Goal: Answer question/provide support

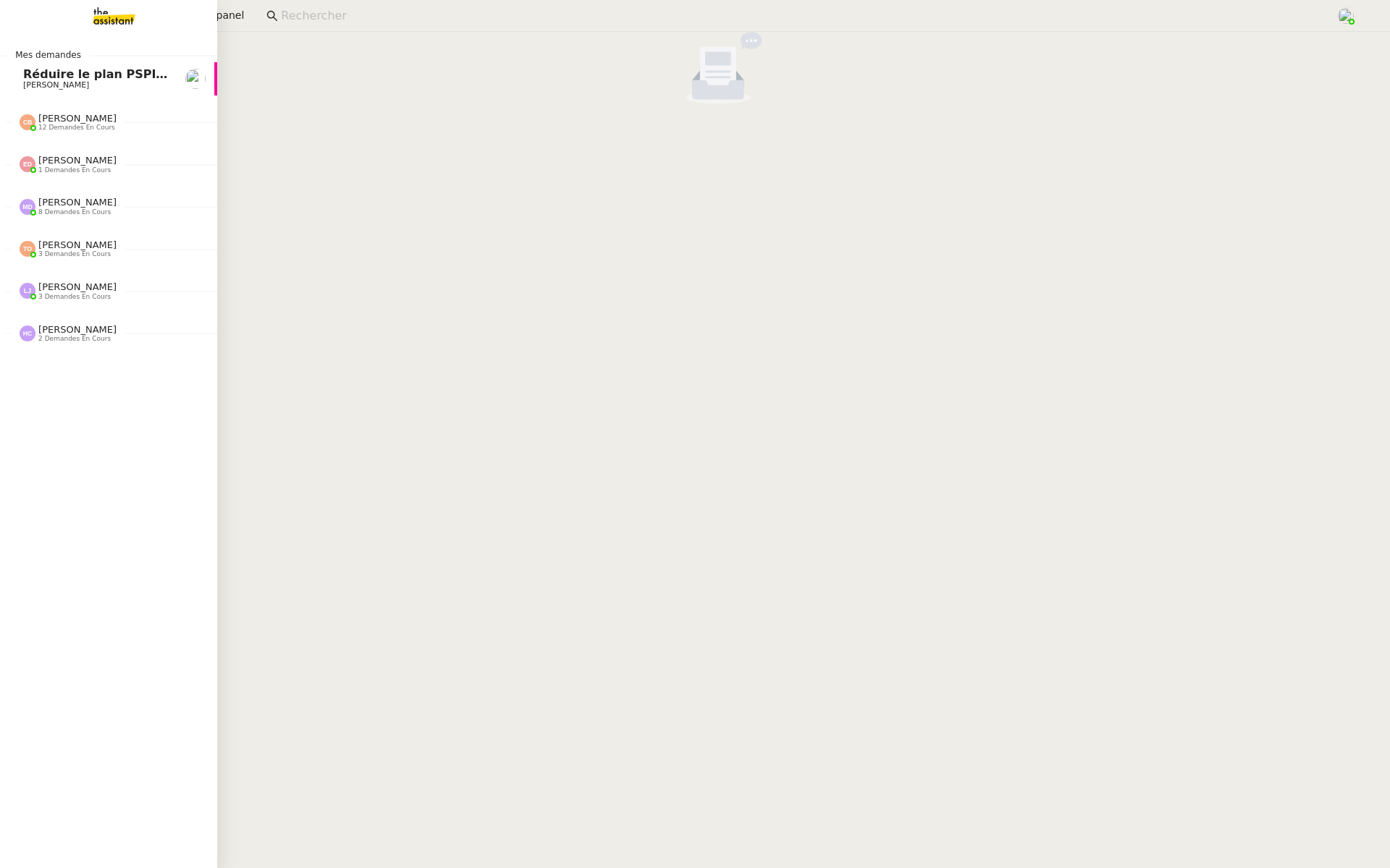
click at [51, 74] on span "Réduire le plan PSPI à 4000 actions" at bounding box center [139, 74] width 232 height 14
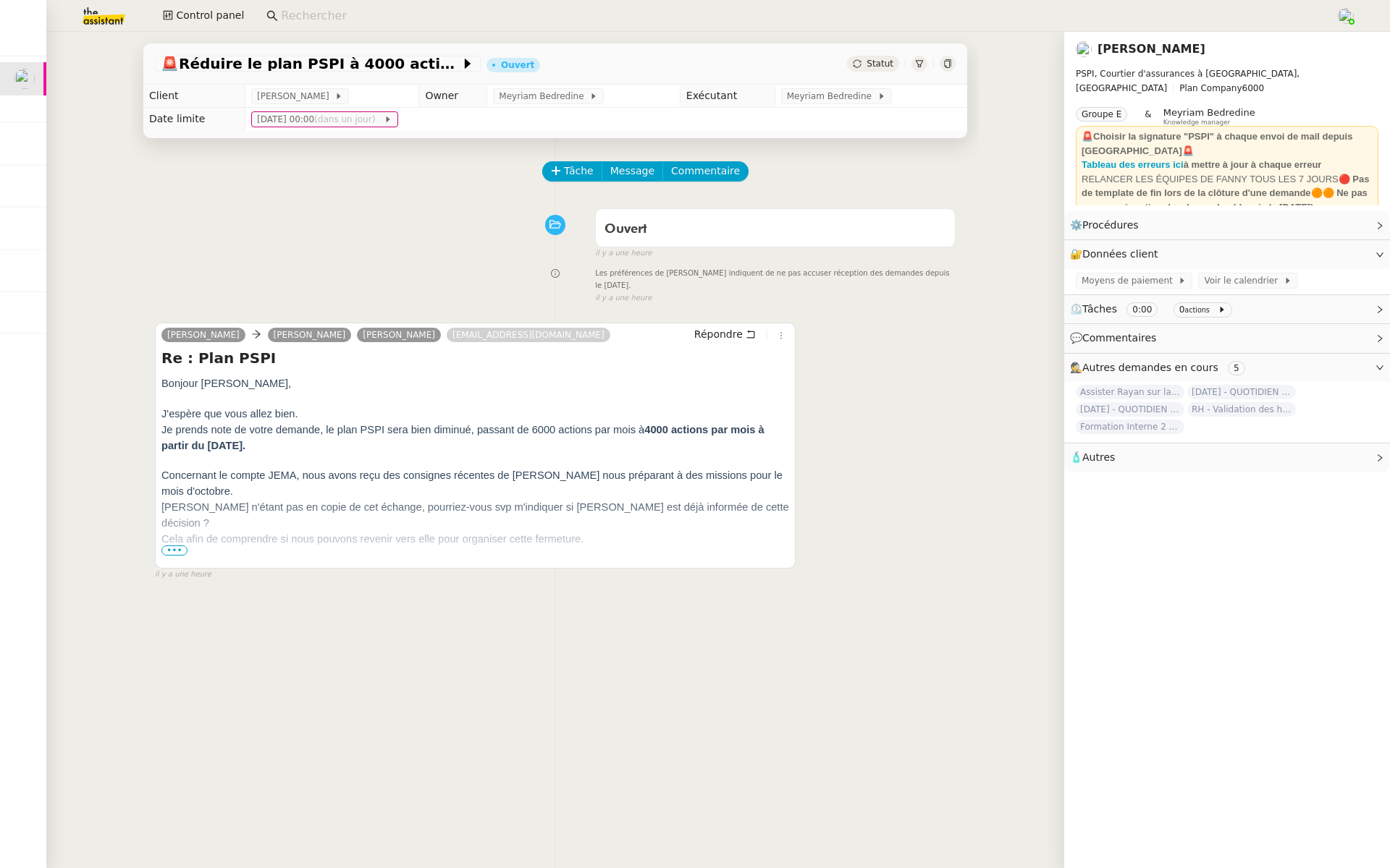
click at [292, 200] on div "Tâche Message Commentaire Veuillez patienter une erreur s'est produite 👌👌👌 mess…" at bounding box center [555, 572] width 847 height 868
click at [929, 491] on div "Marie Rivoira Fanny Eyraud Pierrick Morel manon@theassistant.com Répondre Re : …" at bounding box center [555, 446] width 801 height 271
click at [162, 551] on span "•••" at bounding box center [175, 551] width 26 height 10
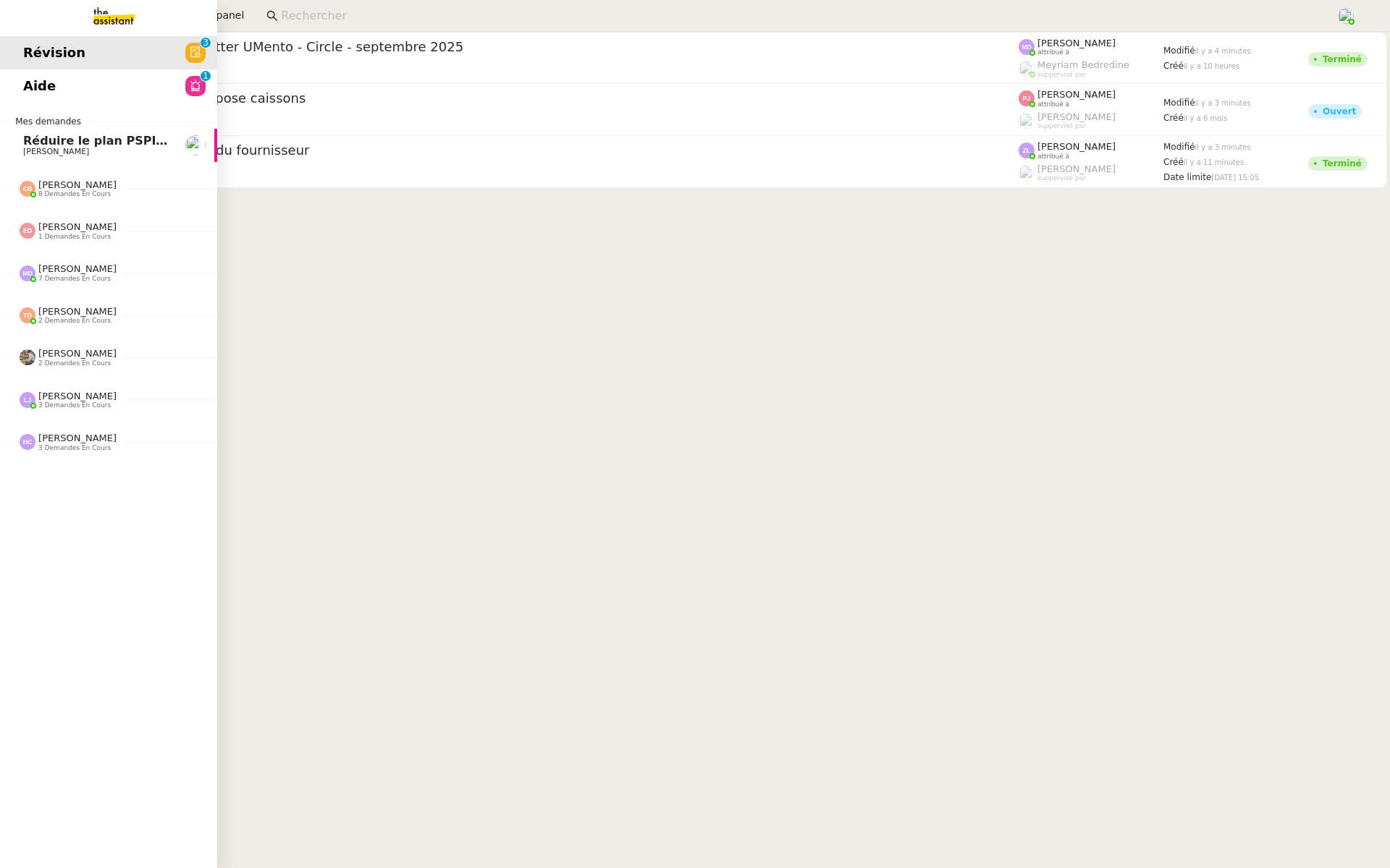
click at [27, 83] on span "Aide" at bounding box center [40, 86] width 33 height 22
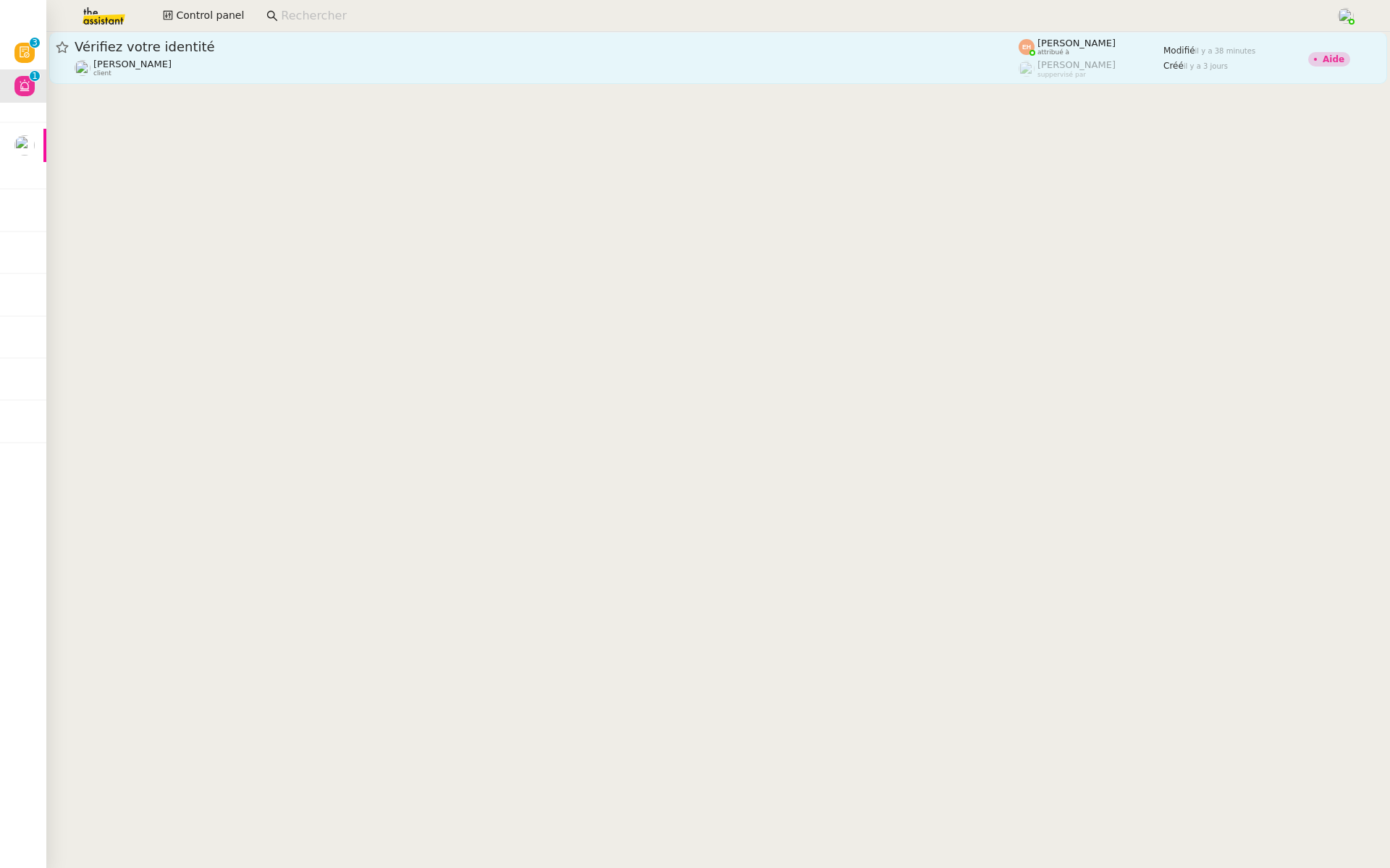
click at [268, 37] on link "Vérifiez votre identité Céline MAS client Esther Hillenbrand attribué à Romane …" at bounding box center [718, 58] width 1337 height 52
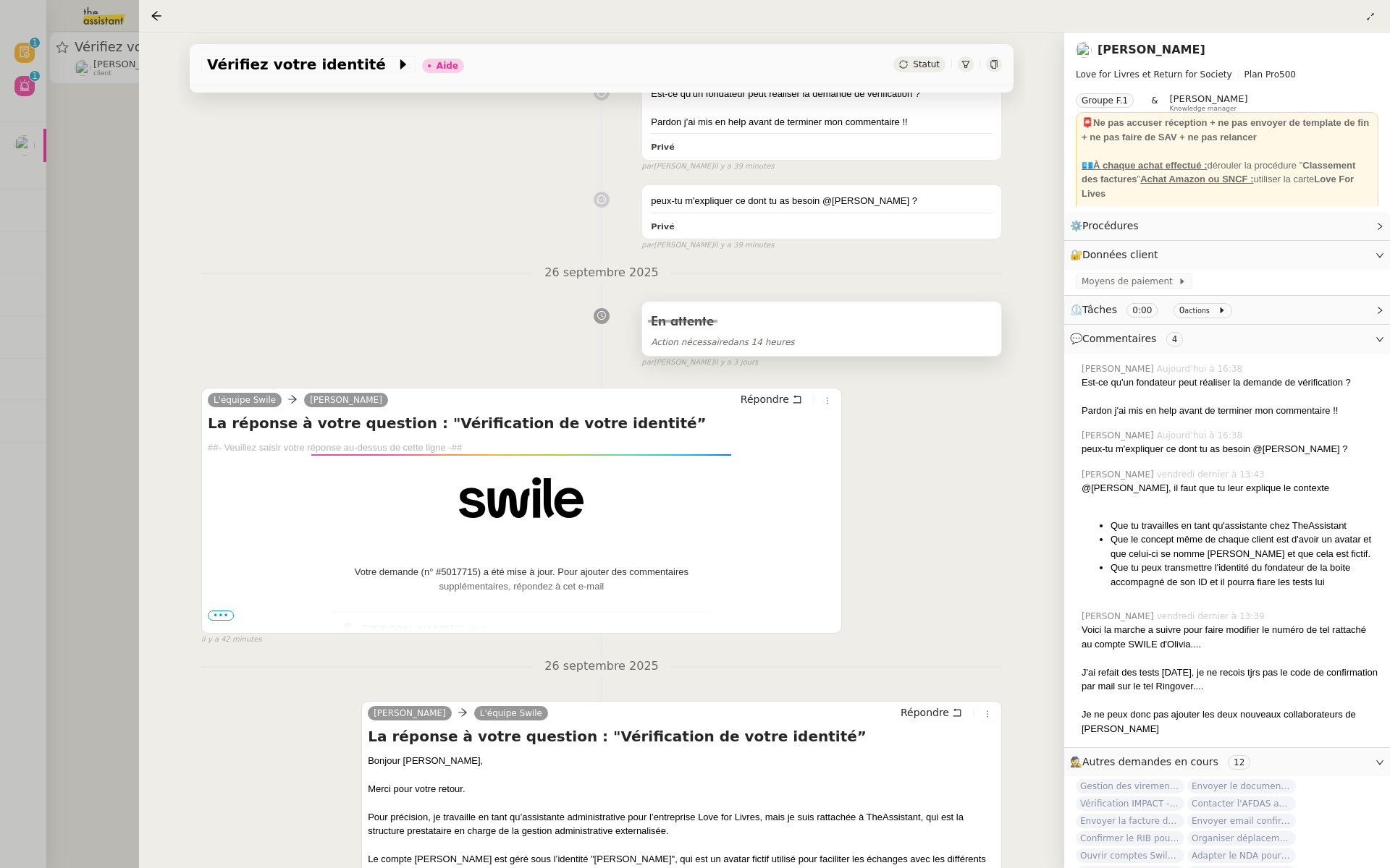
scroll to position [488, 0]
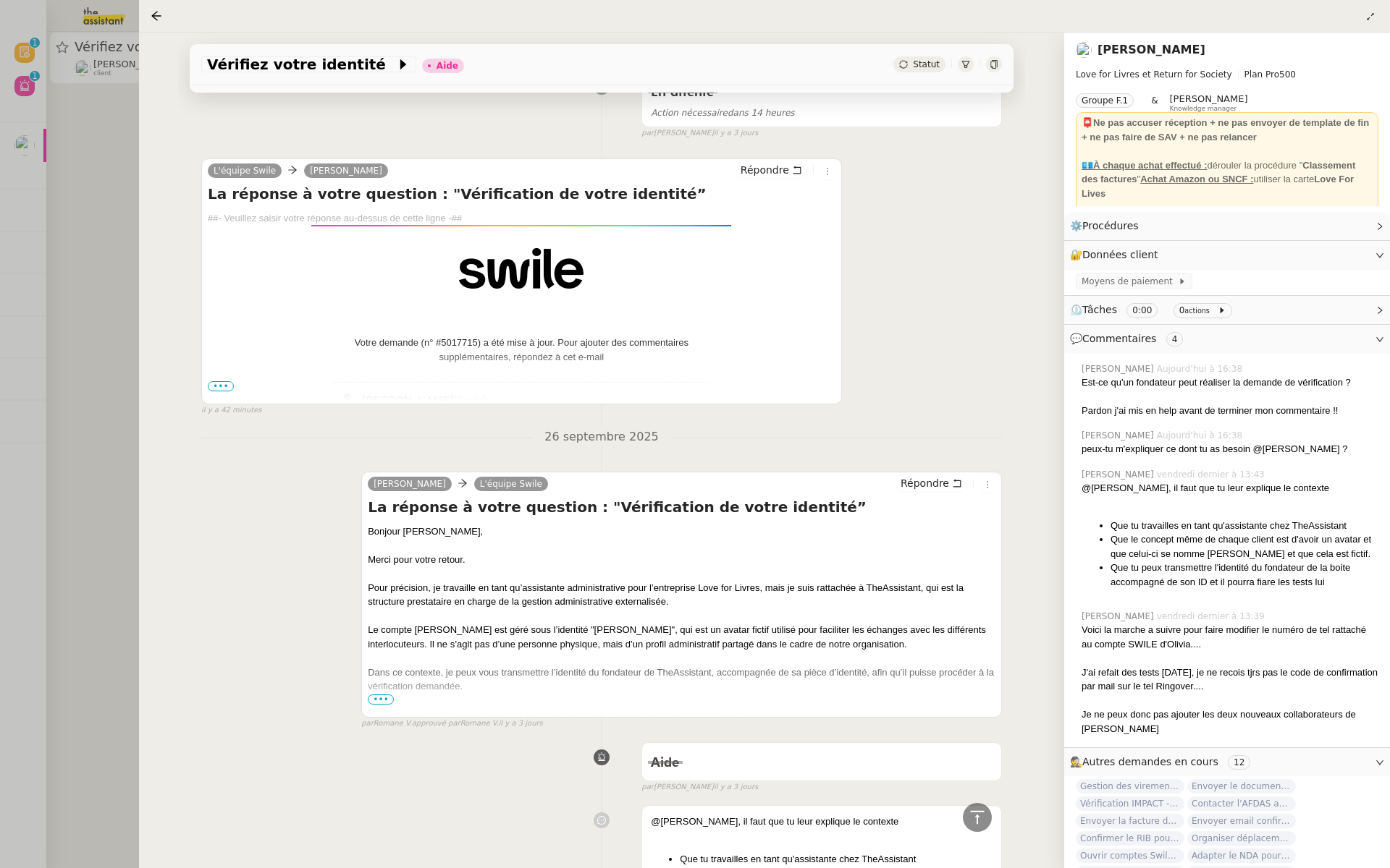
click at [214, 385] on span "•••" at bounding box center [220, 387] width 26 height 10
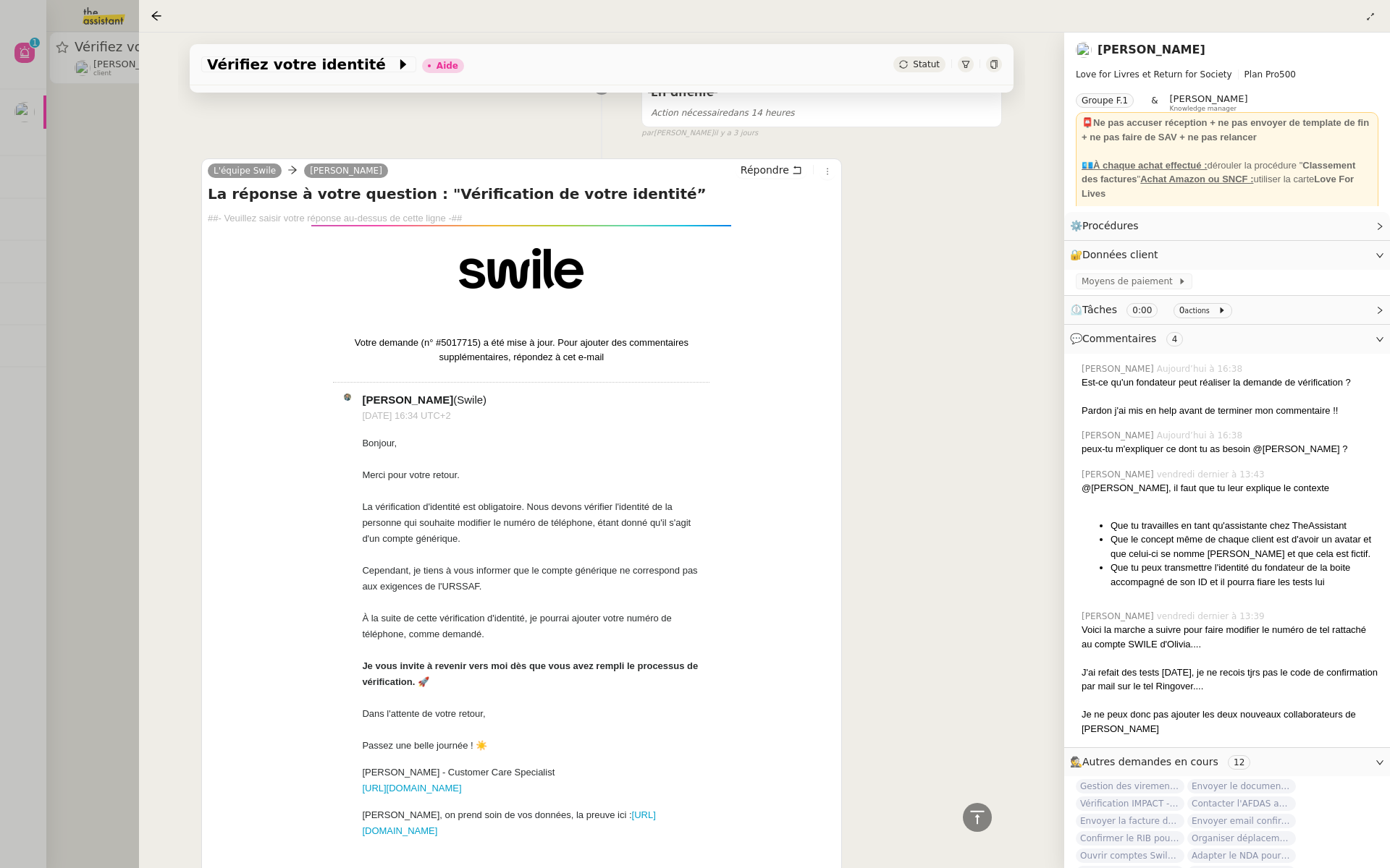
click at [0, 162] on div at bounding box center [695, 434] width 1390 height 868
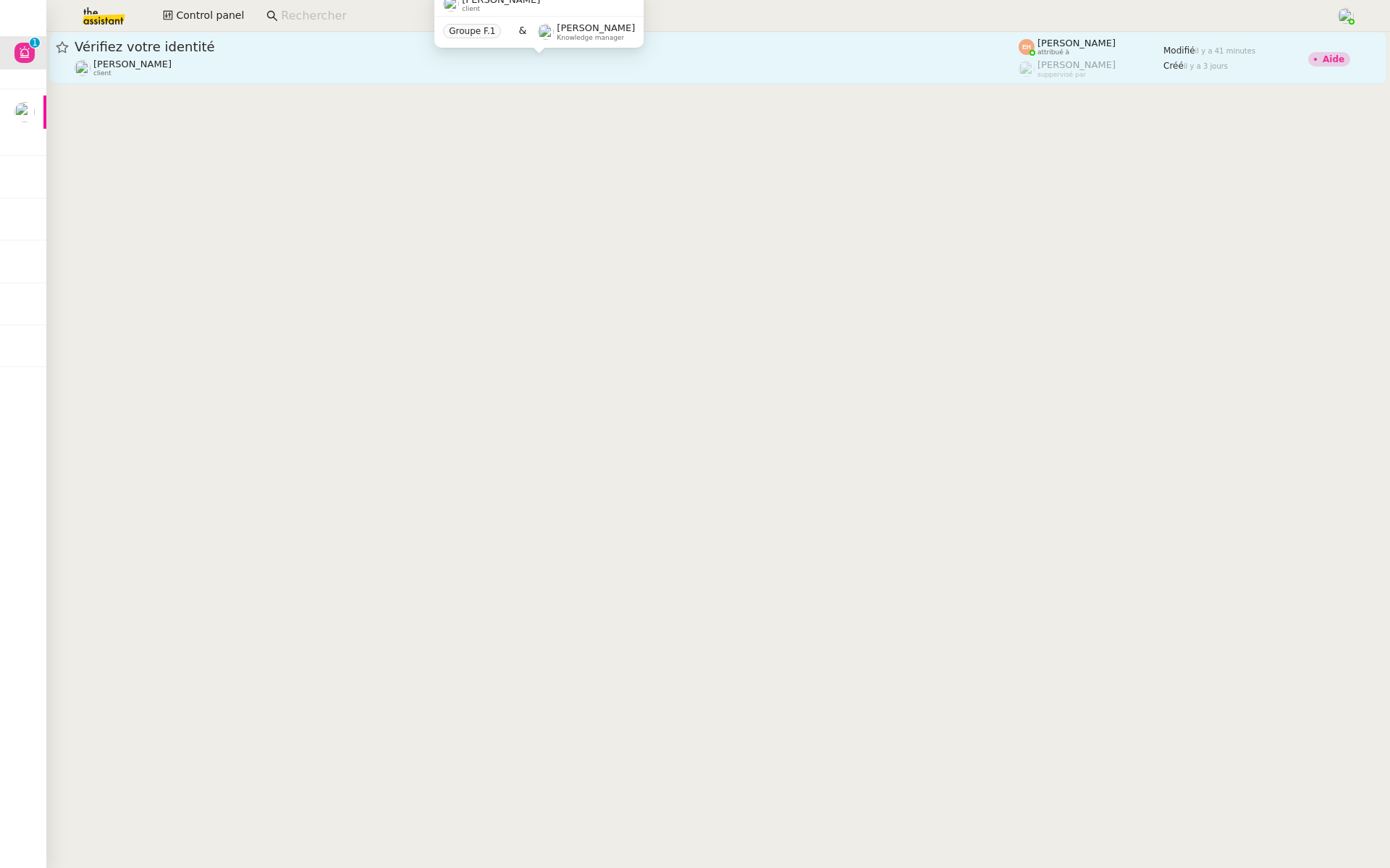
click at [125, 67] on span "Céline MAS" at bounding box center [132, 64] width 78 height 11
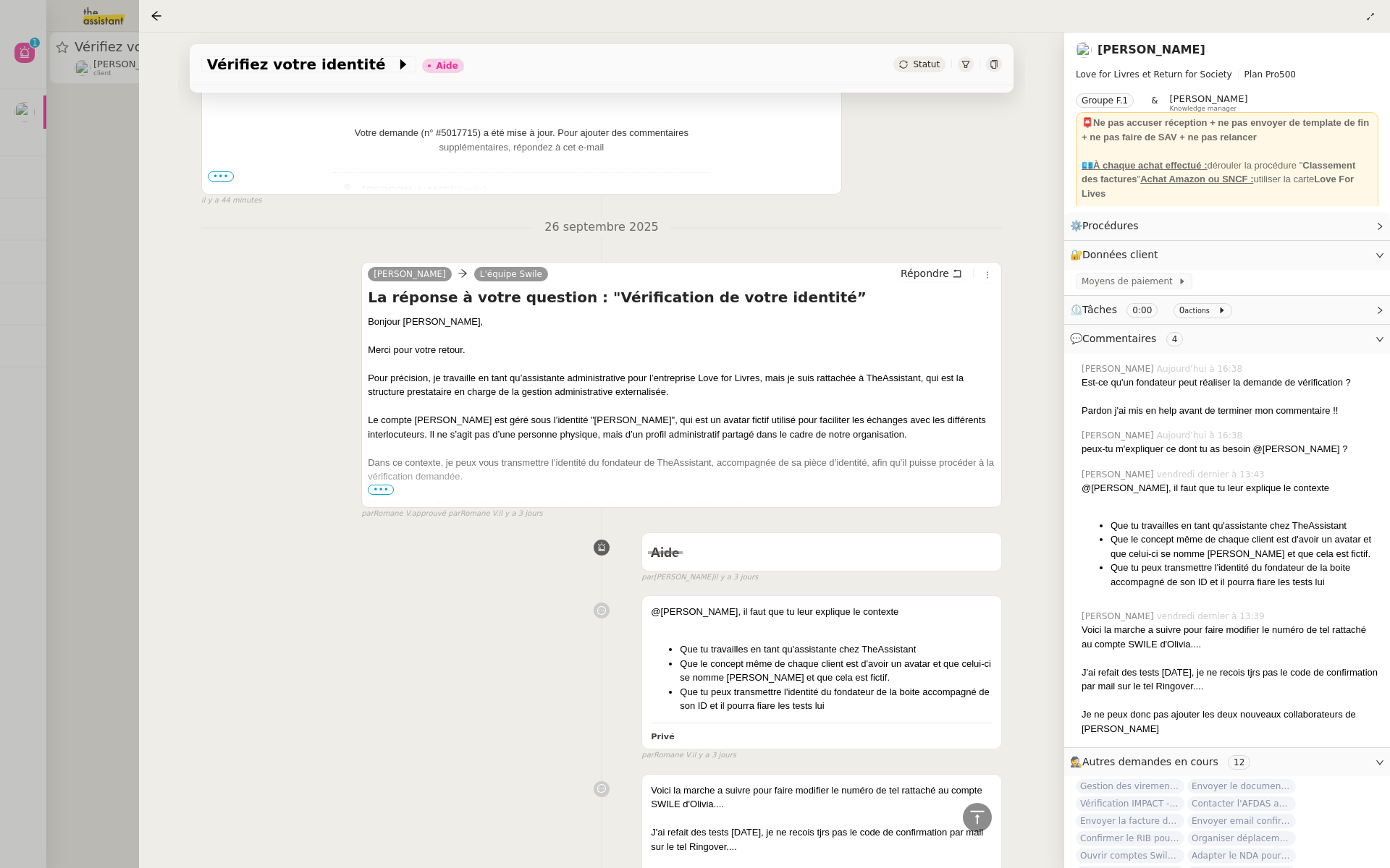
scroll to position [495, 0]
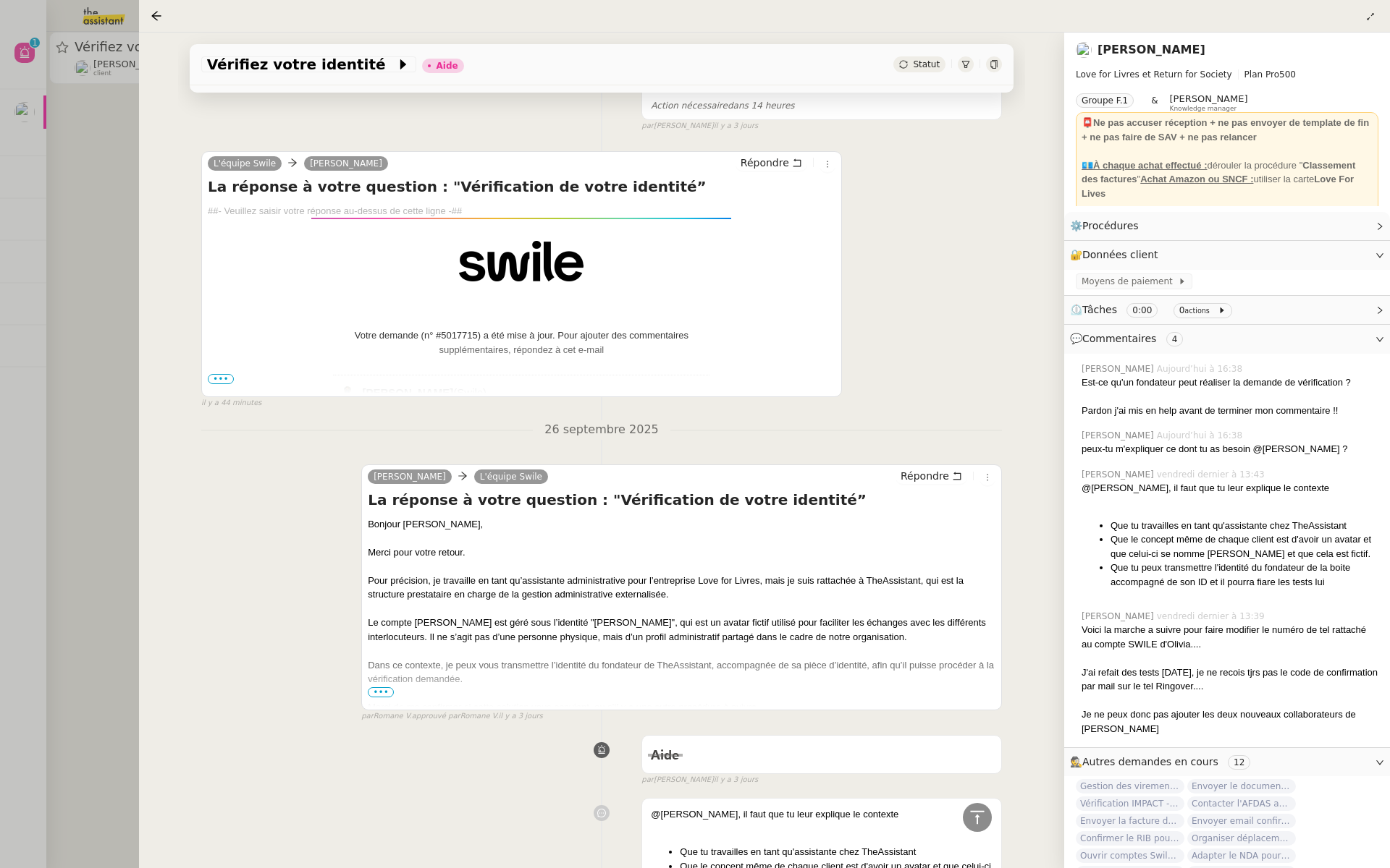
click at [214, 374] on span "•••" at bounding box center [220, 379] width 26 height 10
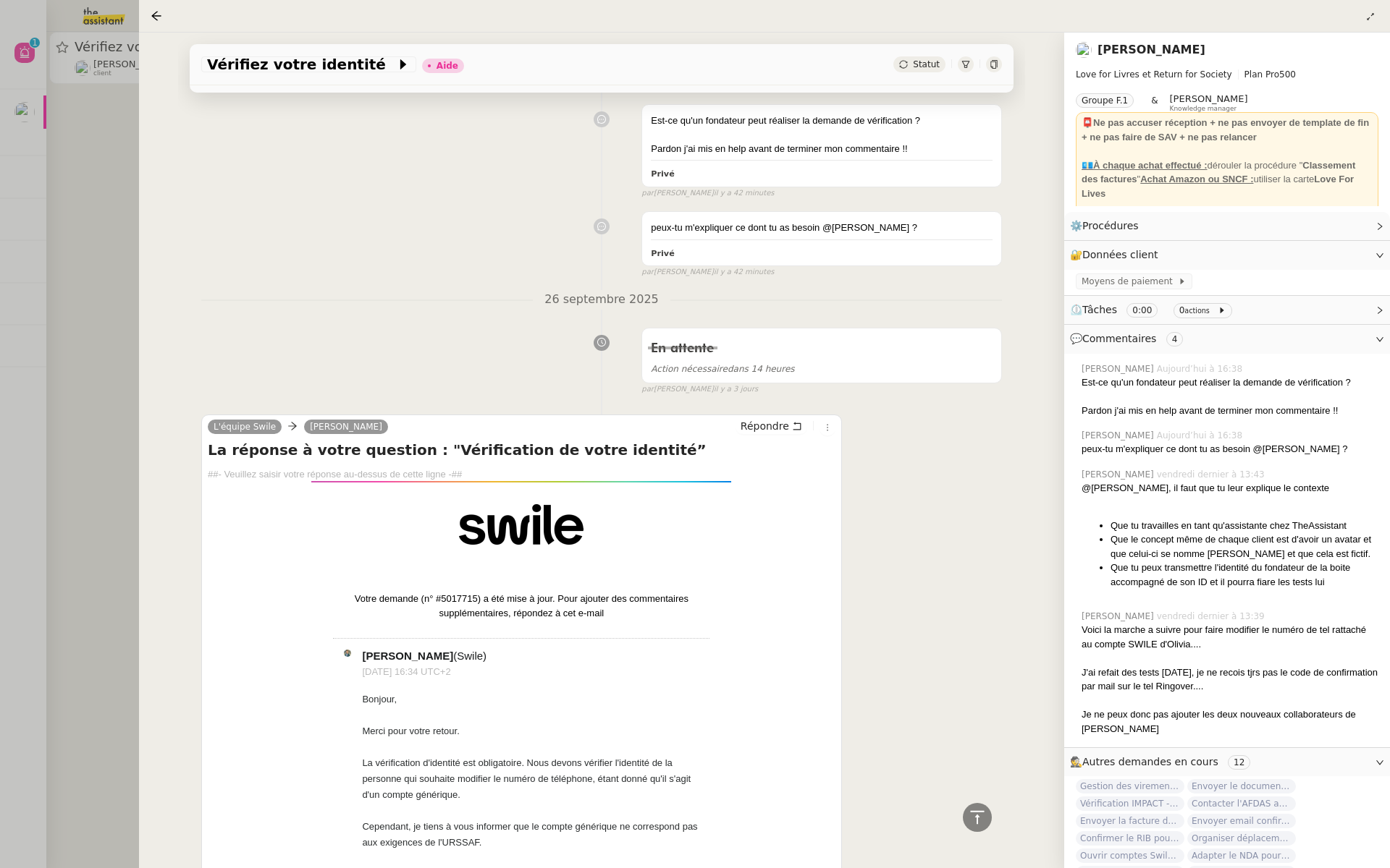
scroll to position [0, 0]
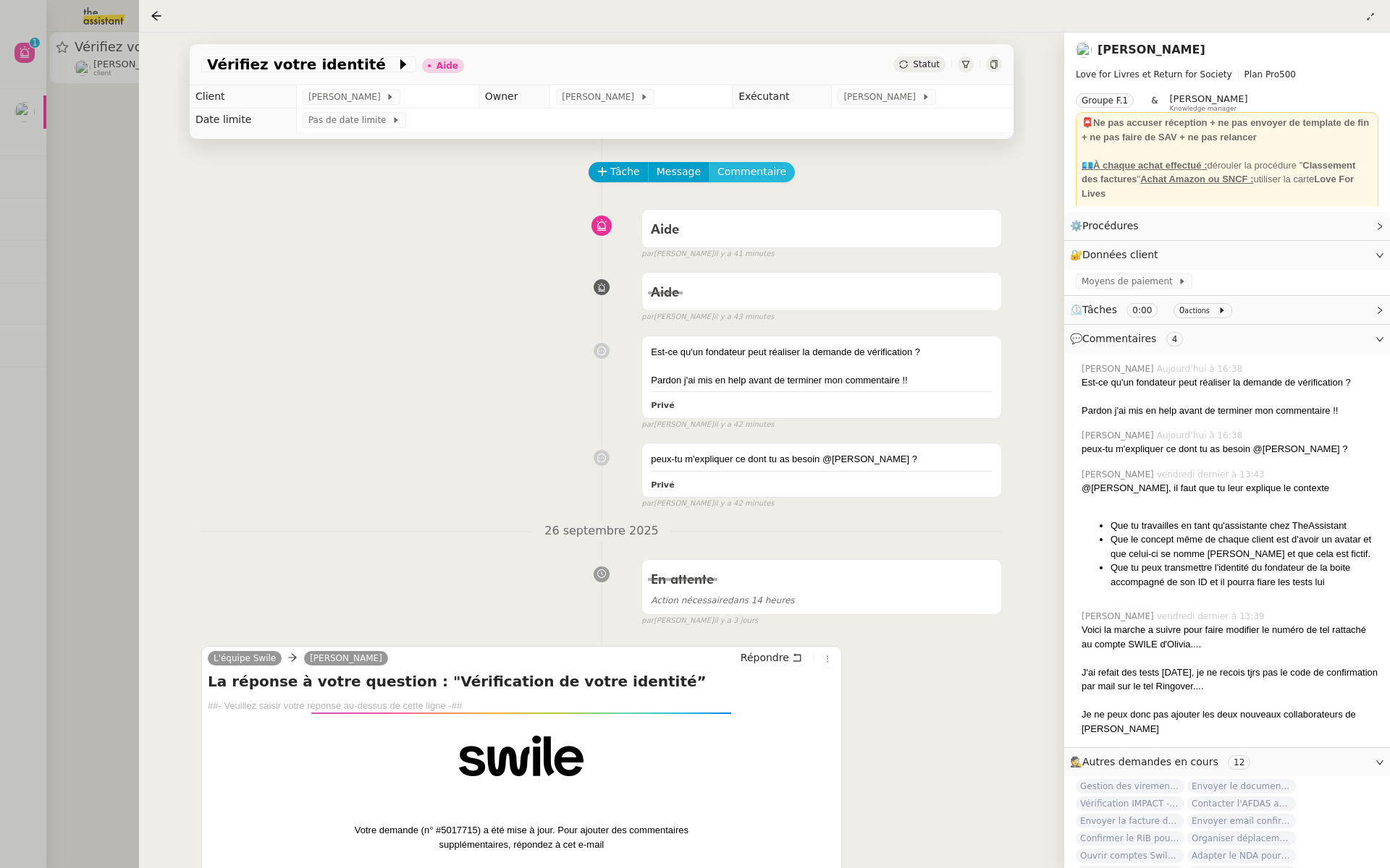
click at [743, 181] on span "Commentaire" at bounding box center [752, 171] width 69 height 16
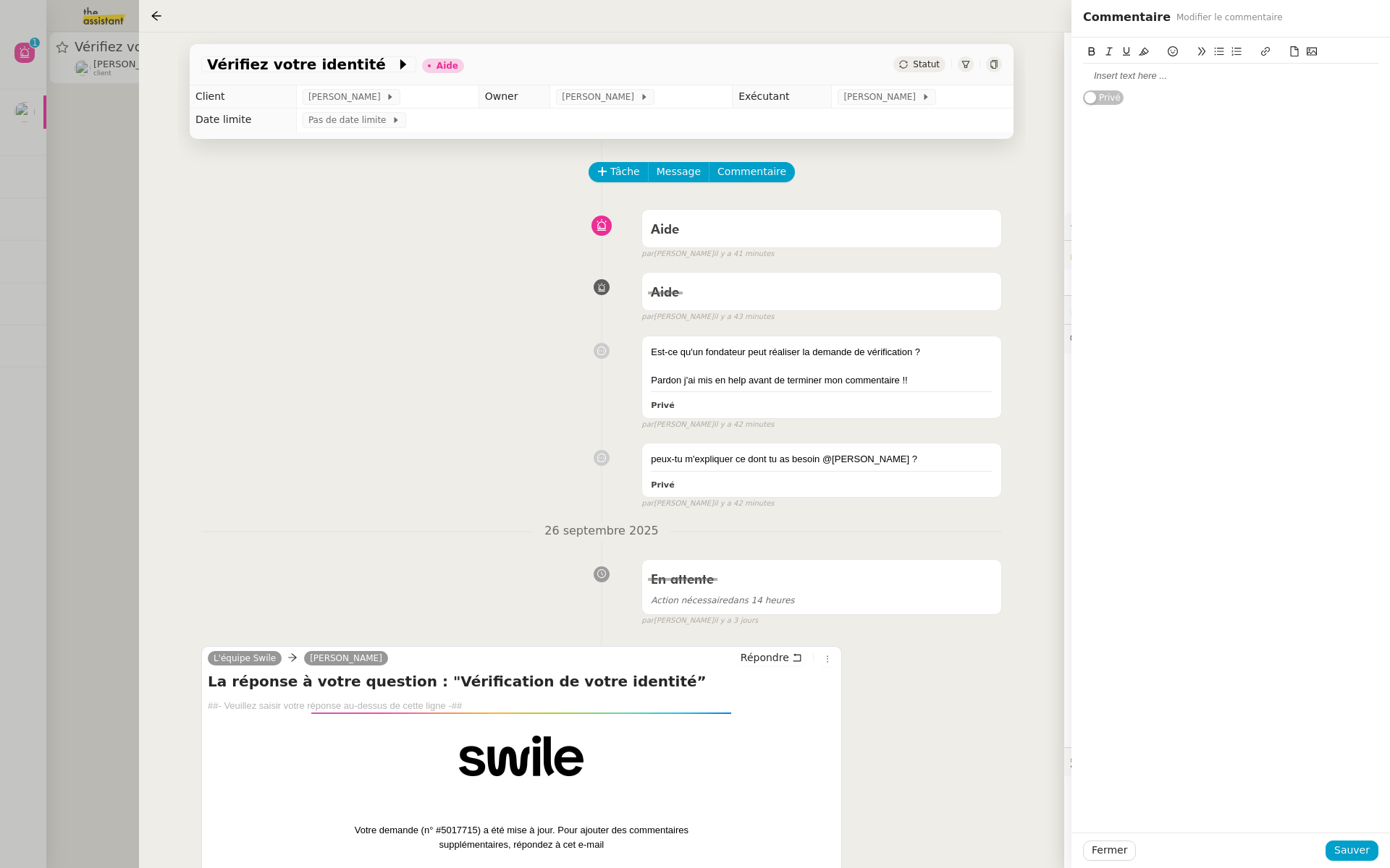
click at [1124, 79] on div at bounding box center [1230, 75] width 295 height 13
click at [1235, 73] on div "si on te donne la CI du fondateur peux tu le faire seule ?" at bounding box center [1230, 75] width 295 height 13
click at [0, 0] on lt-em "peux-tu" at bounding box center [0, 0] width 0 height 0
click at [1321, 72] on div "si on te donne la CI du fondateur peux-tu le faire seule ?" at bounding box center [1230, 75] width 295 height 13
click at [1207, 73] on div "si on te donne la CI du fondateur peux-tu le faire seule ?" at bounding box center [1230, 75] width 295 height 13
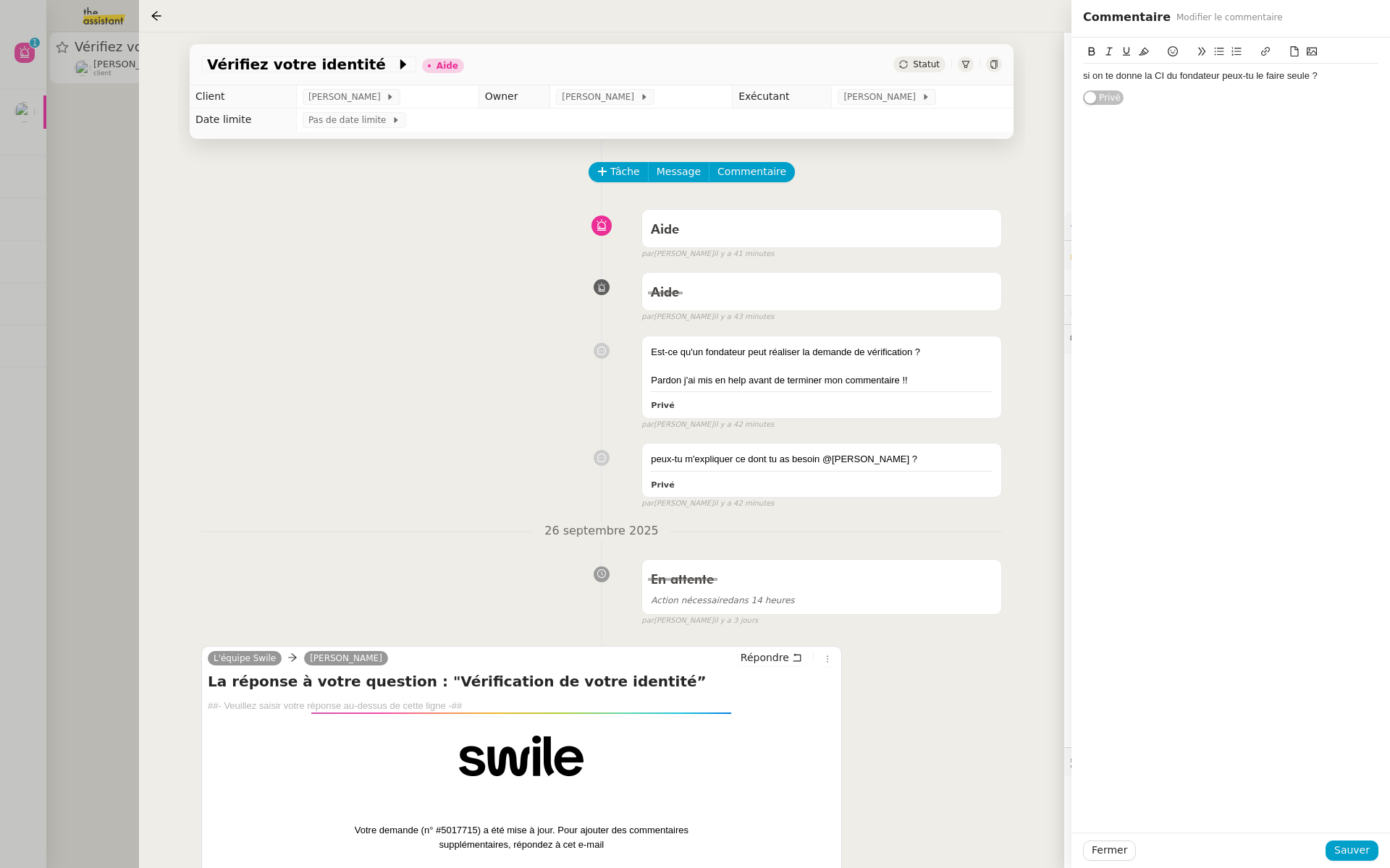
click at [0, 0] on lt-span "fondateur ," at bounding box center [0, 0] width 0 height 0
click at [1350, 852] on span "Sauver" at bounding box center [1351, 850] width 35 height 16
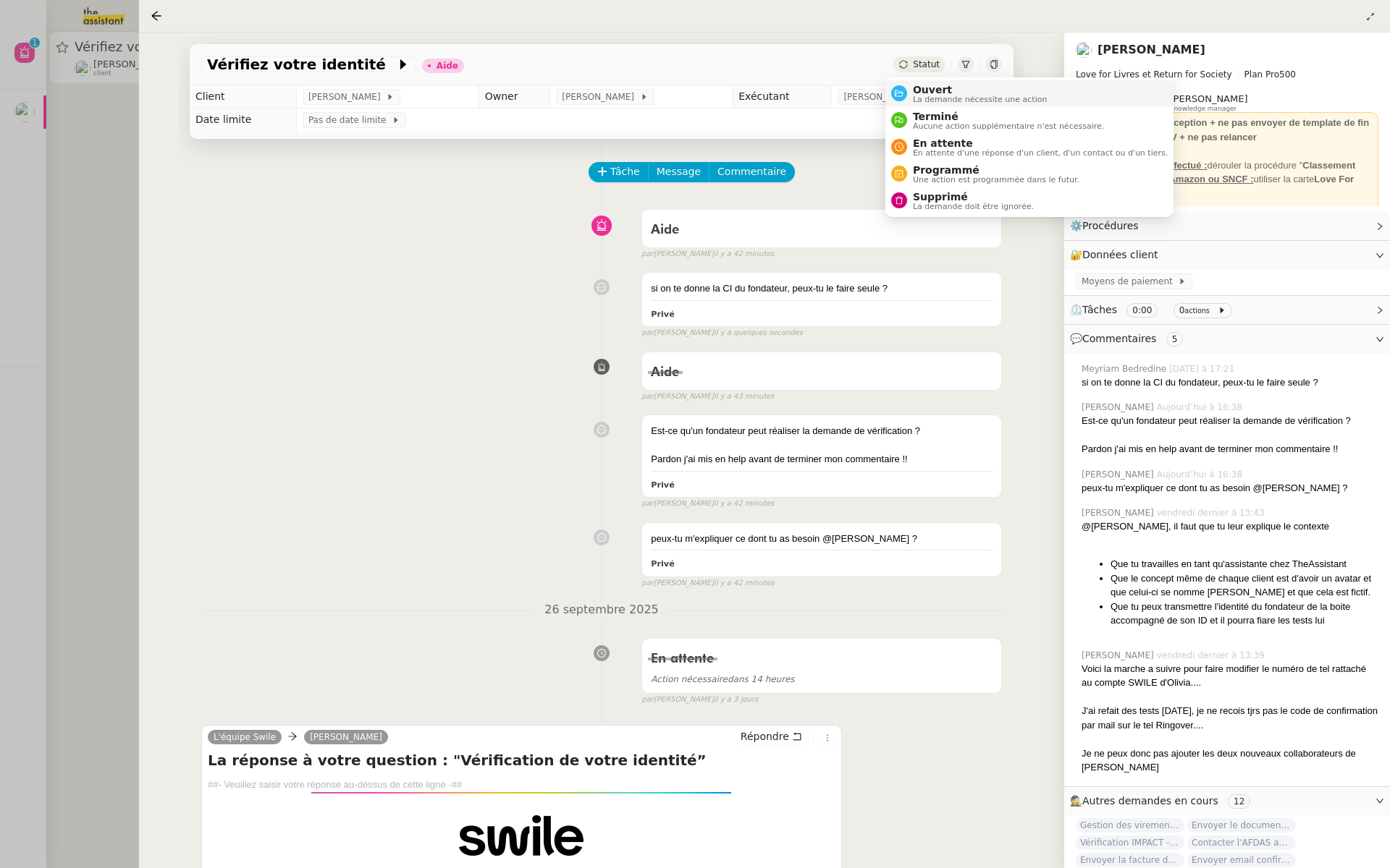
click at [930, 92] on span "Ouvert" at bounding box center [980, 89] width 135 height 11
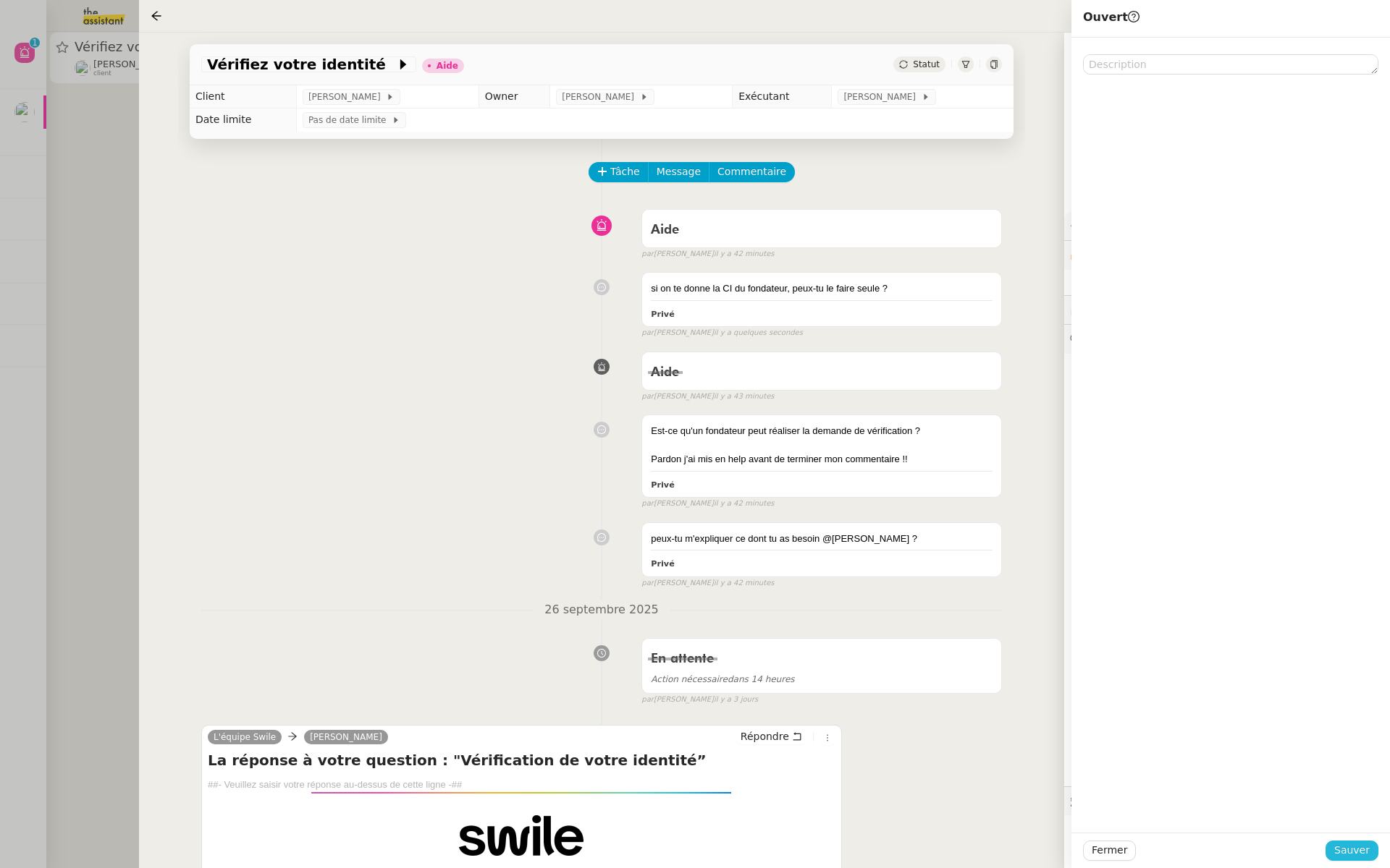
click at [1355, 848] on span "Sauver" at bounding box center [1351, 850] width 35 height 16
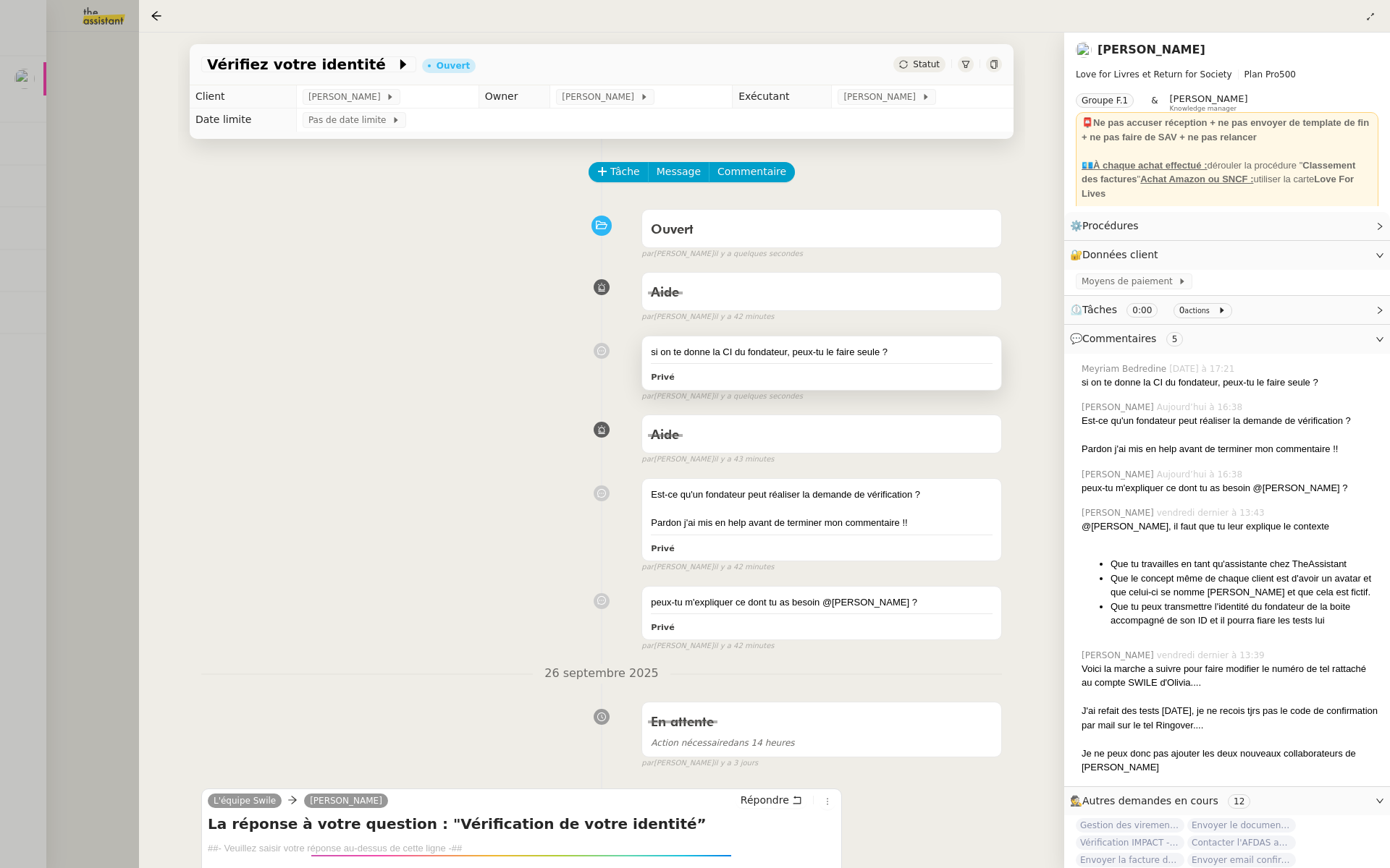
click at [816, 343] on div "si on te donne la CI du fondateur, peux-tu le faire seule ? Privé" at bounding box center [822, 364] width 359 height 54
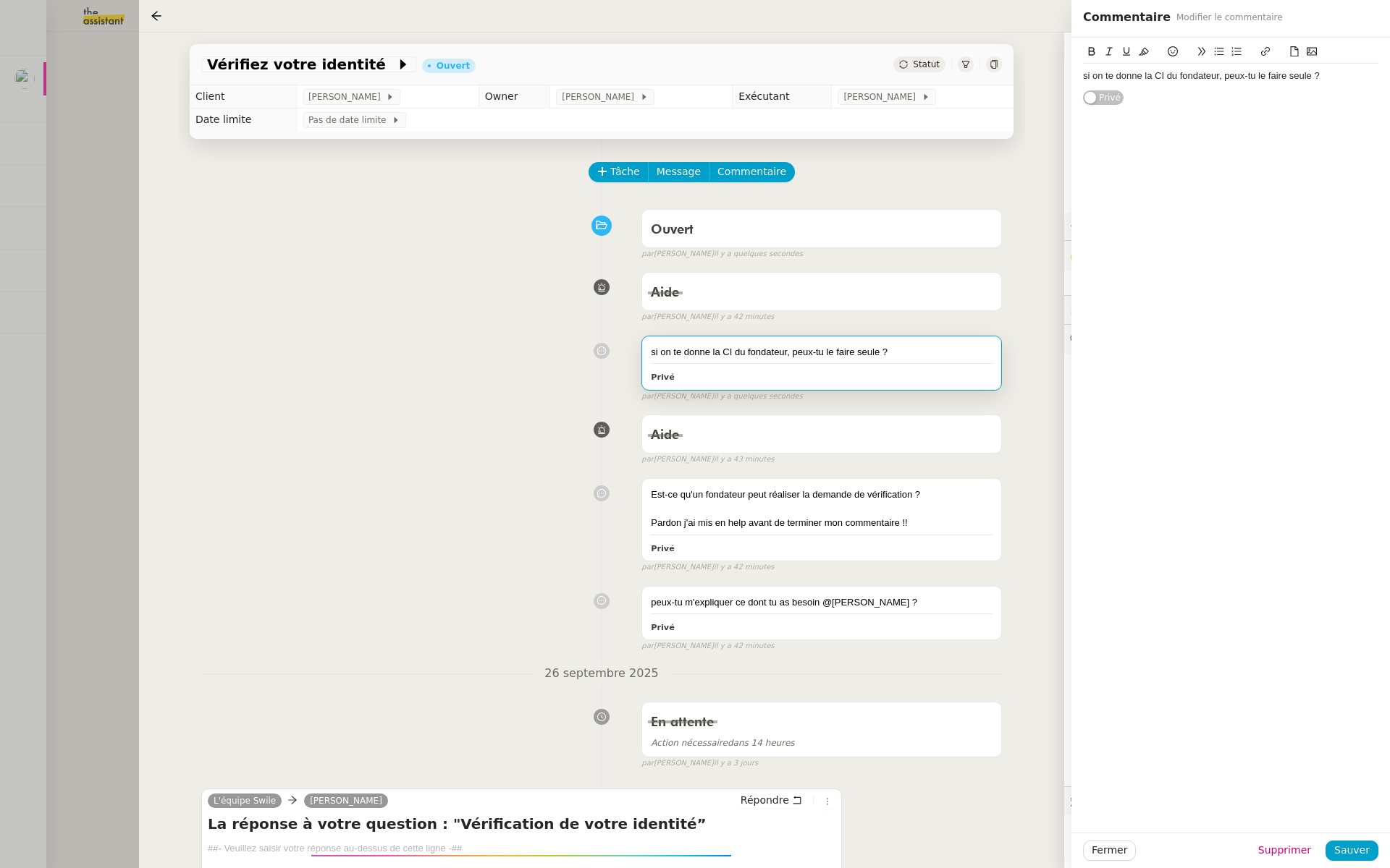
click at [1341, 77] on div "si on te donne la CI du fondateur, peux-tu le faire seule ?" at bounding box center [1230, 75] width 295 height 13
click at [1299, 79] on div "si on te donne la CI du fondateur, peux-tu le faire seule ? ou bien" at bounding box center [1230, 75] width 295 height 13
click at [1356, 73] on div "si on te donne la CI du fondateur, peux-tu le faire seule ? ou bien" at bounding box center [1230, 75] width 295 height 13
click at [1348, 853] on span "Sauver" at bounding box center [1351, 850] width 35 height 16
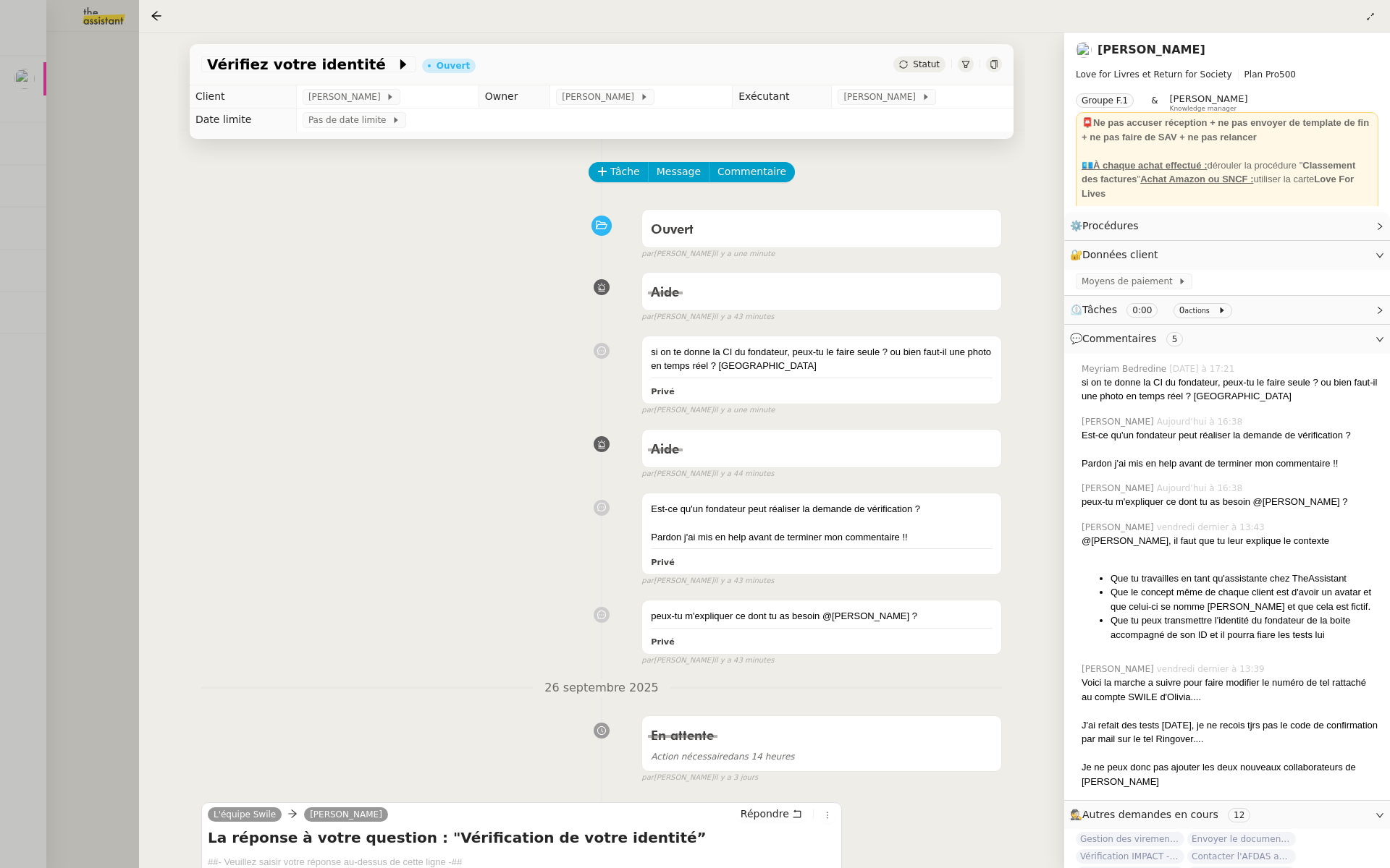
click at [30, 193] on div at bounding box center [695, 434] width 1390 height 868
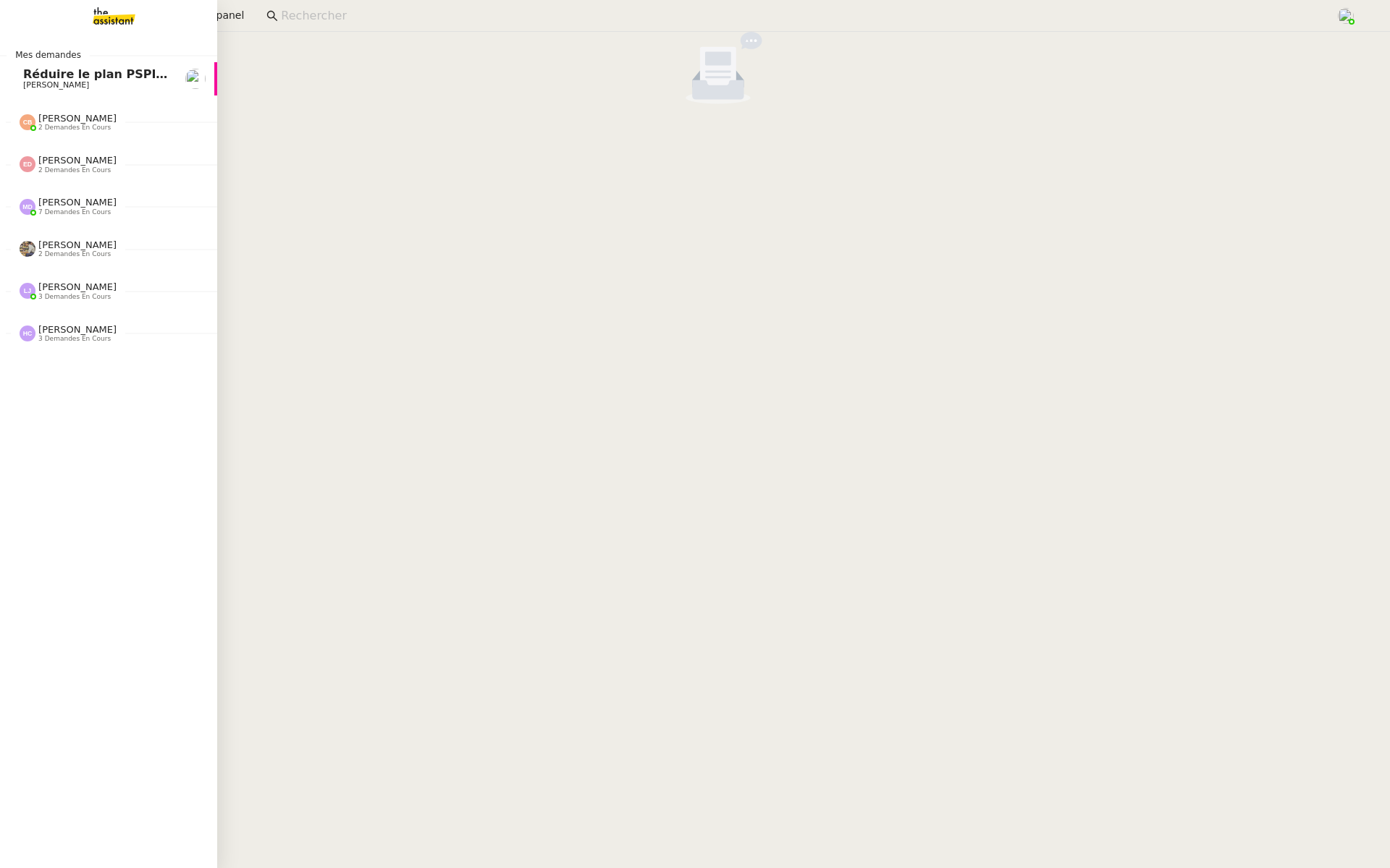
click at [5, 66] on link "Réduire le plan PSPI à 4000 actions [PERSON_NAME]" at bounding box center [108, 79] width 217 height 34
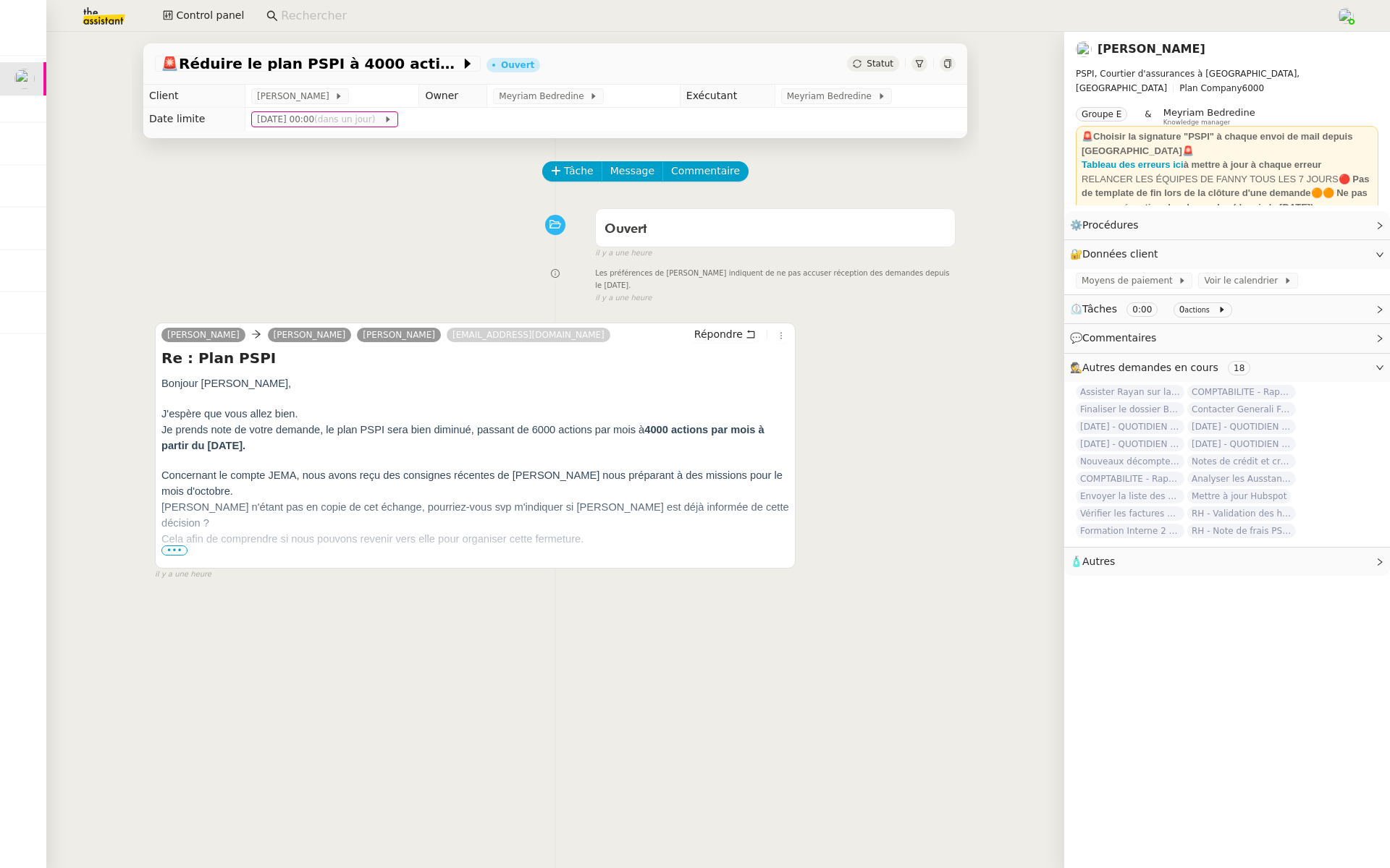
click at [162, 564] on span "Dans ce cas, si je comprends bien, vous souhaitez" at bounding box center [281, 569] width 238 height 11
click at [162, 561] on div "Bonjour Fanny, J'espère que vous allez bien. Je prends note de votre demande, l…" at bounding box center [475, 673] width 627 height 595
click at [166, 554] on span "•••" at bounding box center [175, 551] width 26 height 10
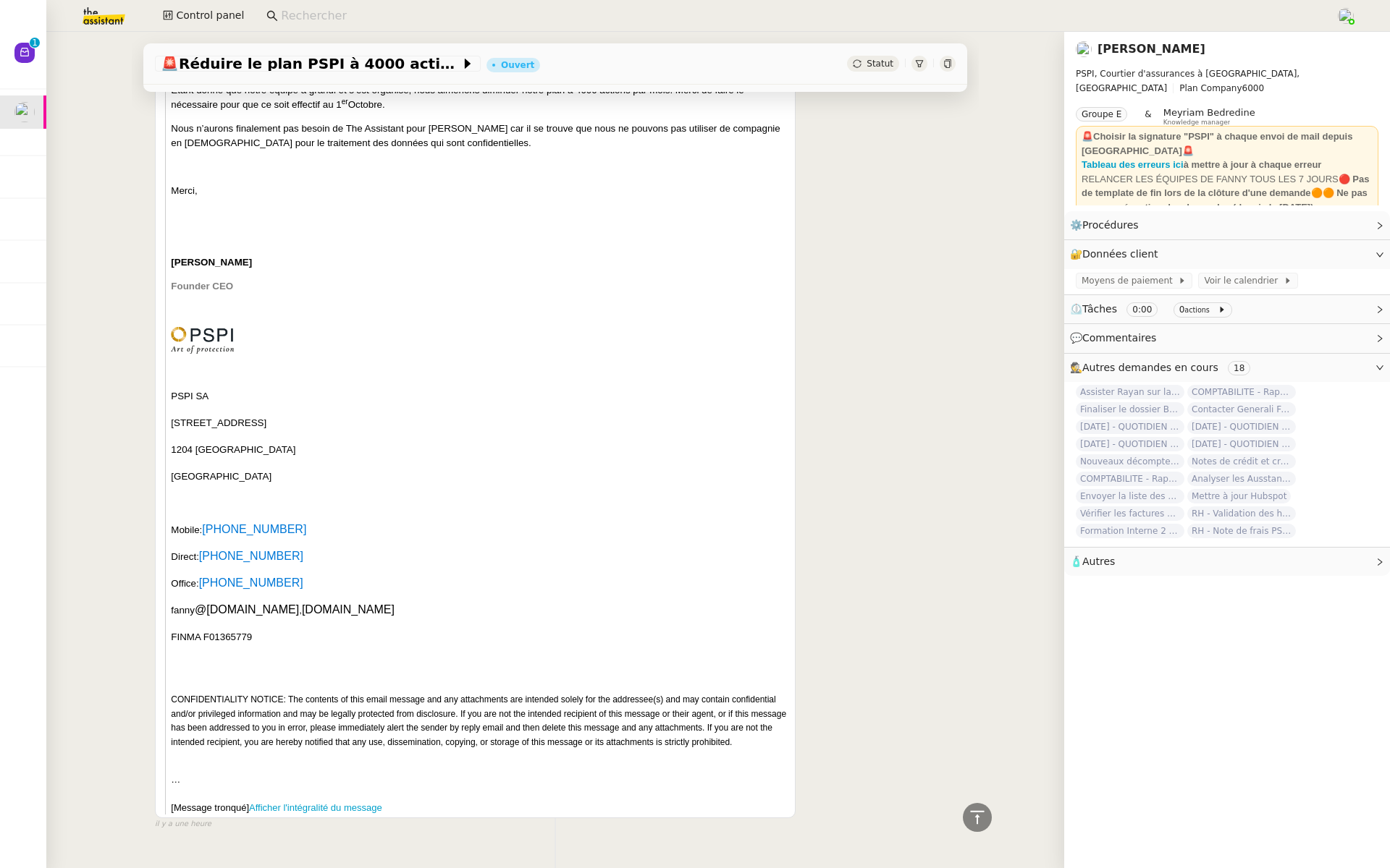
scroll to position [628, 0]
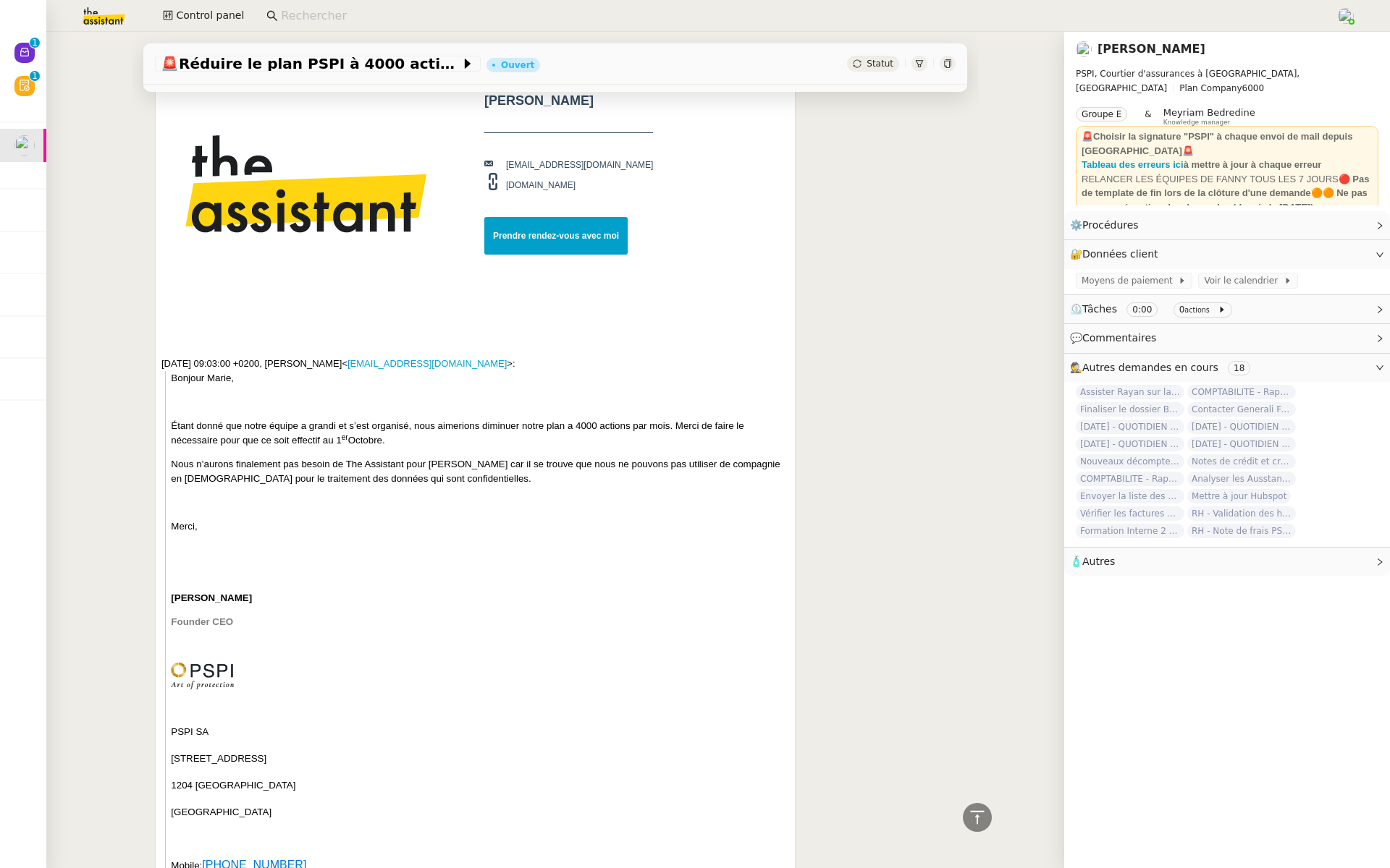
click at [88, 194] on div "🚨 Réduire le plan PSPI à 4000 actions Ouvert Statut Client Fanny Eyraud Owner M…" at bounding box center [555, 450] width 1018 height 836
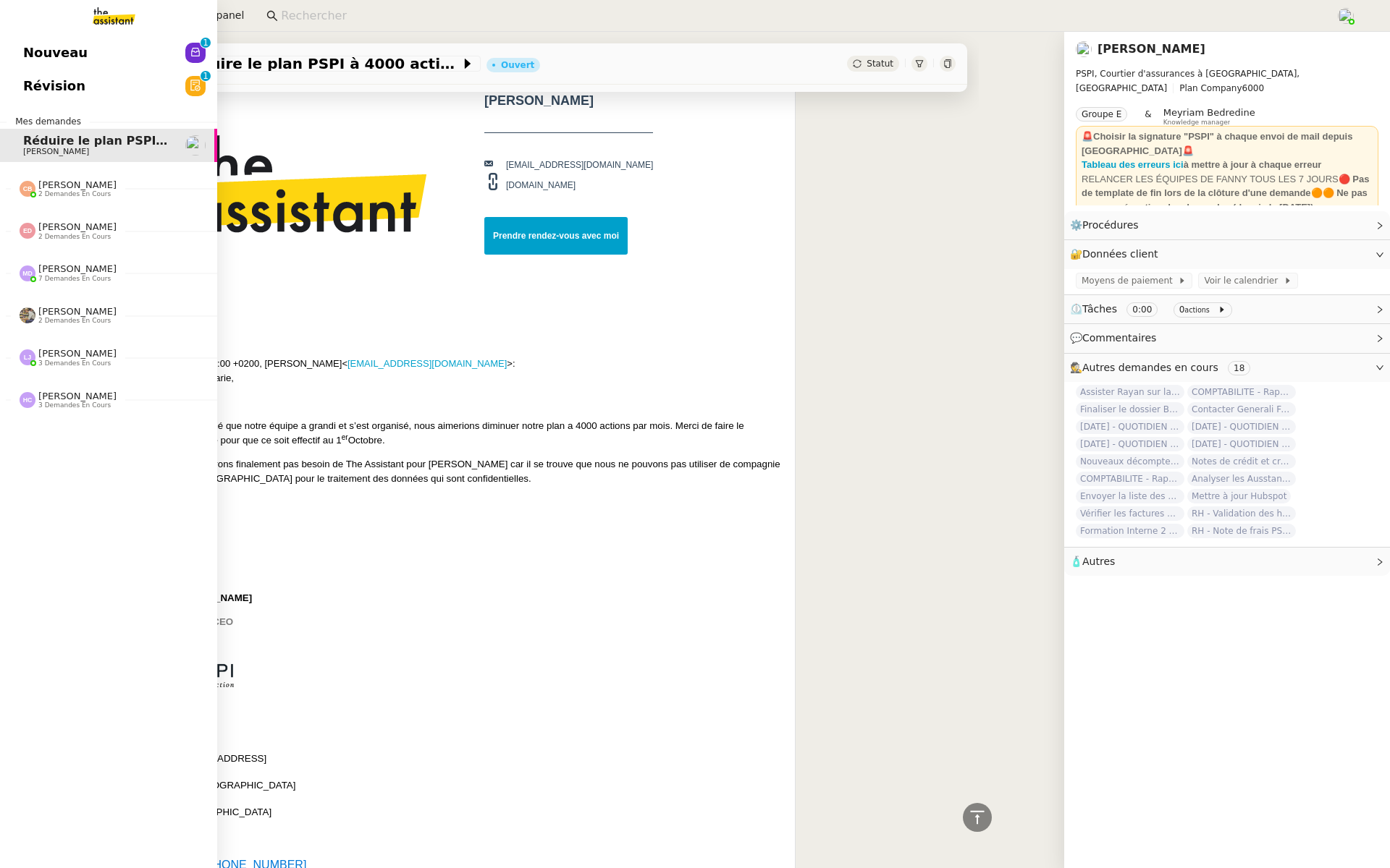
click at [11, 84] on link "Révision 0 1 2 3 4 5 6 7 8 9" at bounding box center [108, 86] width 217 height 34
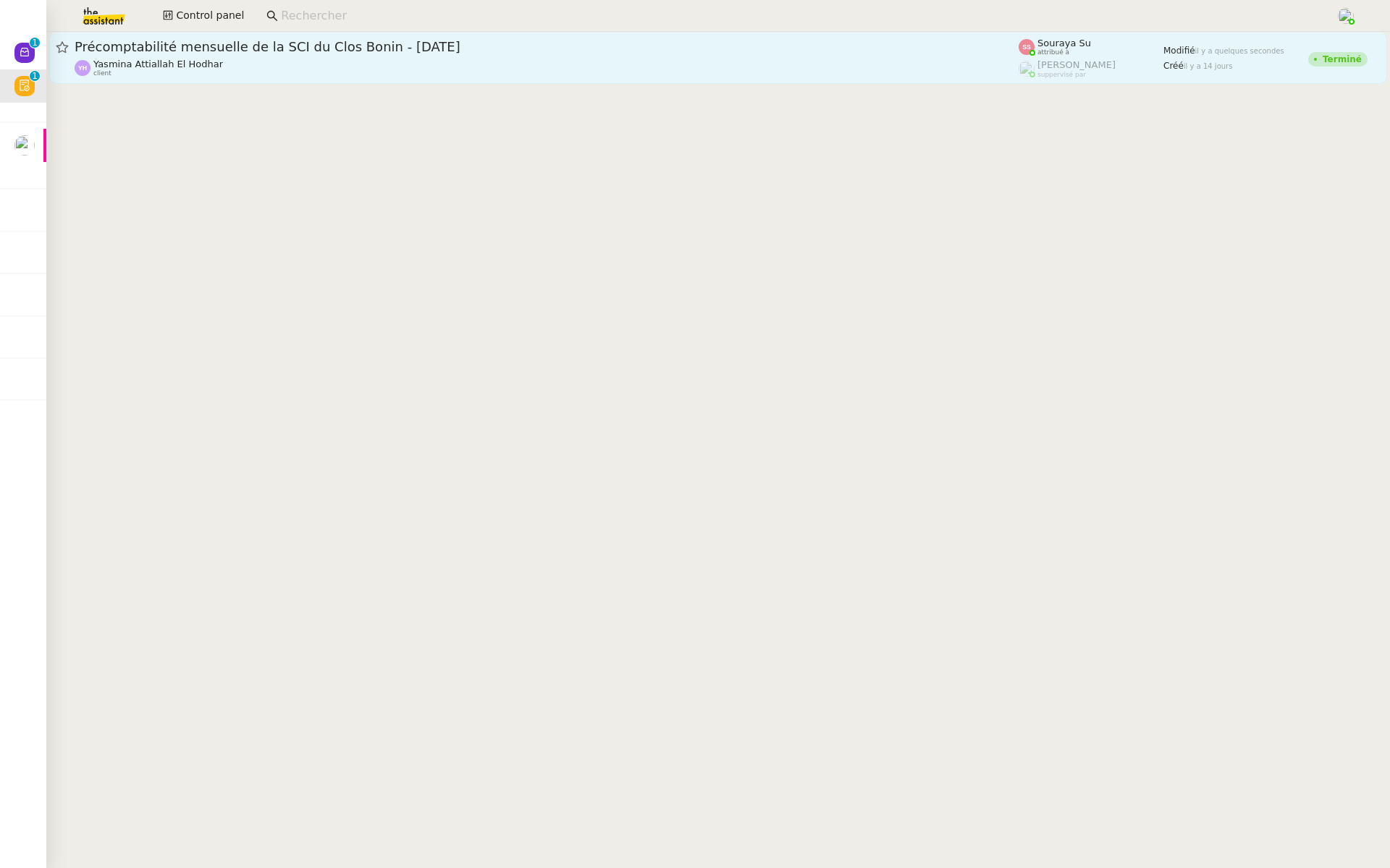
click at [270, 49] on span "Précomptabilité mensuelle de la SCI du Clos Bonin - septembre 2025" at bounding box center [546, 47] width 943 height 13
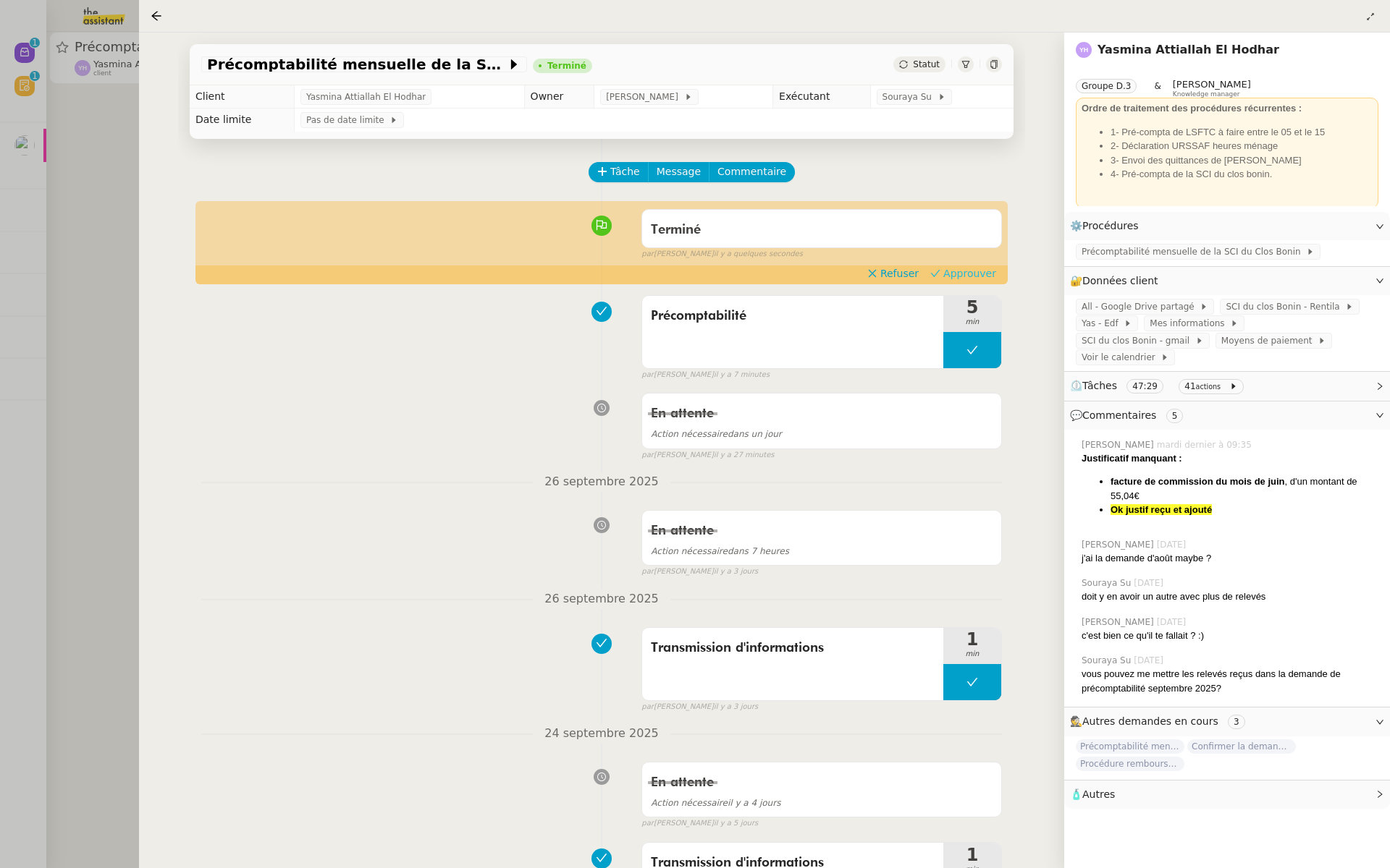
click at [979, 278] on span "Approuver" at bounding box center [969, 273] width 53 height 15
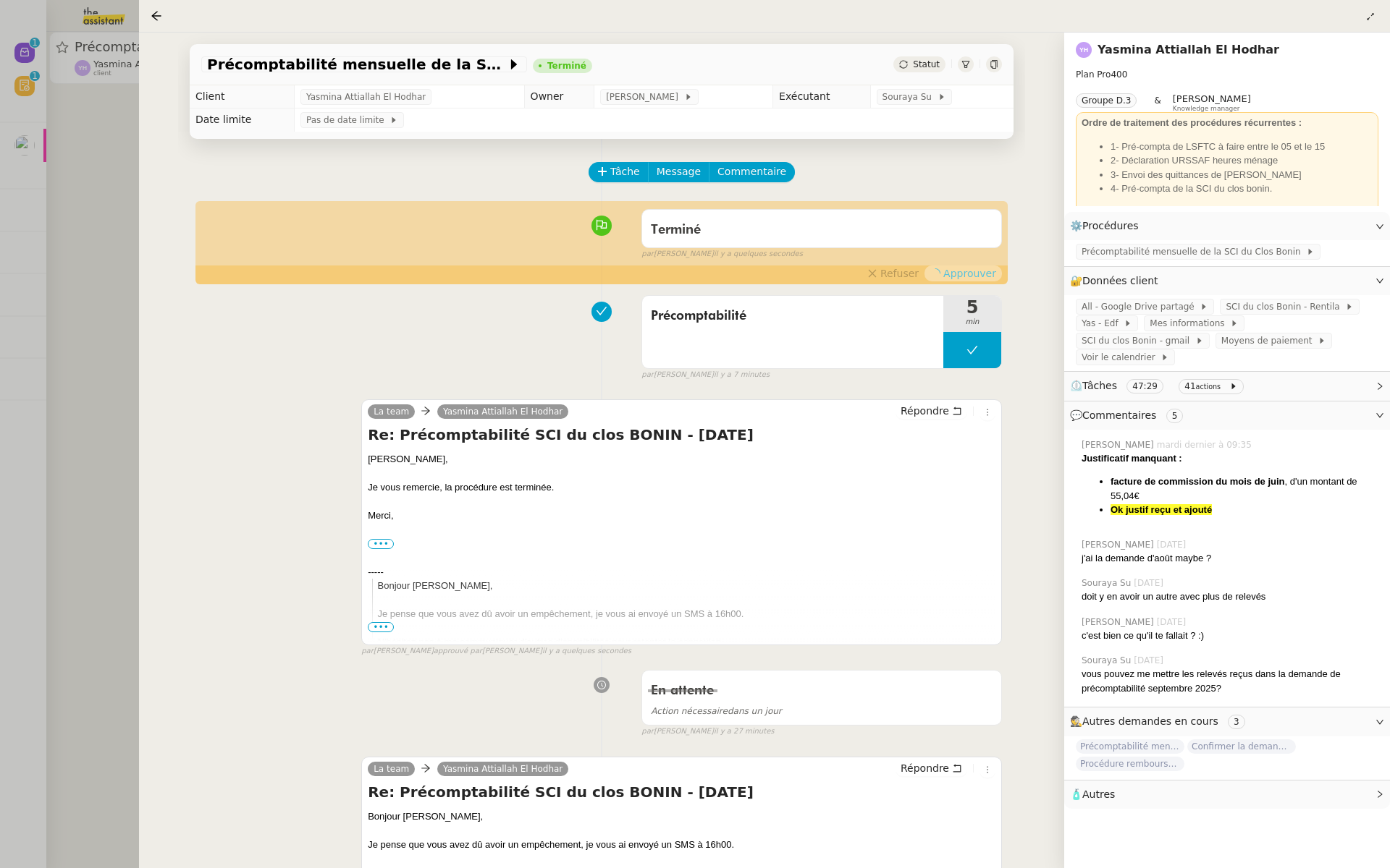
click at [92, 250] on div at bounding box center [695, 434] width 1390 height 868
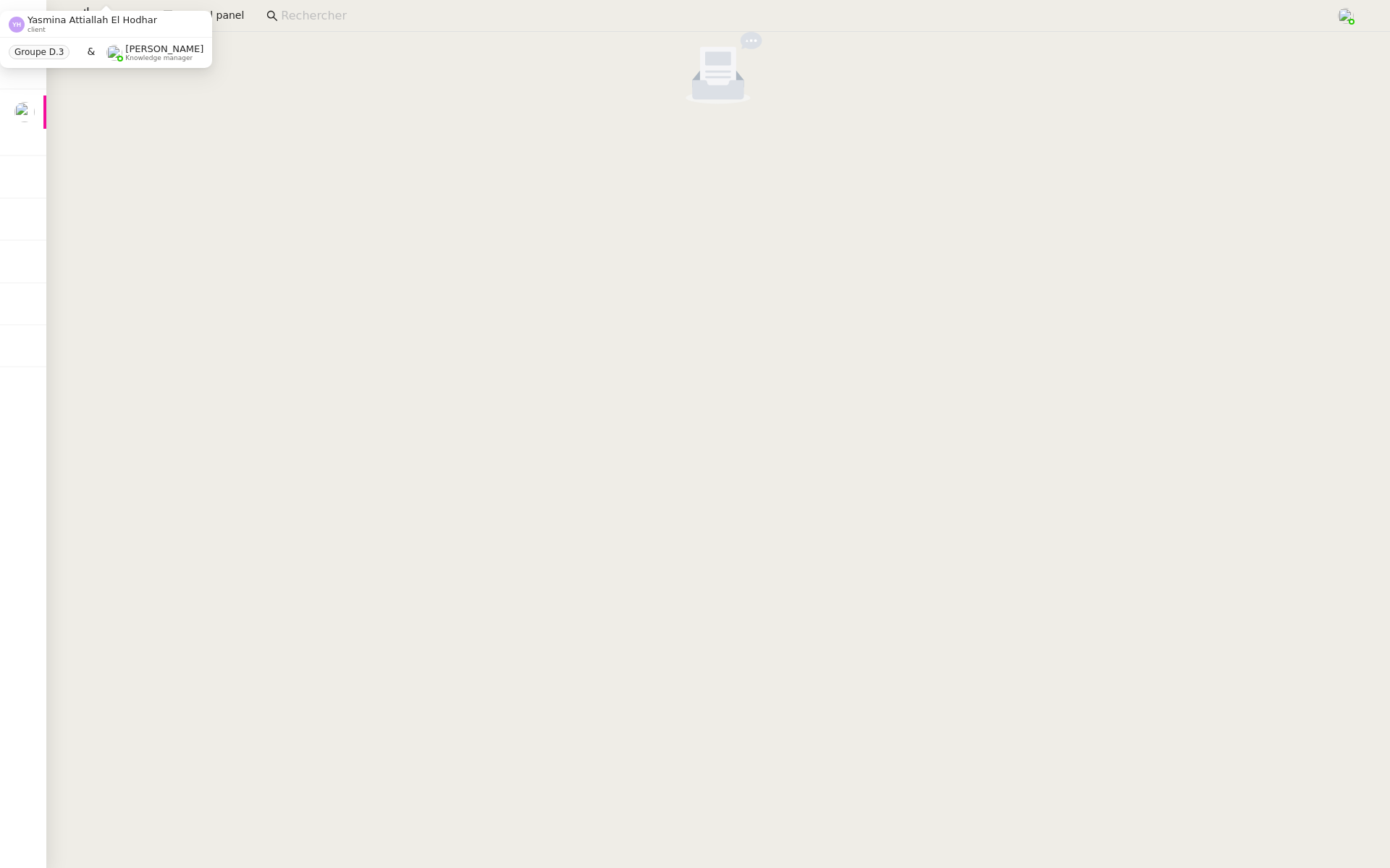
click at [355, 152] on cdk-virtual-scroll-viewport at bounding box center [718, 450] width 1343 height 836
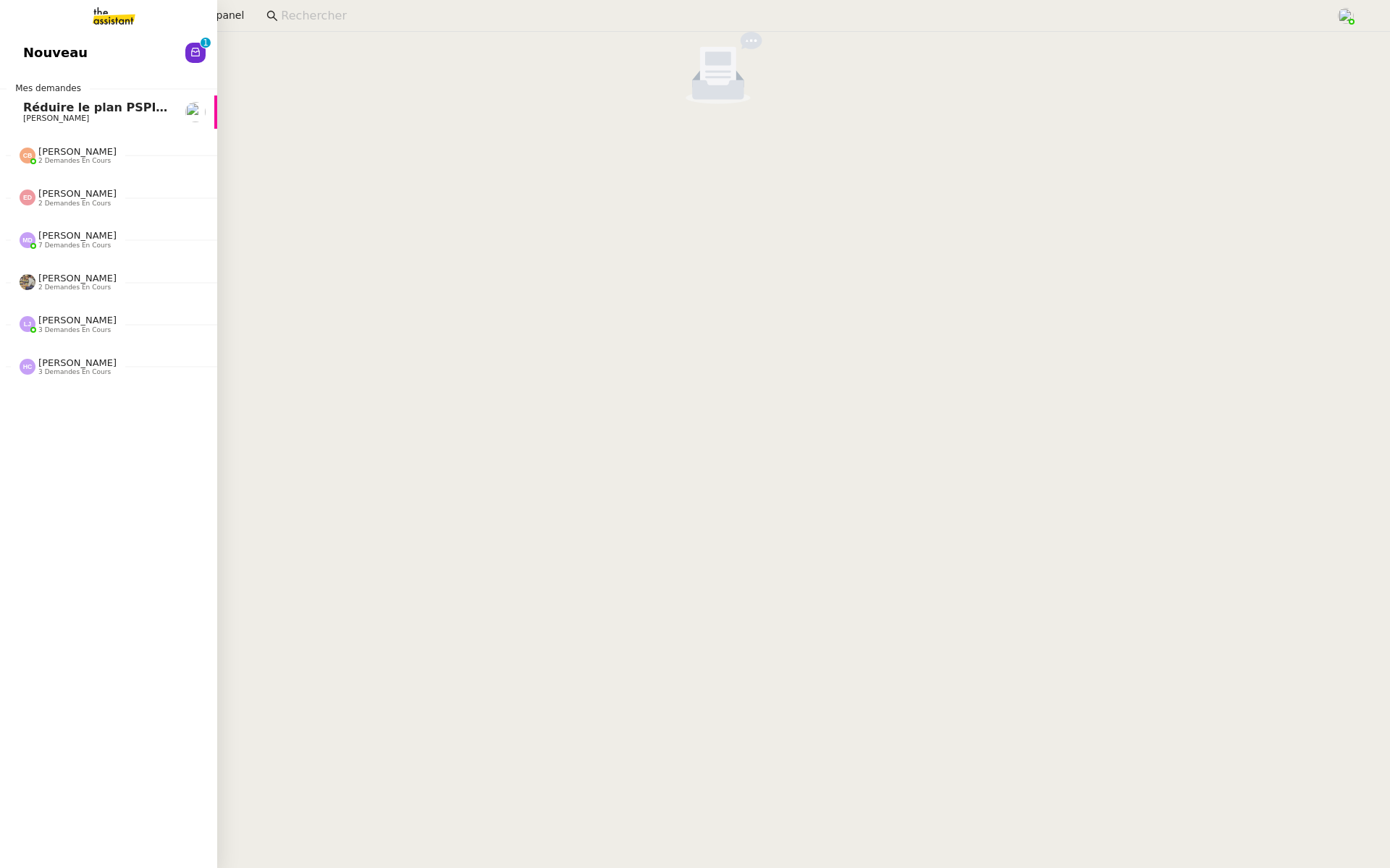
click at [23, 54] on span "Nouveau" at bounding box center [55, 53] width 65 height 22
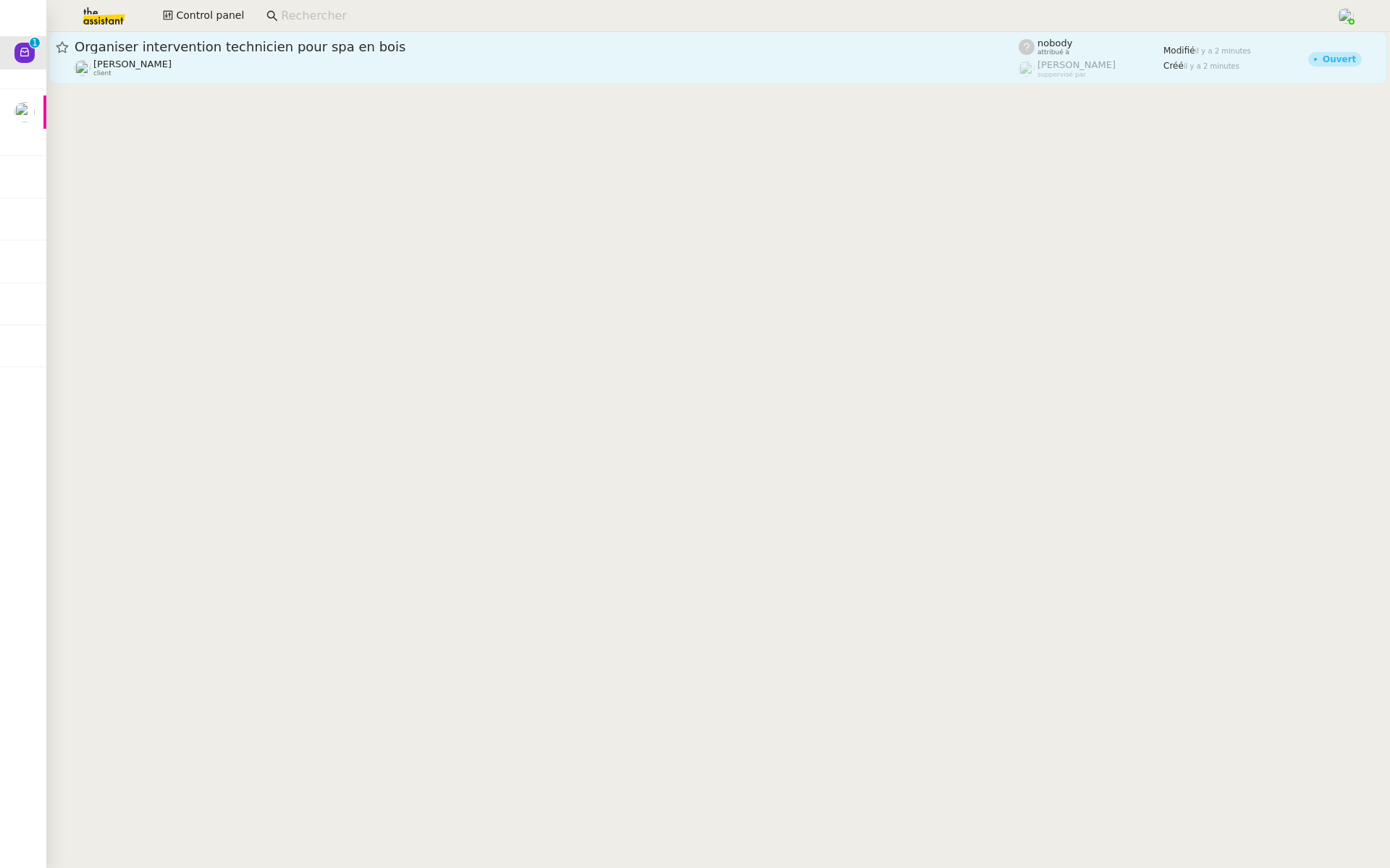
click at [262, 41] on span "Organiser intervention technicien pour spa en bois" at bounding box center [546, 47] width 943 height 13
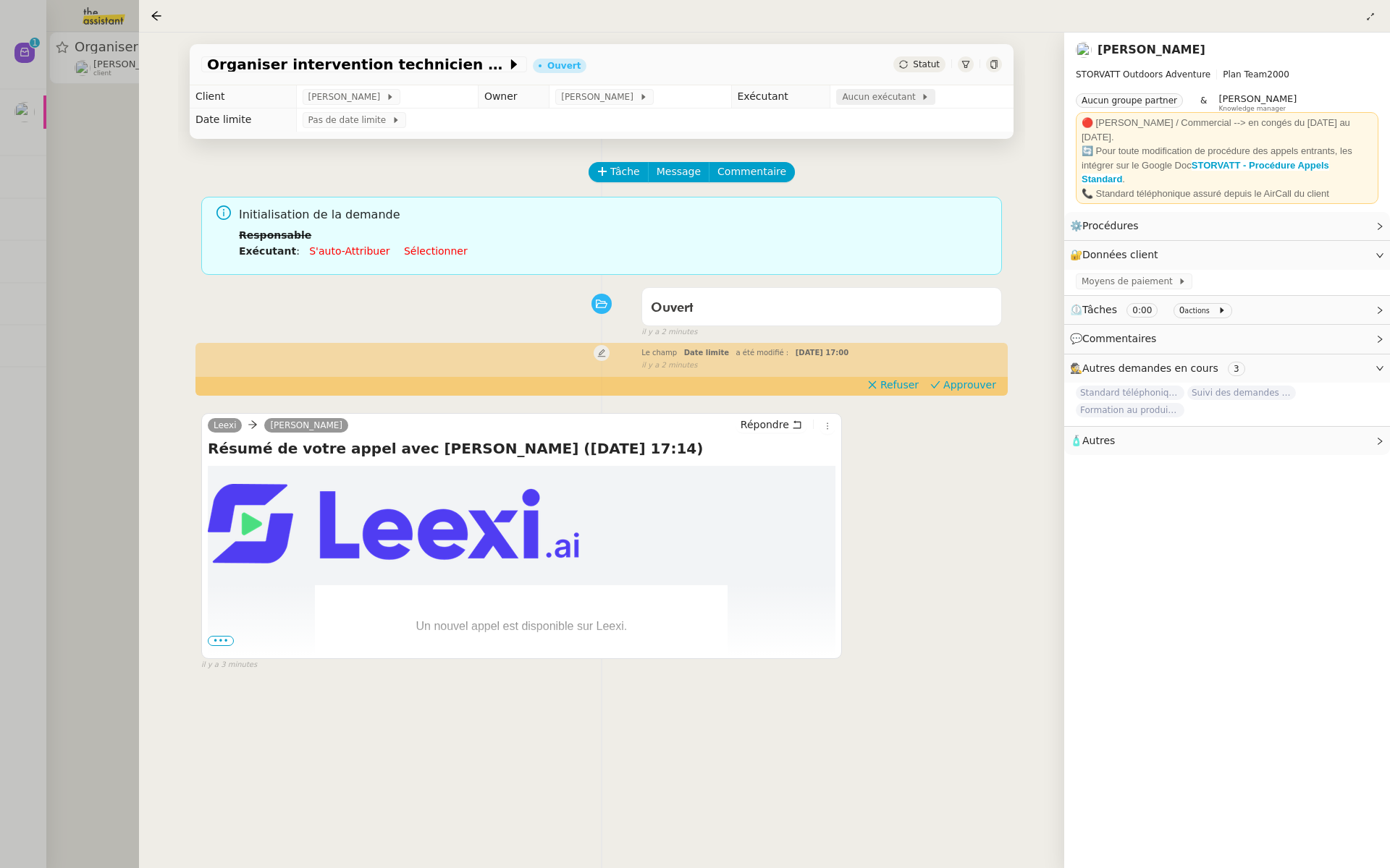
click at [881, 101] on span "Aucun exécutant" at bounding box center [880, 97] width 79 height 15
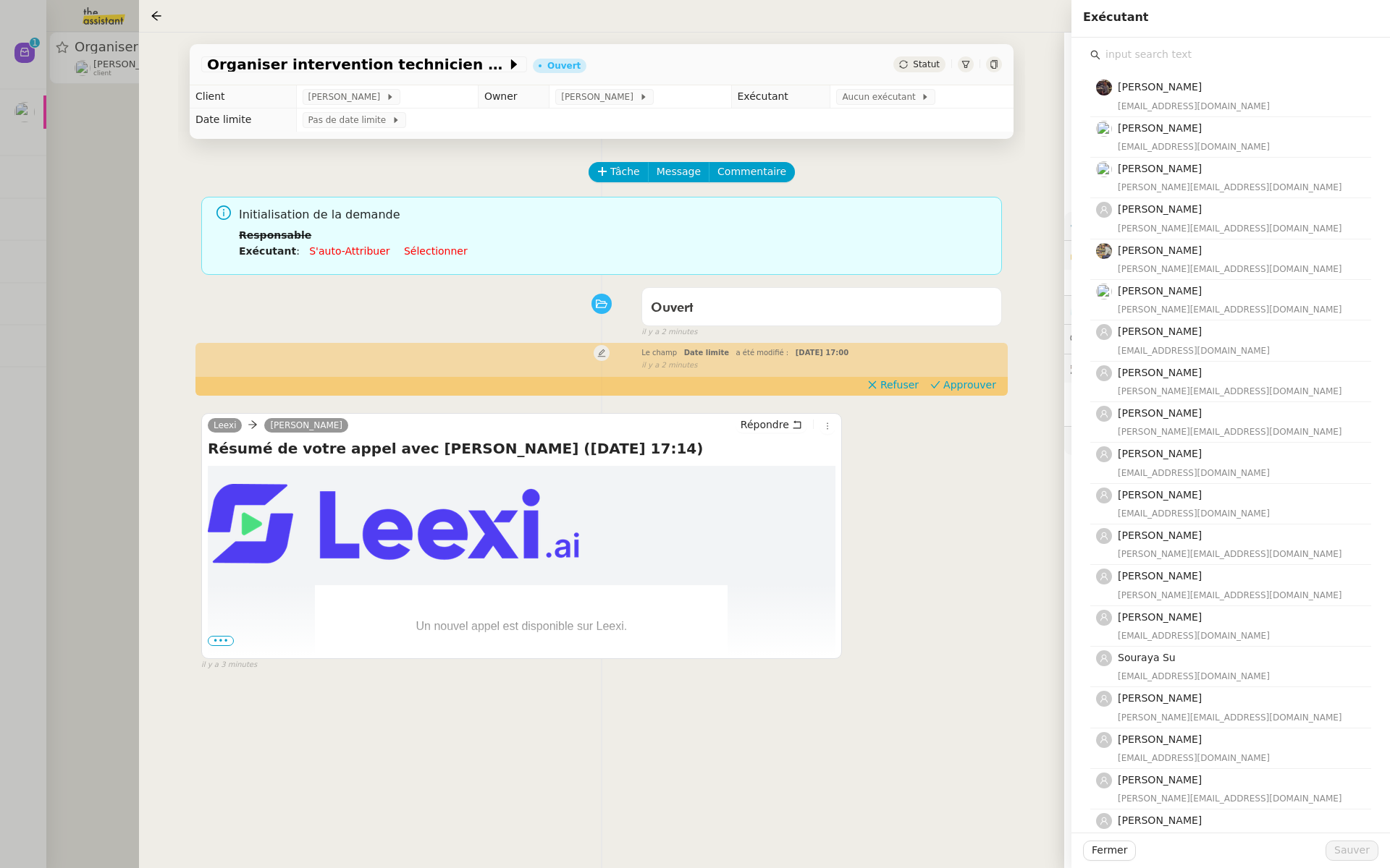
click at [1127, 49] on input "text" at bounding box center [1234, 54] width 270 height 20
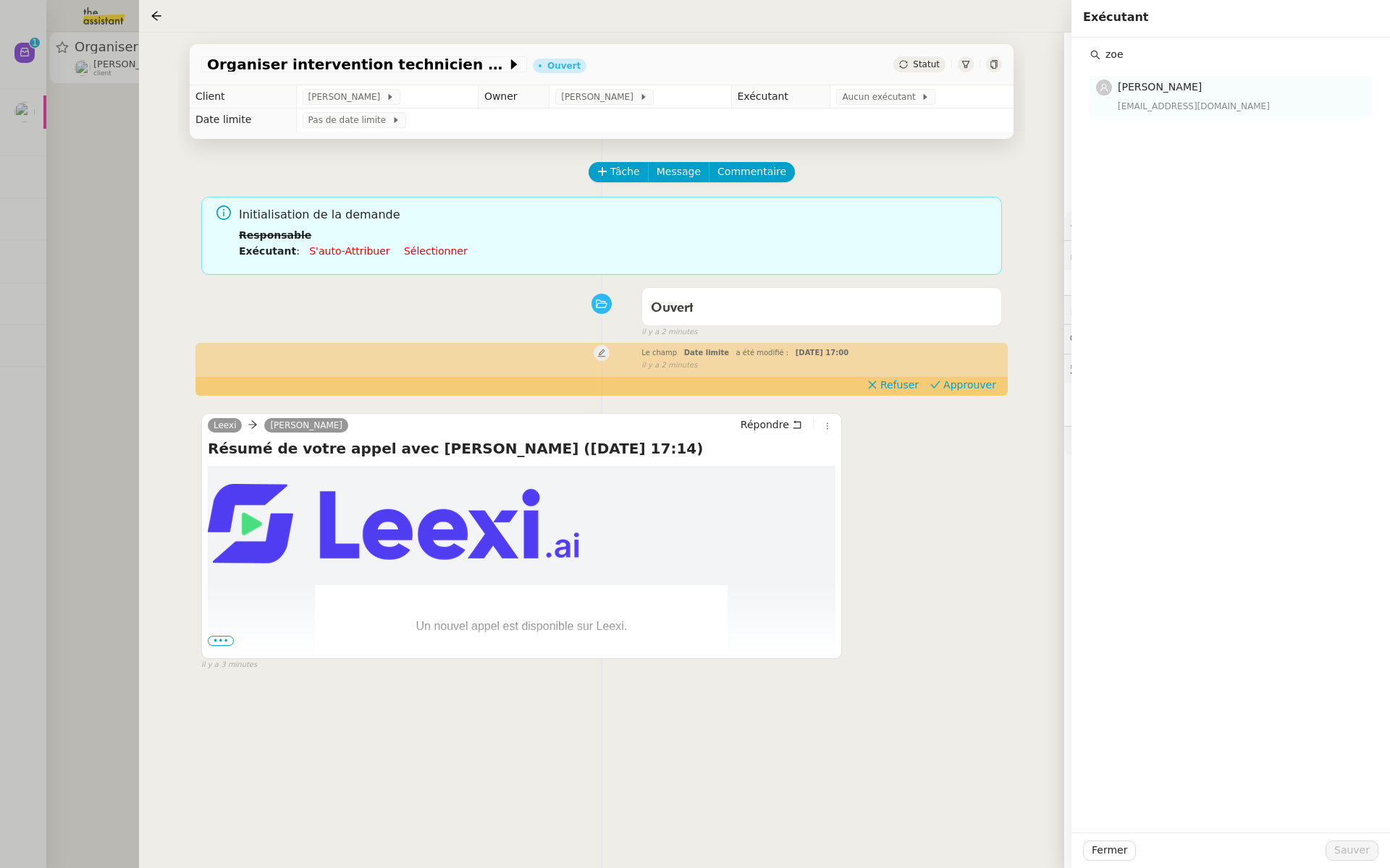
type input "zoe"
click at [1147, 104] on div "zoe@theassistant.team" at bounding box center [1240, 106] width 244 height 15
click at [1346, 843] on span "Sauver" at bounding box center [1351, 850] width 35 height 16
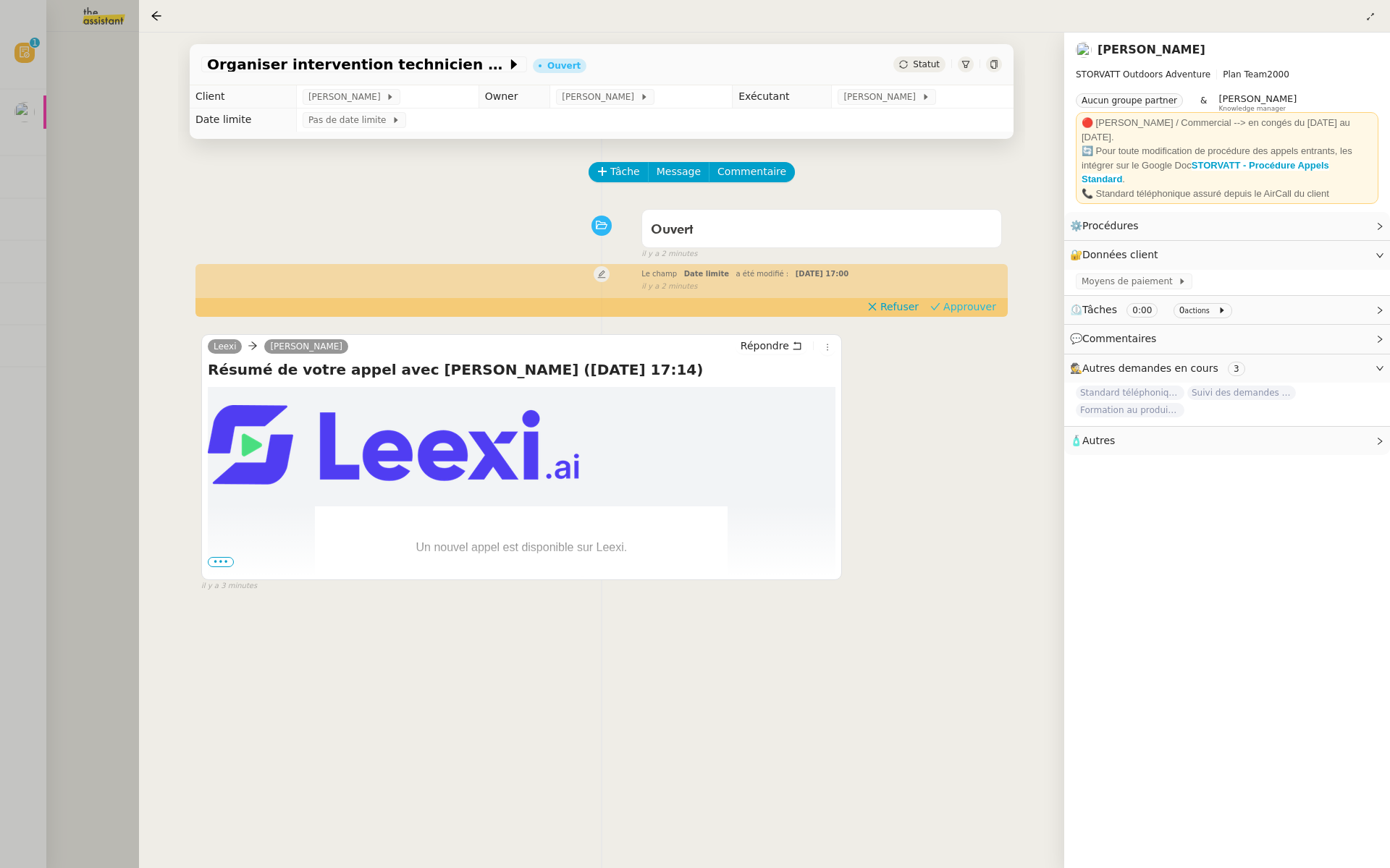
click at [978, 308] on span "Approuver" at bounding box center [969, 307] width 53 height 15
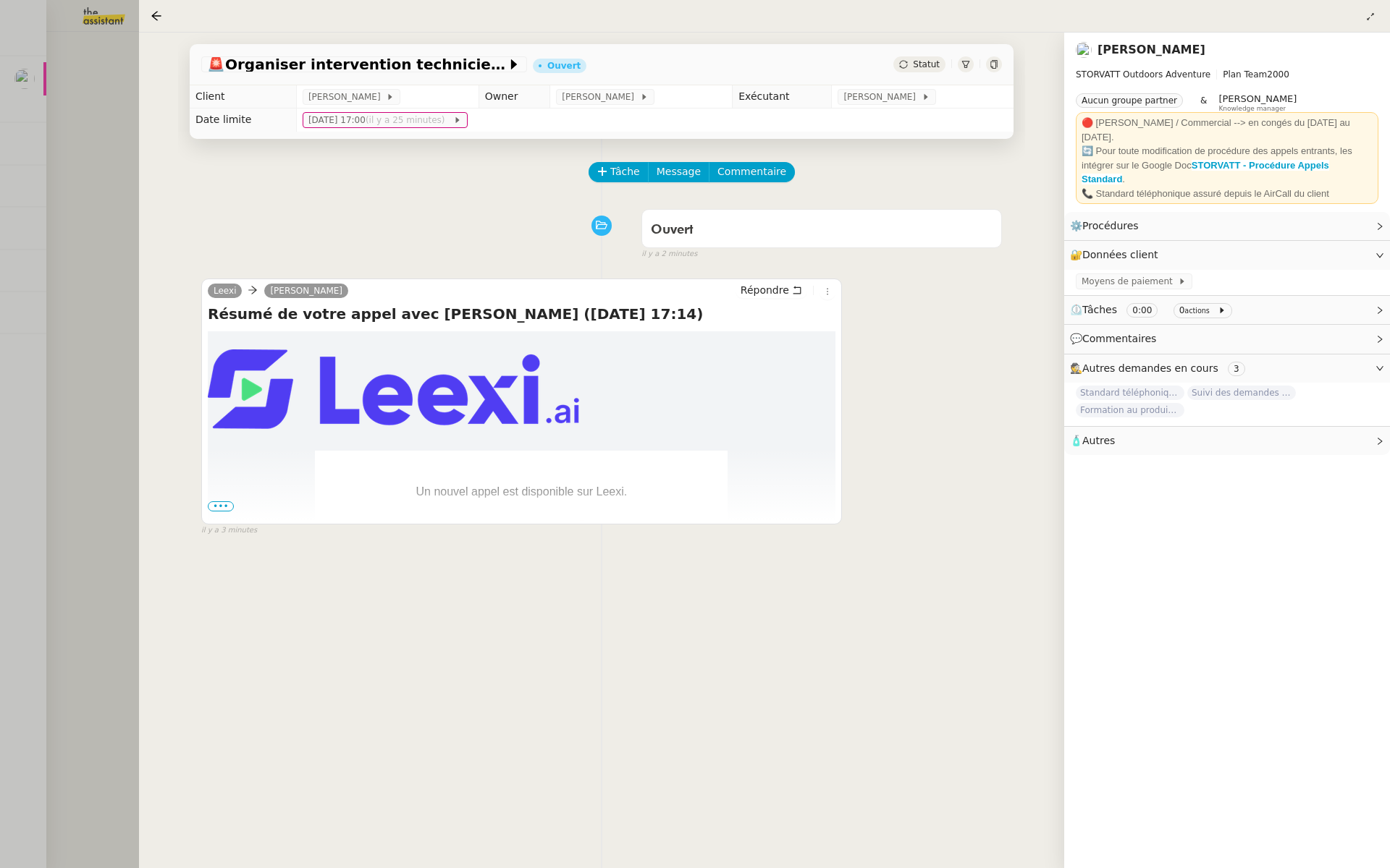
click at [12, 112] on div at bounding box center [695, 434] width 1390 height 868
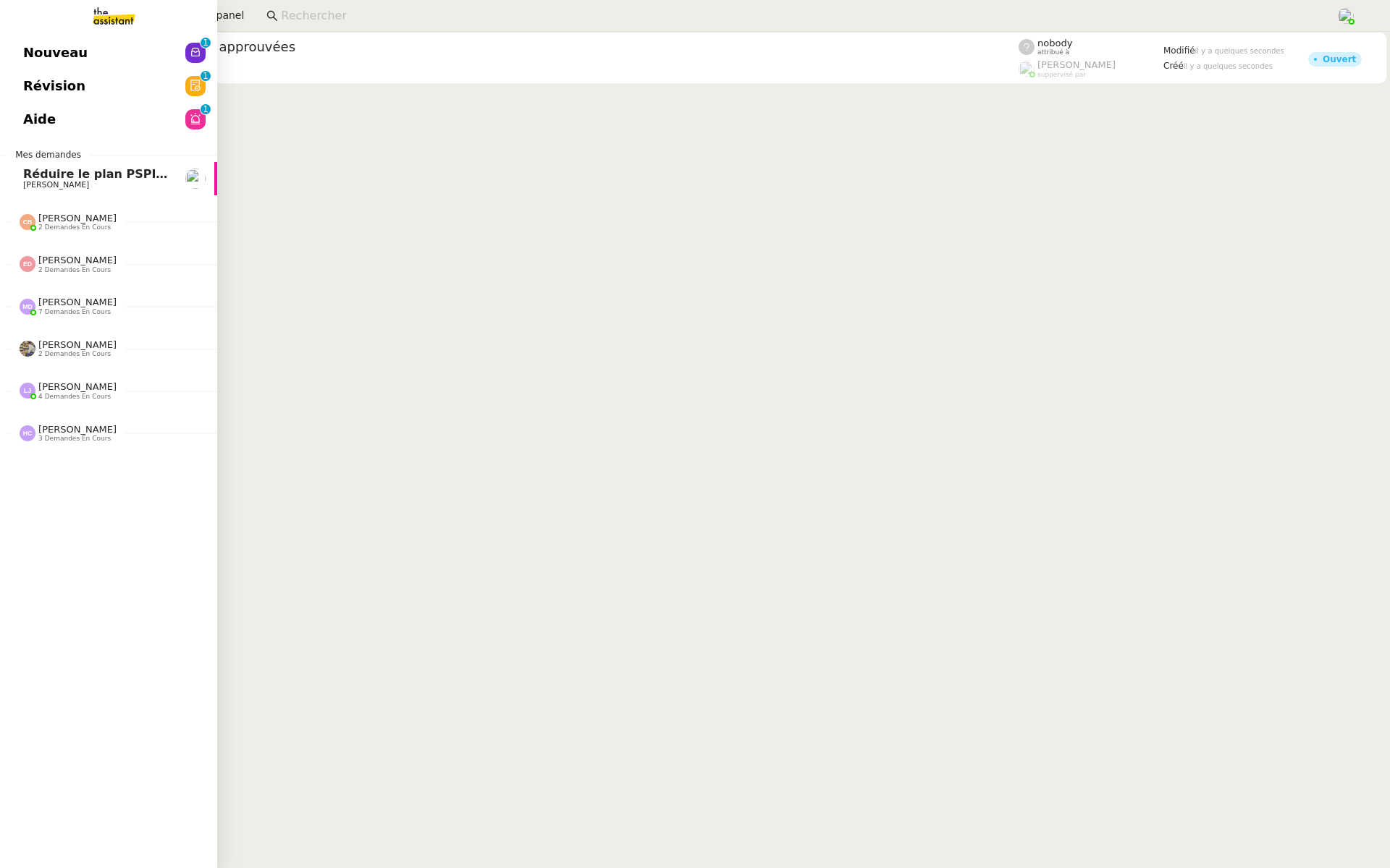
click at [20, 88] on link "Révision 0 1 2 3 4 5 6 7 8 9" at bounding box center [108, 86] width 217 height 34
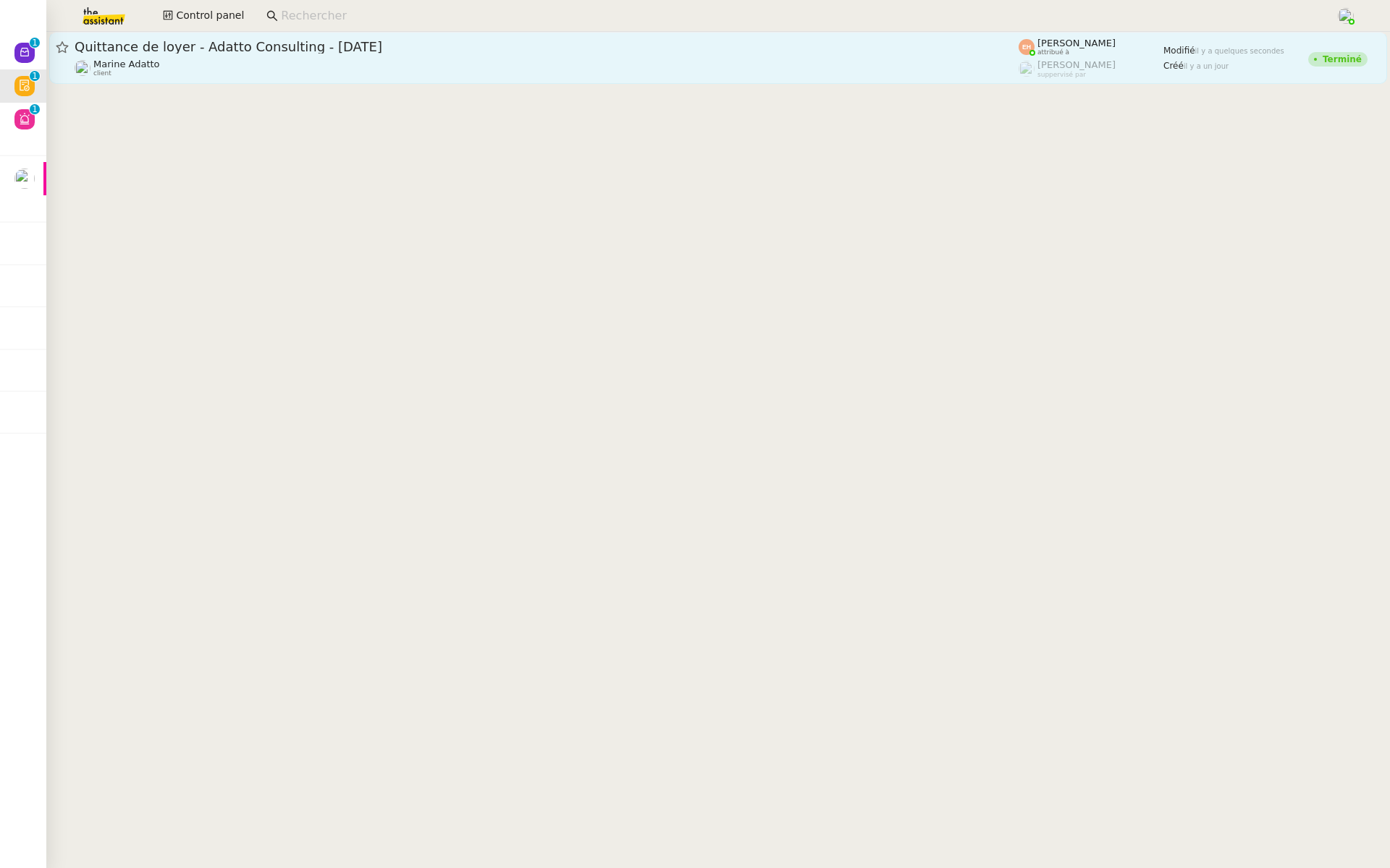
click at [302, 54] on div "Quittance de loyer - Adatto Consulting - septembre 2025" at bounding box center [546, 47] width 943 height 17
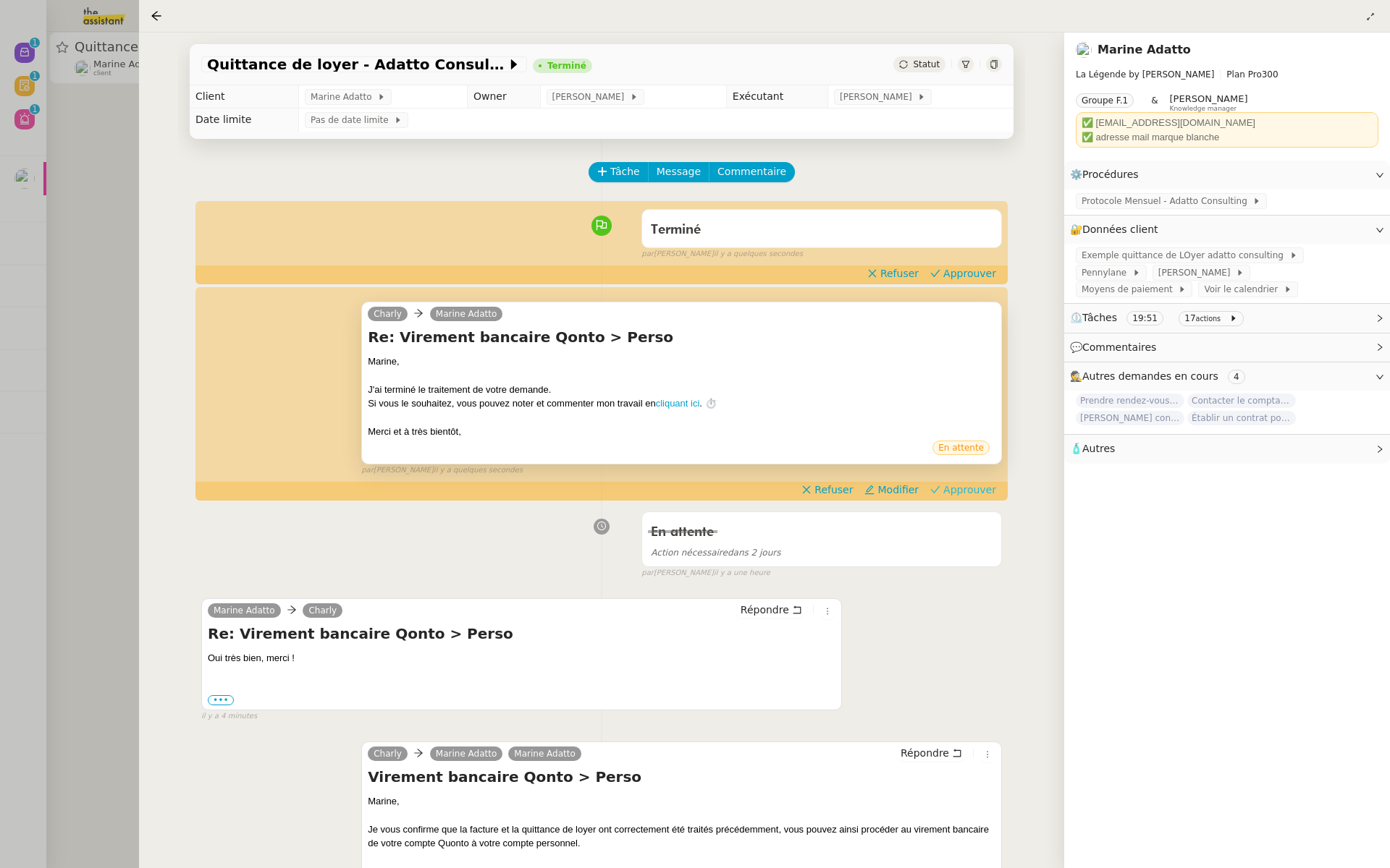
click at [971, 489] on span "Approuver" at bounding box center [969, 490] width 53 height 15
click at [971, 275] on span "Approuver" at bounding box center [969, 273] width 53 height 15
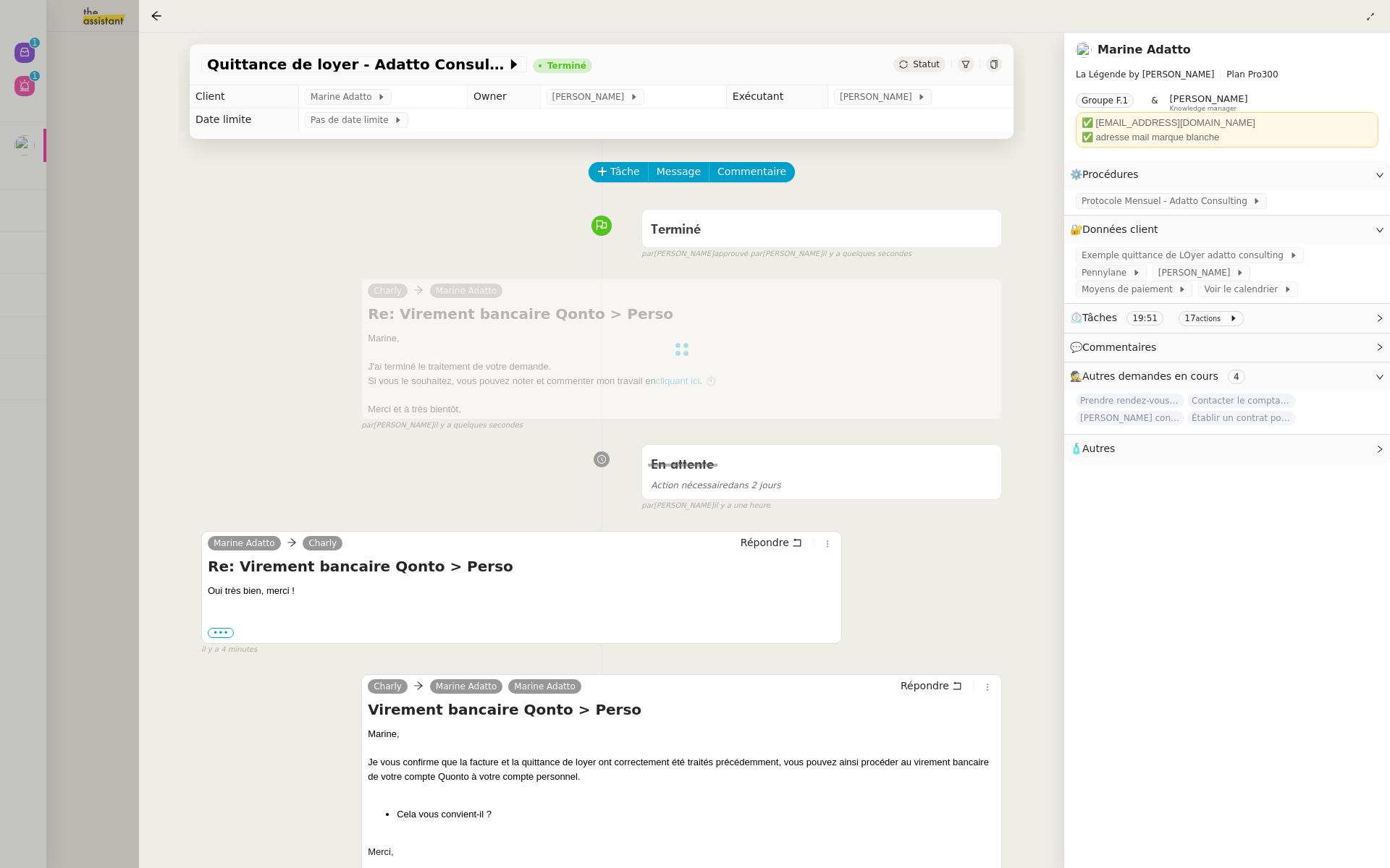
click at [56, 150] on div at bounding box center [695, 434] width 1390 height 868
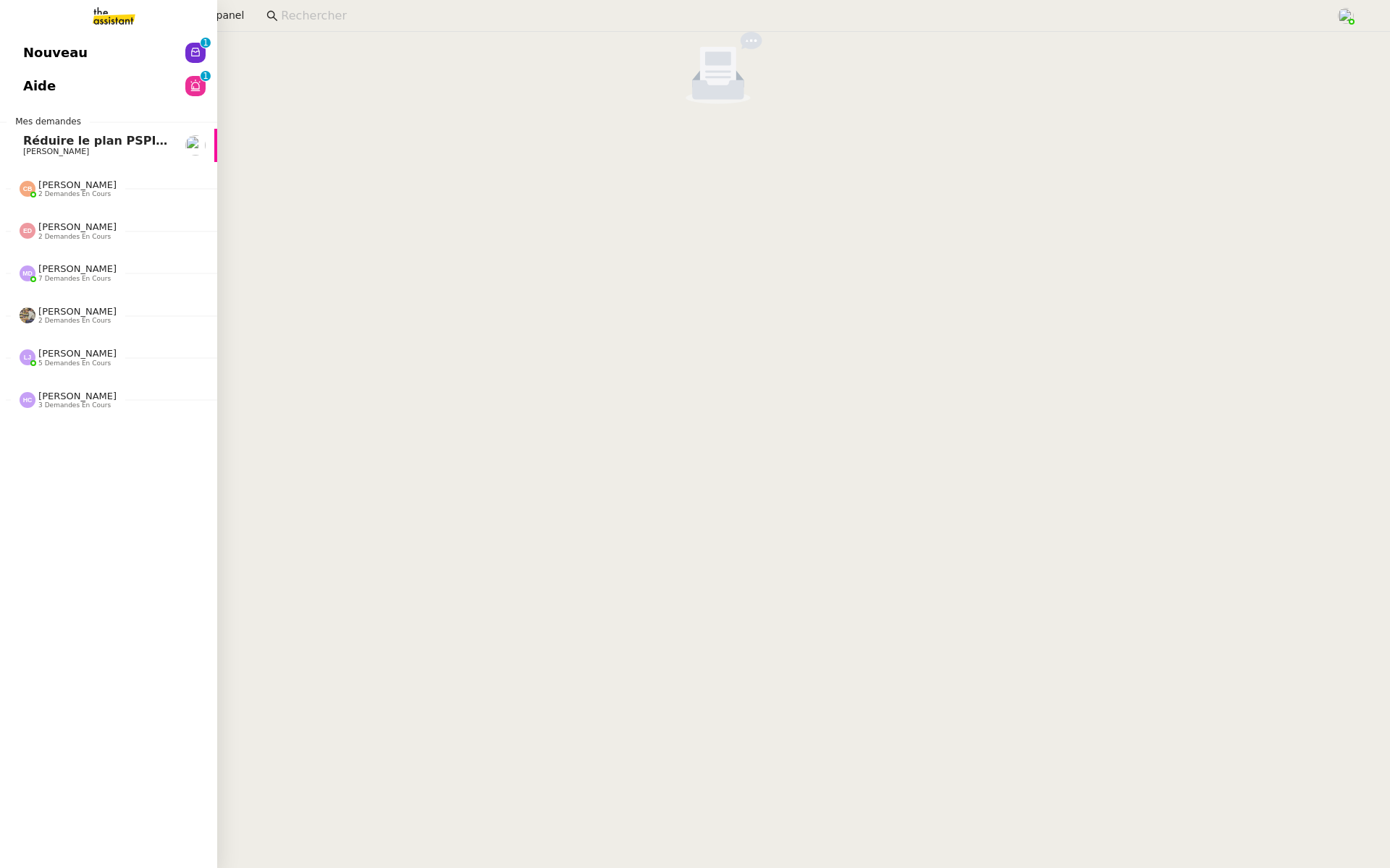
click at [15, 51] on link "Nouveau 0 1 2 3 4 5 6 7 8 9" at bounding box center [108, 53] width 217 height 34
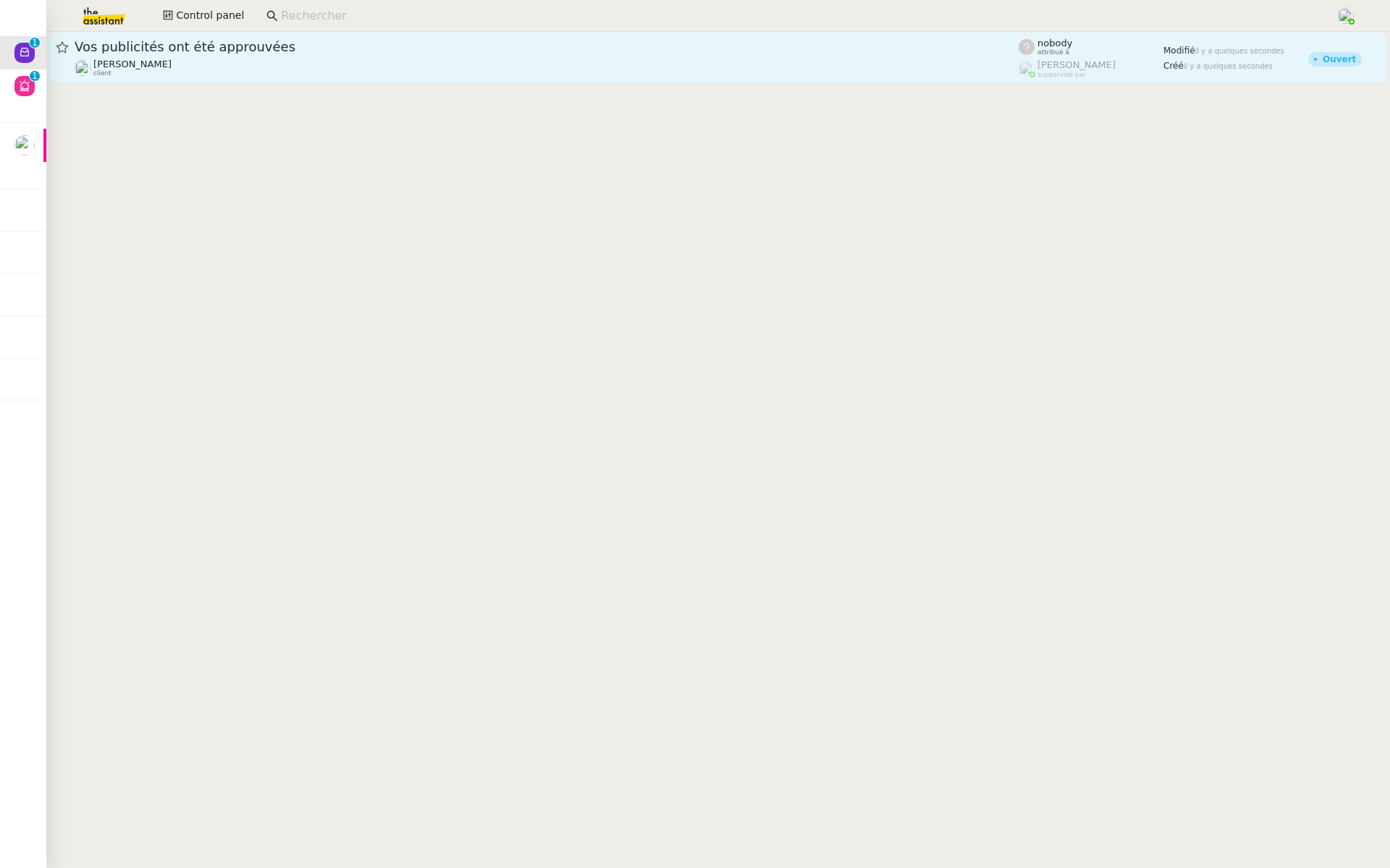
click at [251, 41] on span "Vos publicités ont été approuvées" at bounding box center [546, 47] width 943 height 13
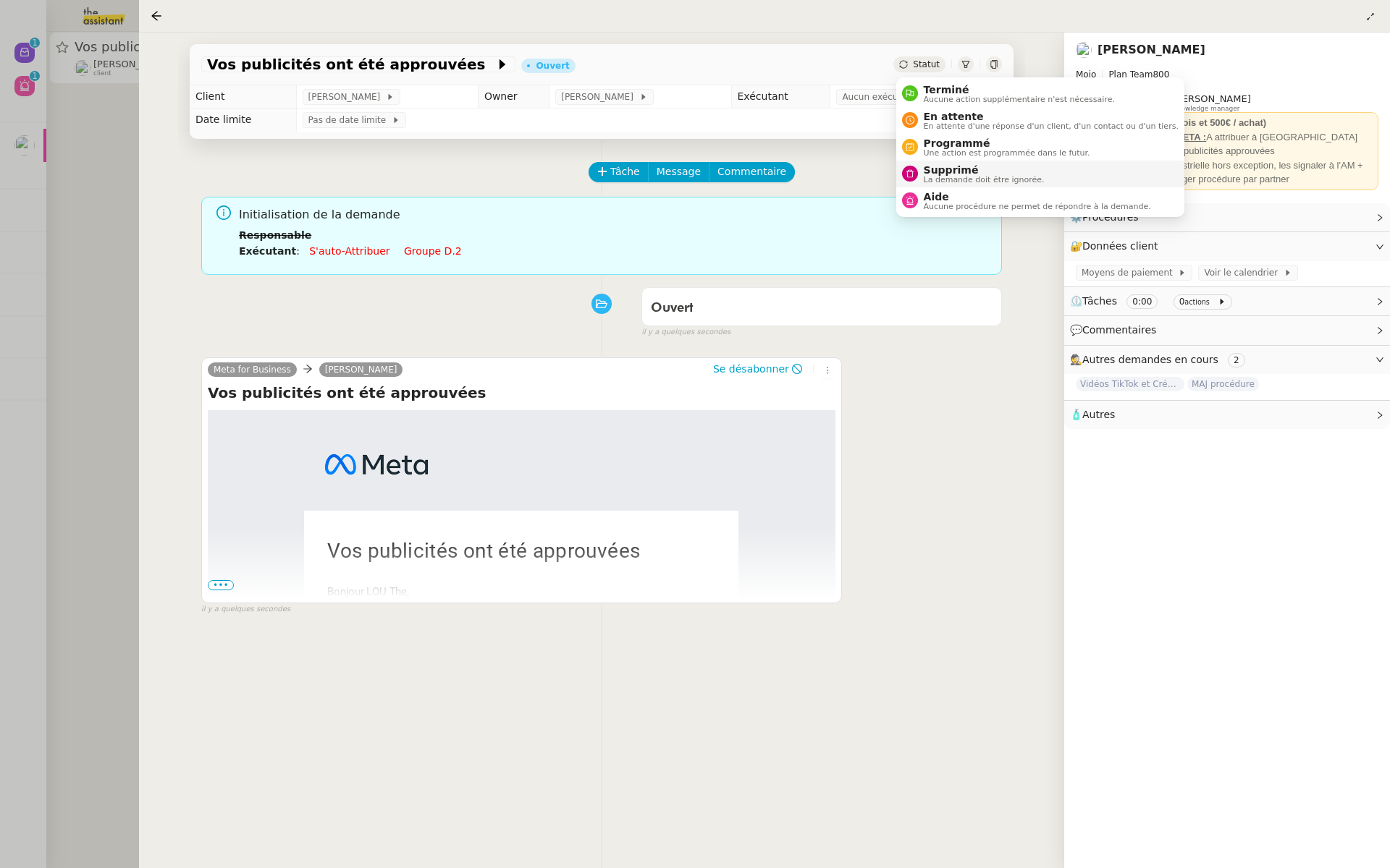
click at [942, 176] on span "La demande doit être ignorée." at bounding box center [984, 180] width 121 height 8
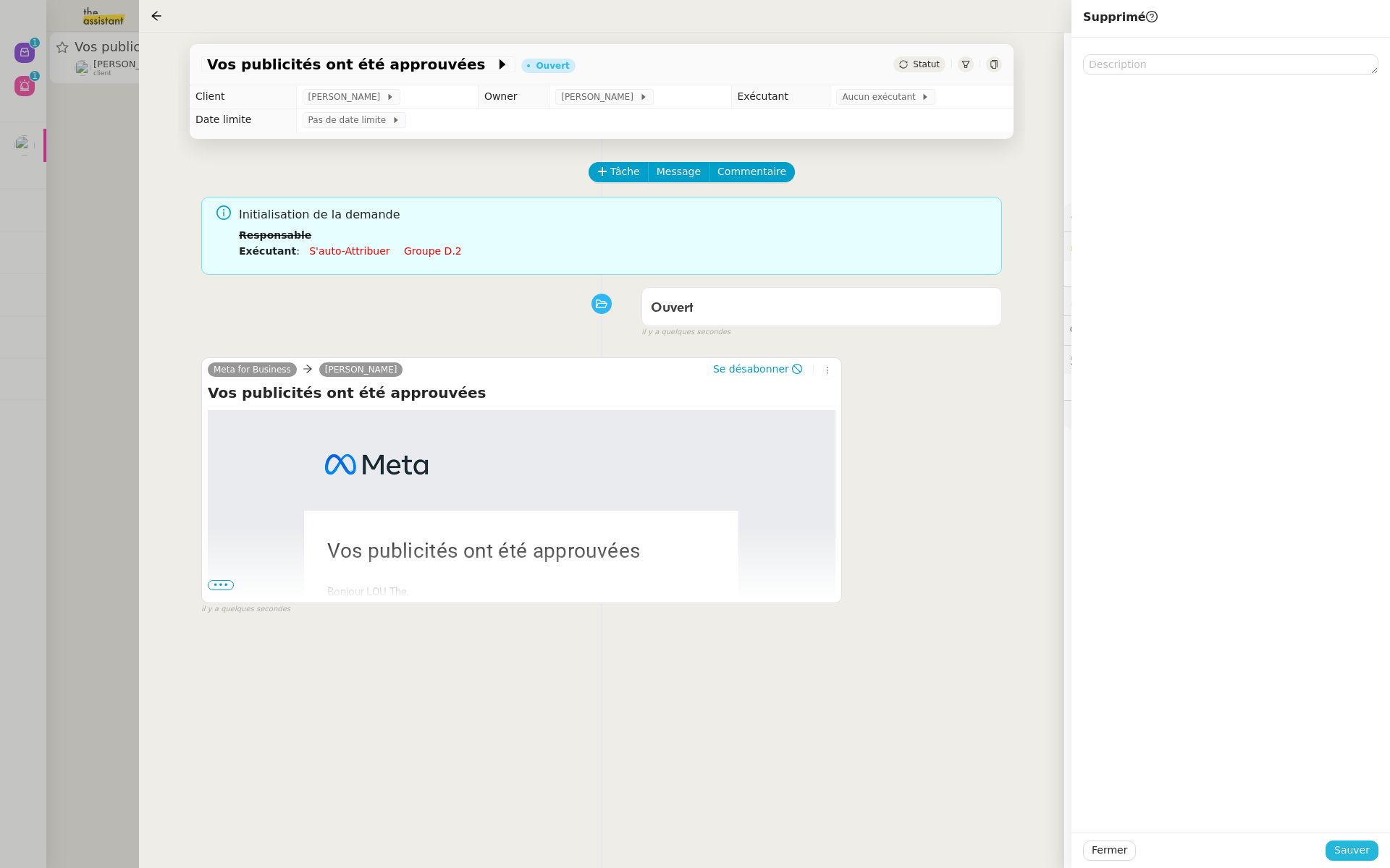
click at [1363, 848] on span "Sauver" at bounding box center [1351, 850] width 35 height 16
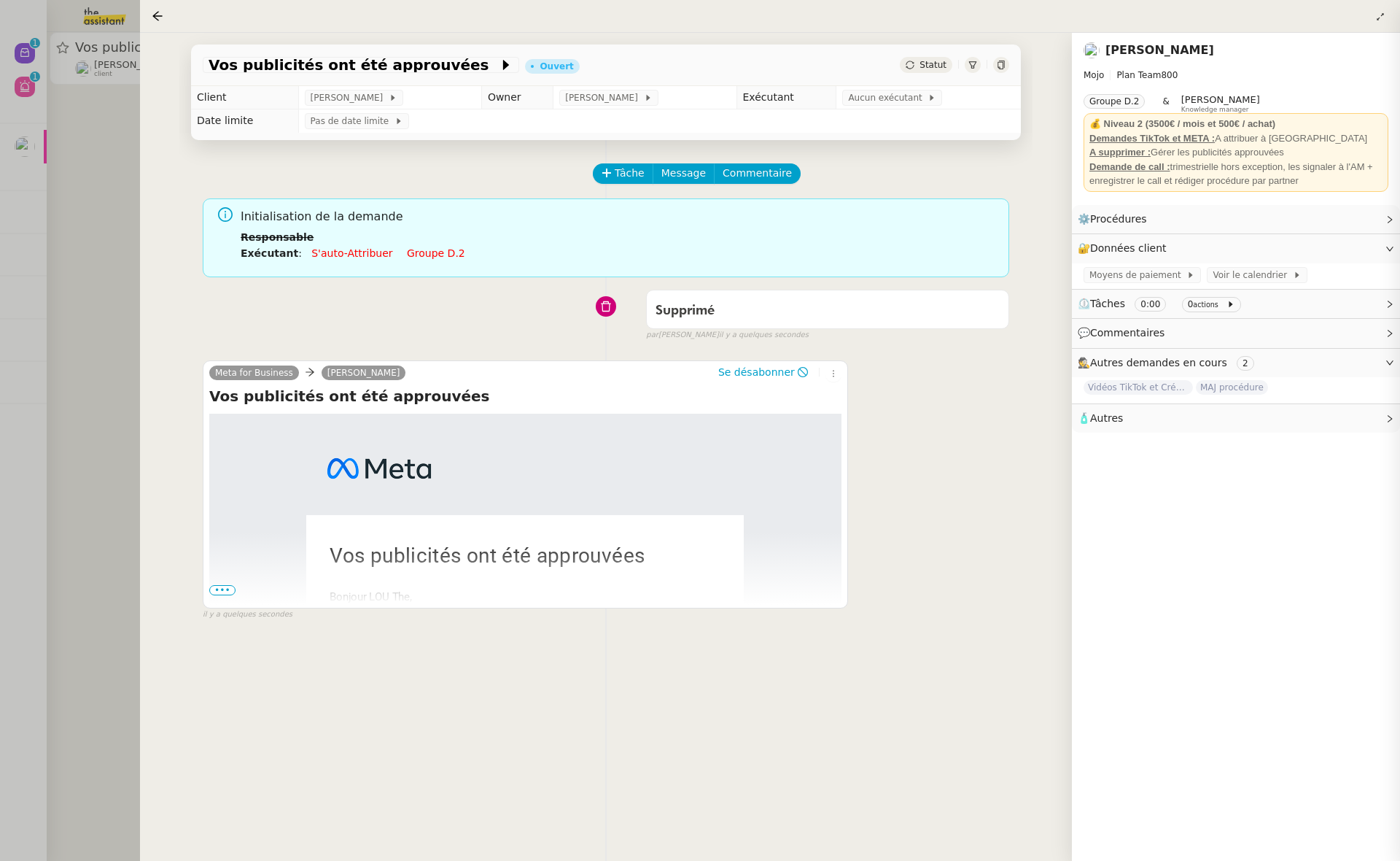
click at [84, 185] on div at bounding box center [700, 430] width 1400 height 861
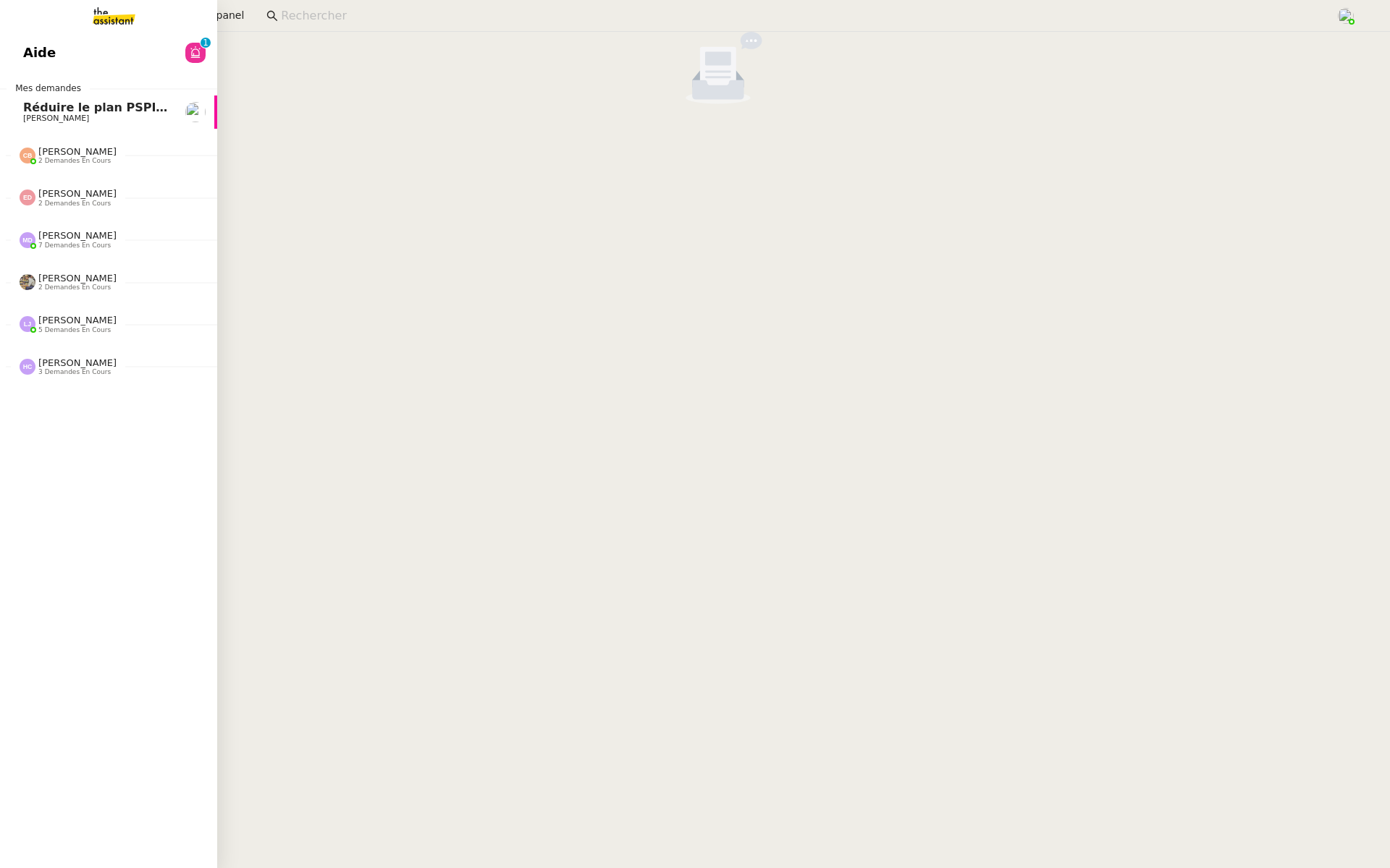
click at [24, 51] on span "Aide" at bounding box center [40, 53] width 33 height 22
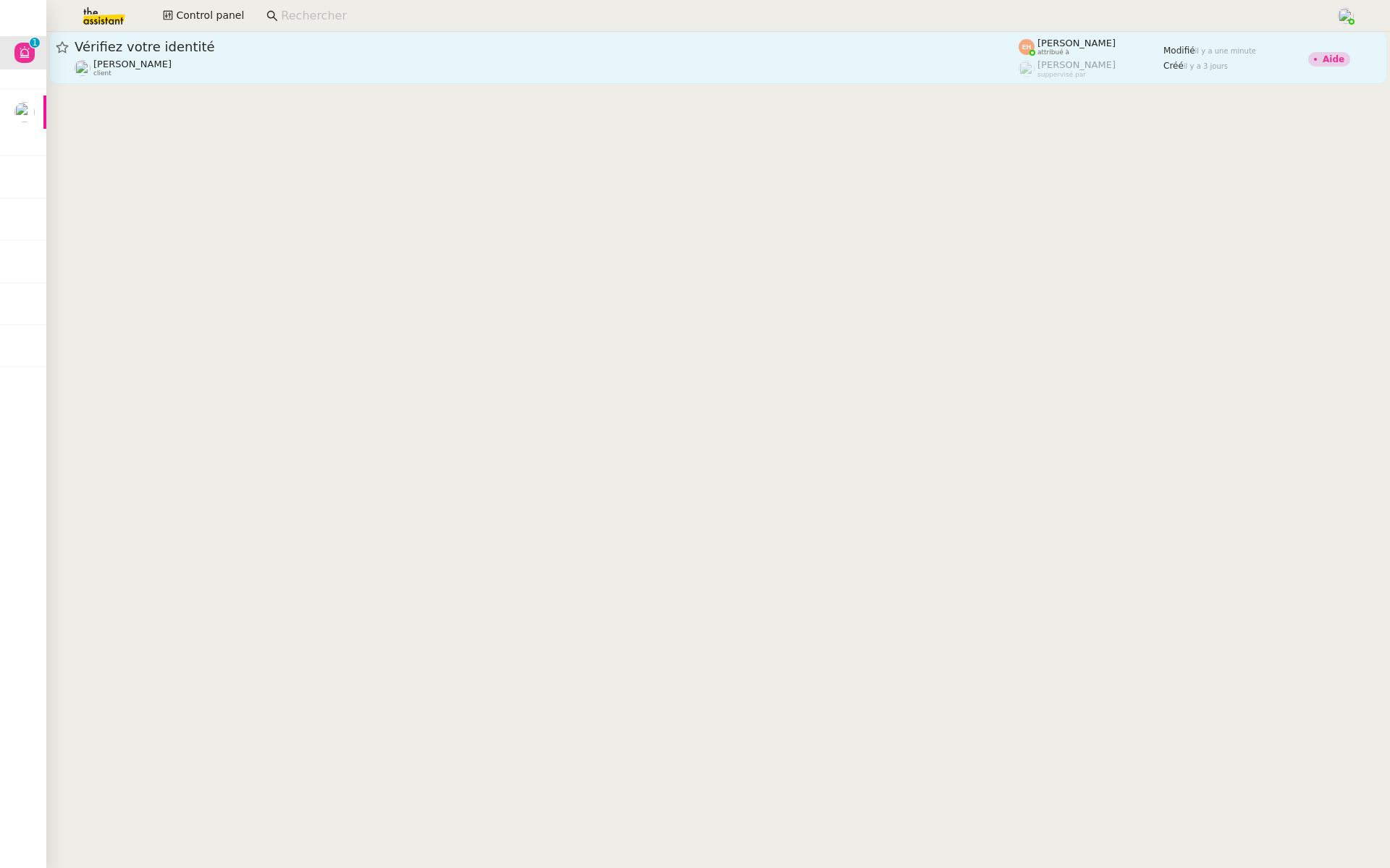
click at [198, 48] on span "Vérifiez votre identité" at bounding box center [546, 47] width 943 height 13
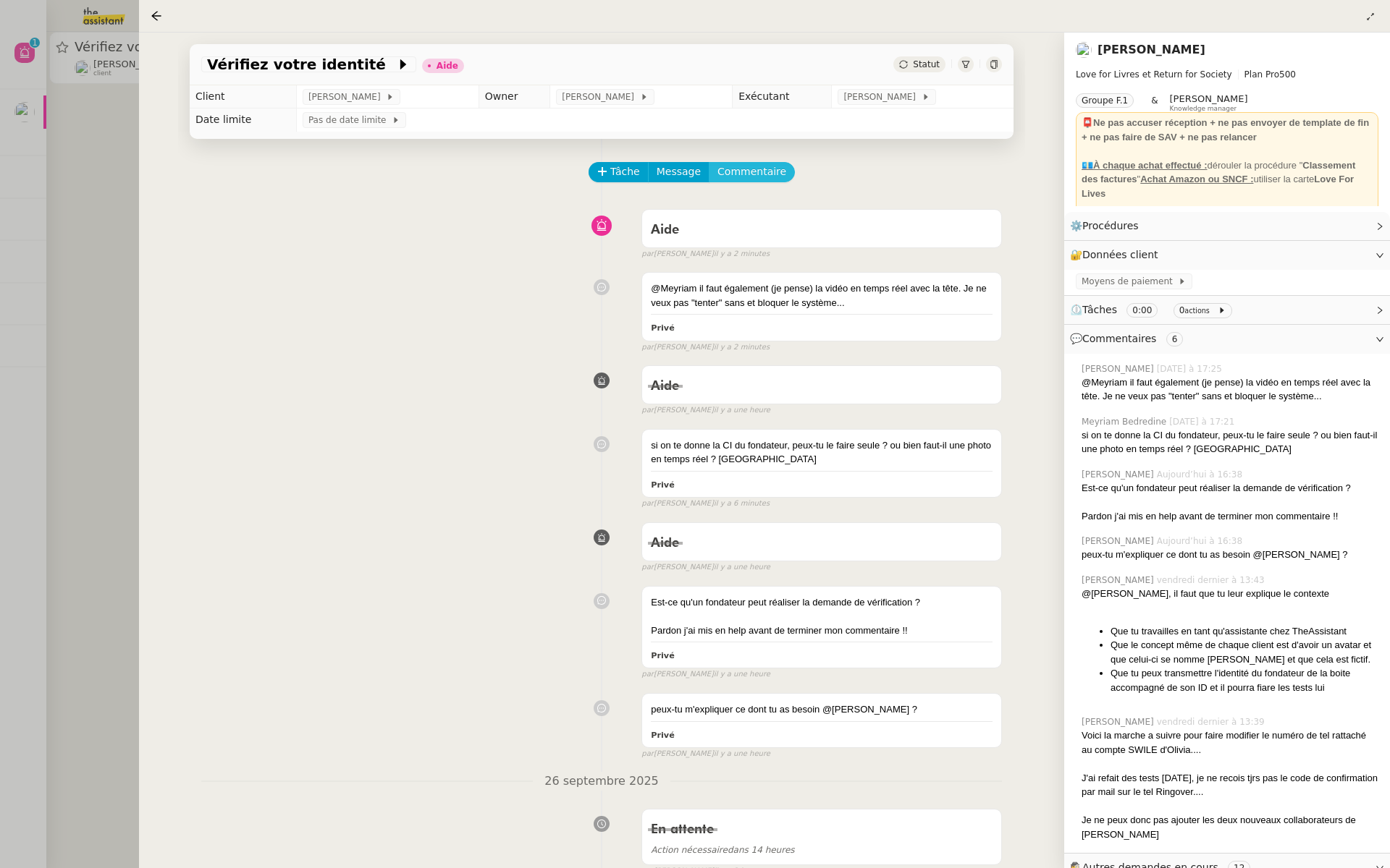
click at [733, 168] on span "Commentaire" at bounding box center [752, 171] width 69 height 16
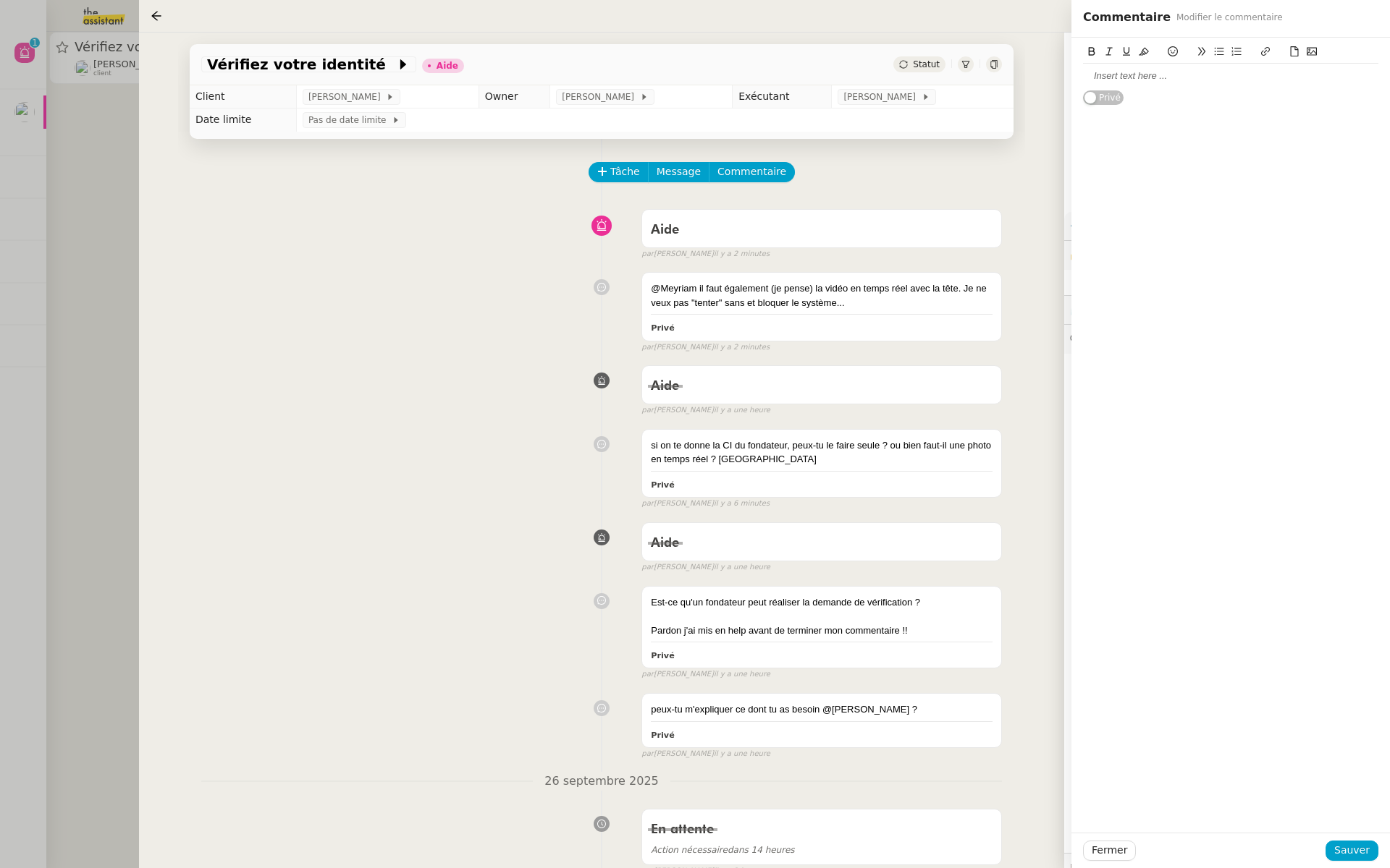
click at [467, 260] on div "Aide false par Esther H. il y a 2 minutes" at bounding box center [601, 231] width 801 height 58
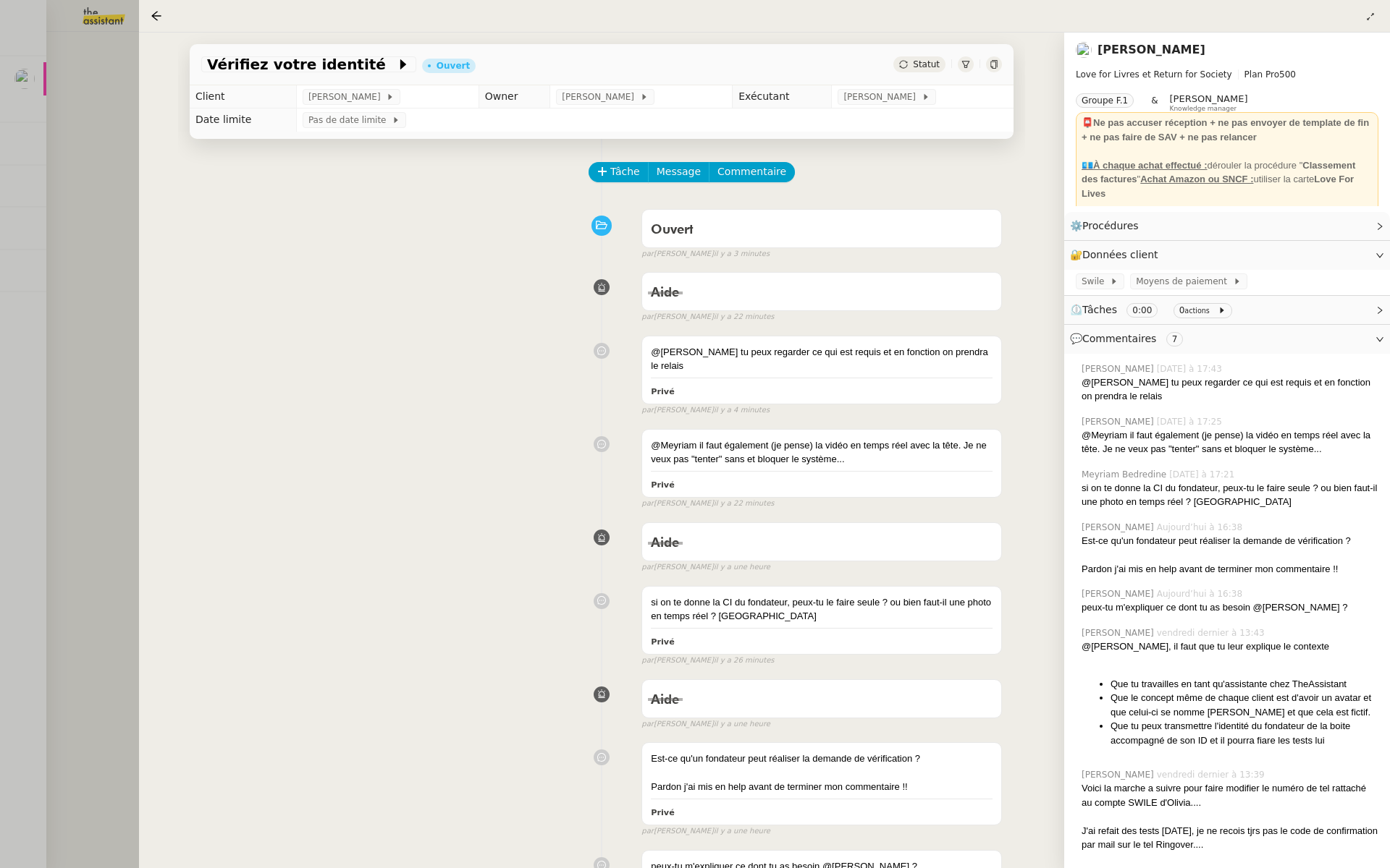
click at [109, 250] on div at bounding box center [695, 434] width 1390 height 868
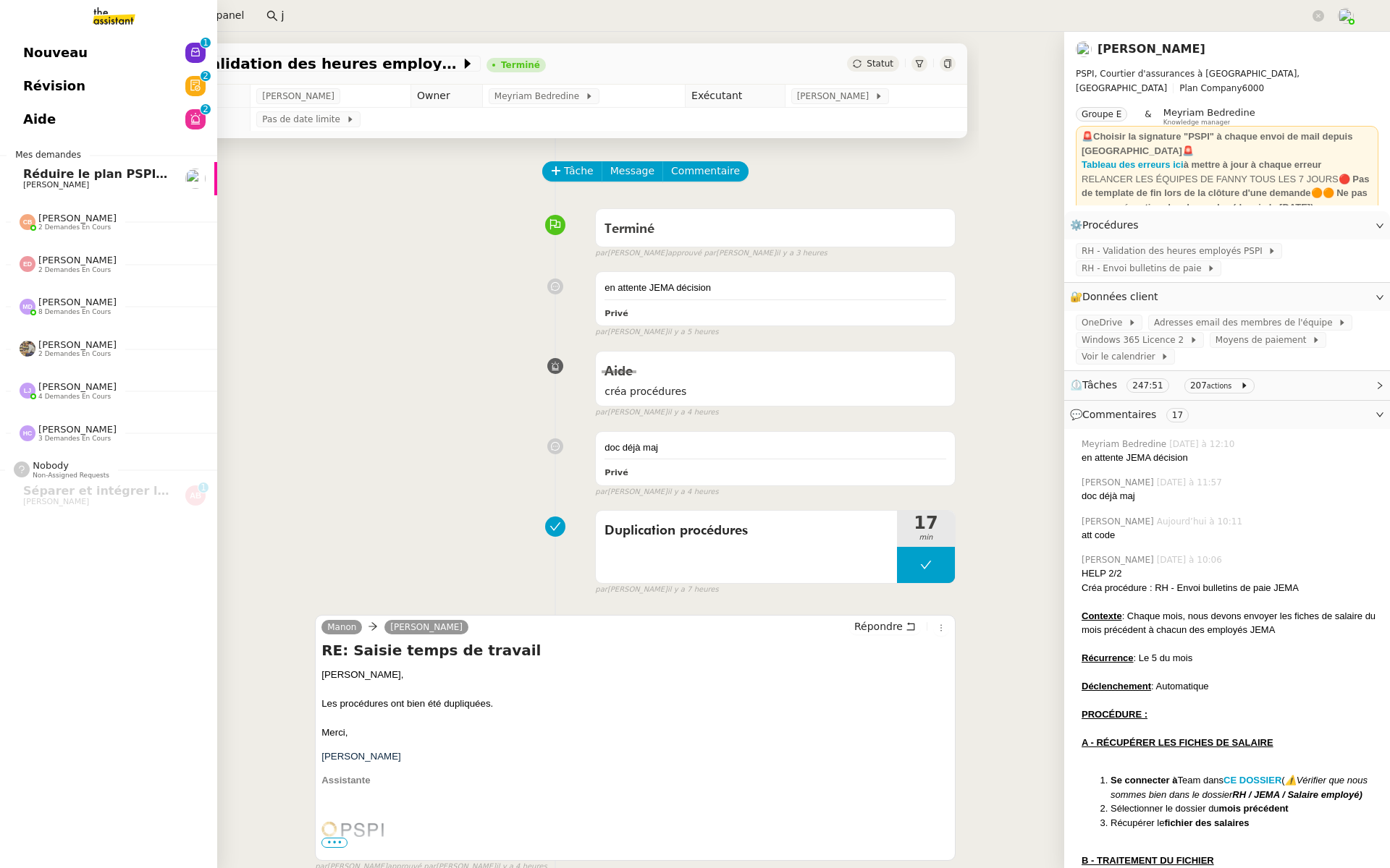
click at [34, 112] on span "Aide" at bounding box center [40, 119] width 33 height 22
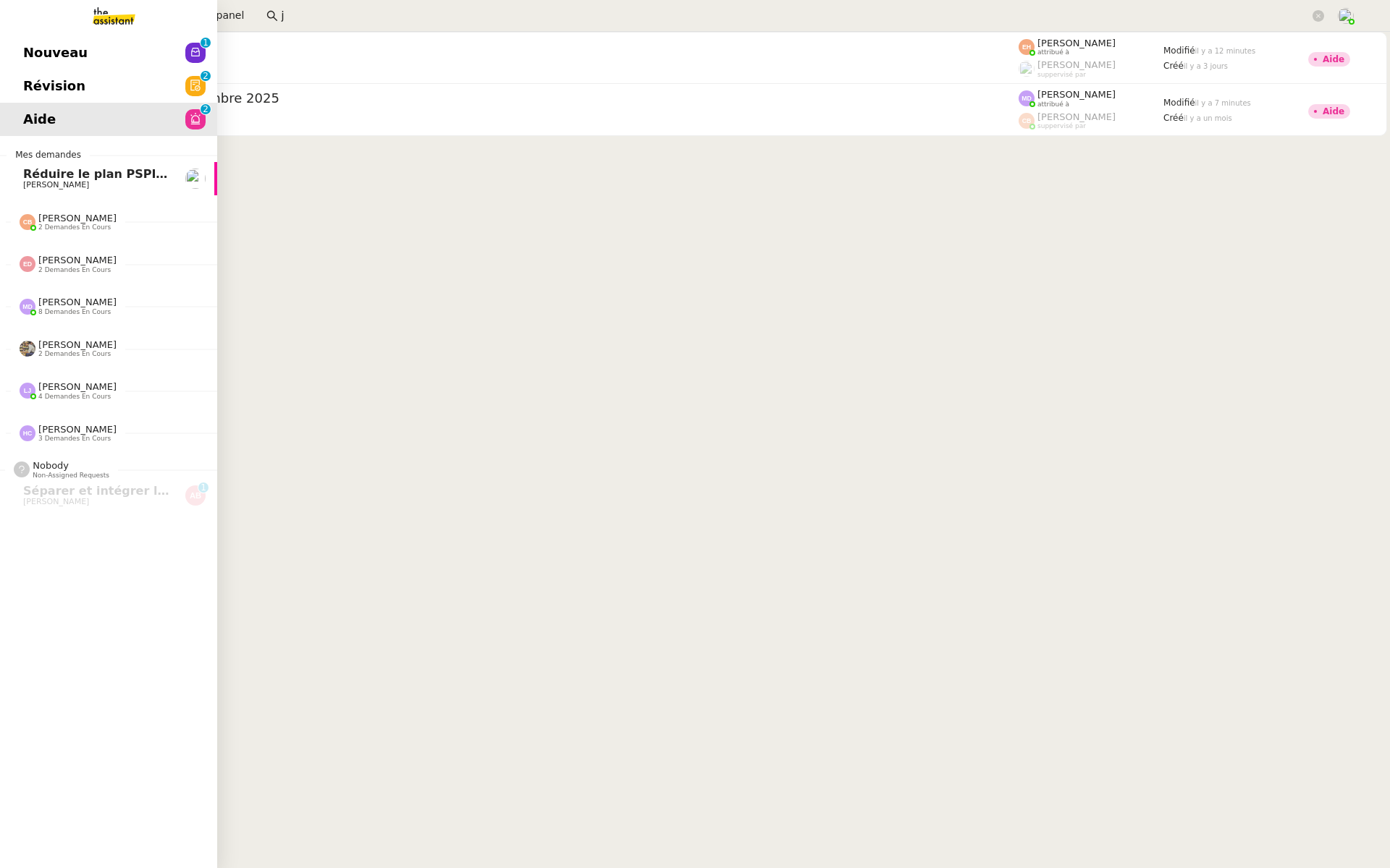
click at [29, 85] on span "Révision" at bounding box center [54, 86] width 62 height 22
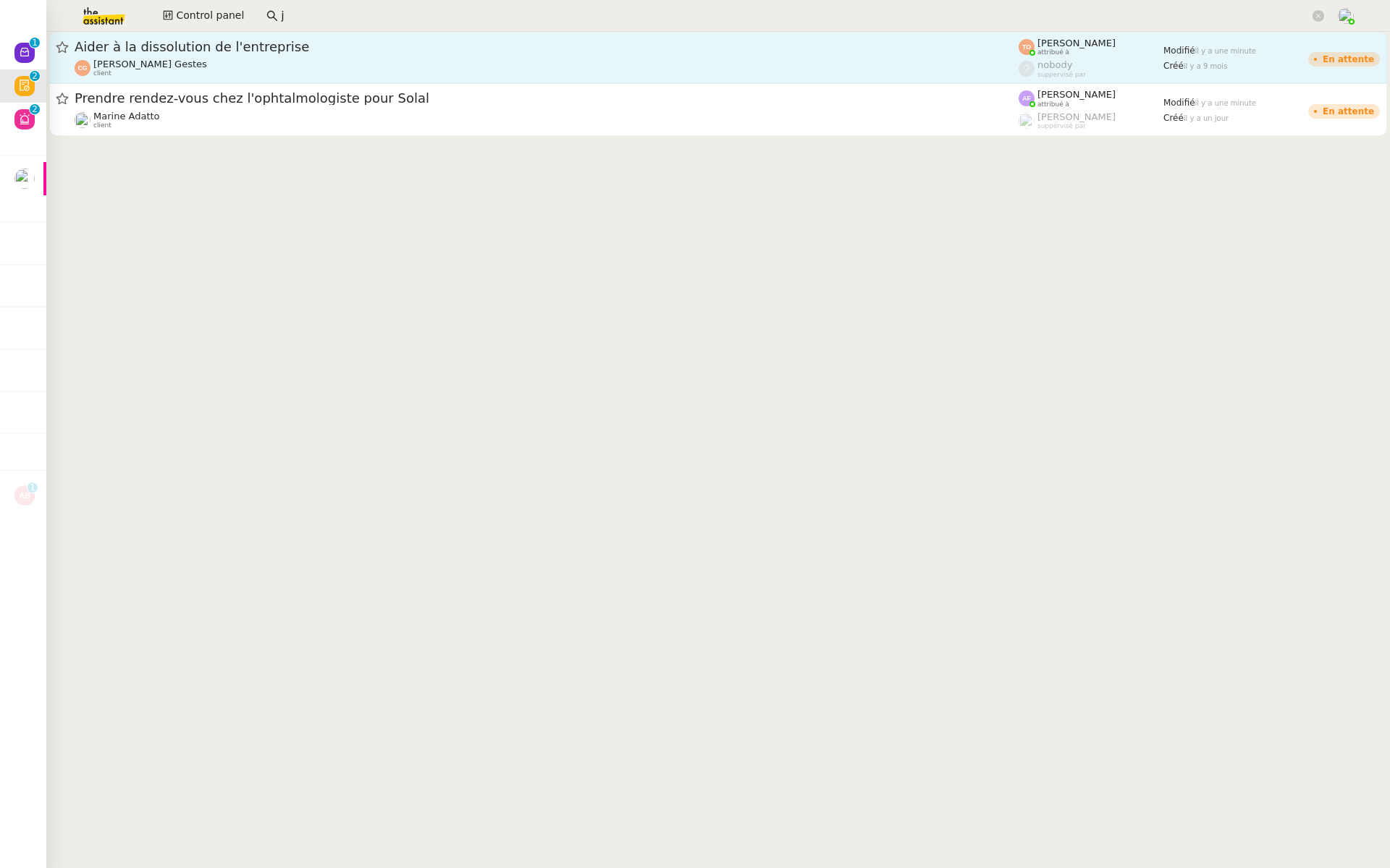
click at [208, 67] on div "Cédric Gestes client" at bounding box center [546, 68] width 943 height 19
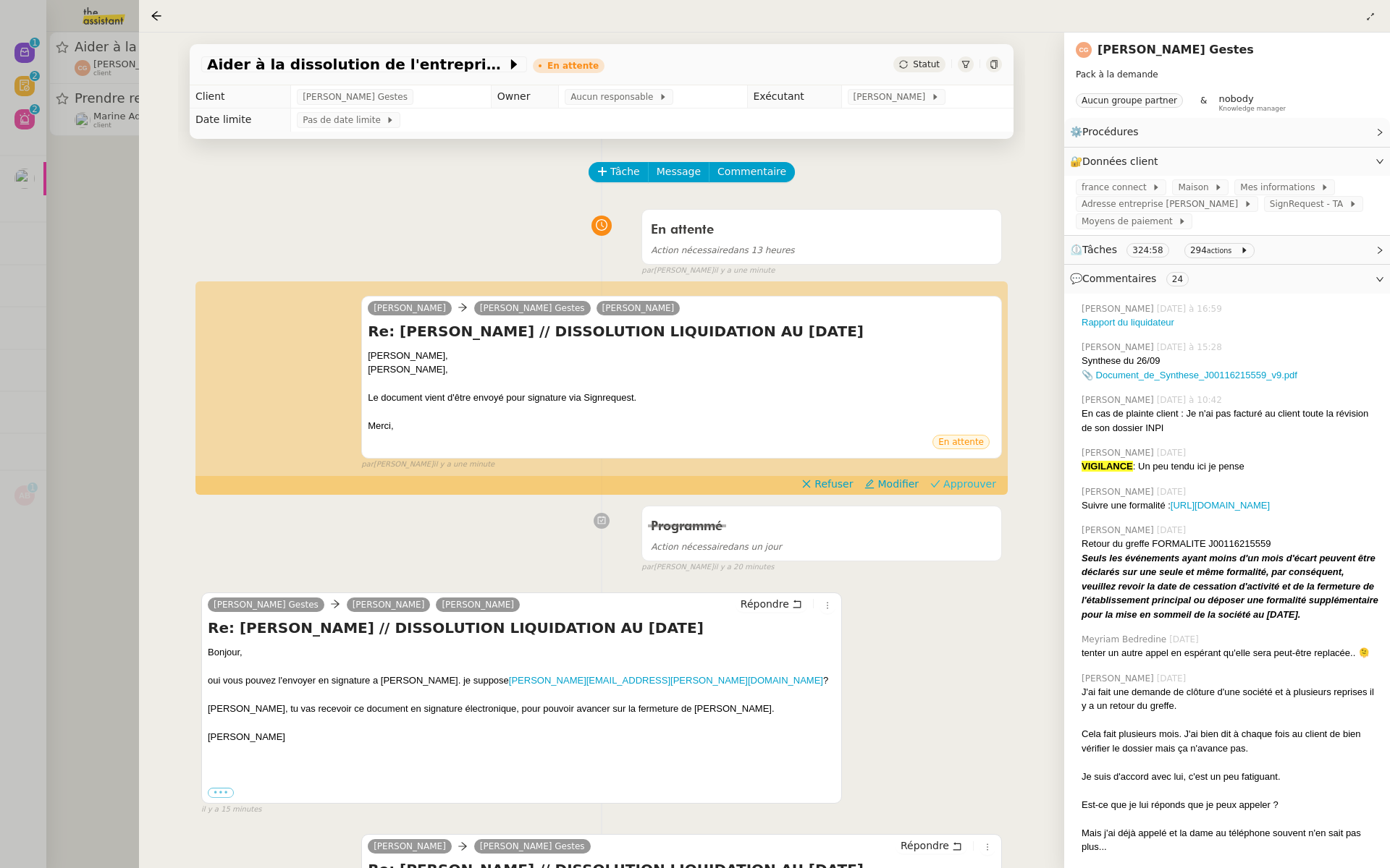
click at [982, 485] on span "Approuver" at bounding box center [969, 484] width 53 height 15
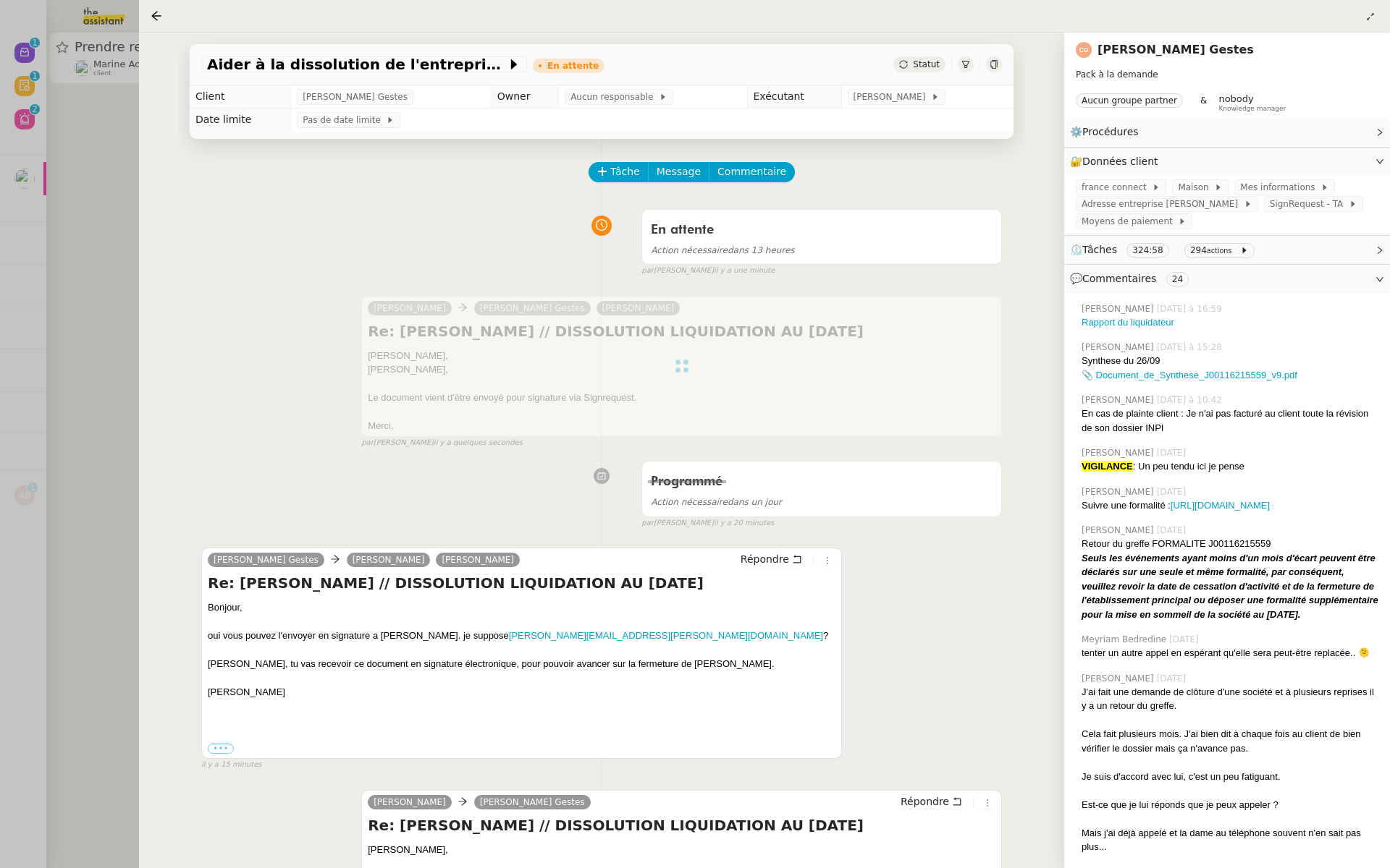
click at [16, 273] on div at bounding box center [695, 434] width 1390 height 868
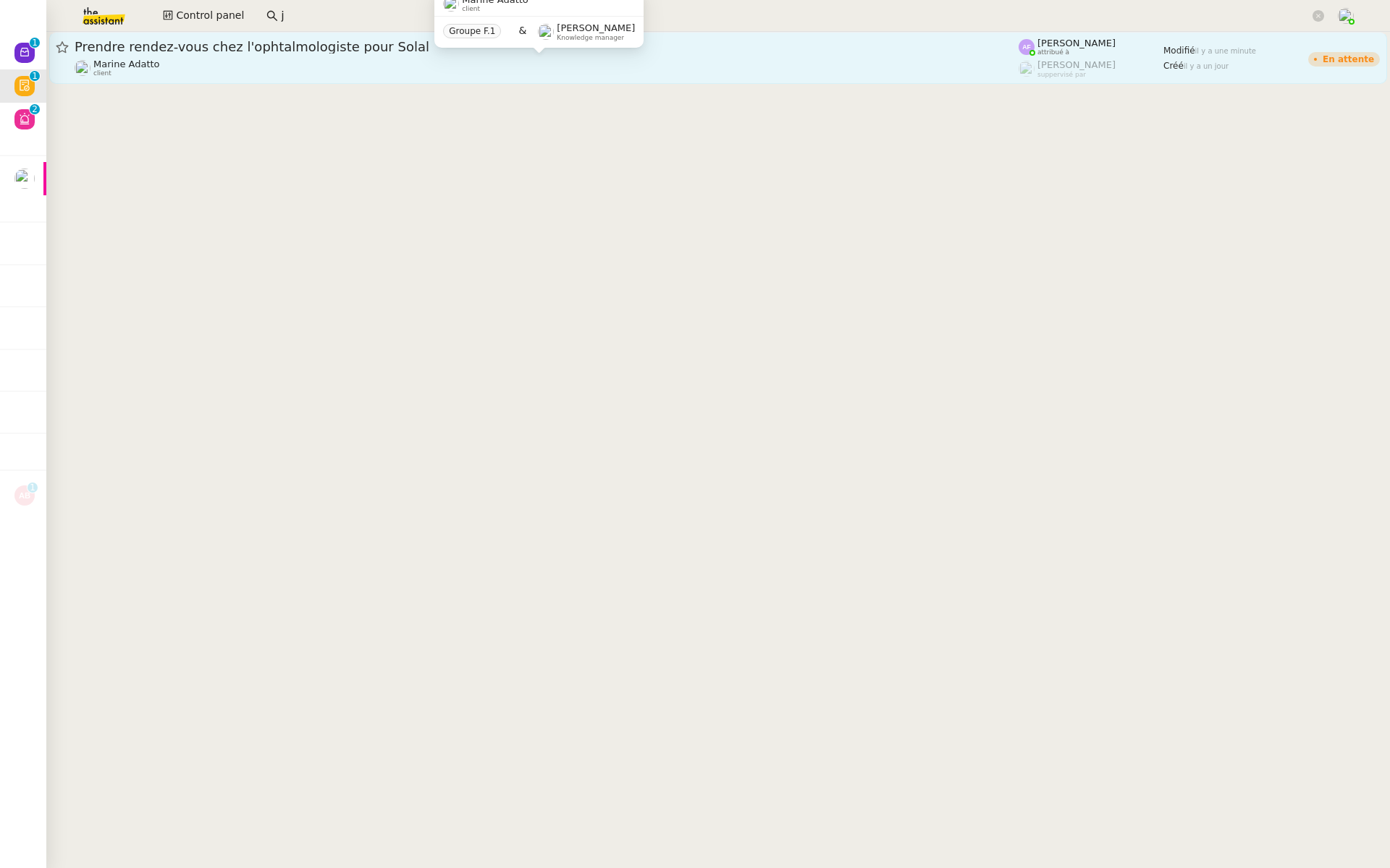
click at [262, 65] on div "Marine Adatto client" at bounding box center [546, 68] width 943 height 19
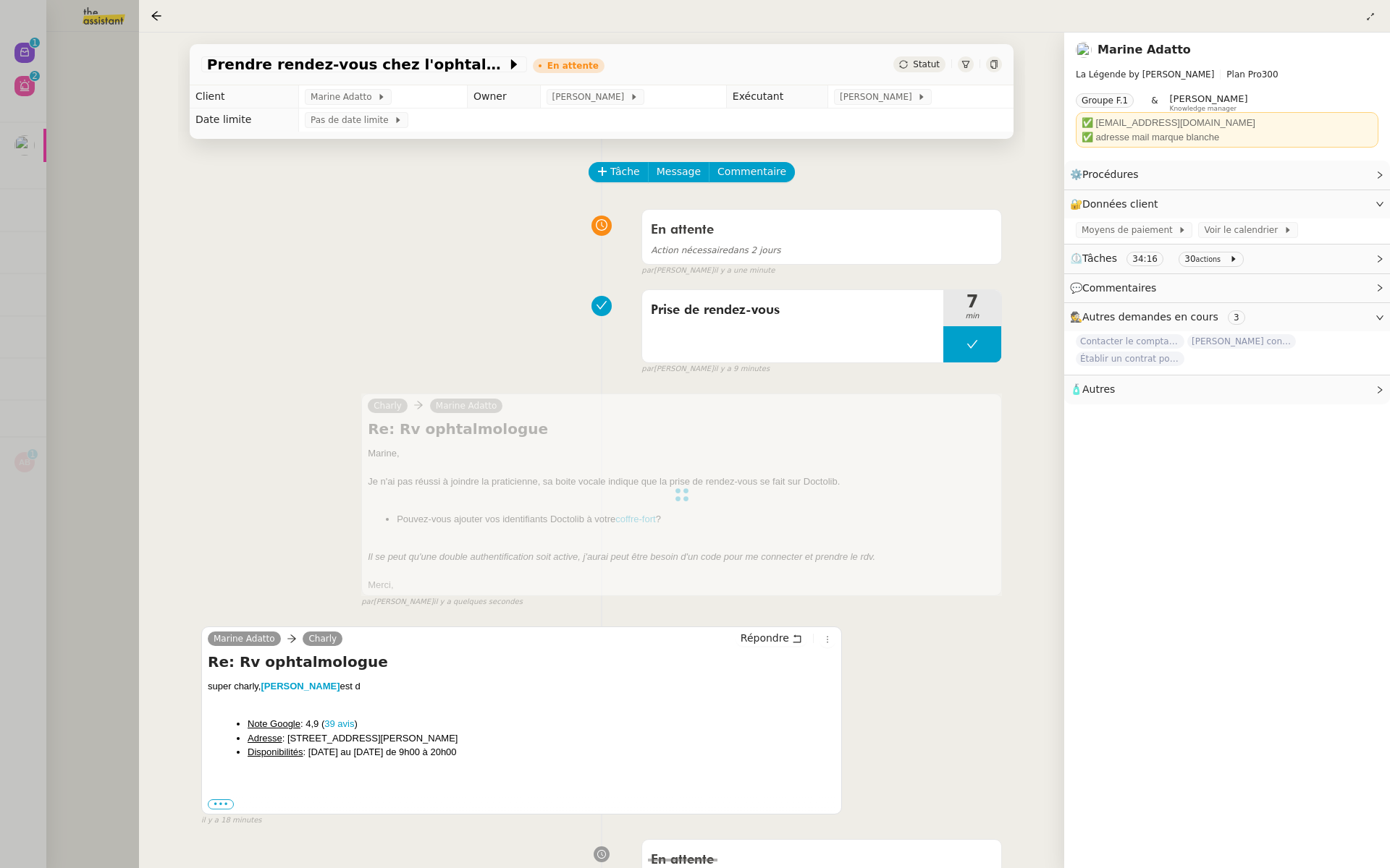
click at [20, 345] on div at bounding box center [695, 434] width 1390 height 868
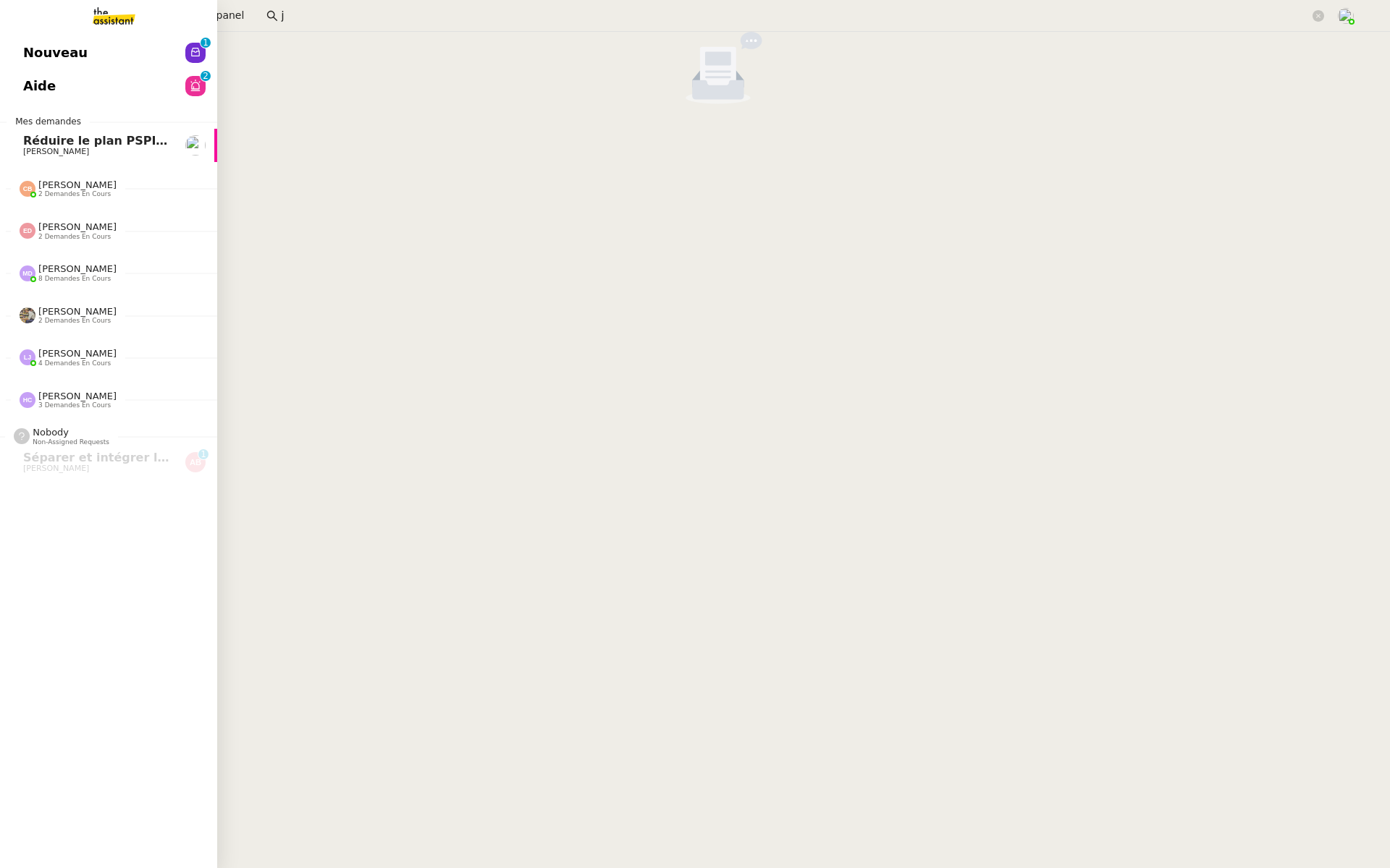
click at [21, 44] on link "Nouveau 0 1 2 3 4 5 6 7 8 9" at bounding box center [108, 53] width 217 height 34
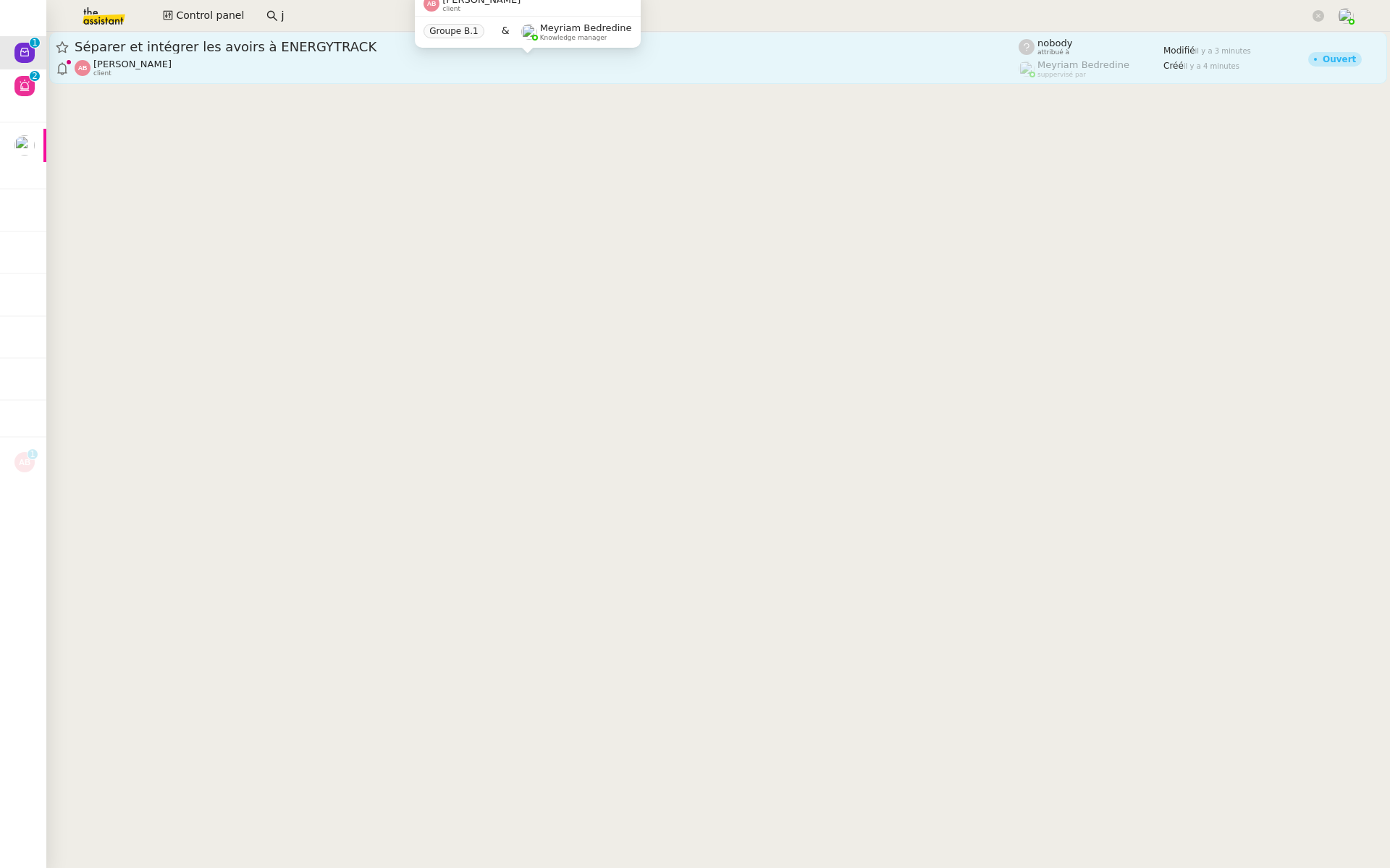
click at [273, 60] on div "Anthony Bruley client" at bounding box center [546, 68] width 943 height 19
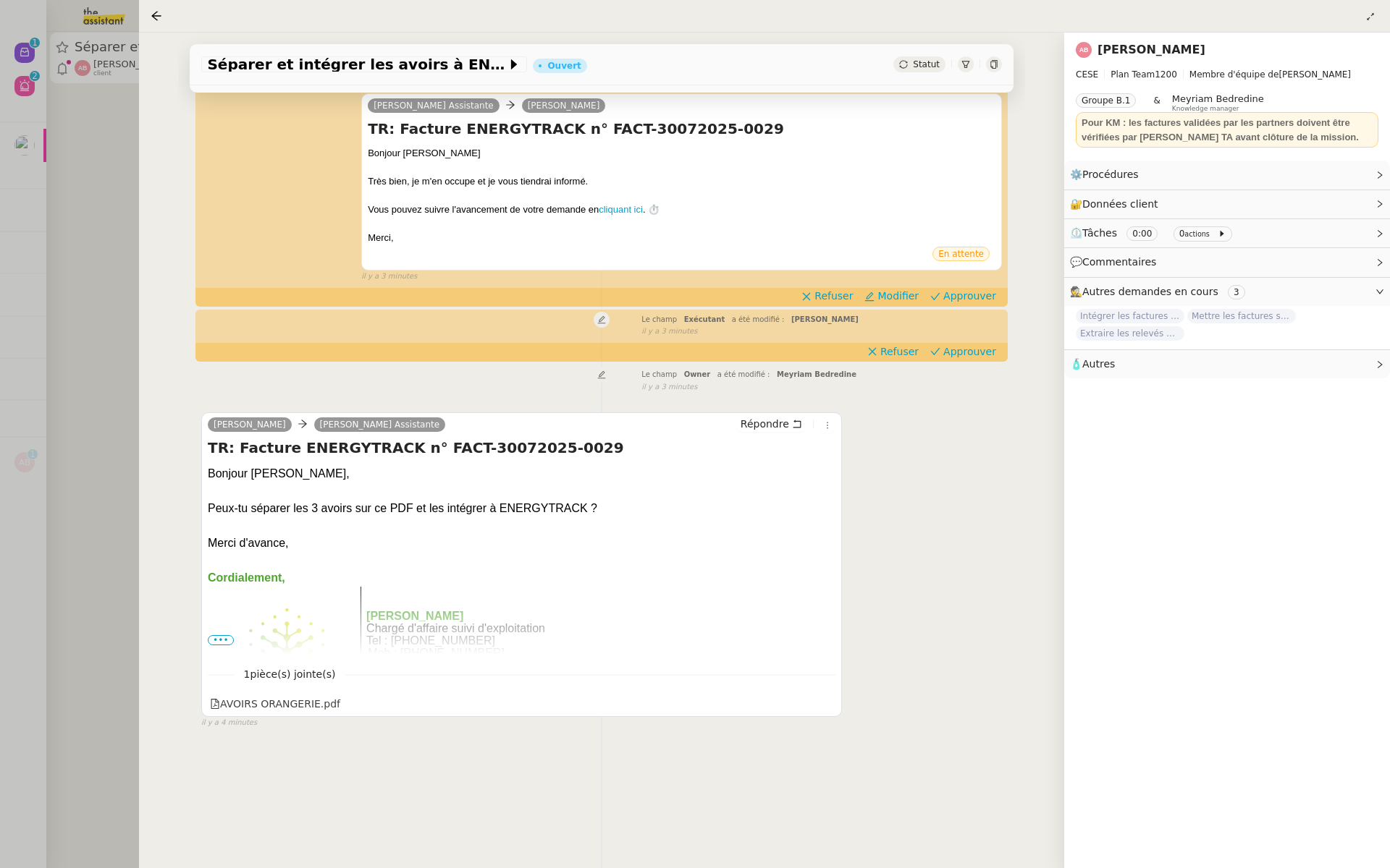
scroll to position [195, 0]
click at [956, 345] on span "Approuver" at bounding box center [969, 352] width 53 height 15
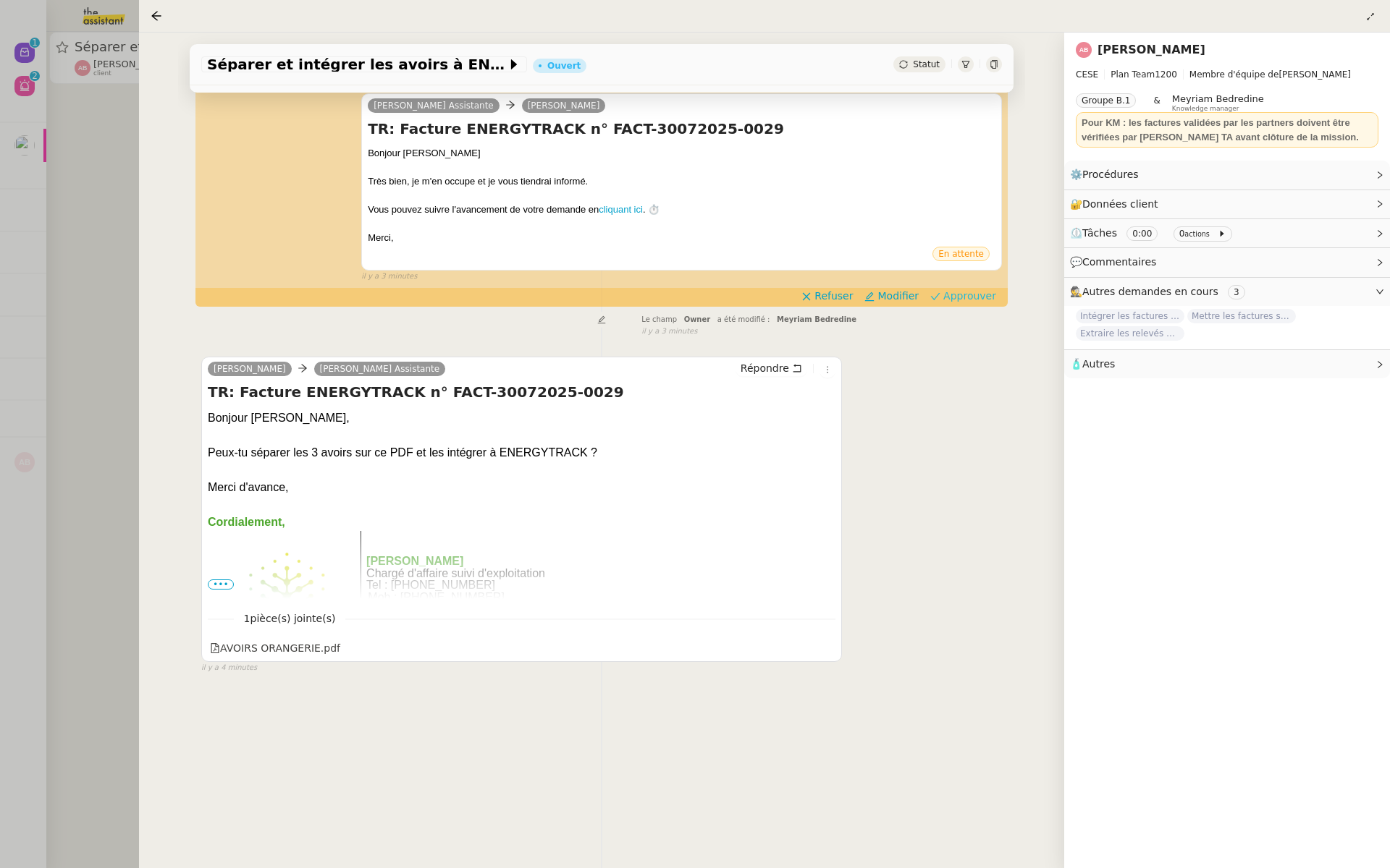
click at [971, 288] on span "Approuver" at bounding box center [969, 295] width 53 height 15
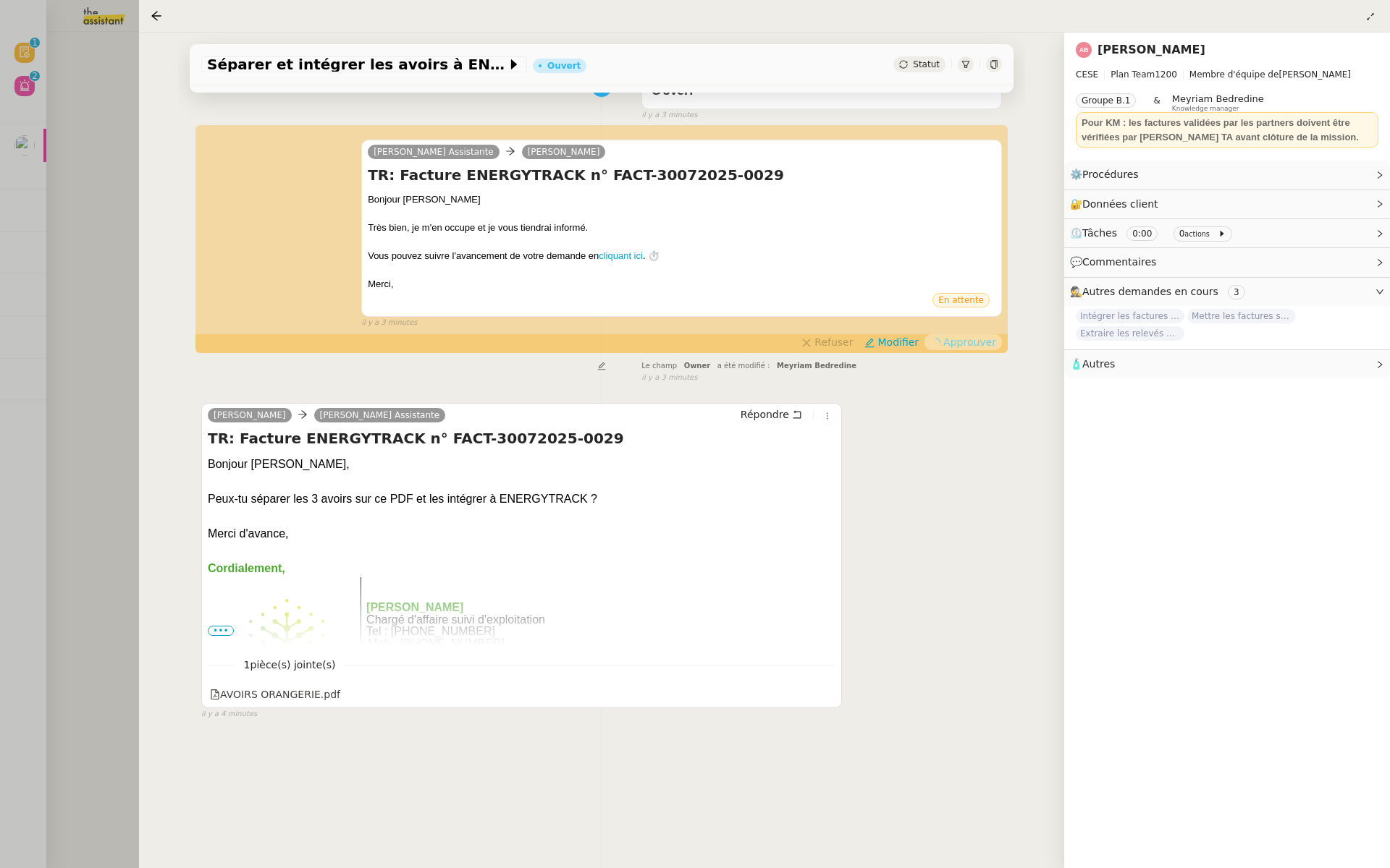
scroll to position [0, 0]
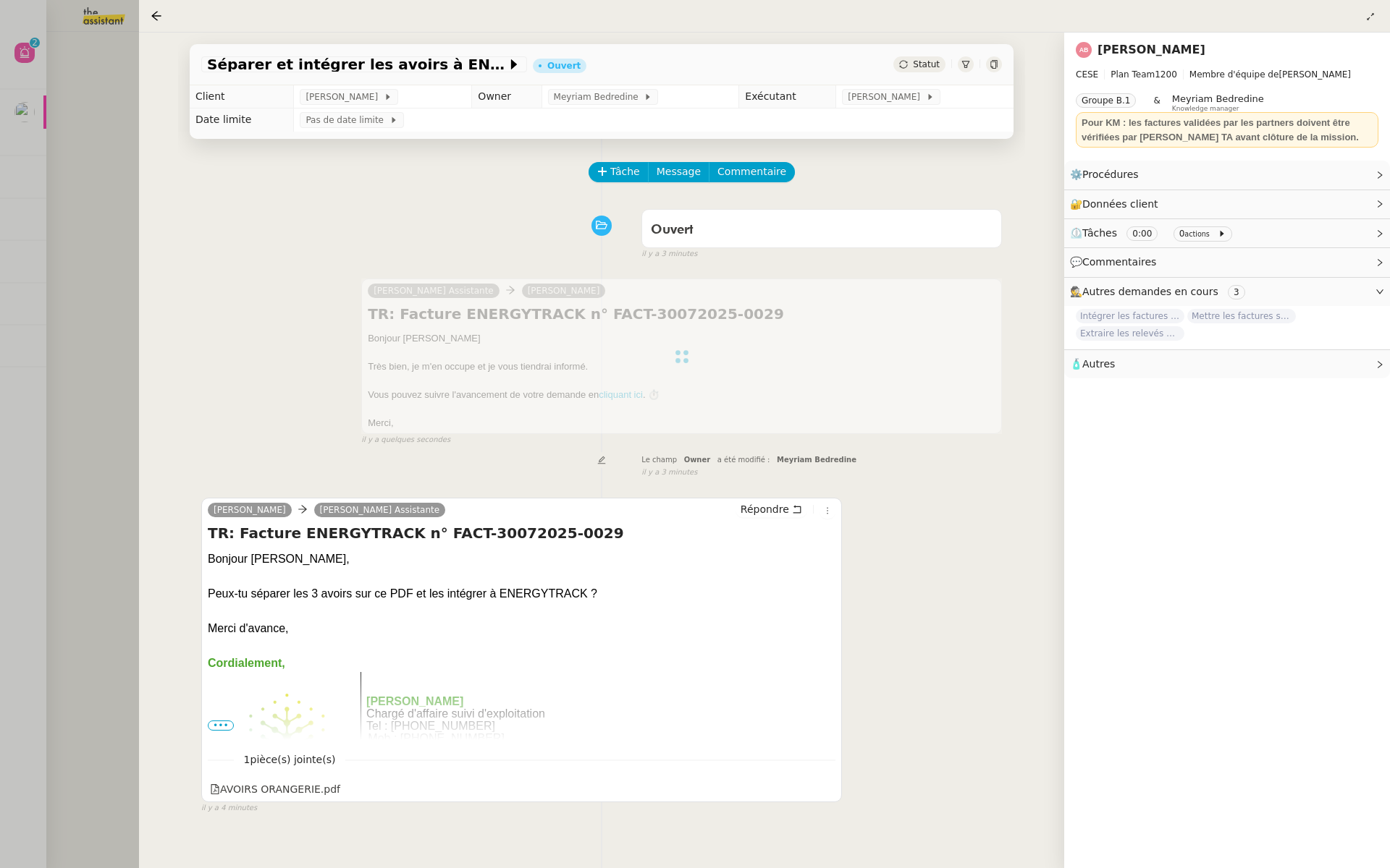
click at [34, 194] on div at bounding box center [695, 434] width 1390 height 868
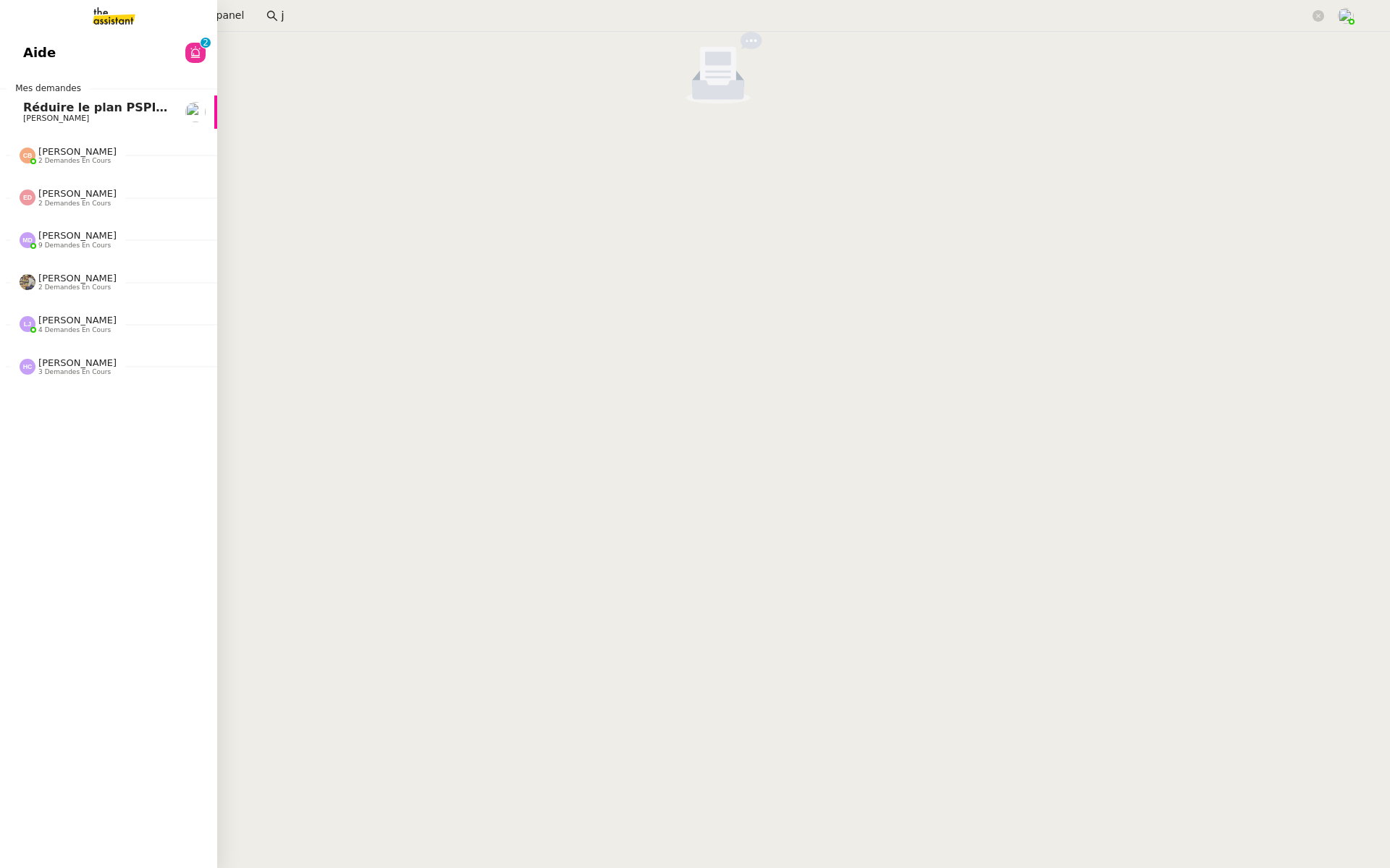
click at [20, 42] on link "Aide 0 1 2 3 4 5 6 7 8 9" at bounding box center [108, 53] width 217 height 34
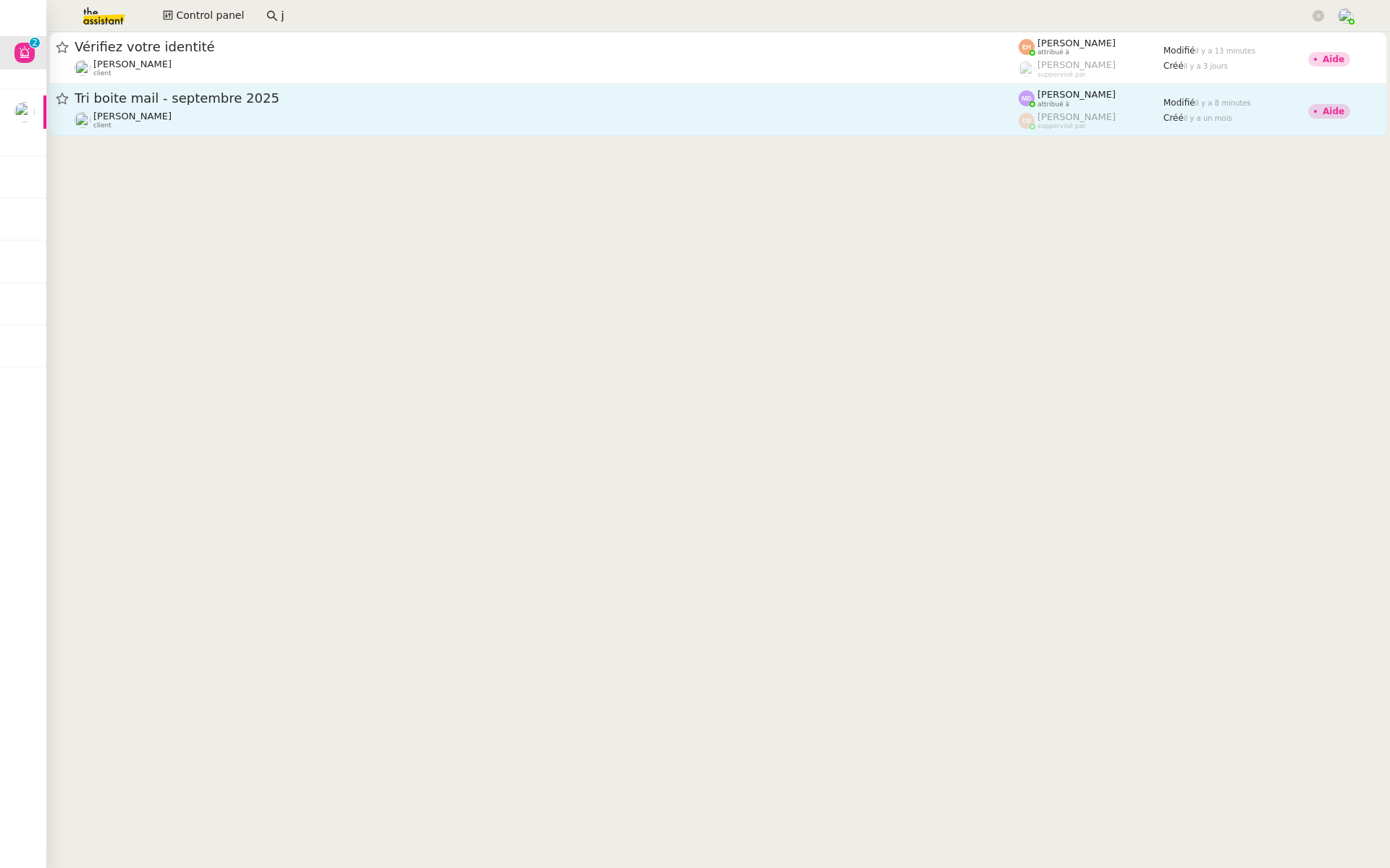
click at [166, 92] on div "Tri boite mail - septembre 2025" at bounding box center [546, 98] width 943 height 18
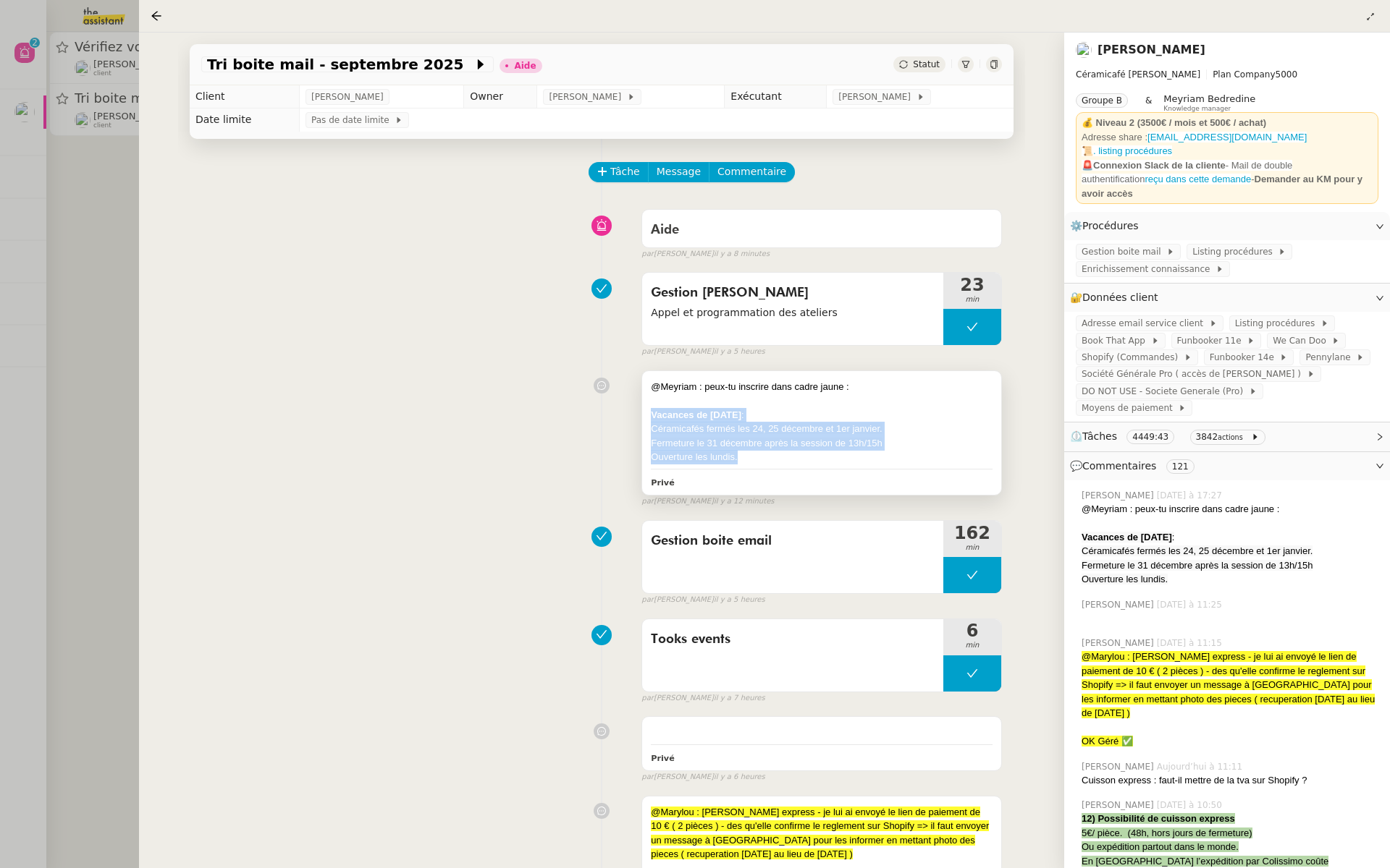
drag, startPoint x: 743, startPoint y: 456, endPoint x: 640, endPoint y: 417, distance: 110.1
click at [641, 417] on div "@Meyriam : peux-tu inscrire dans cadre jaune : Vacances de Noël : Céramicafés f…" at bounding box center [821, 433] width 360 height 125
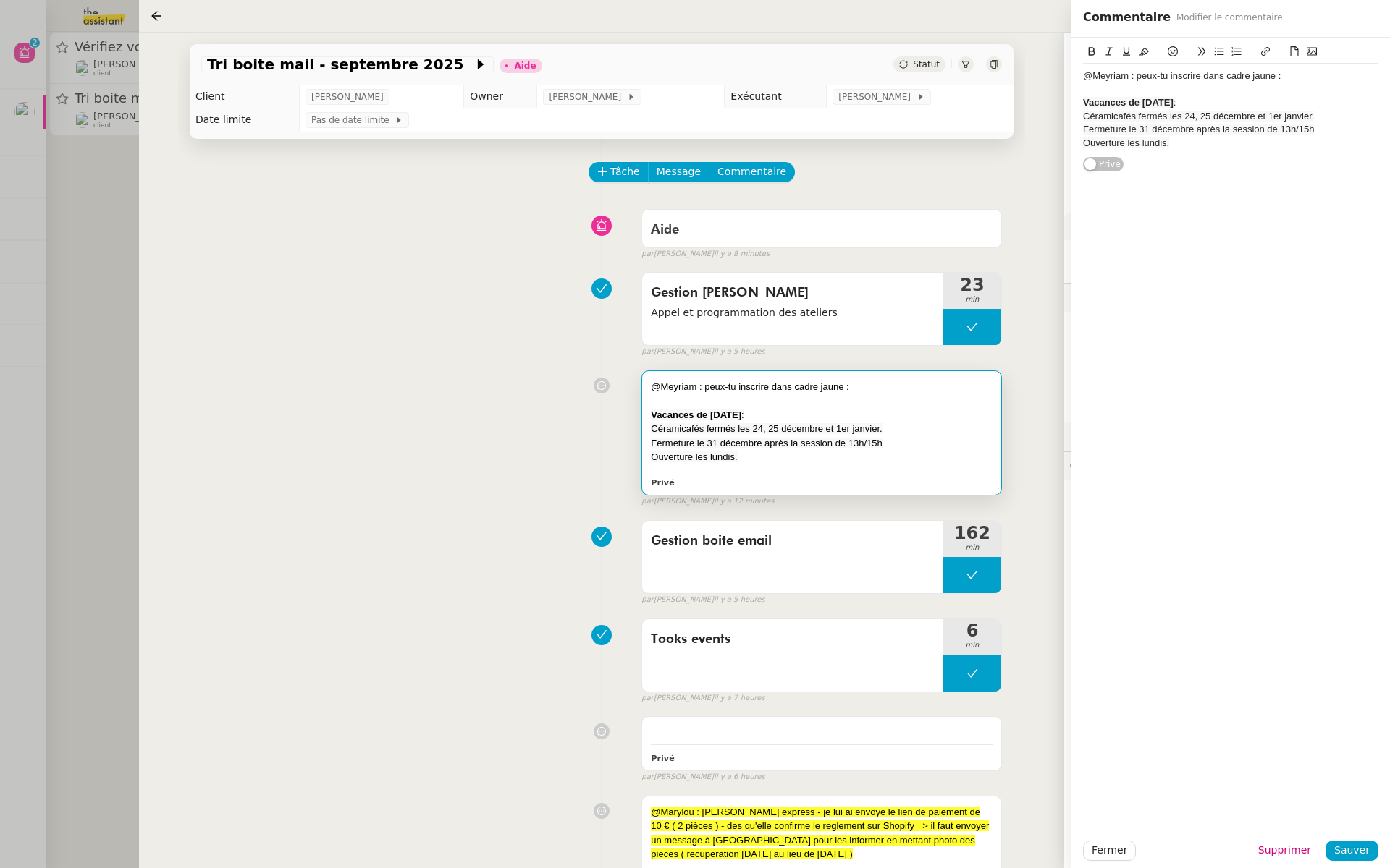
click at [445, 326] on div "Gestion Sylvie Broze Appel et programmation des ateliers 23 min false par Tatya…" at bounding box center [601, 311] width 801 height 92
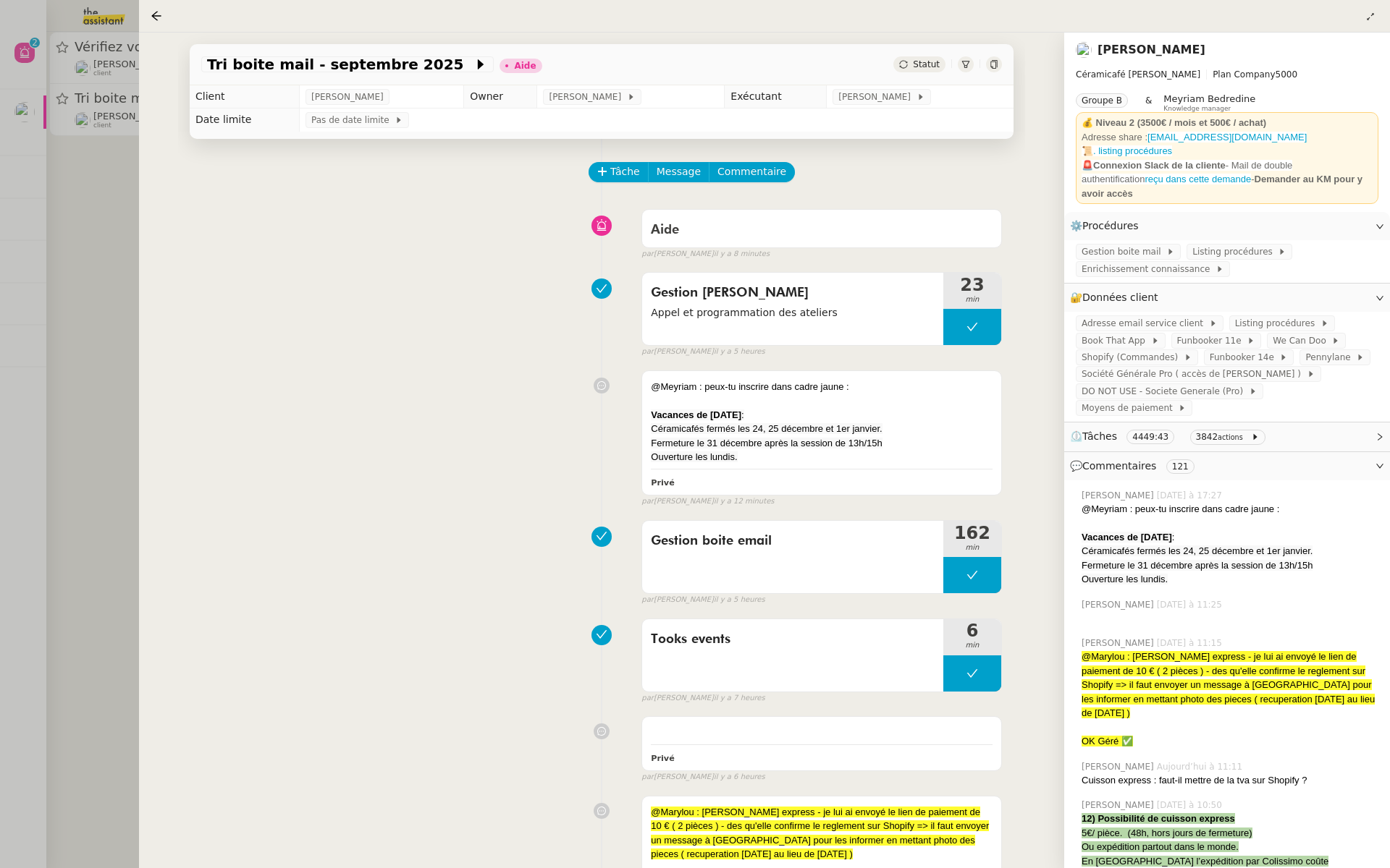
click at [1162, 54] on link "Genevieve Landsmann" at bounding box center [1151, 49] width 108 height 14
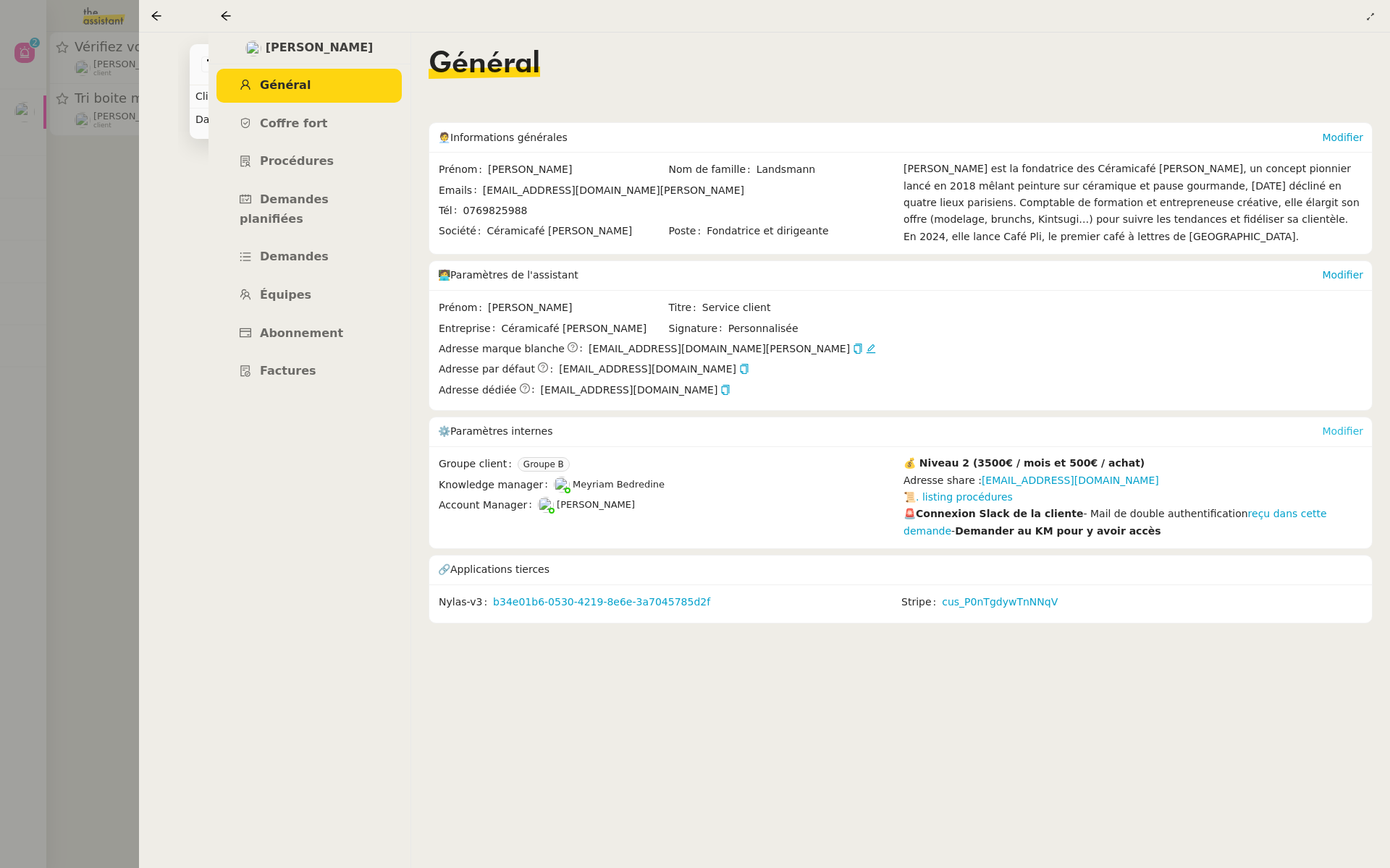
click at [1349, 432] on link "Modifier" at bounding box center [1342, 431] width 41 height 11
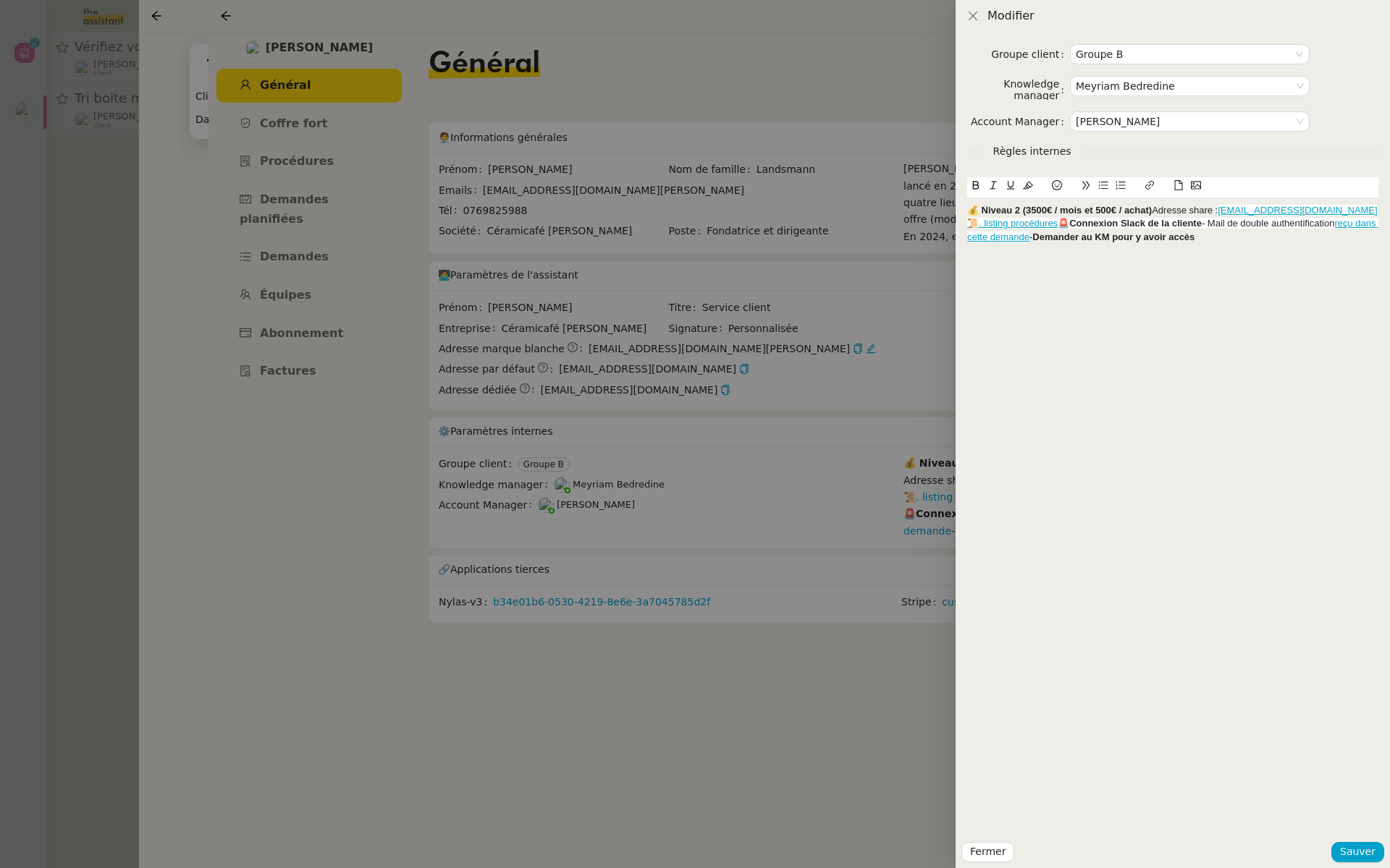
click at [907, 500] on div at bounding box center [695, 434] width 1390 height 868
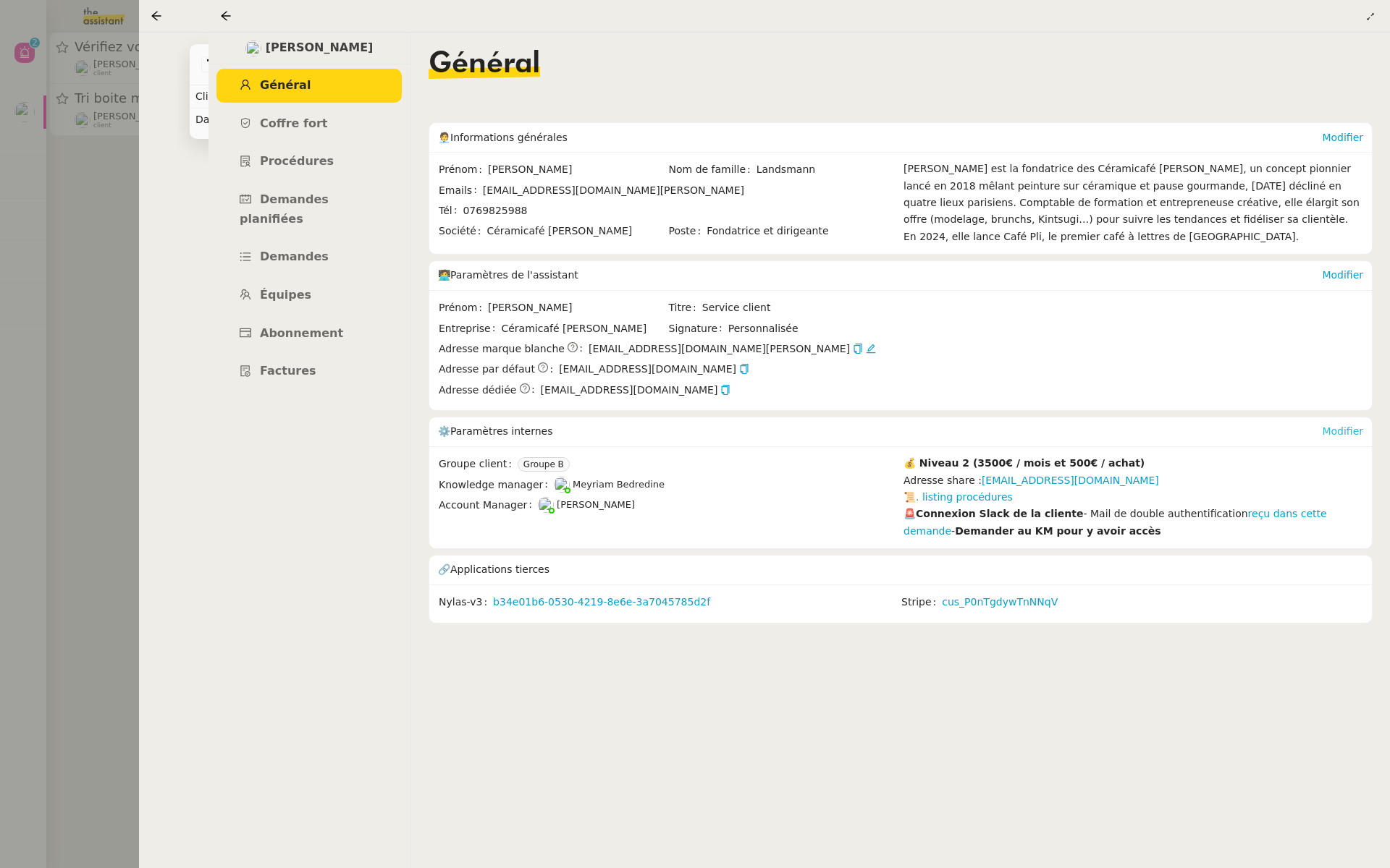
click at [1336, 427] on link "Modifier" at bounding box center [1342, 431] width 41 height 11
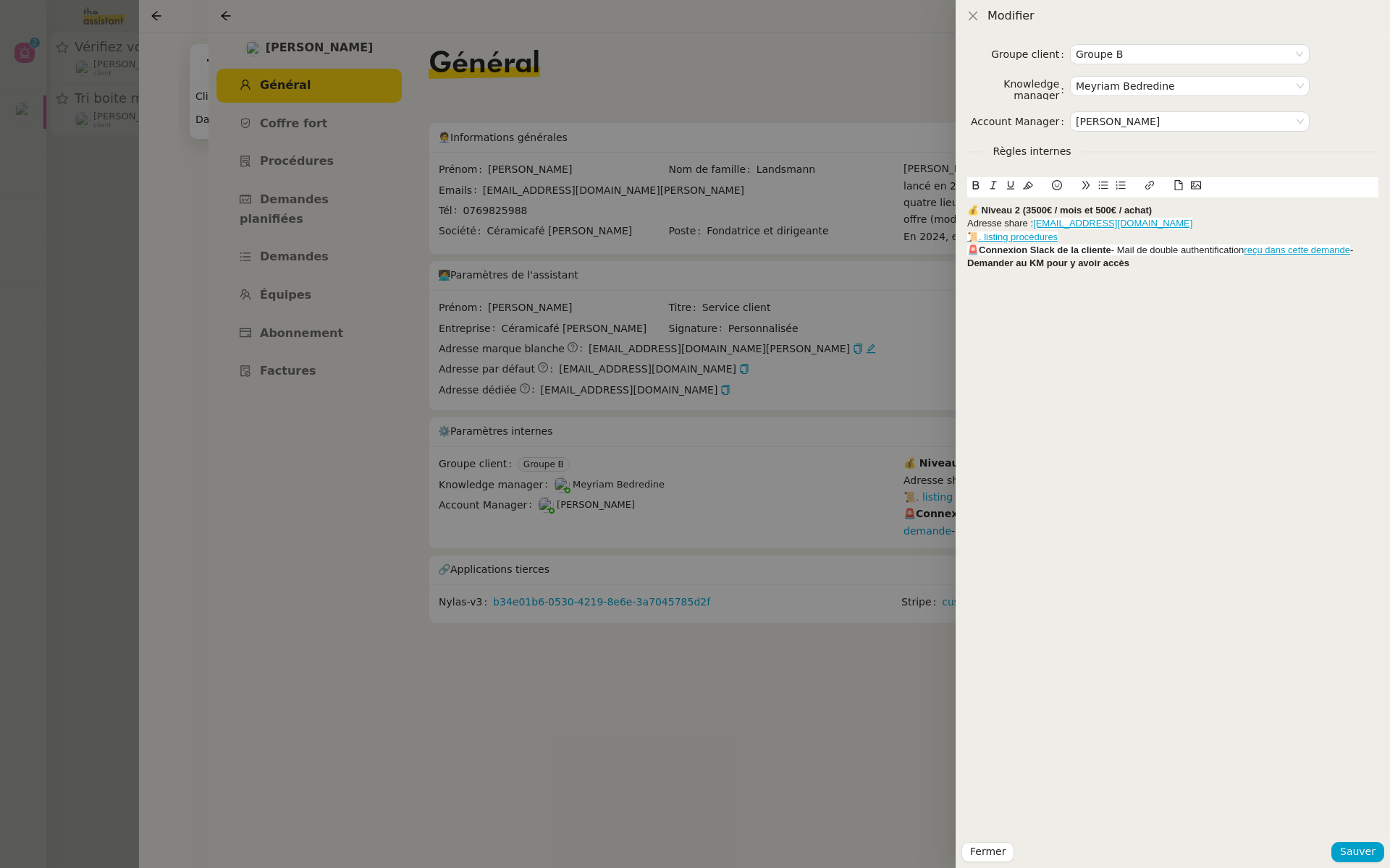
click at [967, 209] on strong "💰 Niveau 2 (3500€ / mois et 500€ / achat)" at bounding box center [1059, 210] width 185 height 11
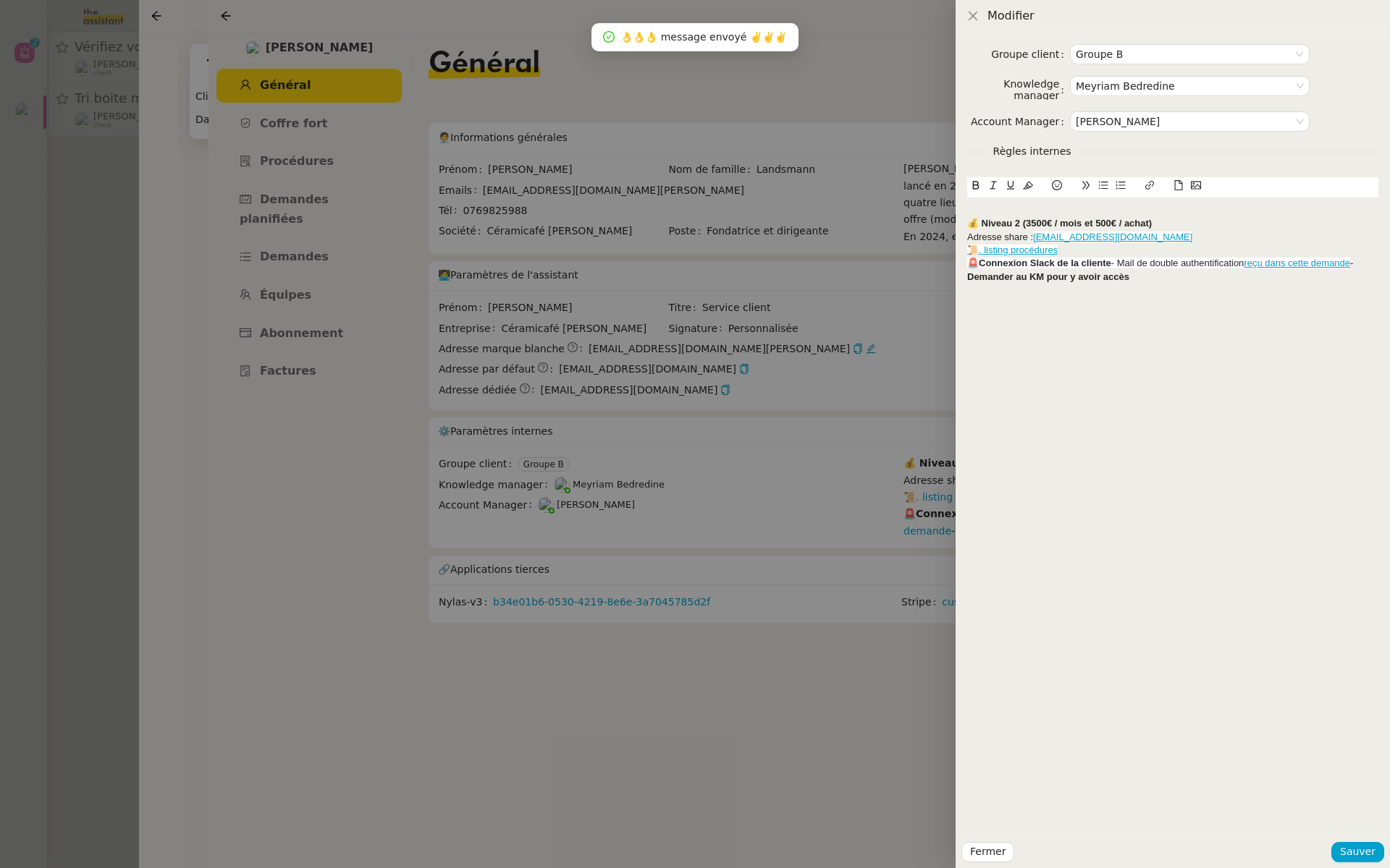
click at [968, 207] on div at bounding box center [1172, 210] width 411 height 13
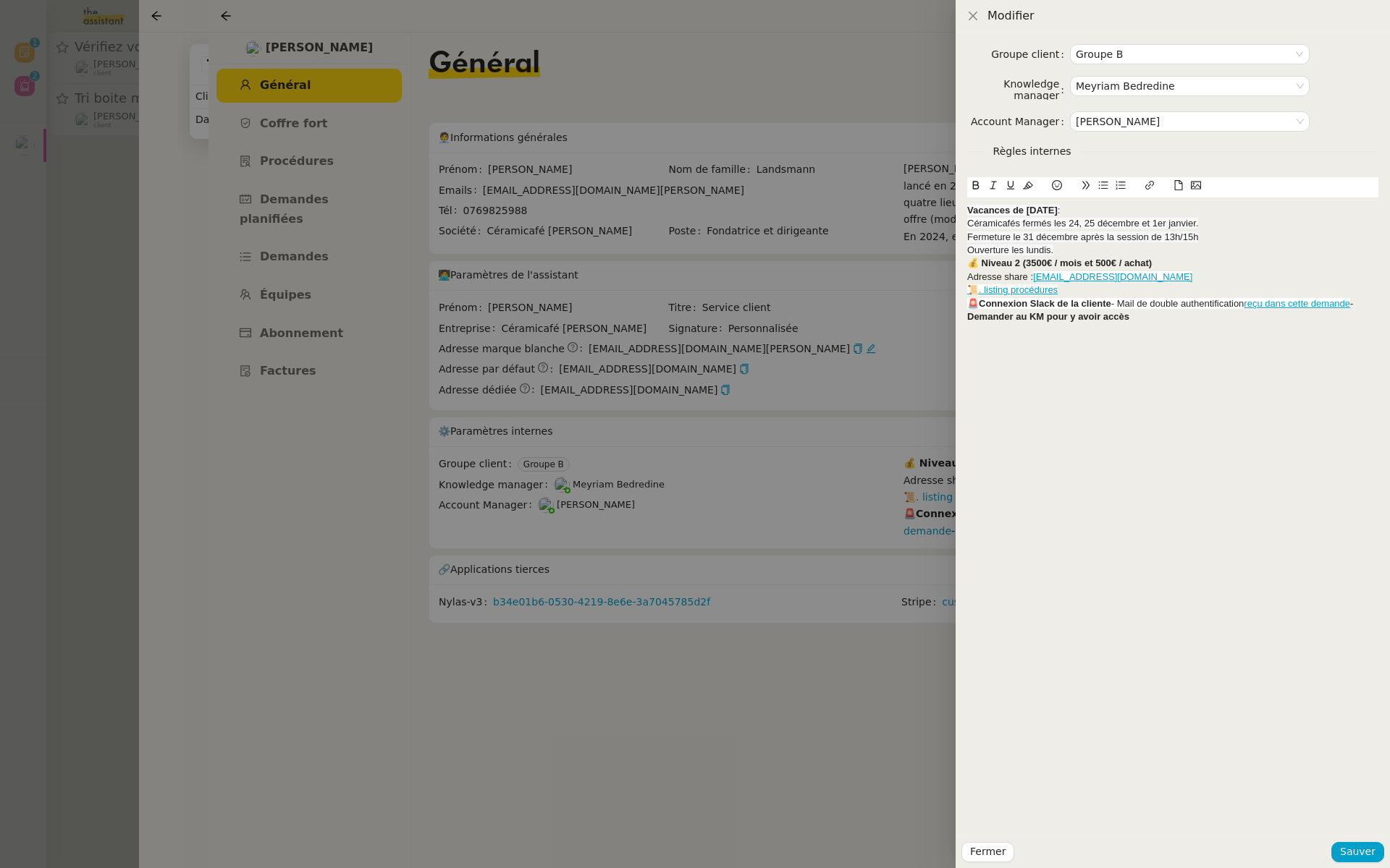
click at [967, 206] on strong "Vacances de Noël" at bounding box center [1012, 210] width 91 height 11
click at [1061, 185] on icon at bounding box center [1057, 186] width 10 height 10
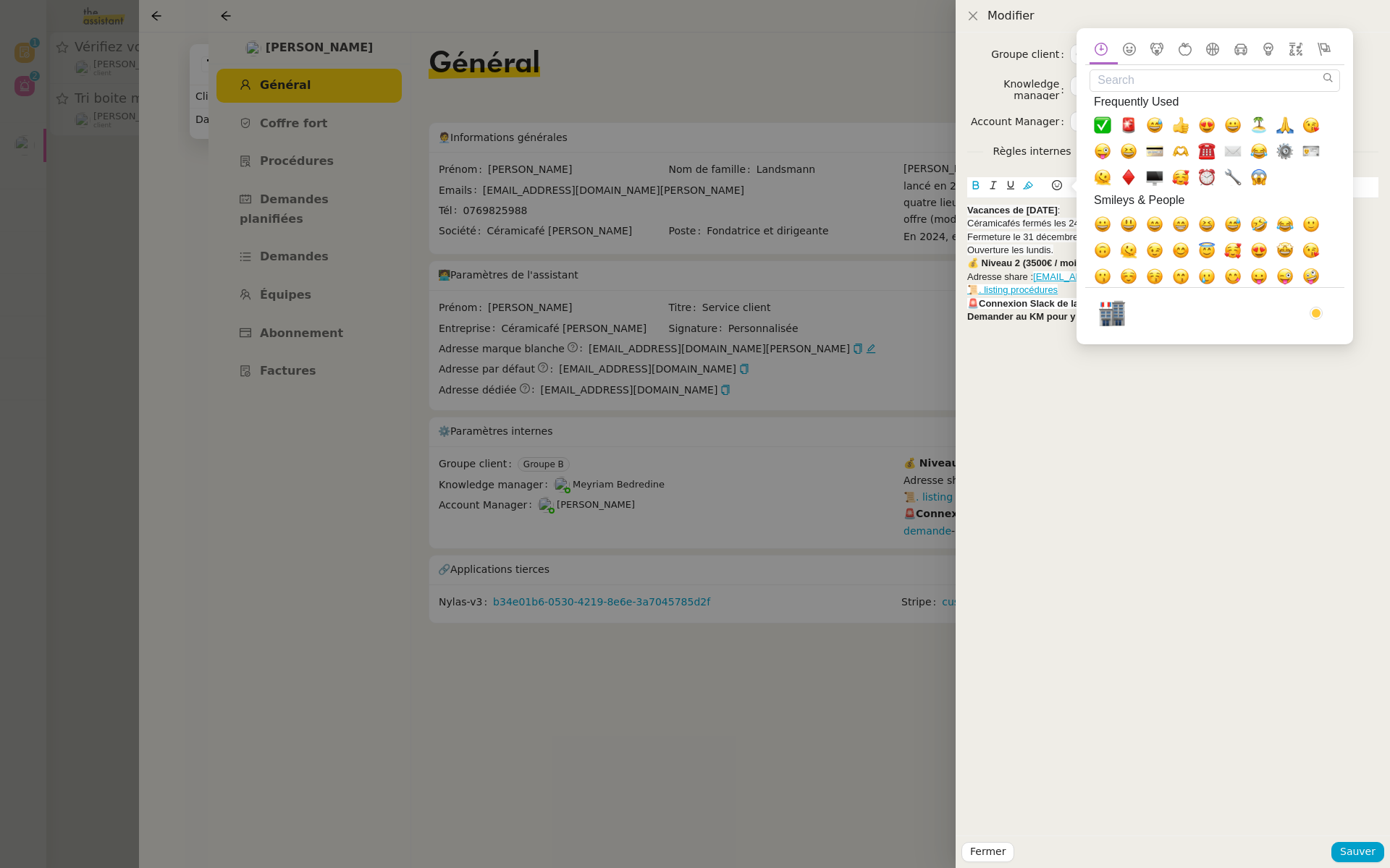
click at [1139, 78] on input "Search" at bounding box center [1215, 80] width 251 height 22
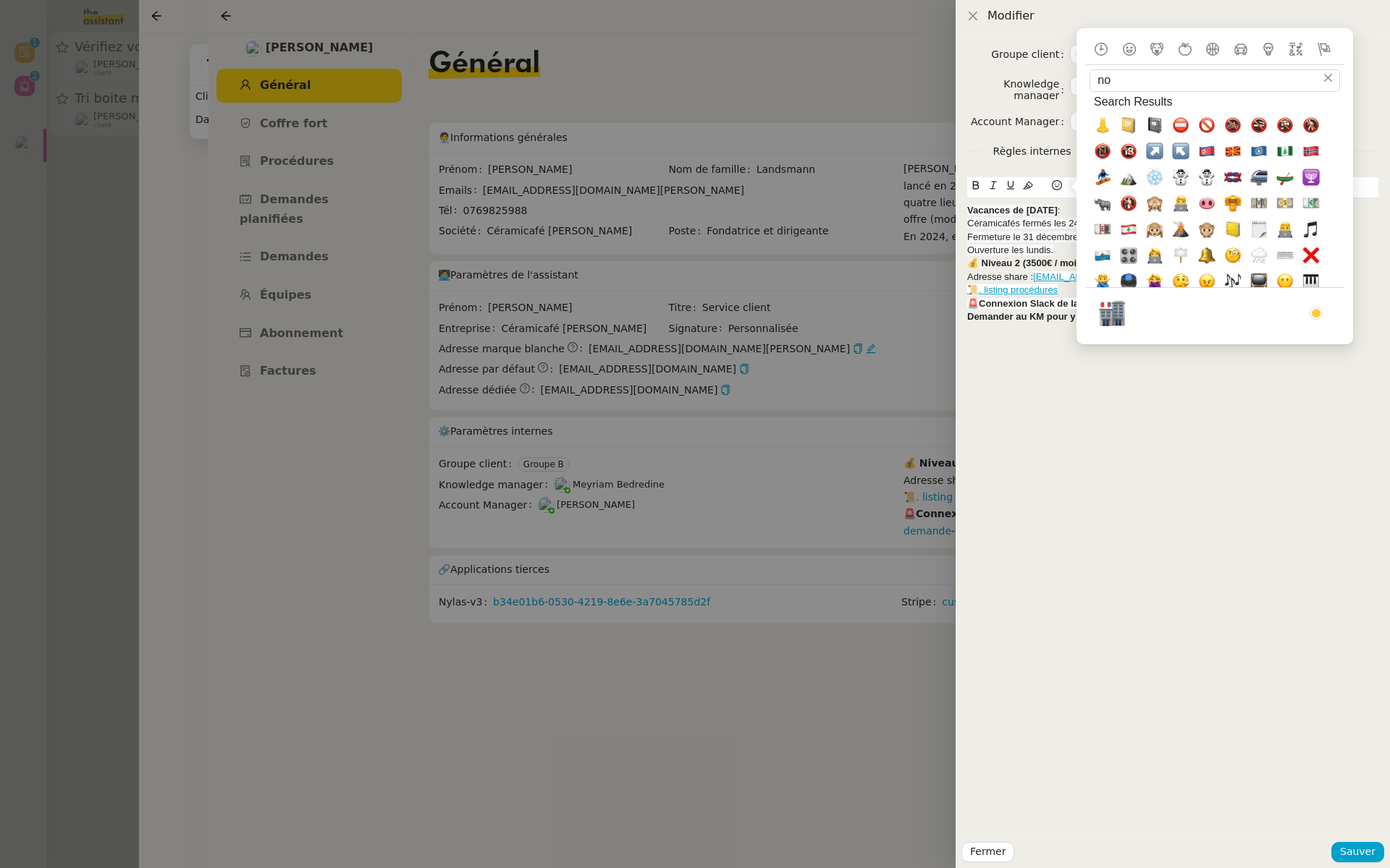
type input "n"
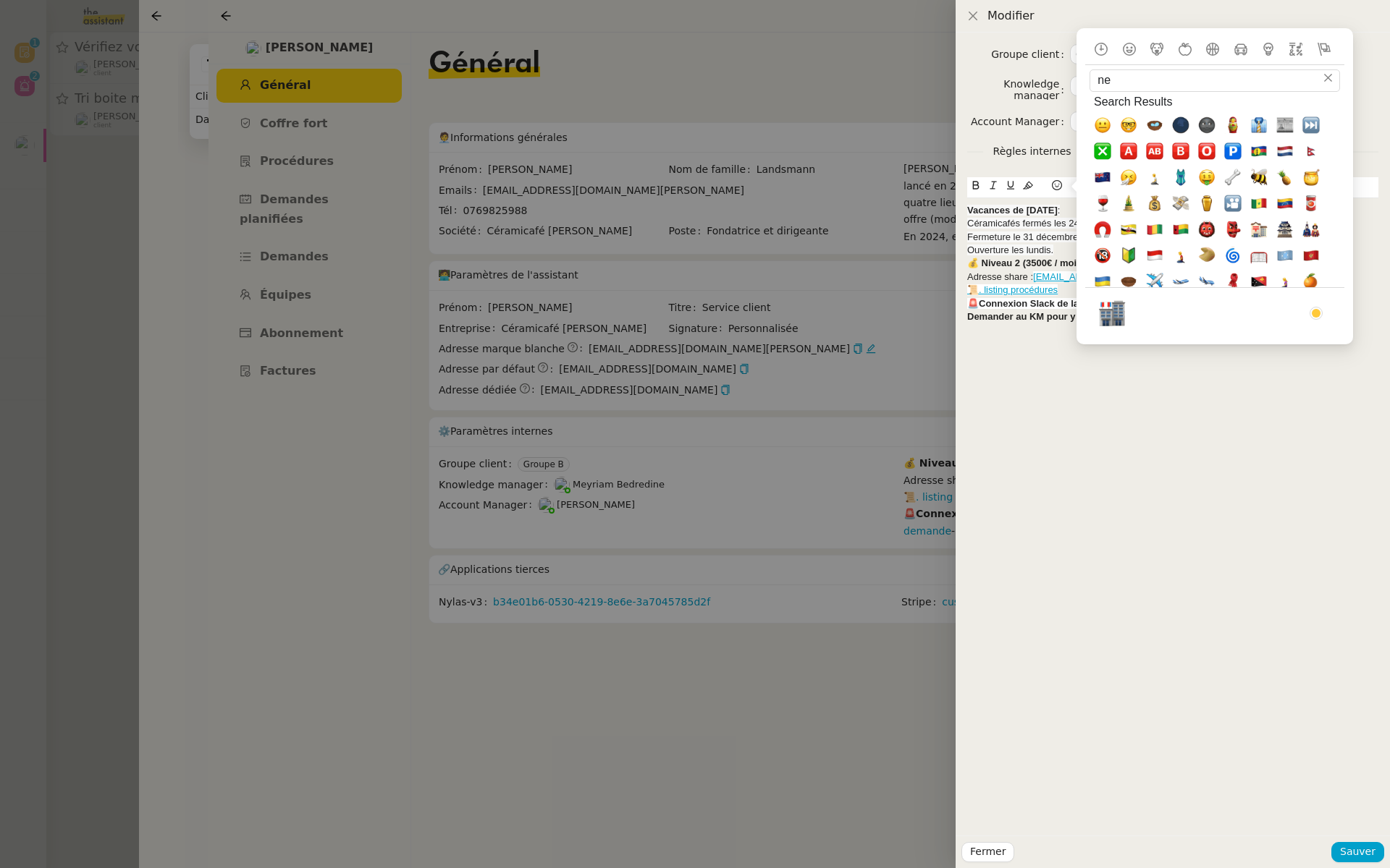
type input "n"
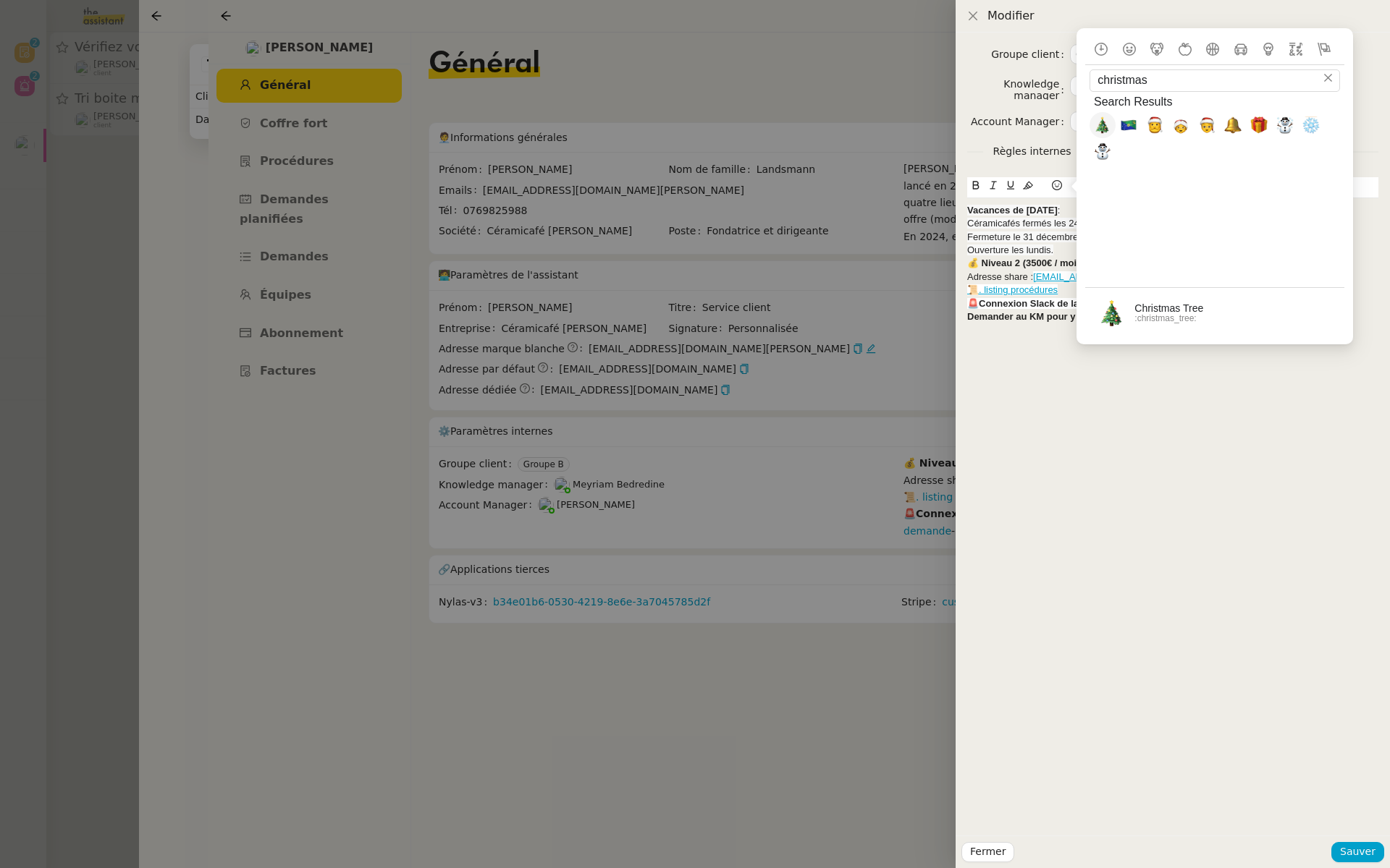
type input "christmas"
click at [1097, 124] on span "🎄, christmas_tree" at bounding box center [1102, 126] width 17 height 17
click at [1066, 208] on div "christmas Search Search Results Frequently Used Smileys & People Animals & Natu…" at bounding box center [1209, 187] width 288 height 316
click at [1050, 220] on span "Céramicafés fermés les 24, 25 décembre et 1er janvier." at bounding box center [1082, 223] width 231 height 11
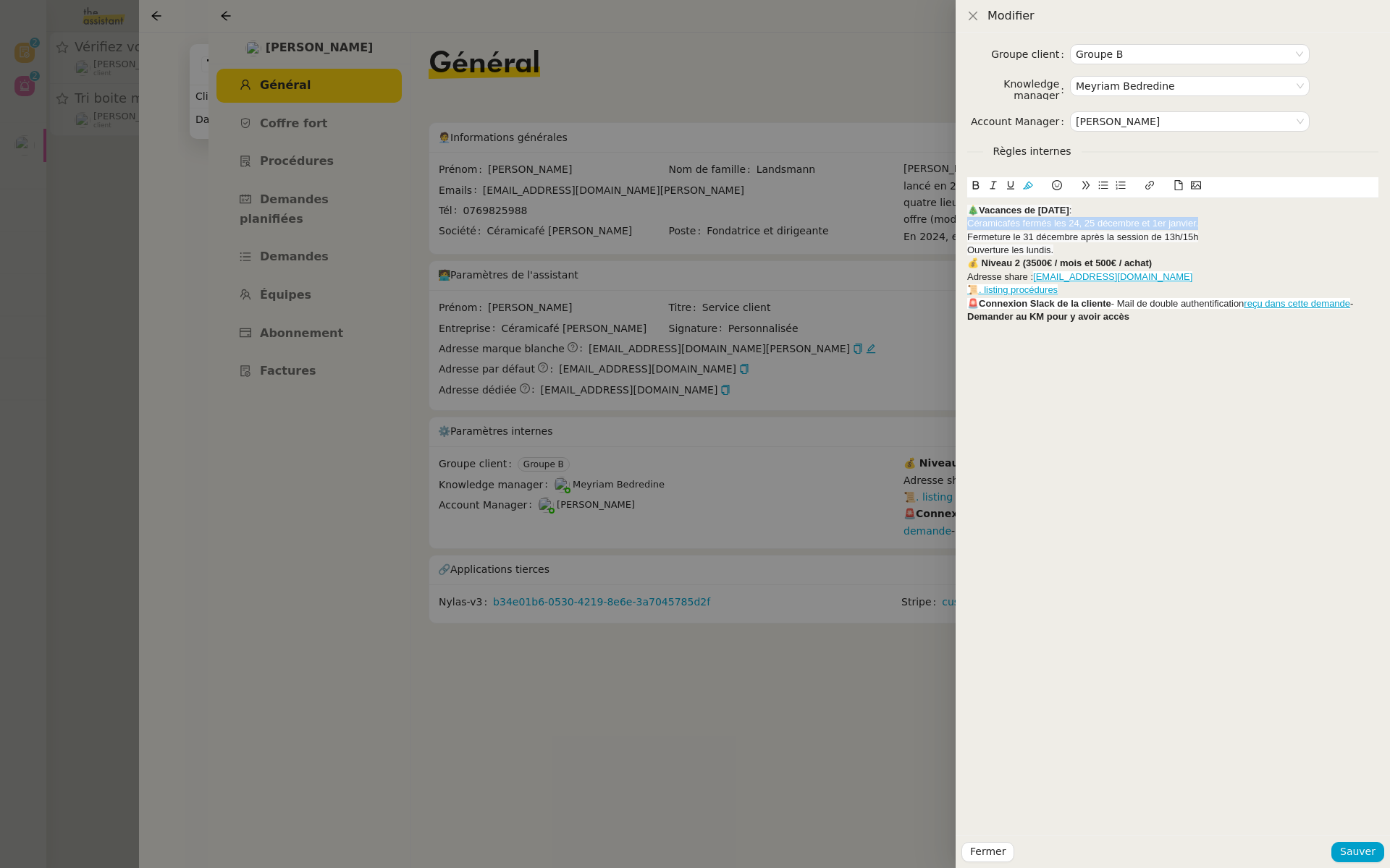
drag, startPoint x: 1201, startPoint y: 219, endPoint x: 968, endPoint y: 225, distance: 233.1
click at [968, 225] on div "Céramicafés fermés les 24, 25 décembre et 1er janvier." at bounding box center [1172, 223] width 411 height 13
click at [976, 184] on icon at bounding box center [975, 186] width 10 height 10
click at [1216, 215] on div "🎄Vacances de Noël :" at bounding box center [1172, 210] width 411 height 13
click at [1358, 846] on span "Sauver" at bounding box center [1357, 852] width 35 height 16
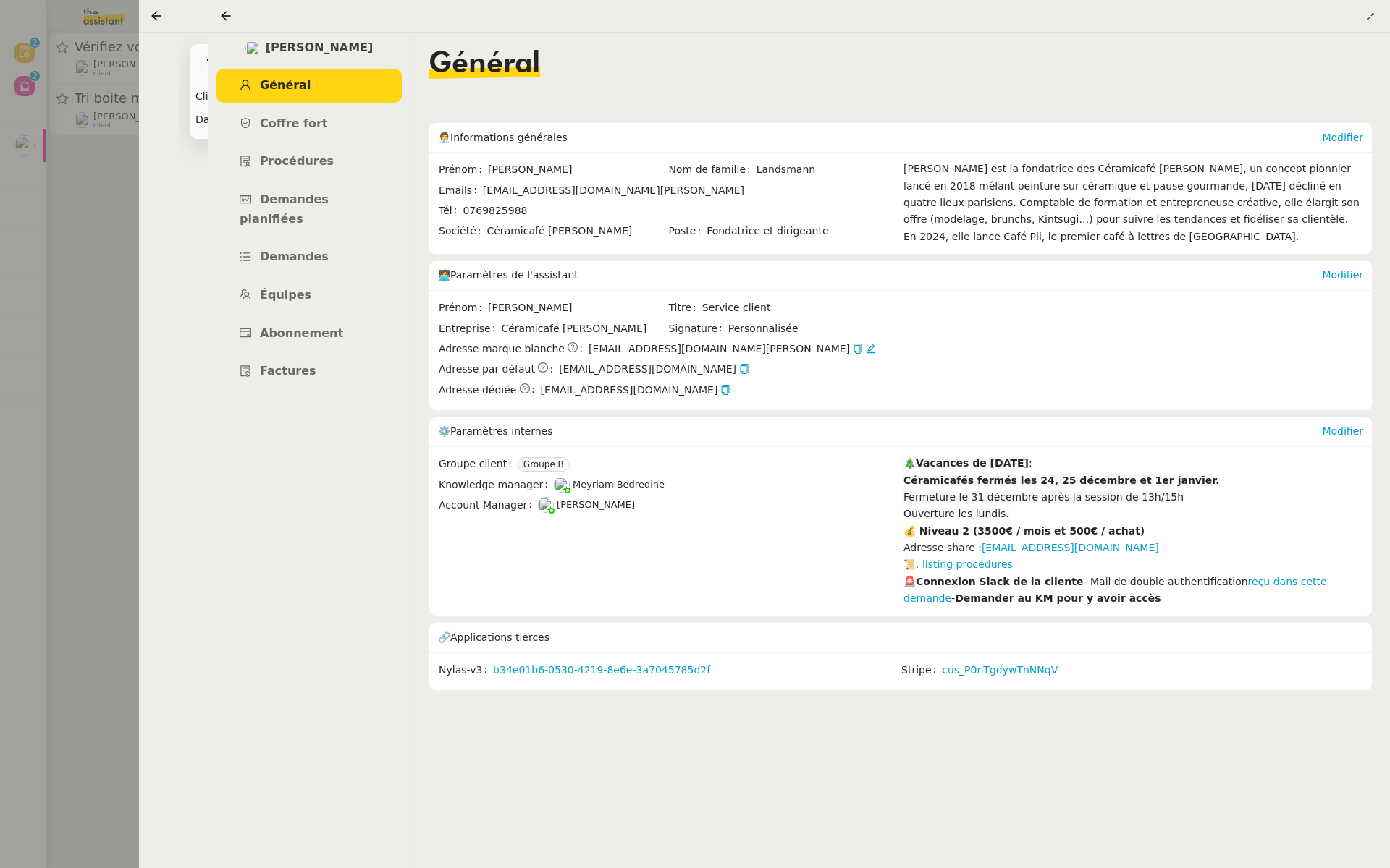
click at [137, 182] on div at bounding box center [695, 434] width 1390 height 868
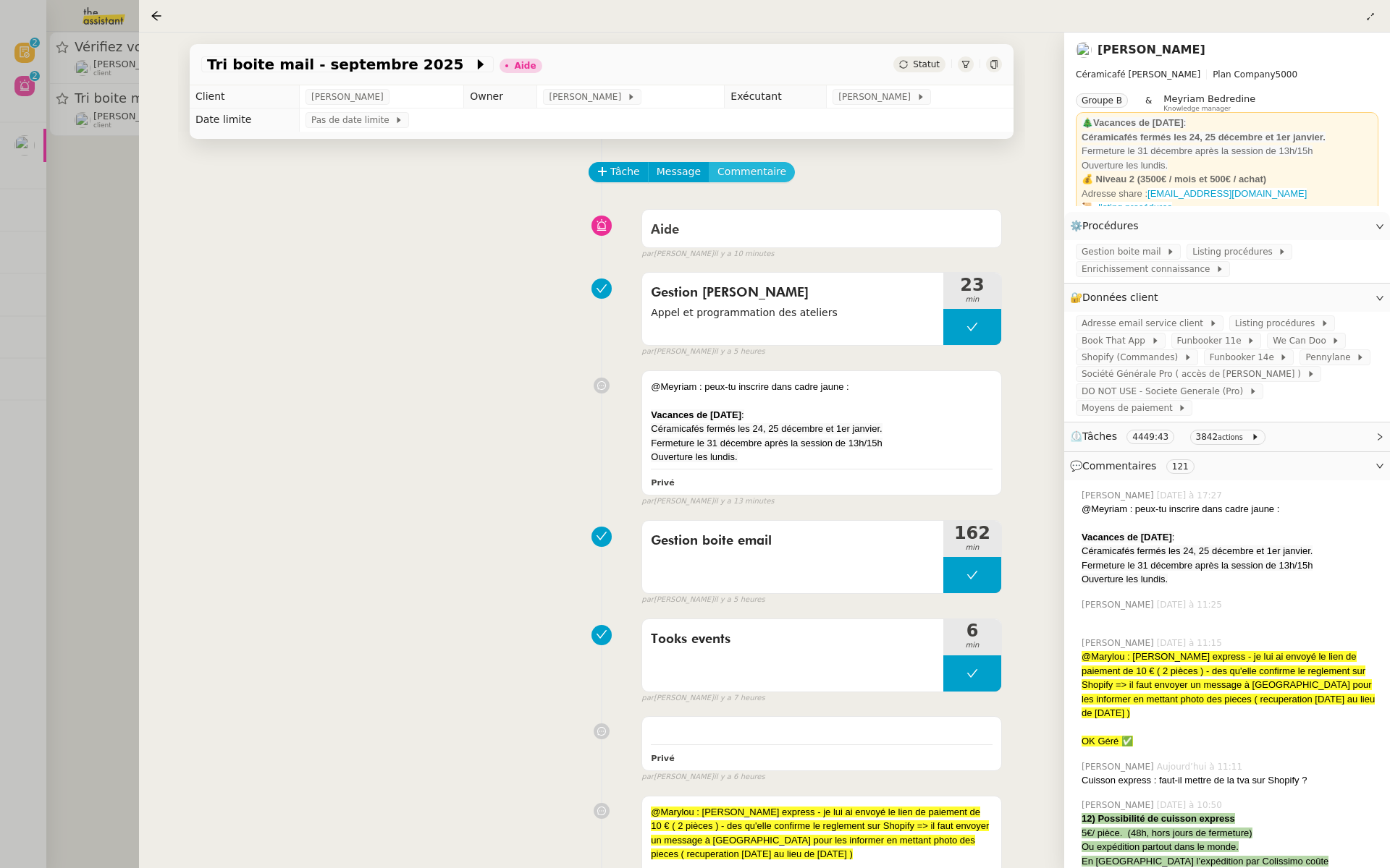
click at [754, 172] on span "Commentaire" at bounding box center [752, 171] width 69 height 16
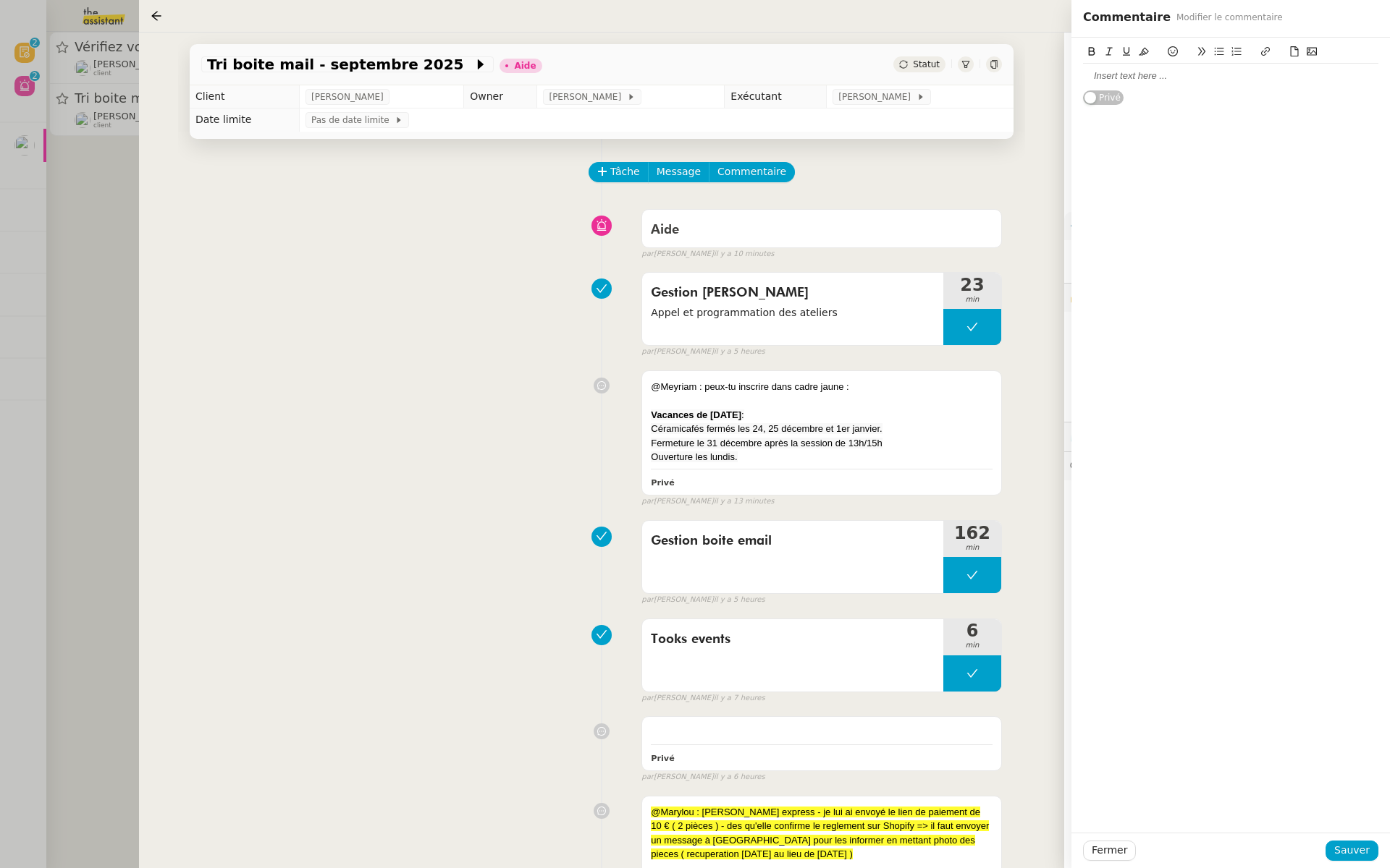
click at [1094, 79] on div at bounding box center [1230, 75] width 295 height 13
click at [1355, 847] on span "Sauver" at bounding box center [1351, 850] width 35 height 16
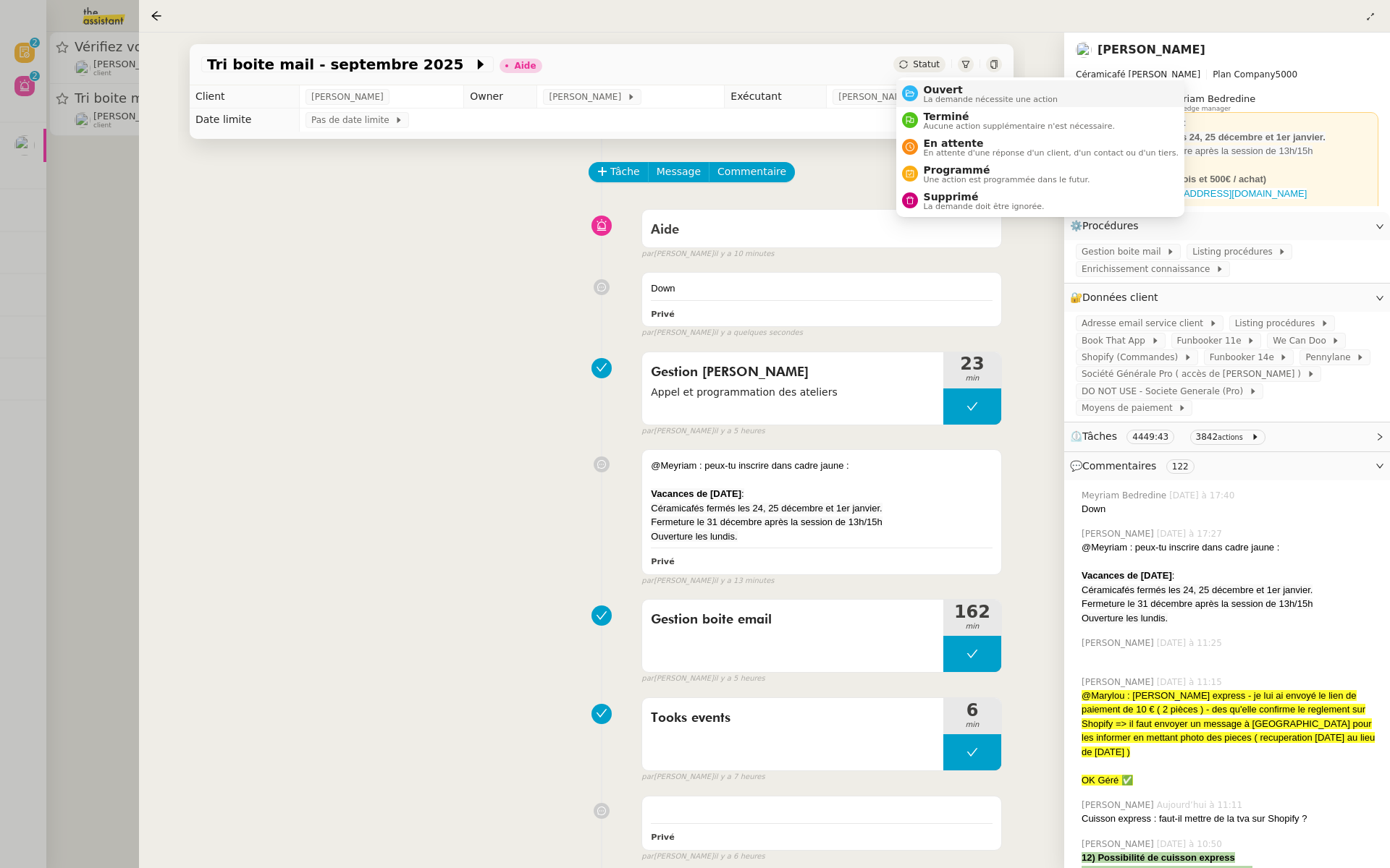
click at [927, 85] on span "Ouvert" at bounding box center [991, 89] width 135 height 11
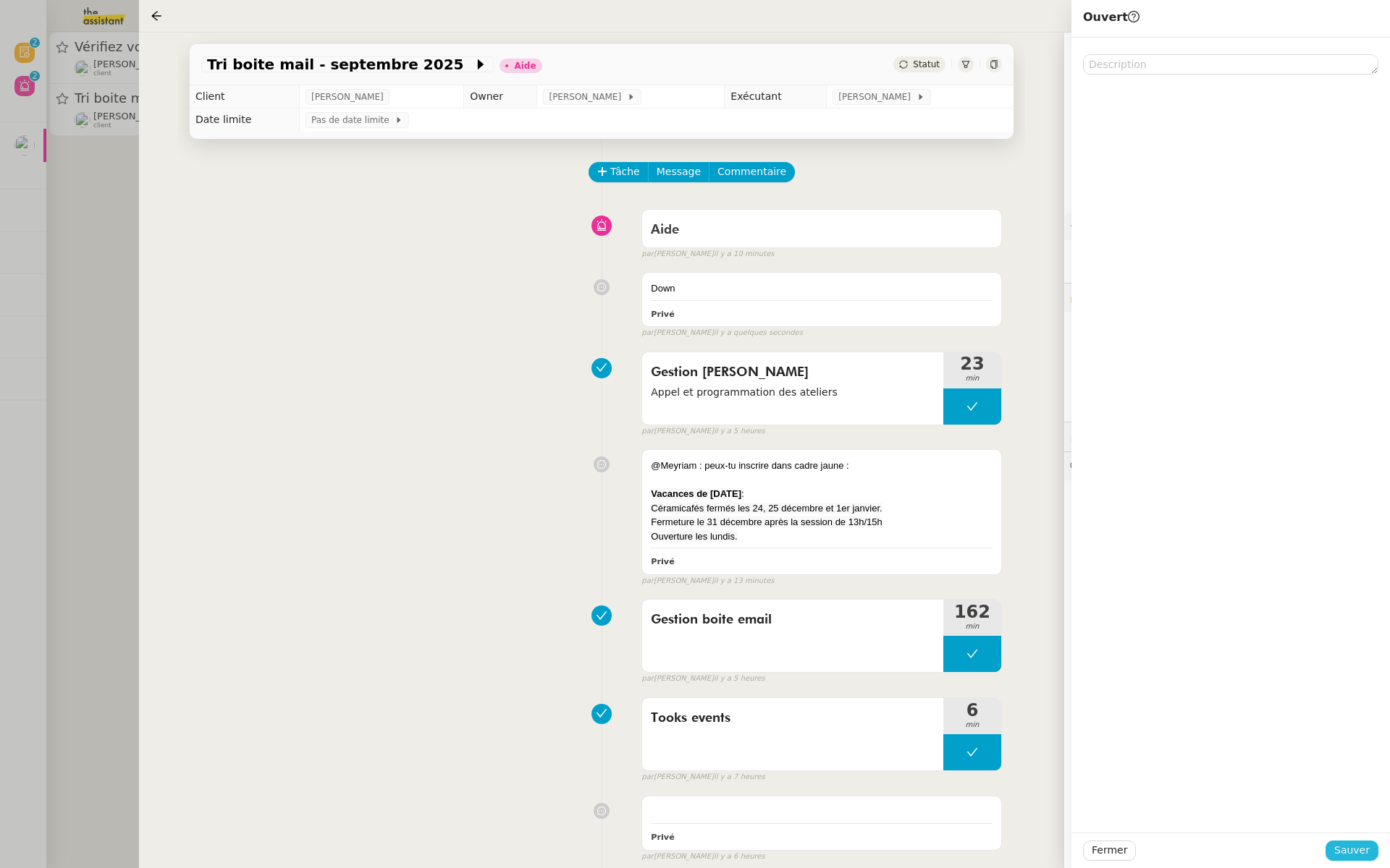
click at [1340, 847] on span "Sauver" at bounding box center [1351, 850] width 35 height 16
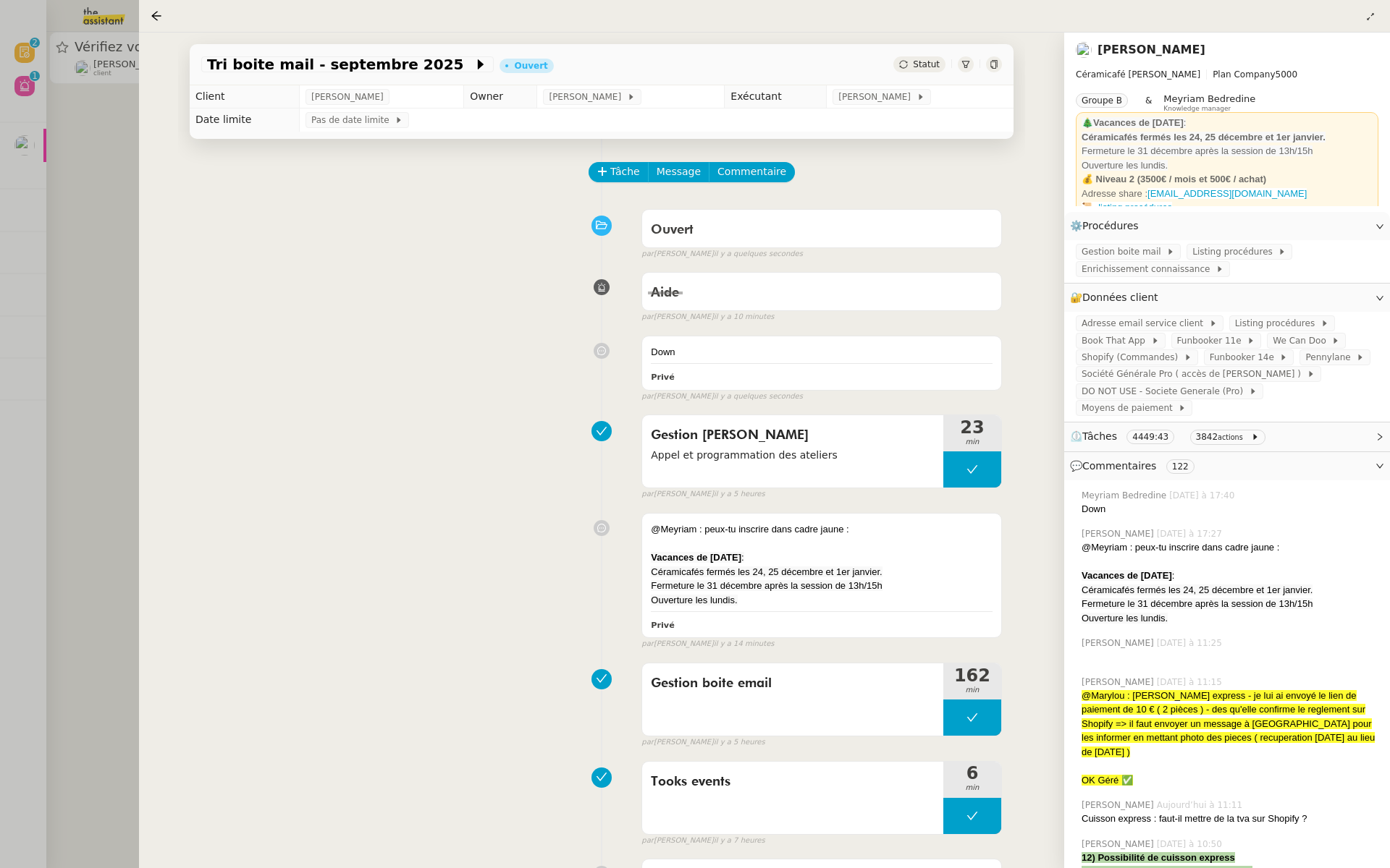
click at [96, 480] on div at bounding box center [695, 434] width 1390 height 868
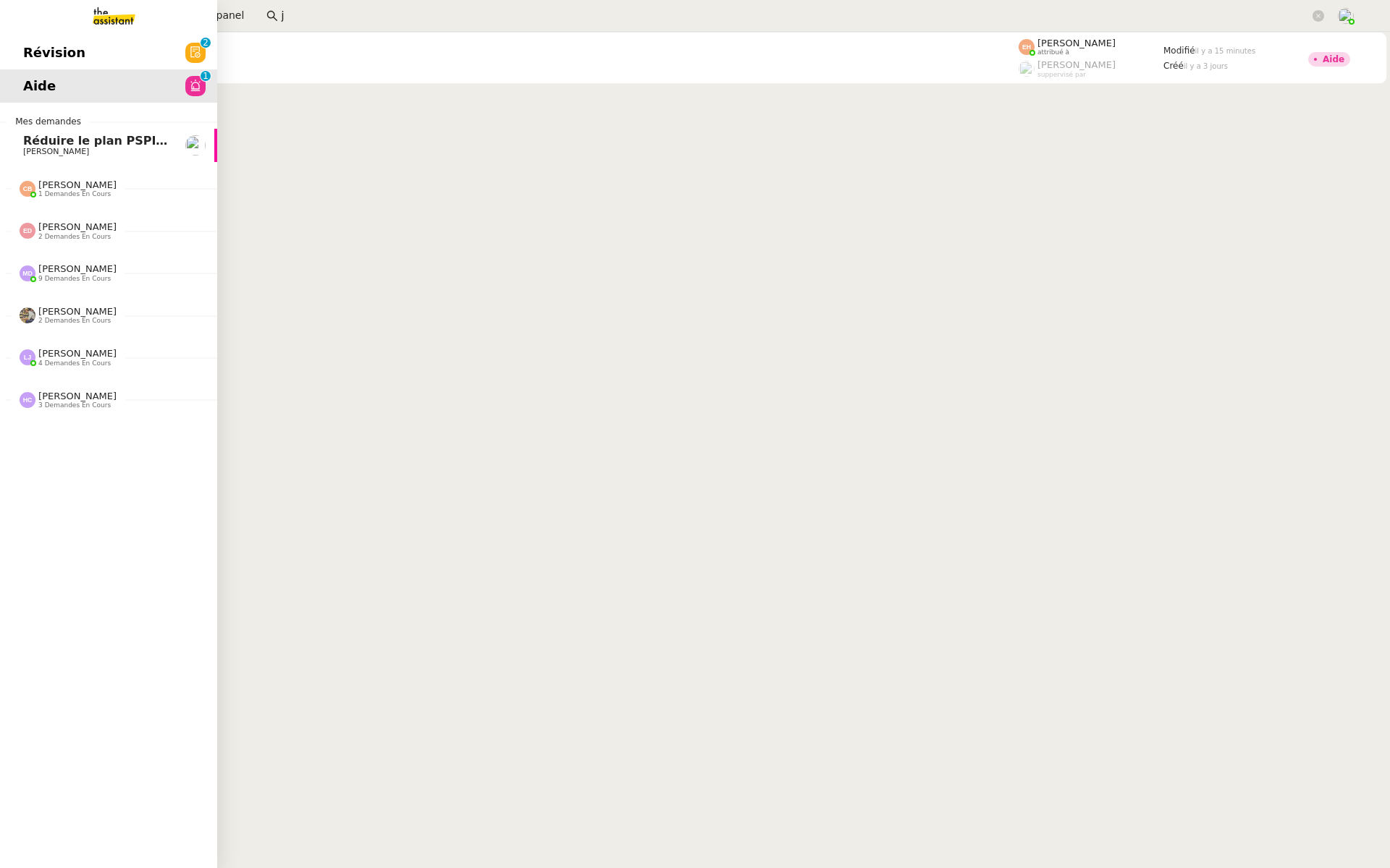
click at [141, 67] on link "Révision 0 1 2 3 4 5 6 7 8 9" at bounding box center [108, 53] width 217 height 34
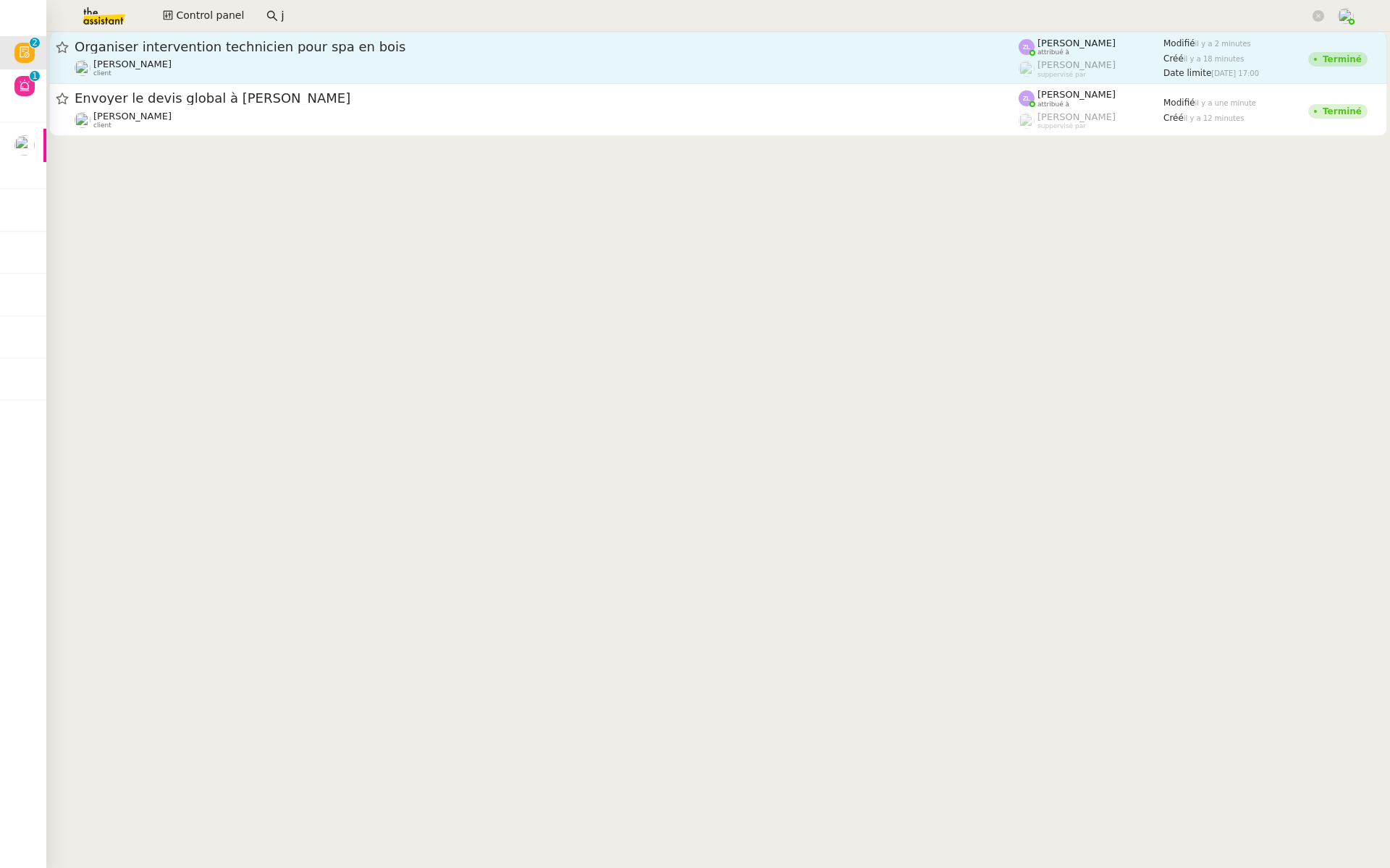
click at [244, 77] on div "Franck MUFFAT-JEANDET client" at bounding box center [546, 68] width 943 height 19
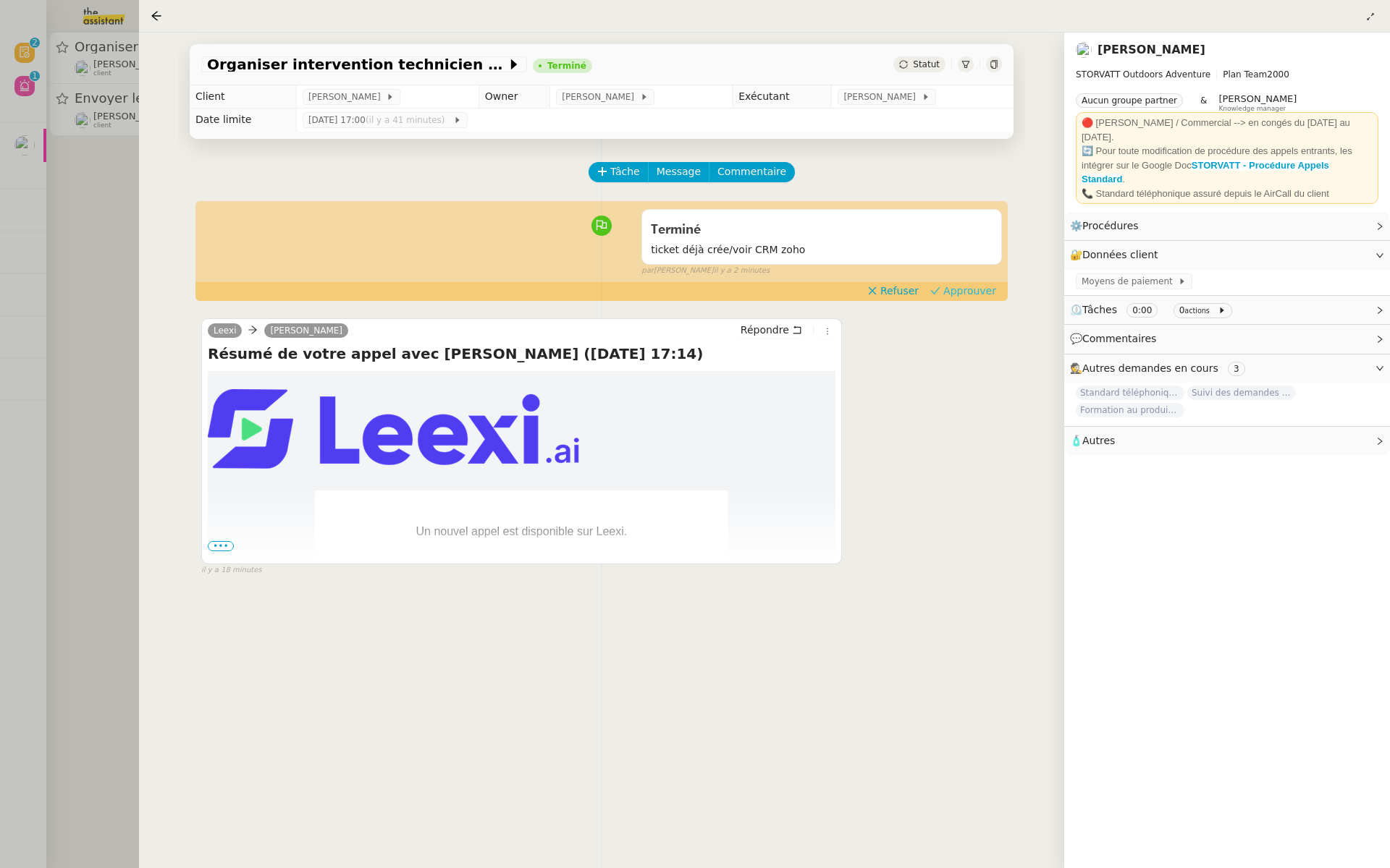
click at [970, 292] on span "Approuver" at bounding box center [969, 290] width 53 height 15
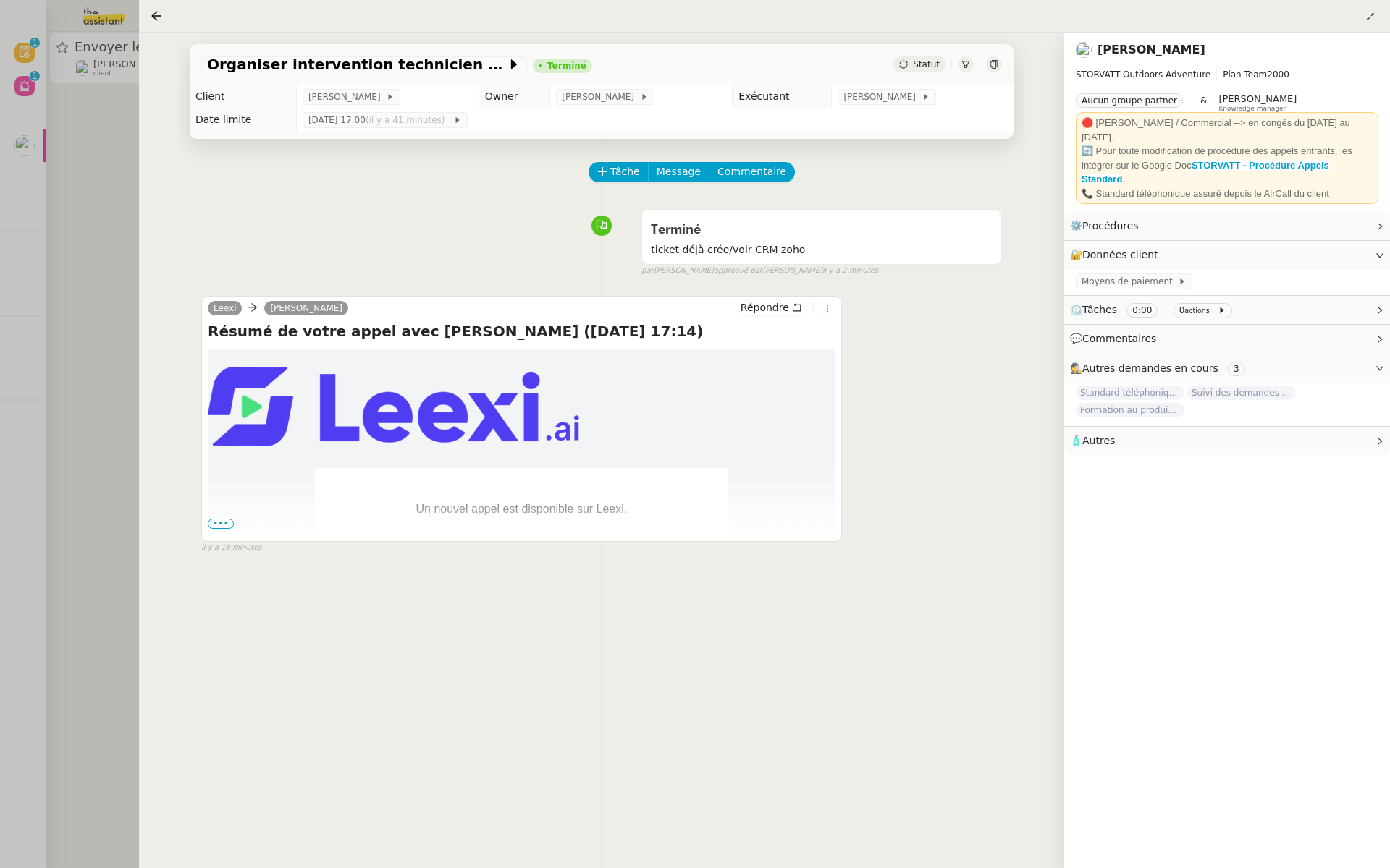
click at [67, 120] on div at bounding box center [695, 434] width 1390 height 868
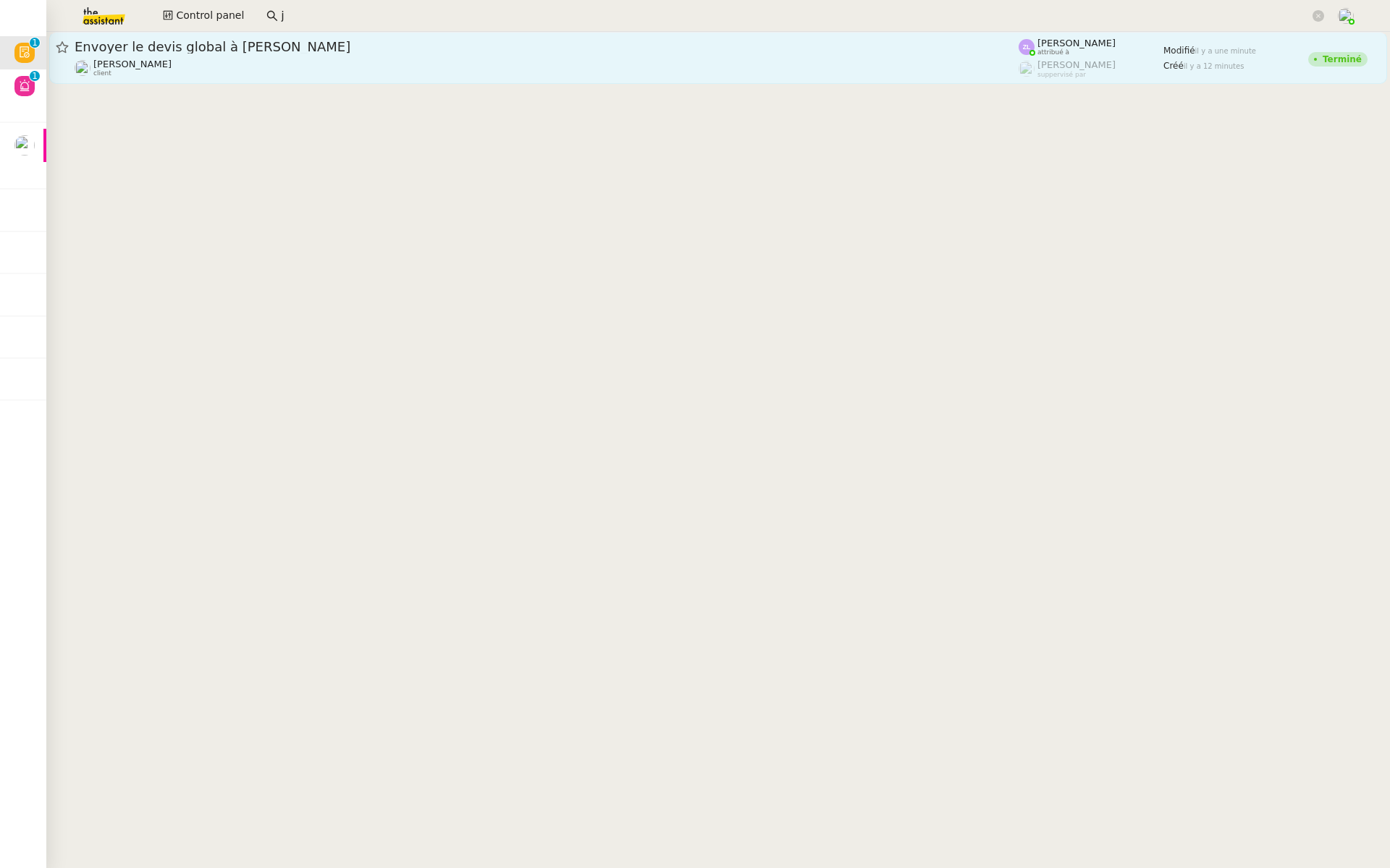
click at [209, 48] on span "Envoyer le devis global à José" at bounding box center [546, 47] width 943 height 13
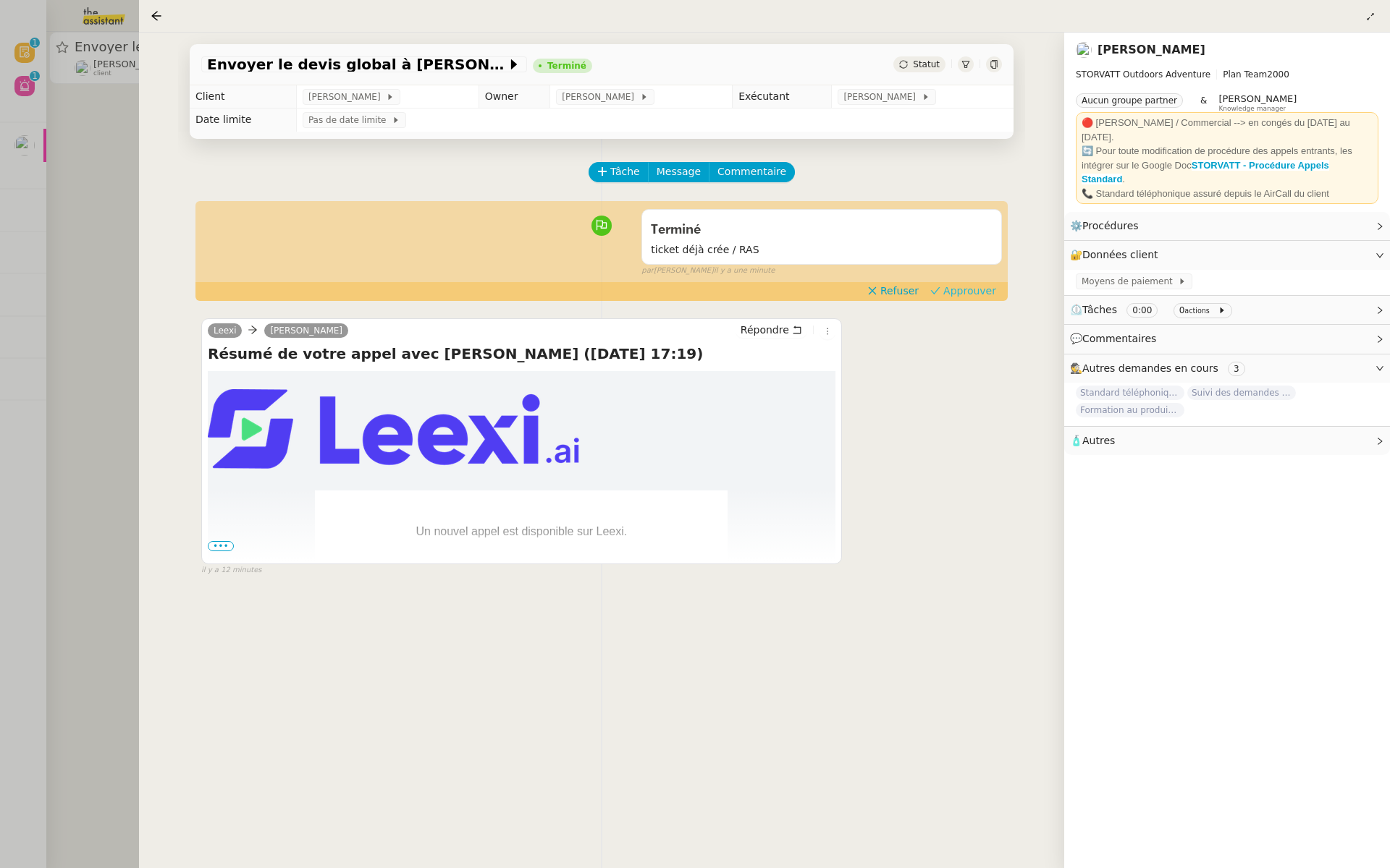
click at [979, 288] on span "Approuver" at bounding box center [969, 290] width 53 height 15
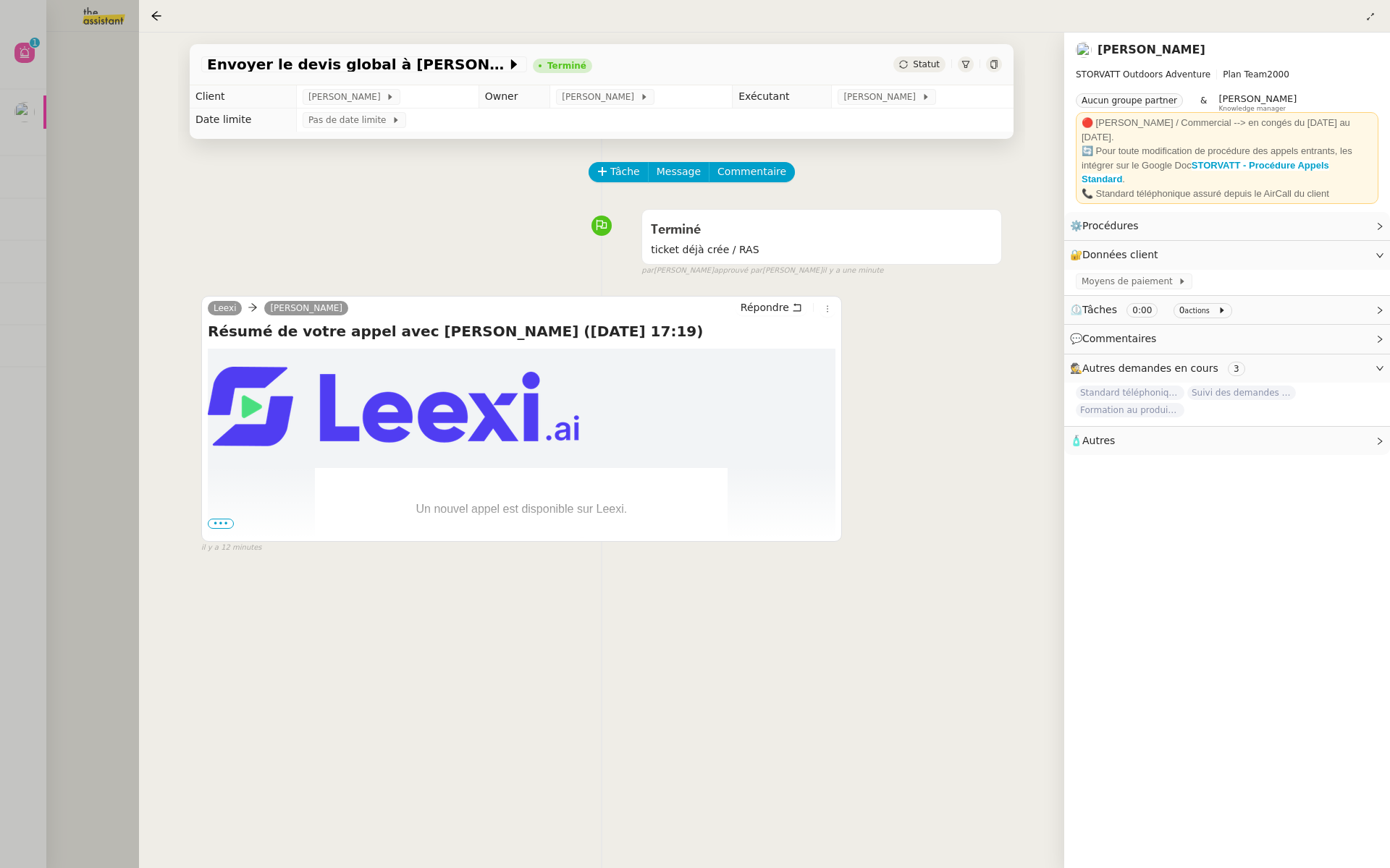
click at [79, 112] on div at bounding box center [695, 434] width 1390 height 868
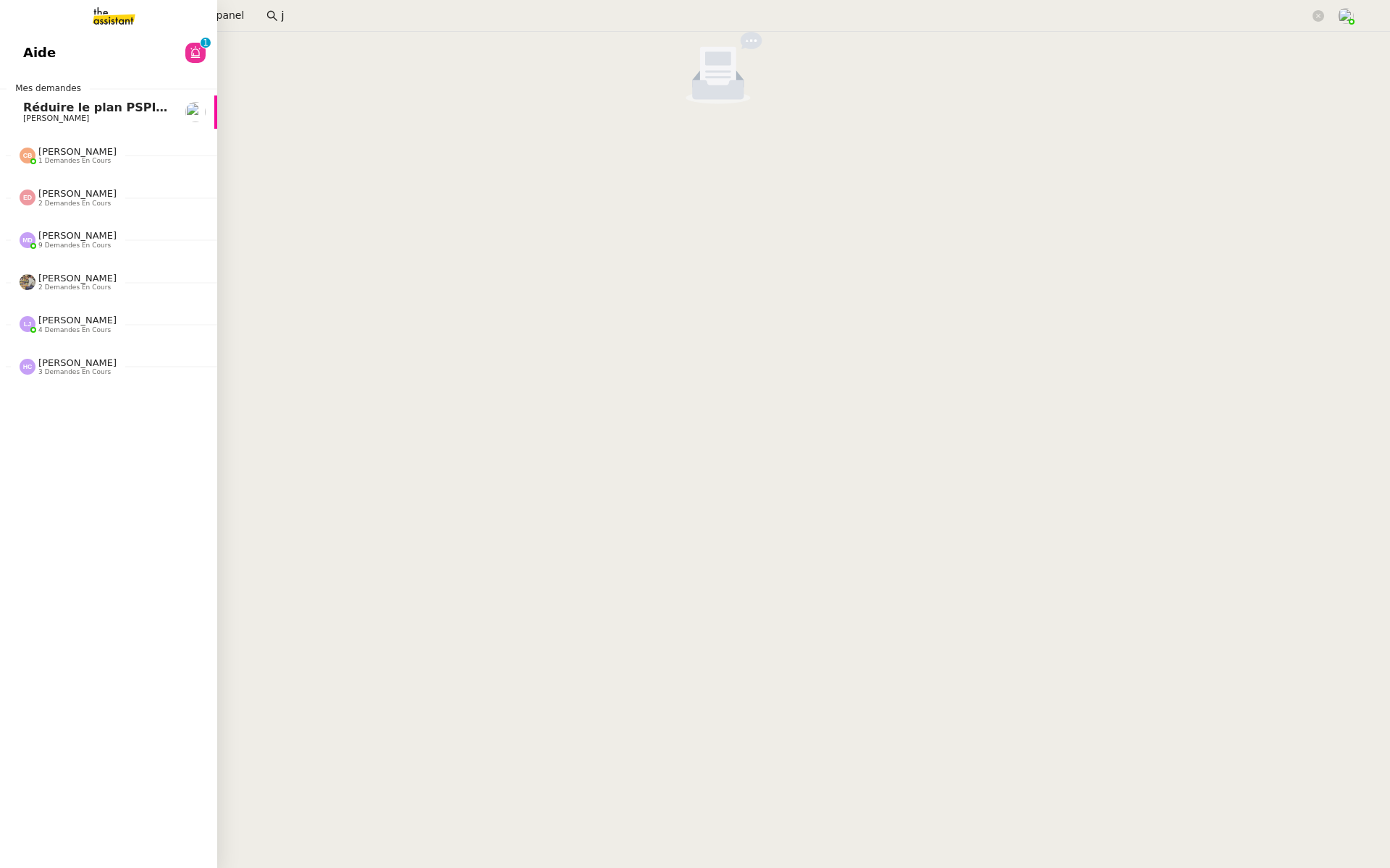
click at [35, 47] on span "Aide" at bounding box center [40, 53] width 33 height 22
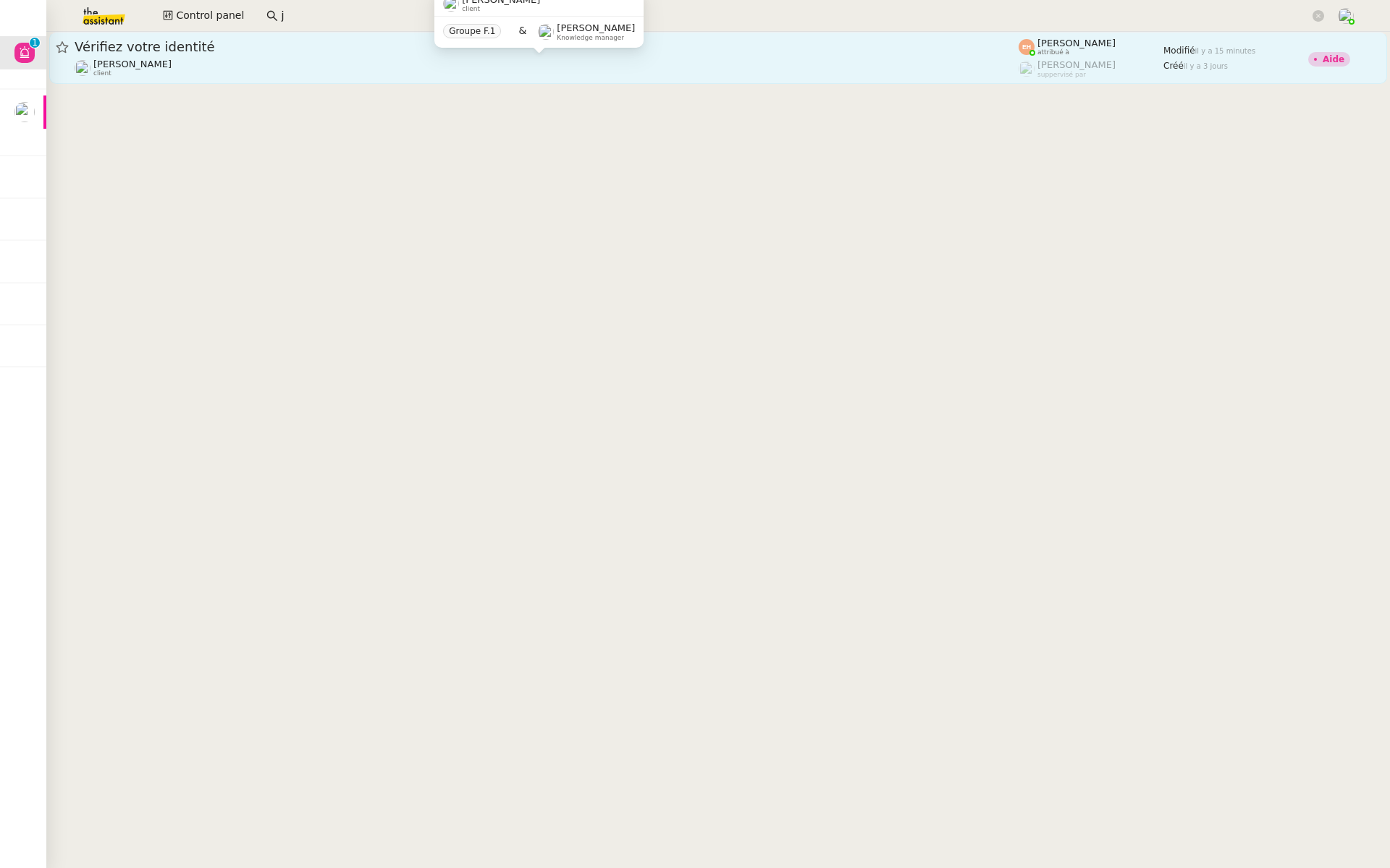
click at [270, 59] on div "Céline MAS client" at bounding box center [546, 68] width 943 height 19
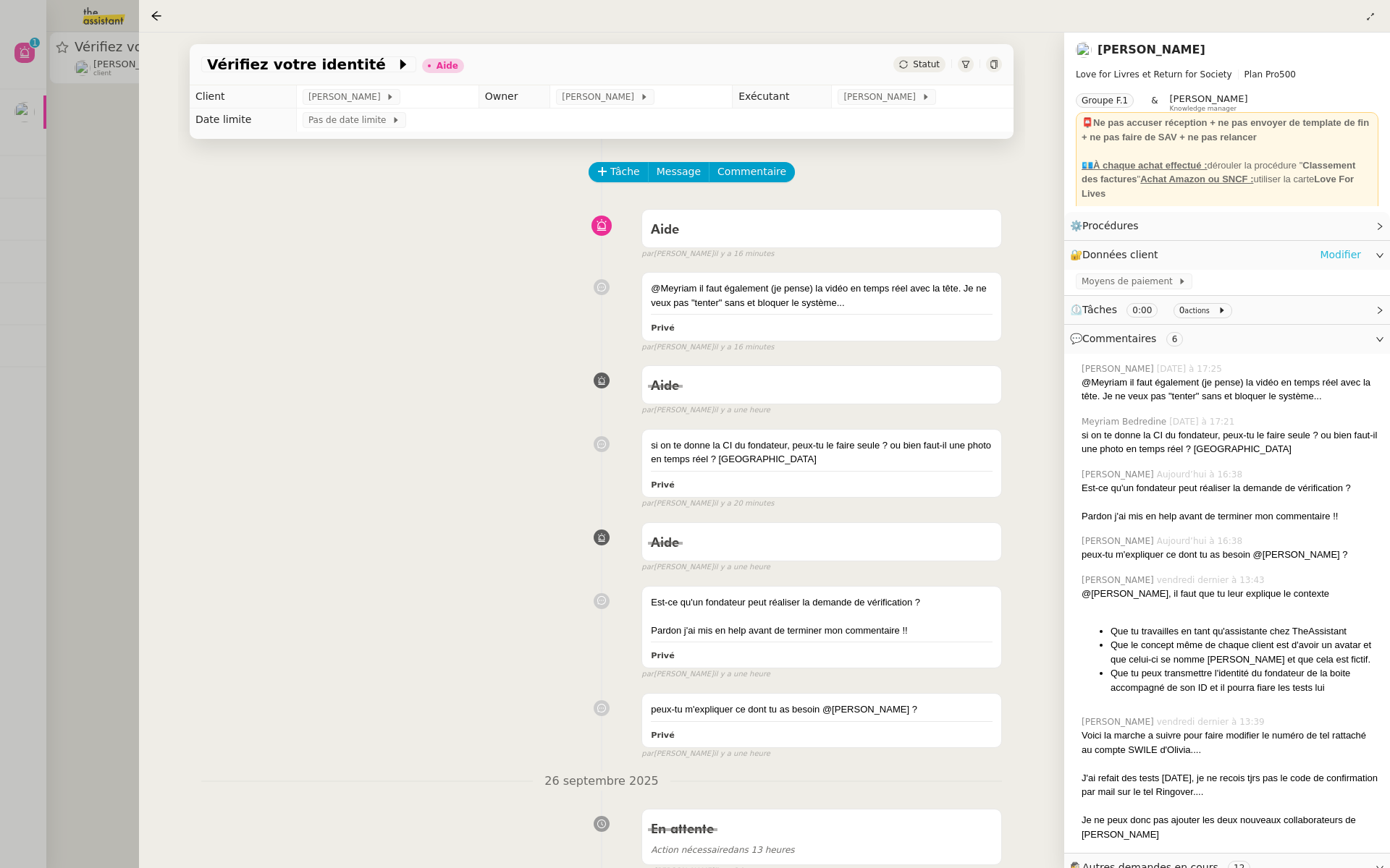
click at [1335, 258] on link "Modifier" at bounding box center [1340, 255] width 41 height 16
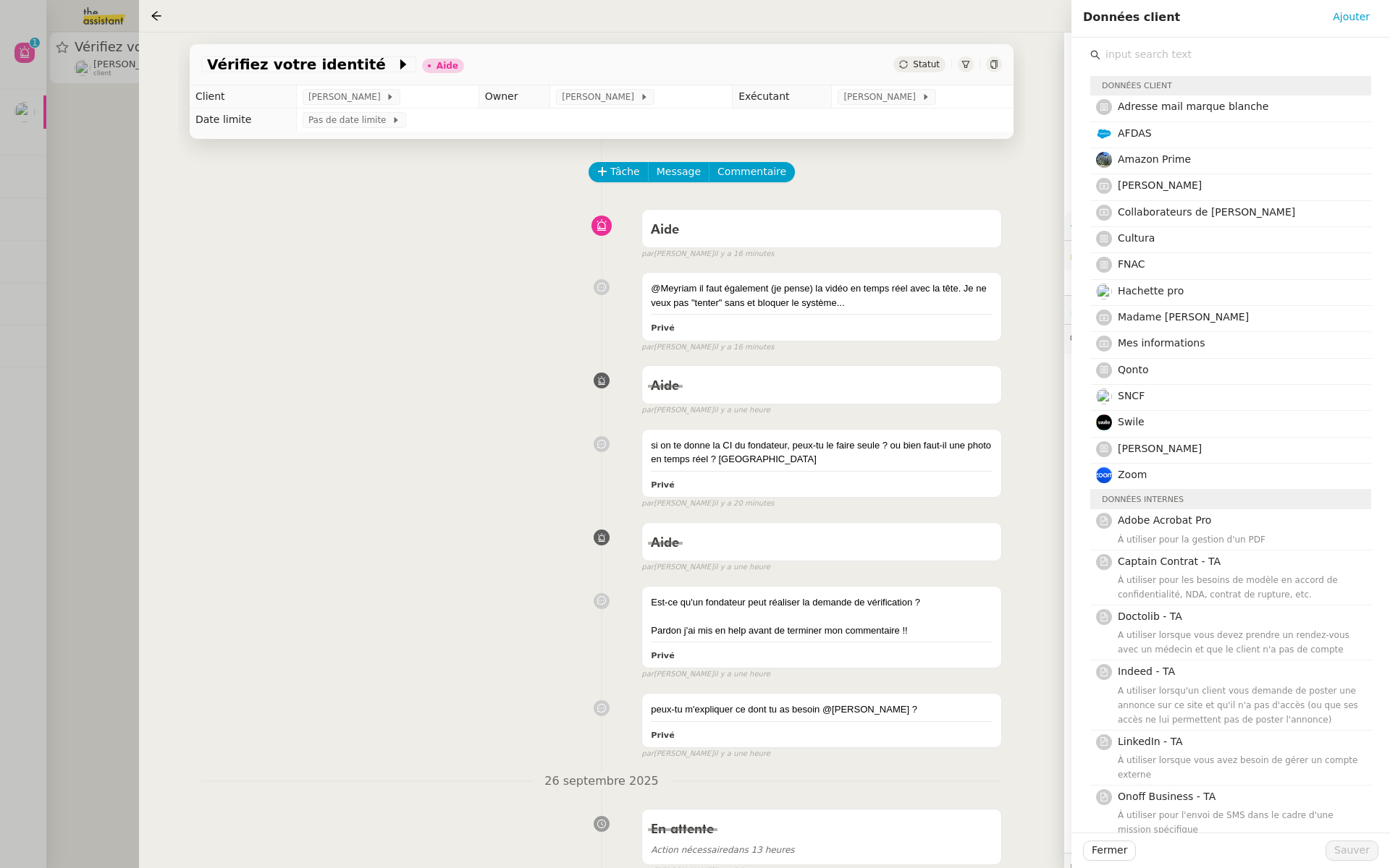
click at [1142, 53] on input "text" at bounding box center [1234, 54] width 270 height 20
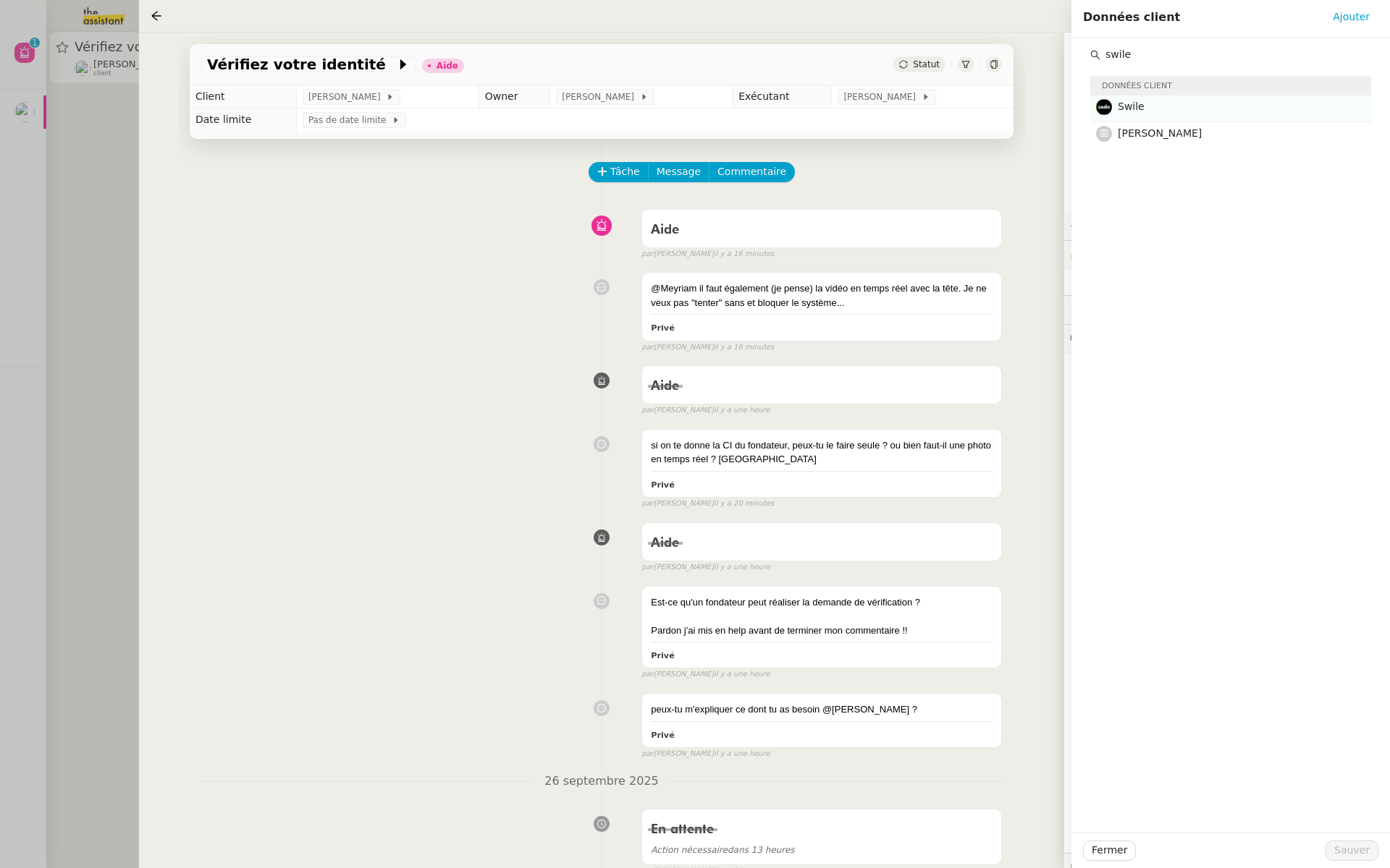
type input "swile"
click at [1141, 112] on span "Swile" at bounding box center [1131, 105] width 27 height 11
click at [1352, 843] on span "Sauver" at bounding box center [1351, 850] width 35 height 16
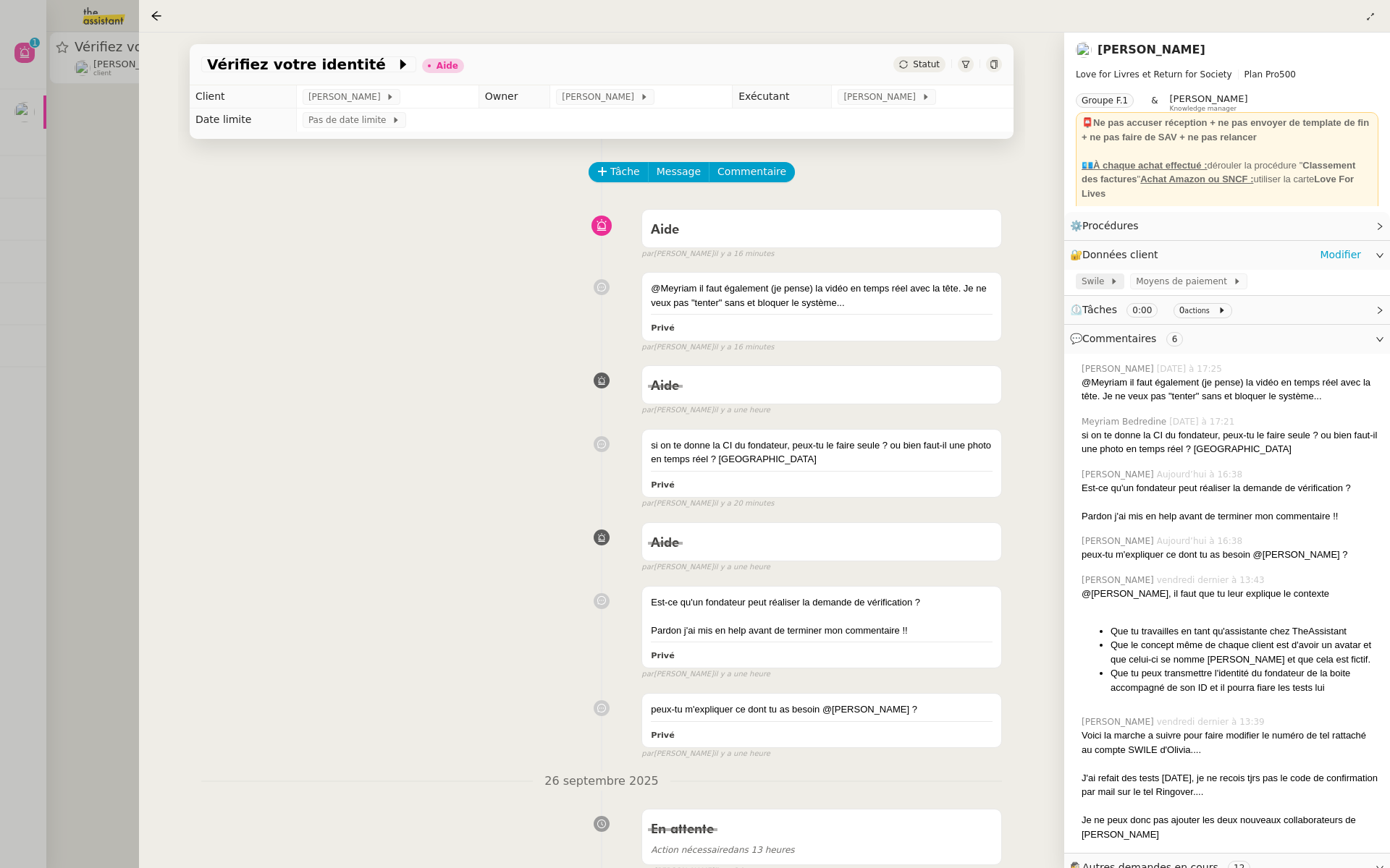
click at [1088, 288] on span "Swile" at bounding box center [1095, 282] width 29 height 15
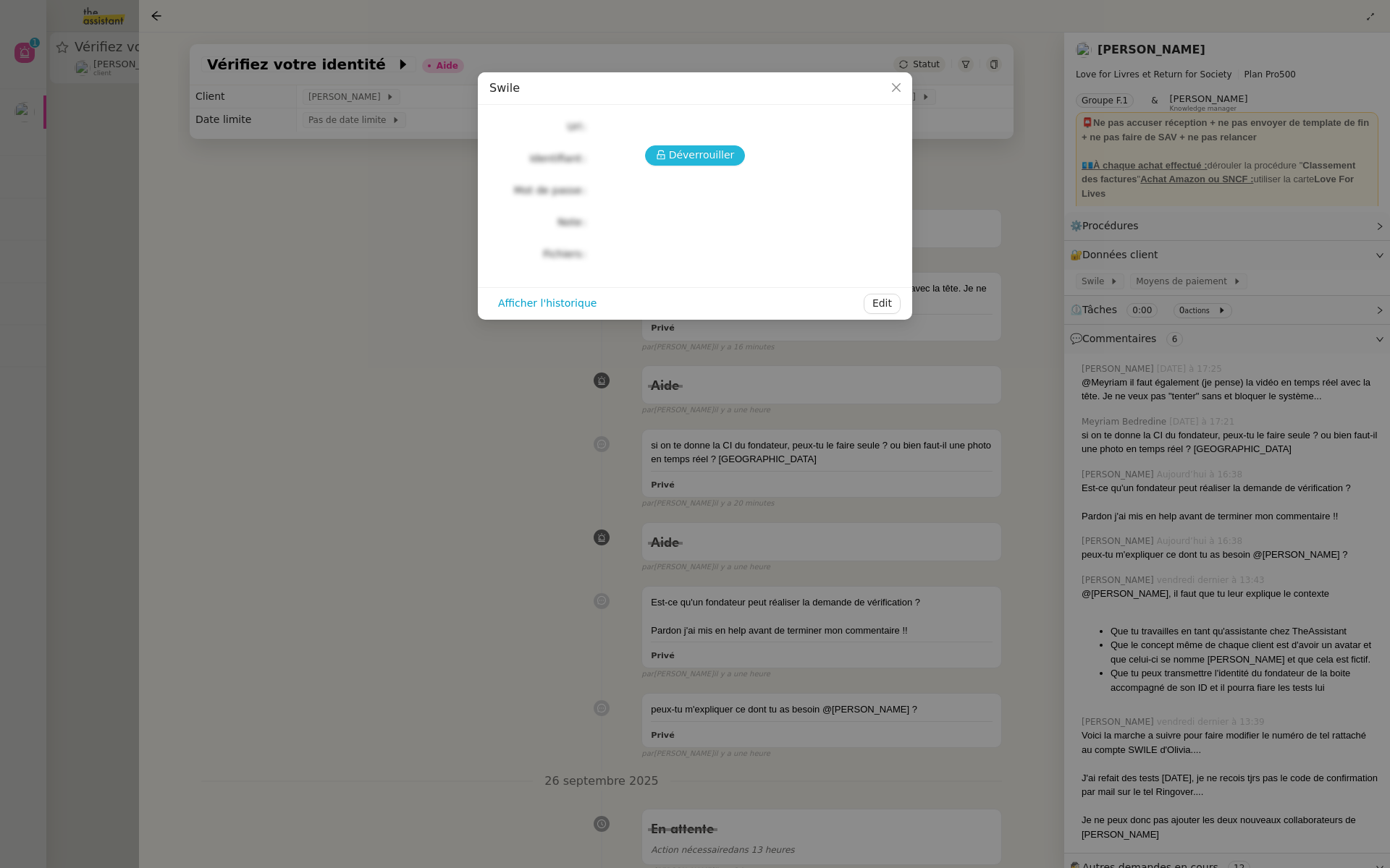
click at [692, 159] on span "Déverrouiller" at bounding box center [701, 155] width 66 height 16
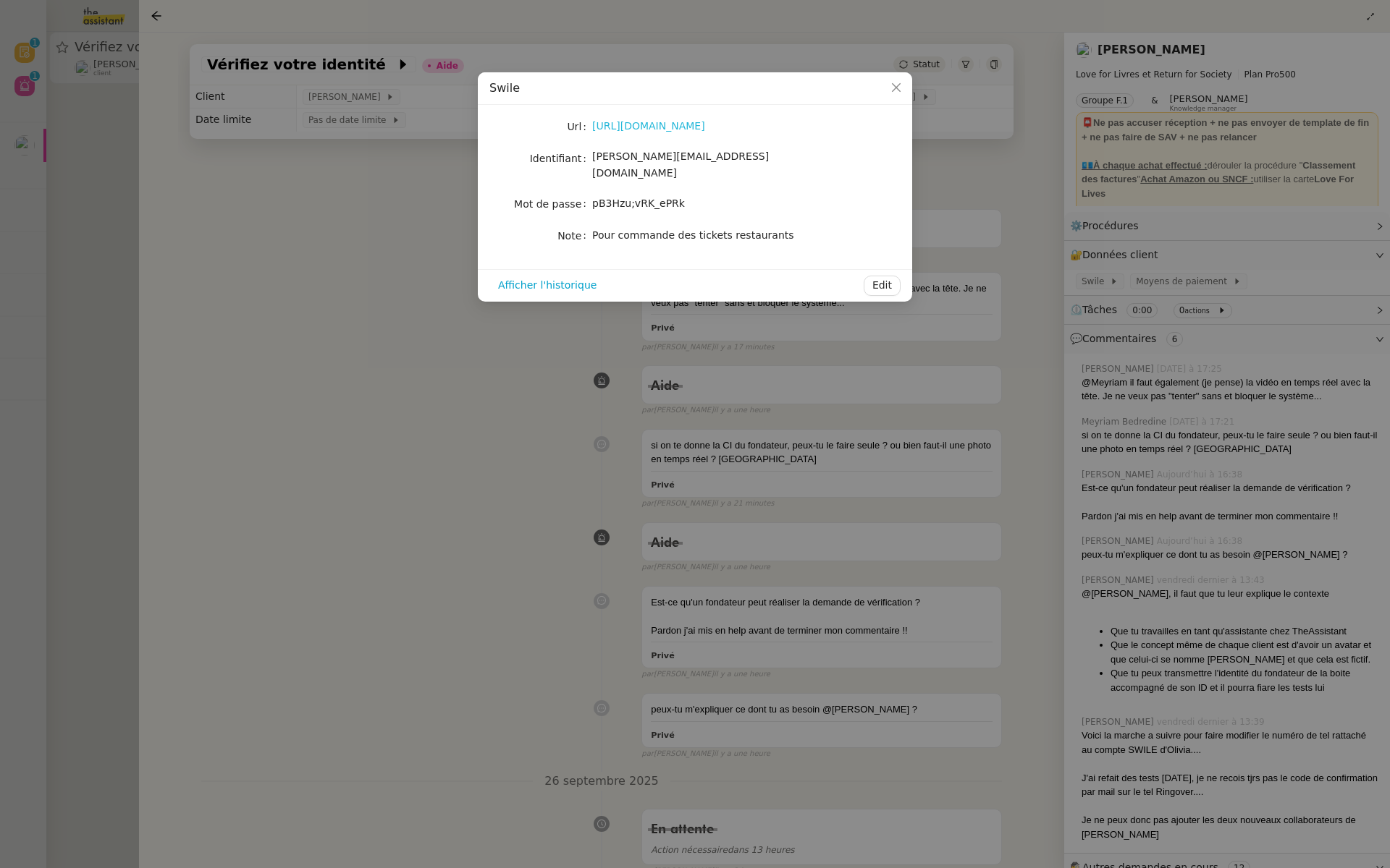
click at [659, 123] on link "https://www.swile.co/fr-fr" at bounding box center [648, 125] width 113 height 11
drag, startPoint x: 714, startPoint y: 159, endPoint x: 591, endPoint y: 158, distance: 123.0
click at [591, 158] on nz-form-item "Identifiant celine@loveforlivres.com" at bounding box center [695, 165] width 411 height 34
copy nz-form-item "celine@loveforlivres.com"
click at [322, 209] on nz-modal-container "Swile Url https://www.swile.co/fr-fr Identifiant celine@loveforlivres.com Mot d…" at bounding box center [695, 434] width 1390 height 868
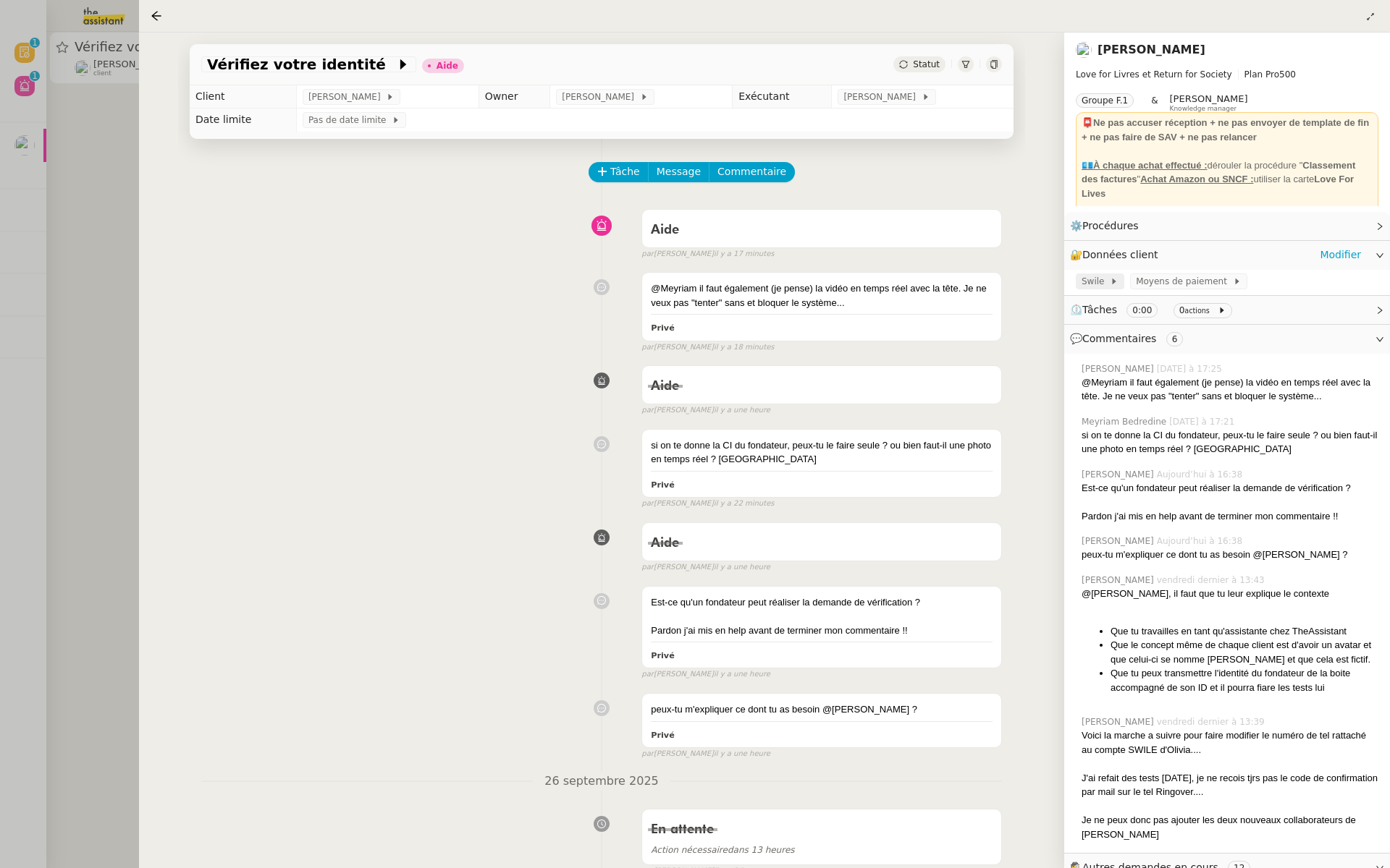
click at [1096, 279] on span "Swile" at bounding box center [1095, 282] width 29 height 15
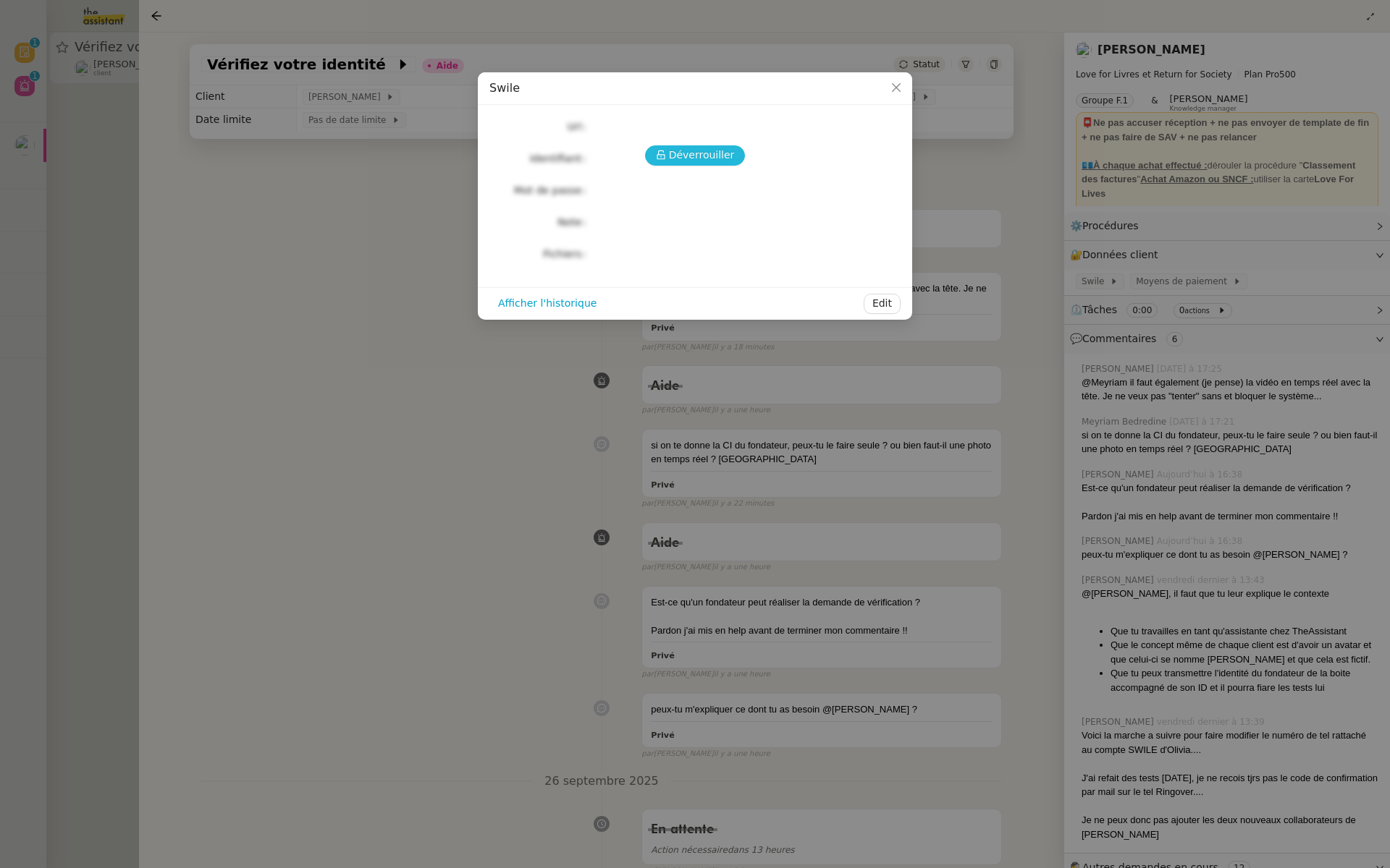
click at [675, 151] on span "Déverrouiller" at bounding box center [701, 155] width 66 height 16
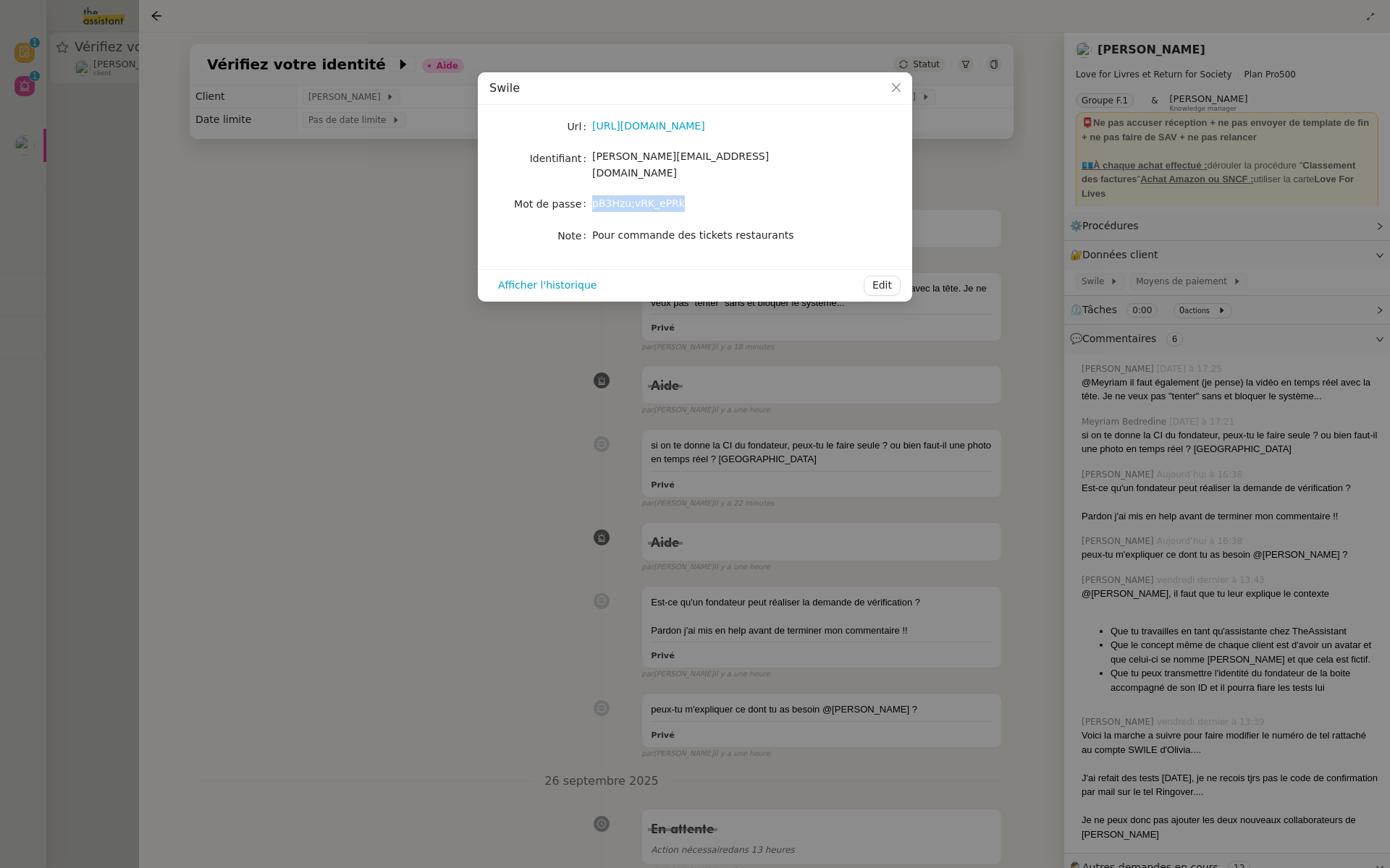
drag, startPoint x: 689, startPoint y: 190, endPoint x: 591, endPoint y: 193, distance: 98.0
click at [591, 194] on nz-form-item "Mot de passe pB3Hzu;vRK_ePRk" at bounding box center [695, 204] width 411 height 20
copy nz-form-item "pB3Hzu;vRK_ePRk"
click at [373, 253] on nz-modal-container "Swile Url https://www.swile.co/fr-fr Identifiant celine@loveforlivres.com Mot d…" at bounding box center [695, 434] width 1390 height 868
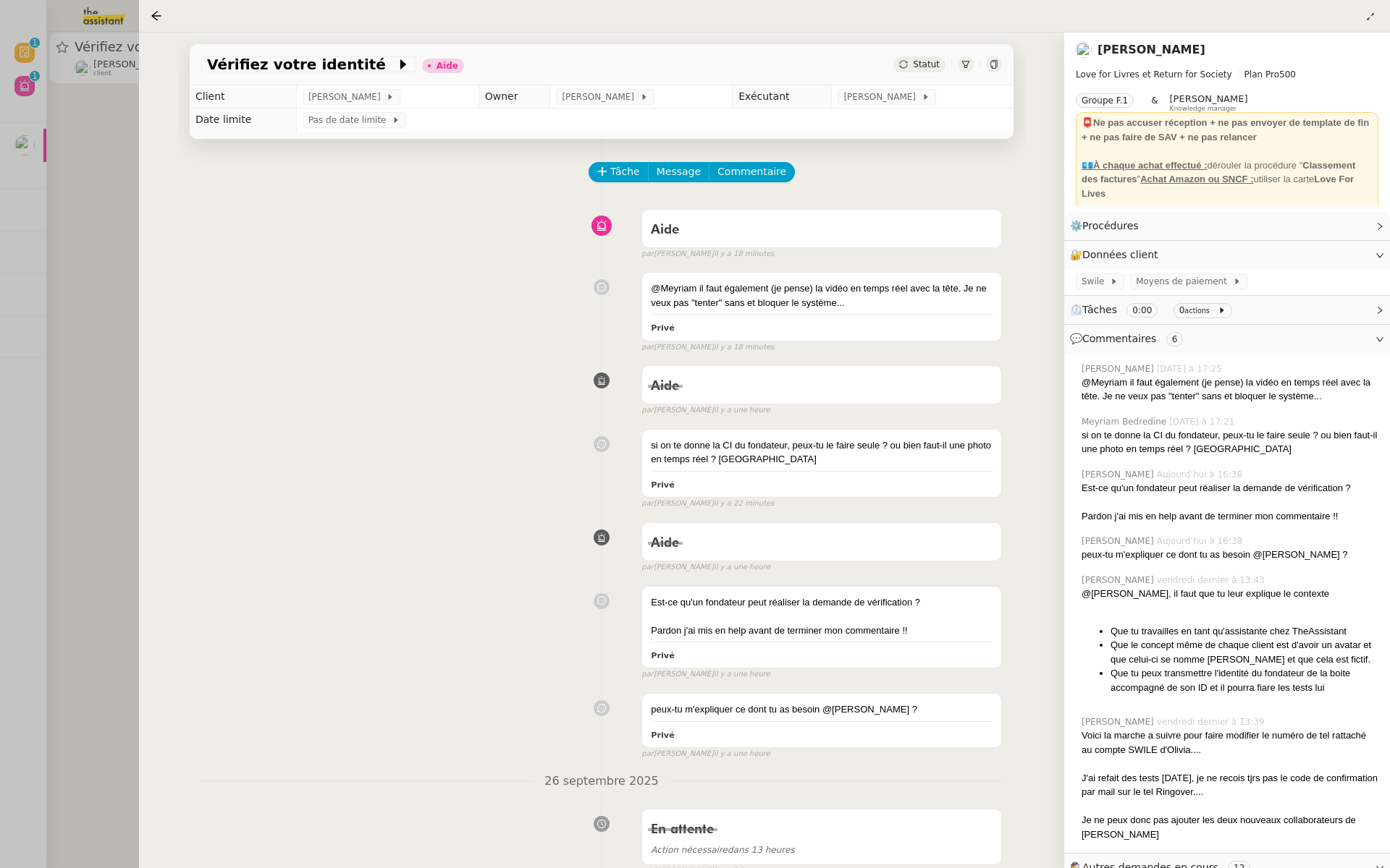
click at [75, 278] on div at bounding box center [695, 434] width 1390 height 868
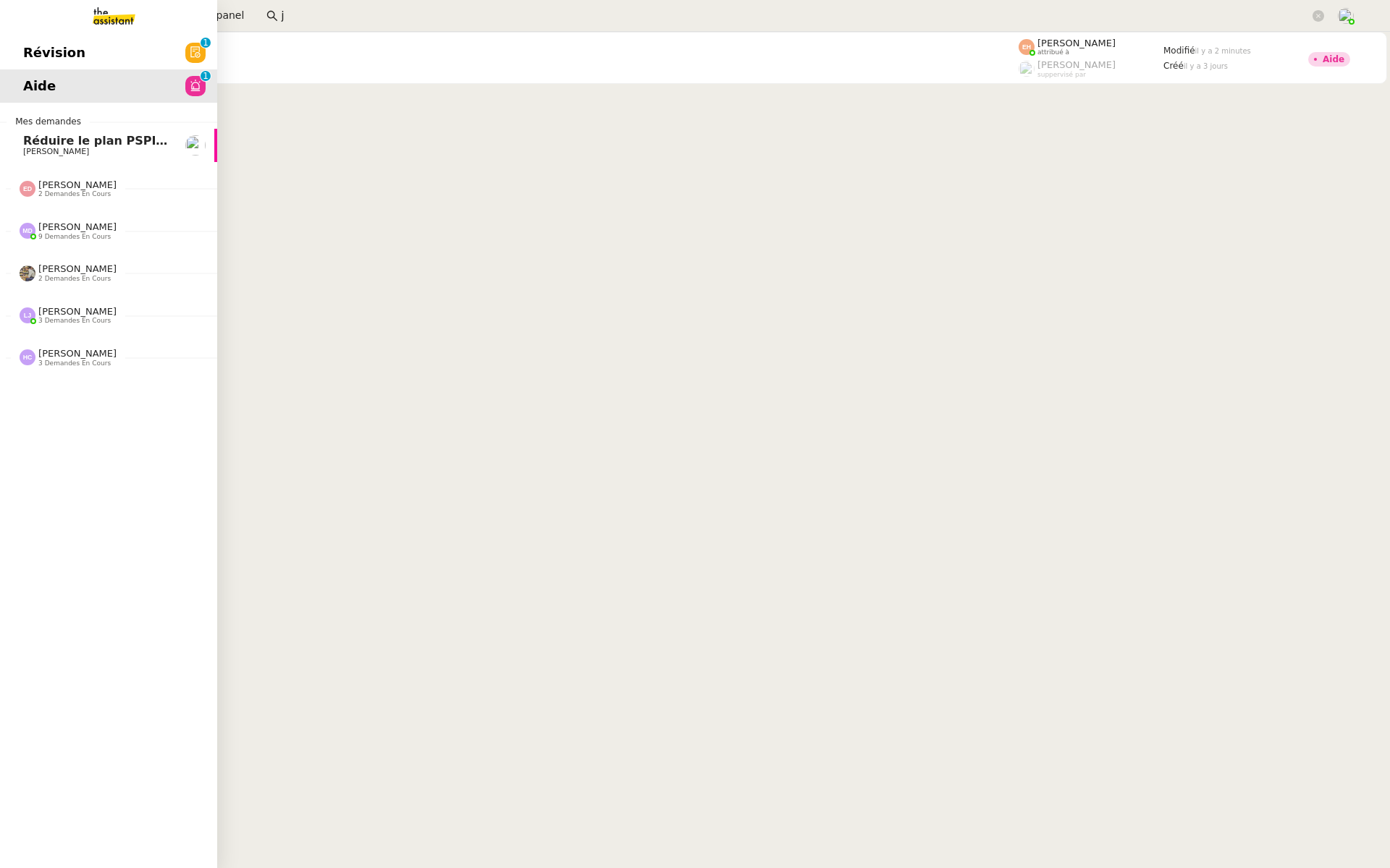
click at [33, 46] on span "Révision" at bounding box center [54, 53] width 62 height 22
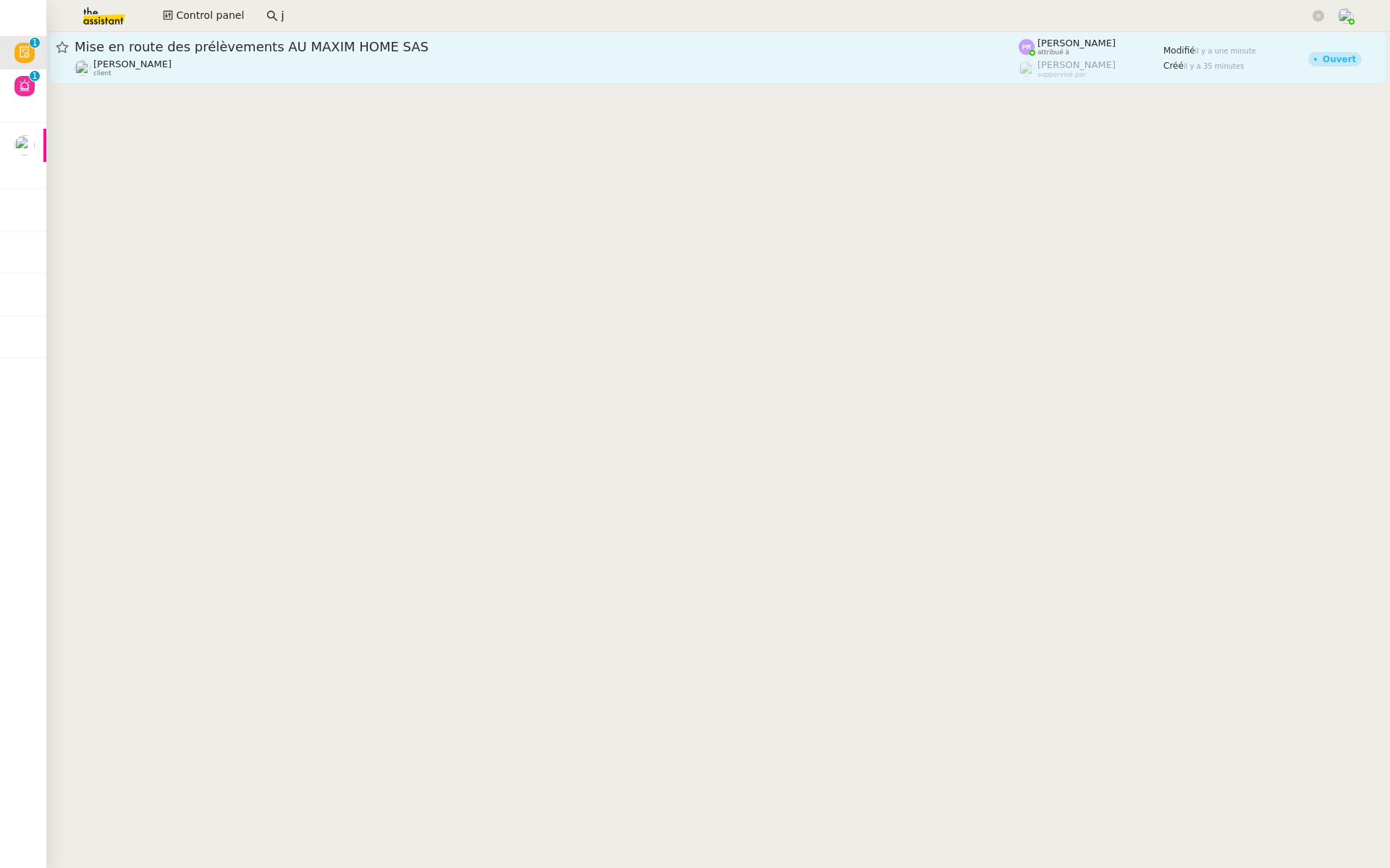
click at [279, 45] on span "Mise en route des prélèvements AU MAXIM HOME SAS" at bounding box center [546, 47] width 943 height 13
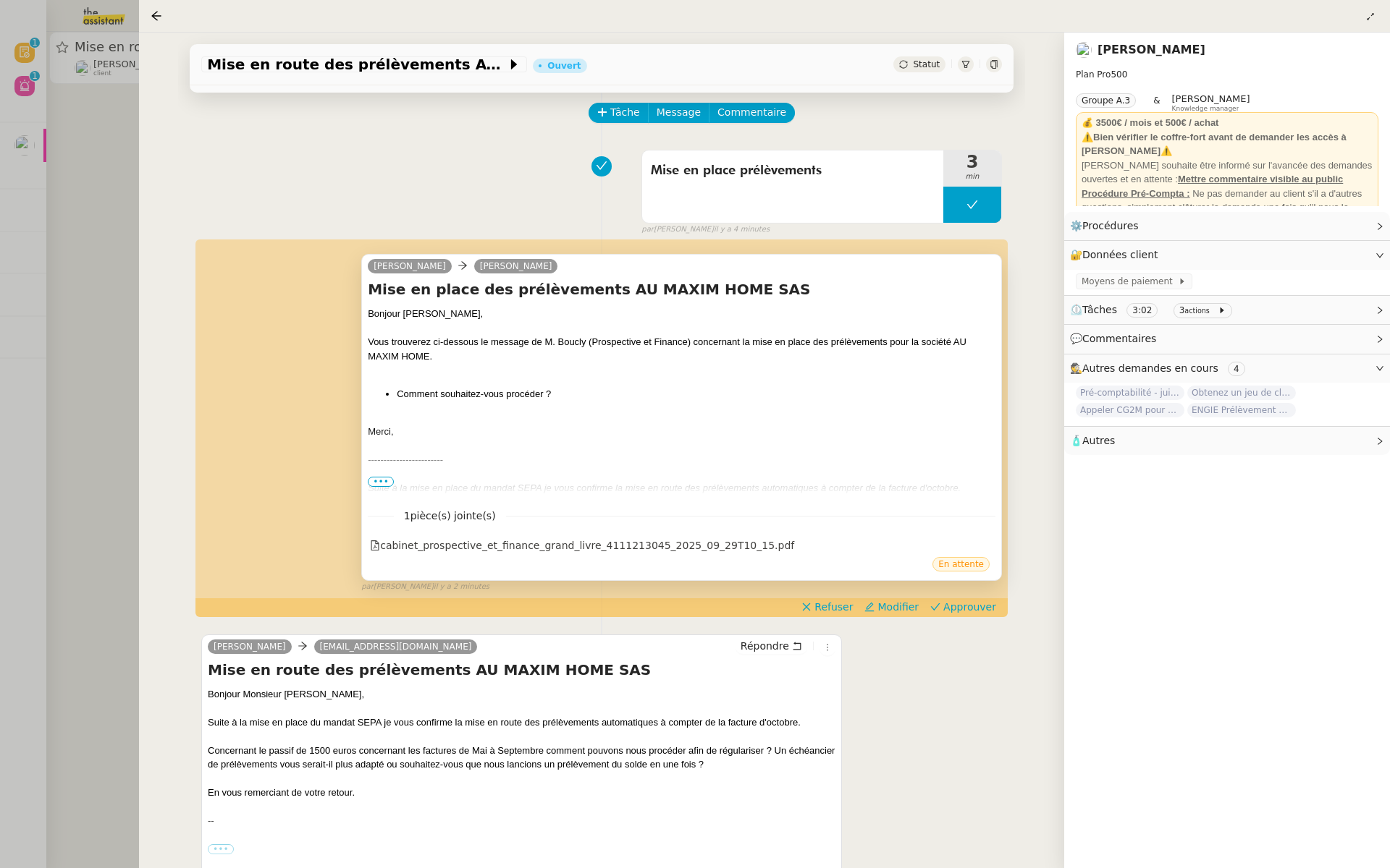
scroll to position [100, 0]
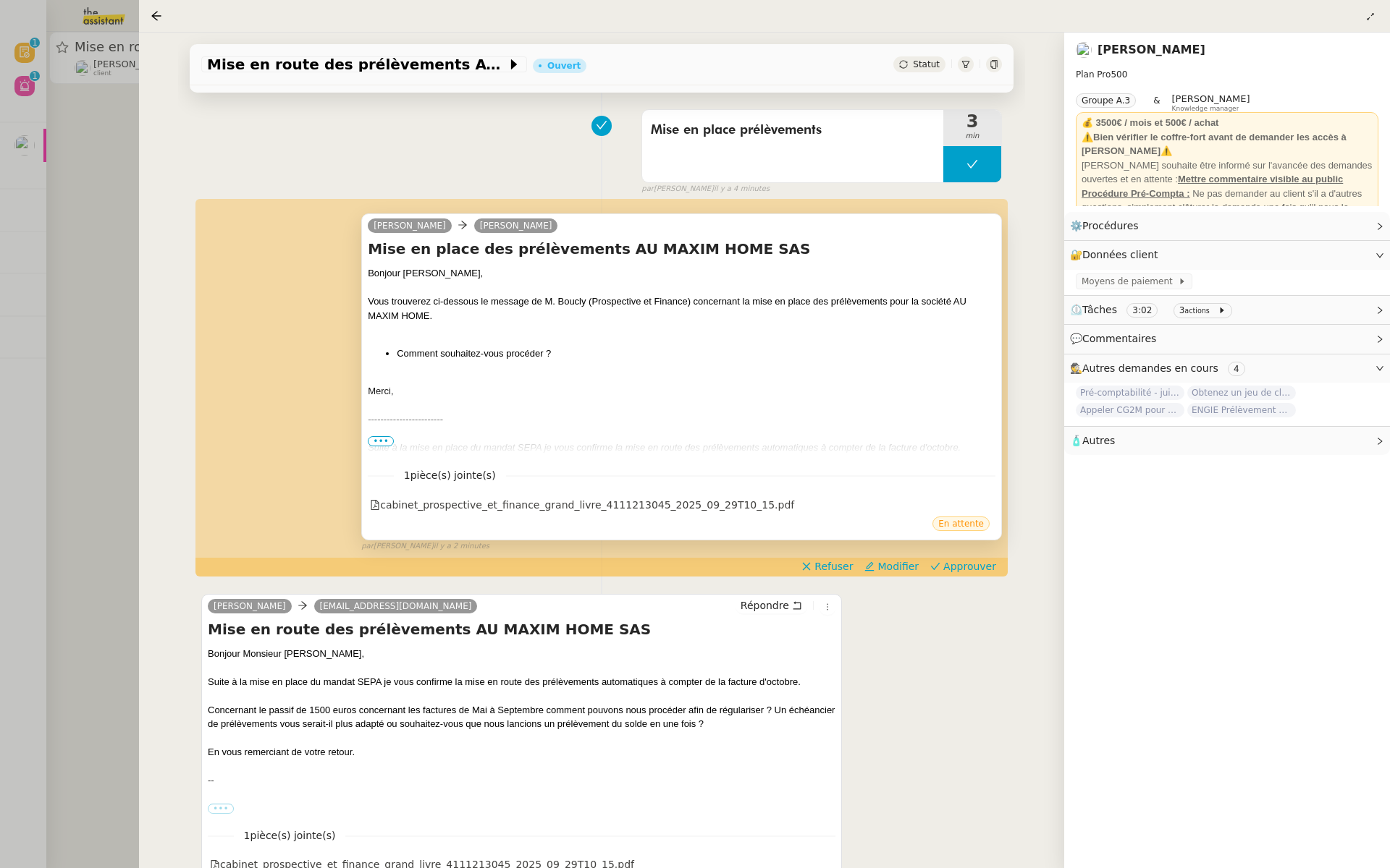
click at [377, 440] on span "•••" at bounding box center [381, 441] width 26 height 10
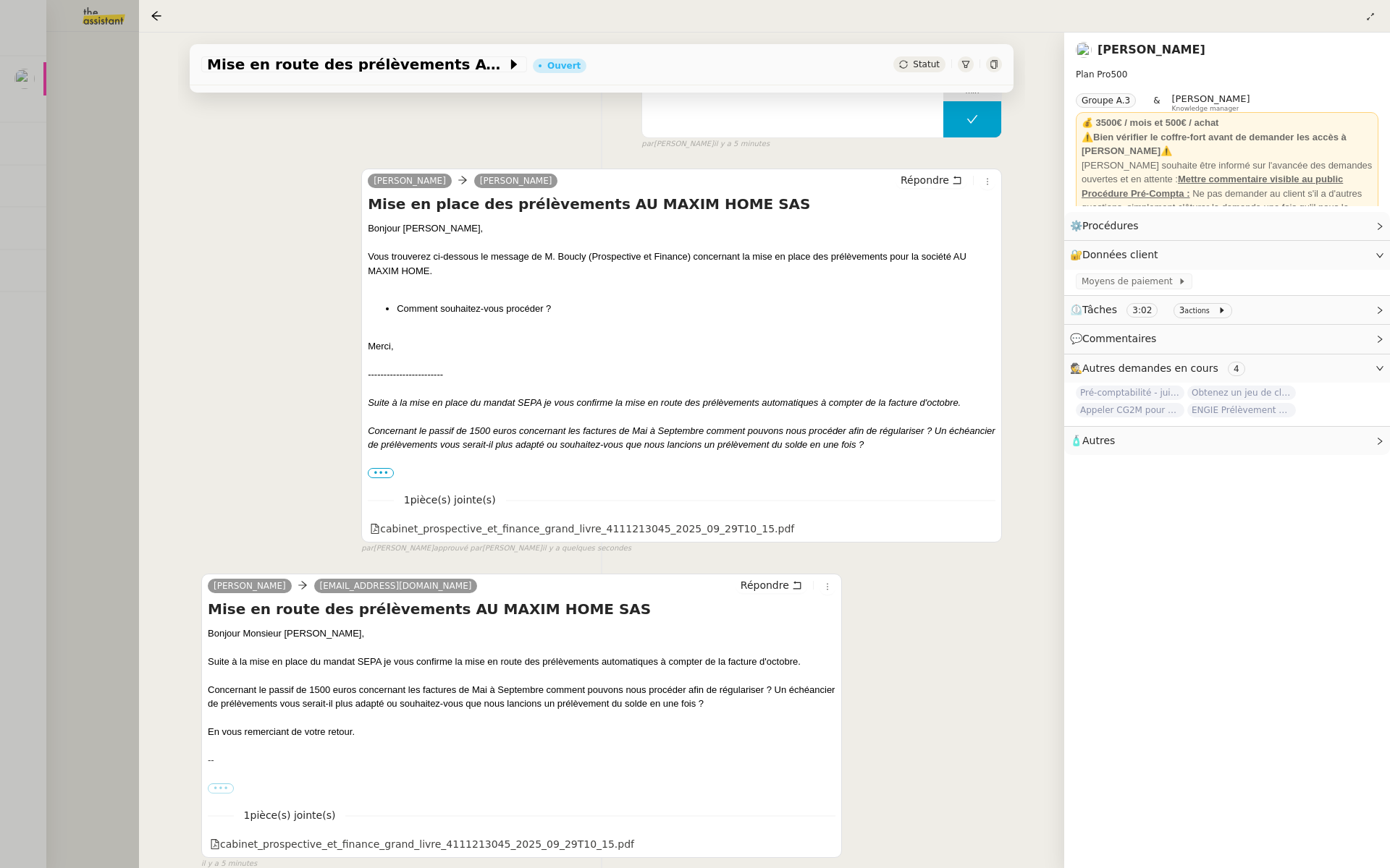
scroll to position [0, 0]
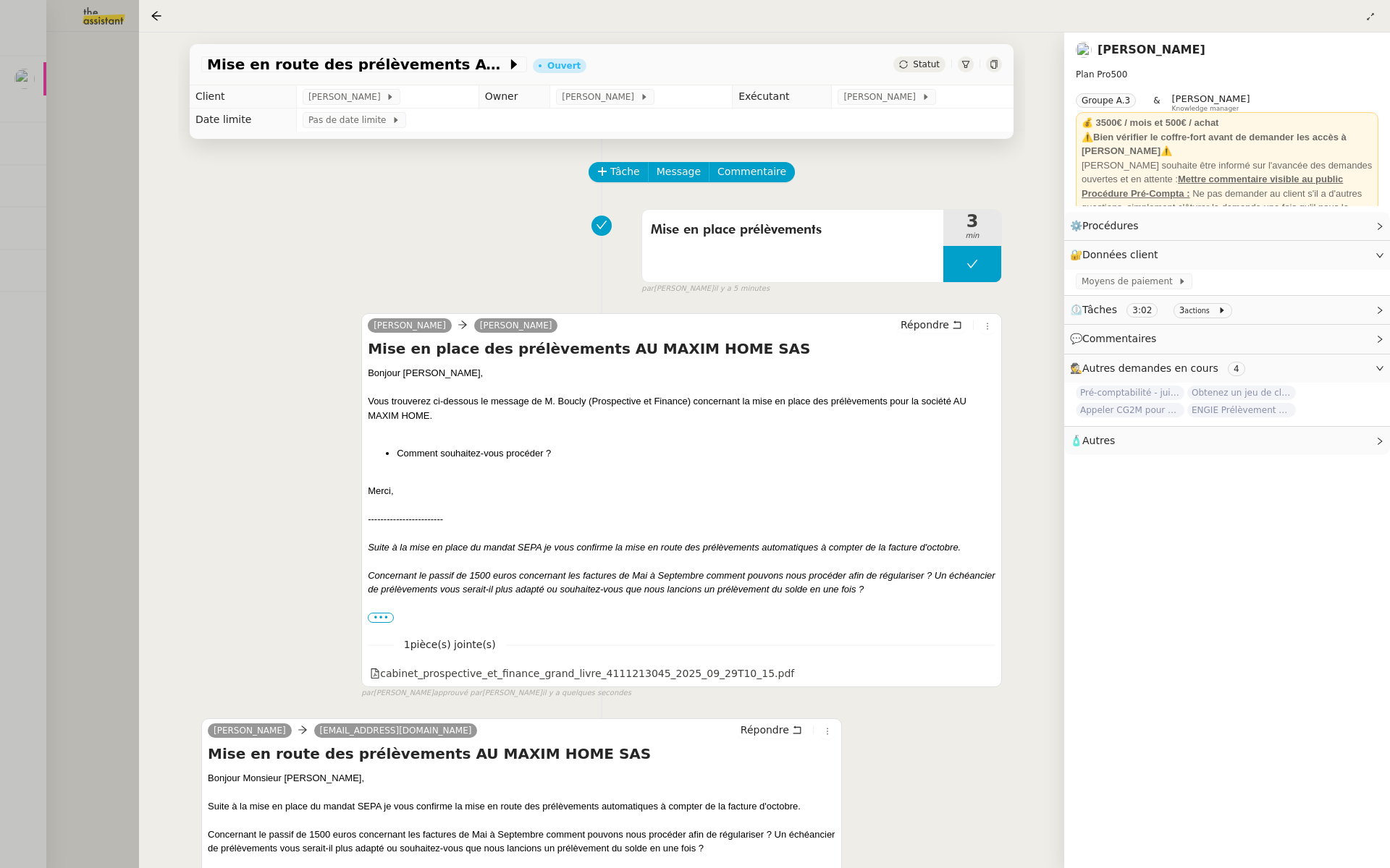
click at [38, 372] on div at bounding box center [695, 434] width 1390 height 868
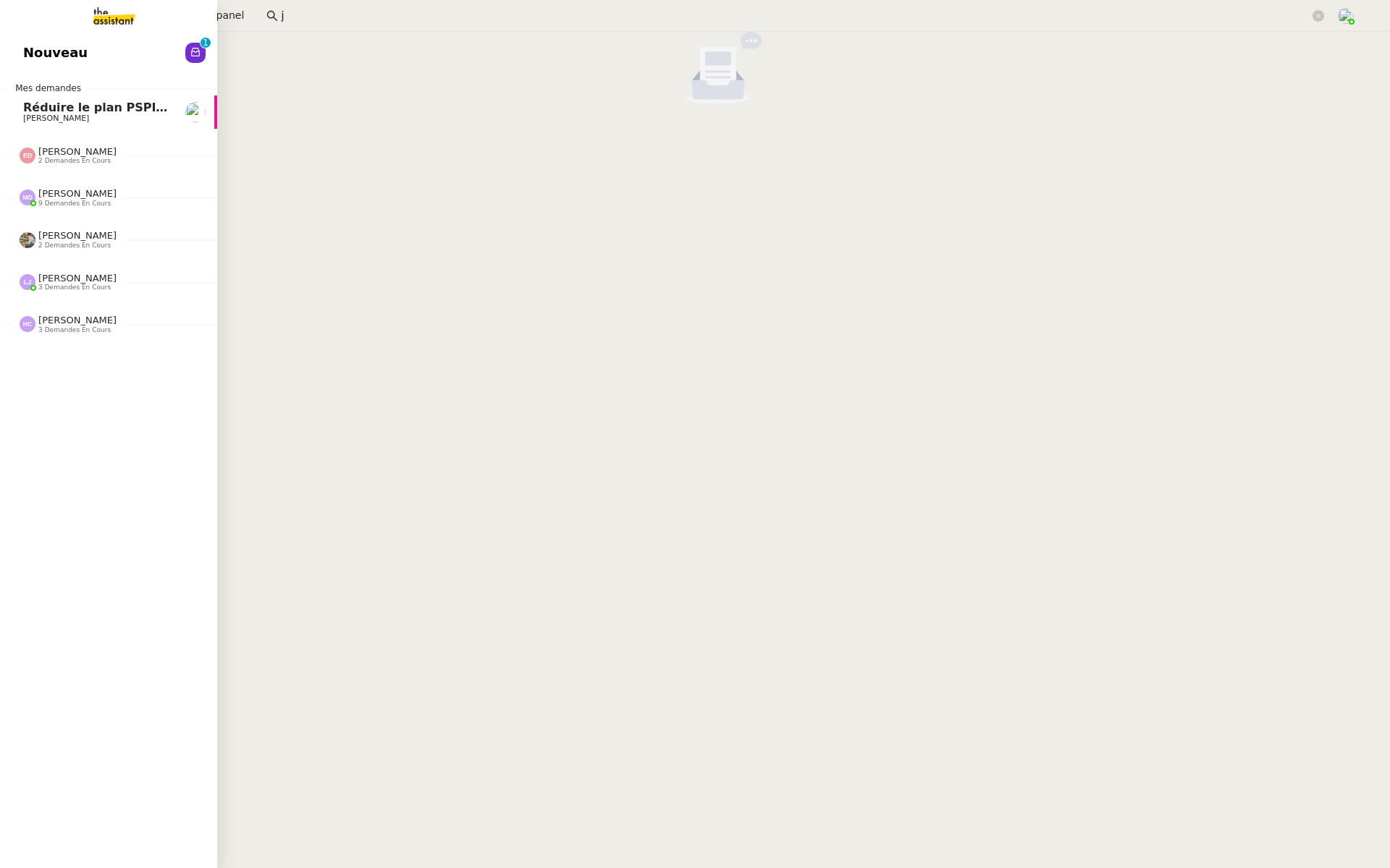
click at [16, 52] on link "Nouveau 0 1 2 3 4 5 6 7 8 9" at bounding box center [108, 53] width 217 height 34
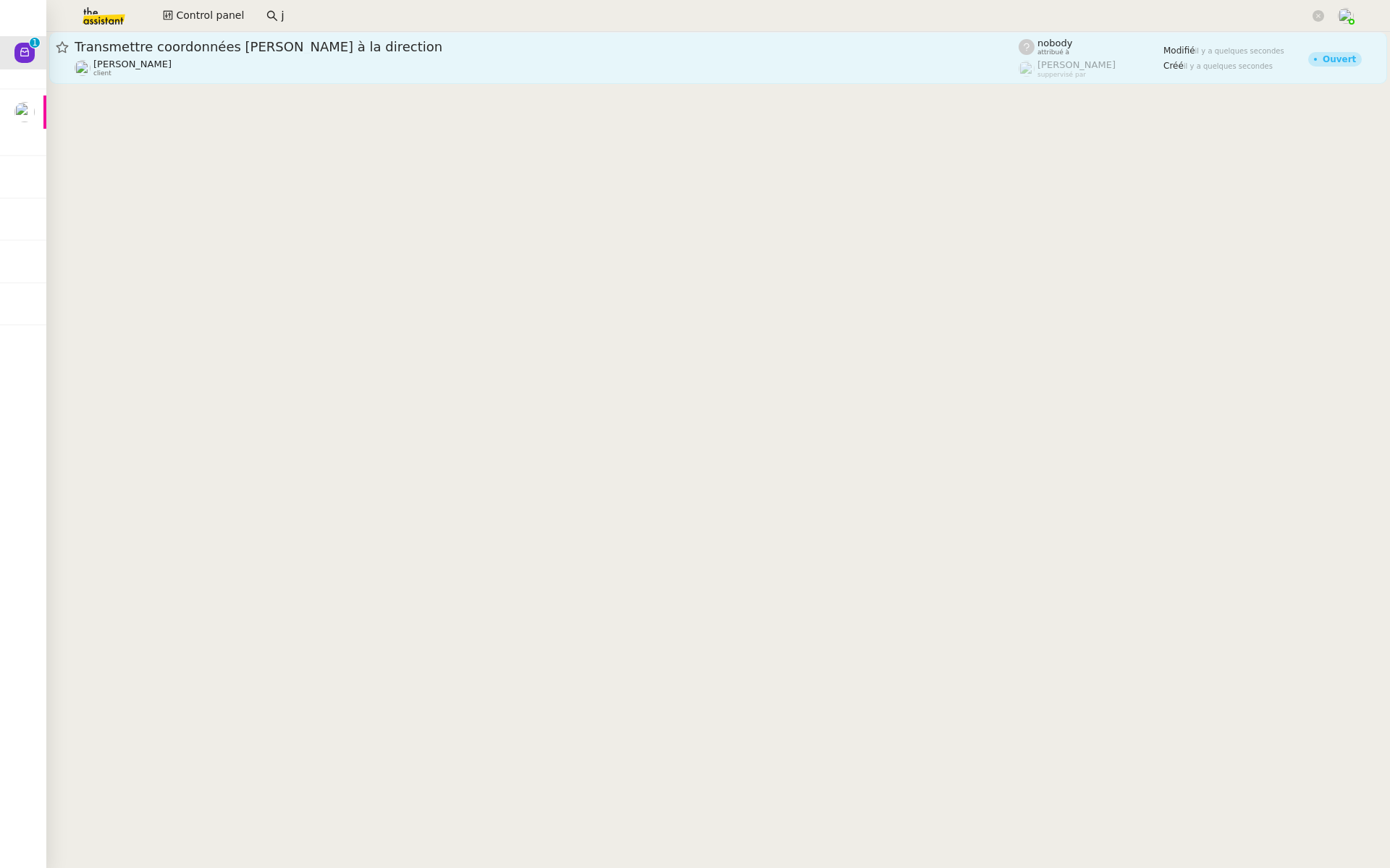
click at [180, 49] on span "Transmettre coordonnées [PERSON_NAME] à la direction" at bounding box center [546, 47] width 943 height 13
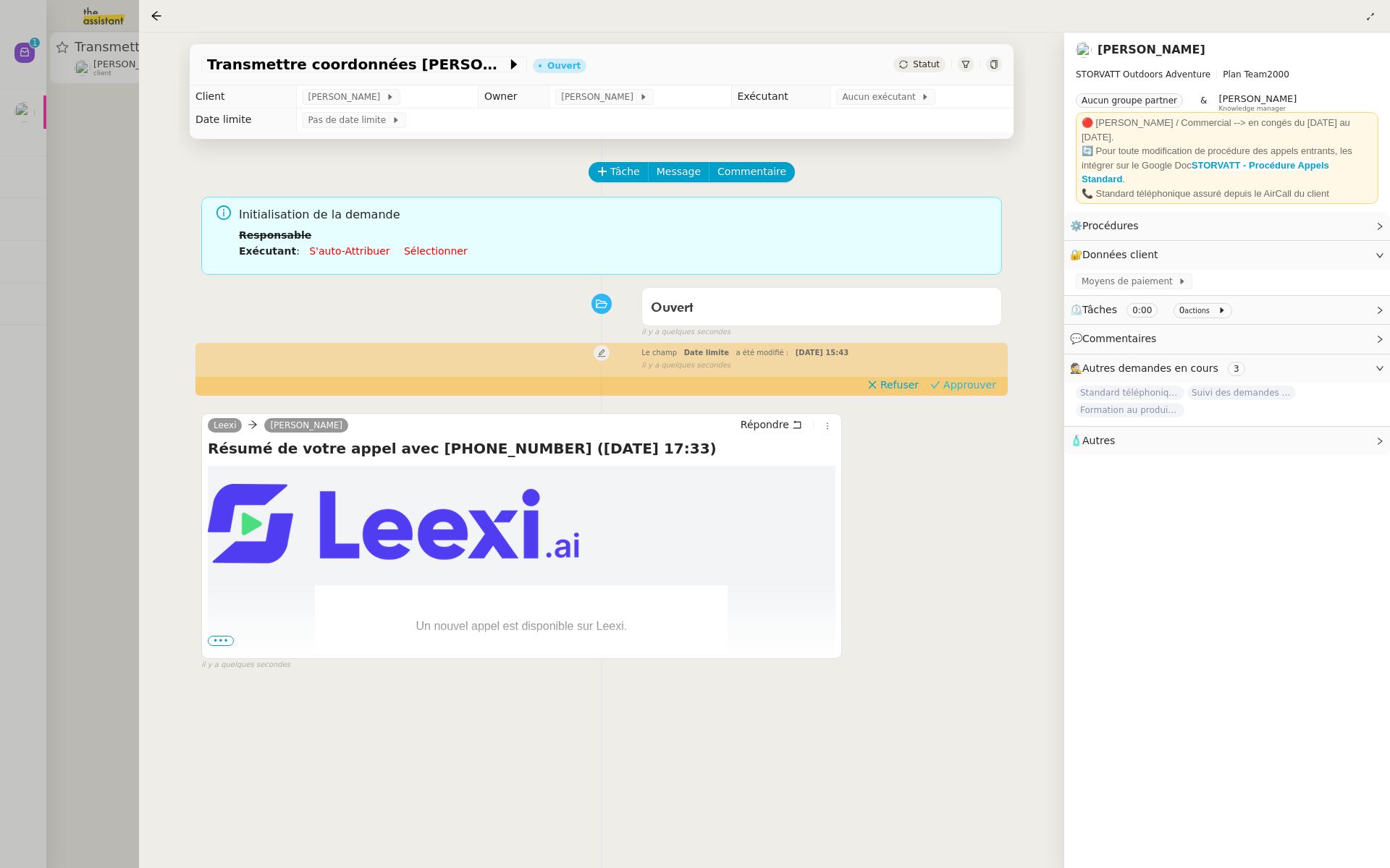
click at [975, 383] on span "Approuver" at bounding box center [969, 384] width 53 height 15
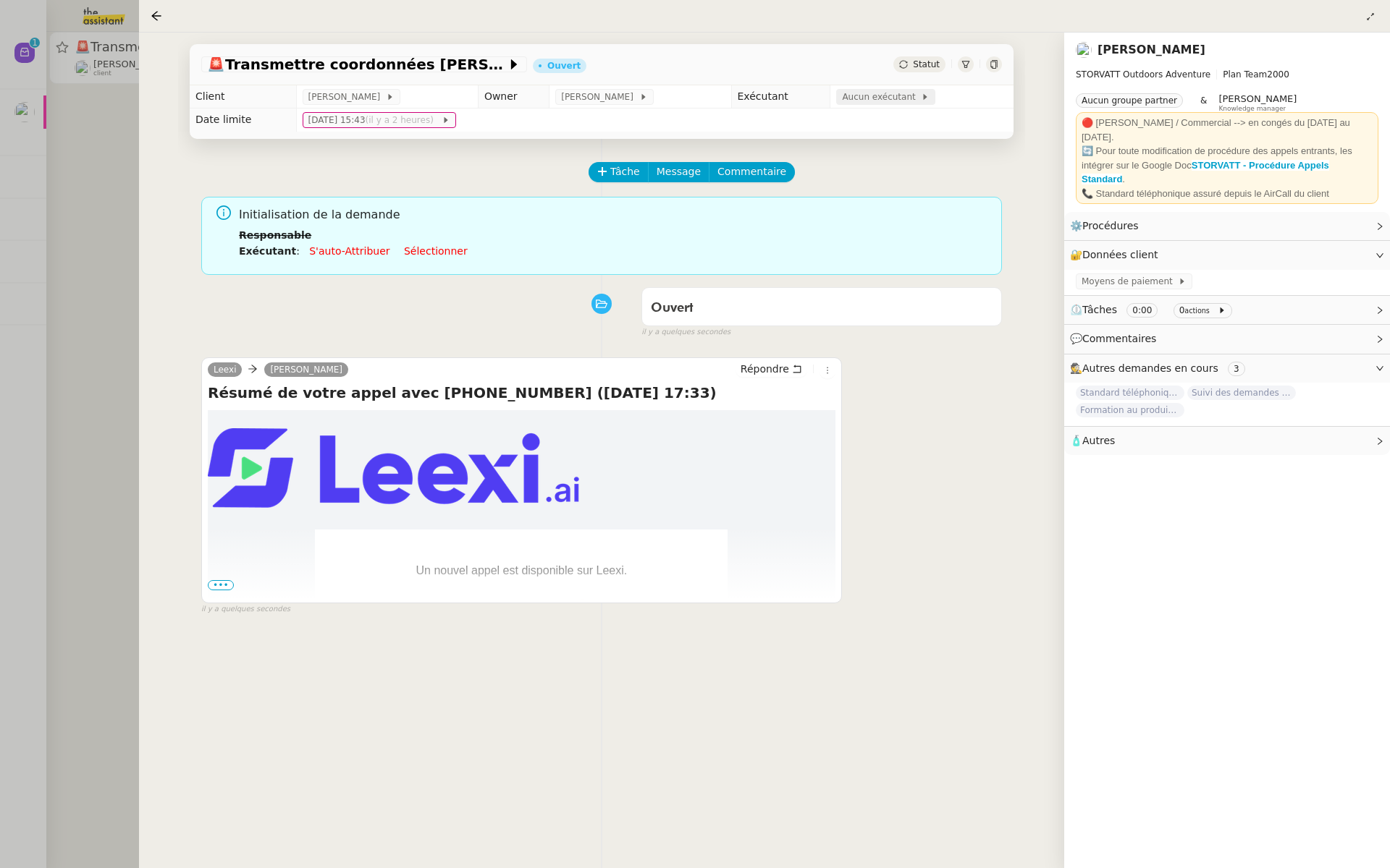
click at [898, 101] on span "Aucun exécutant" at bounding box center [880, 97] width 79 height 15
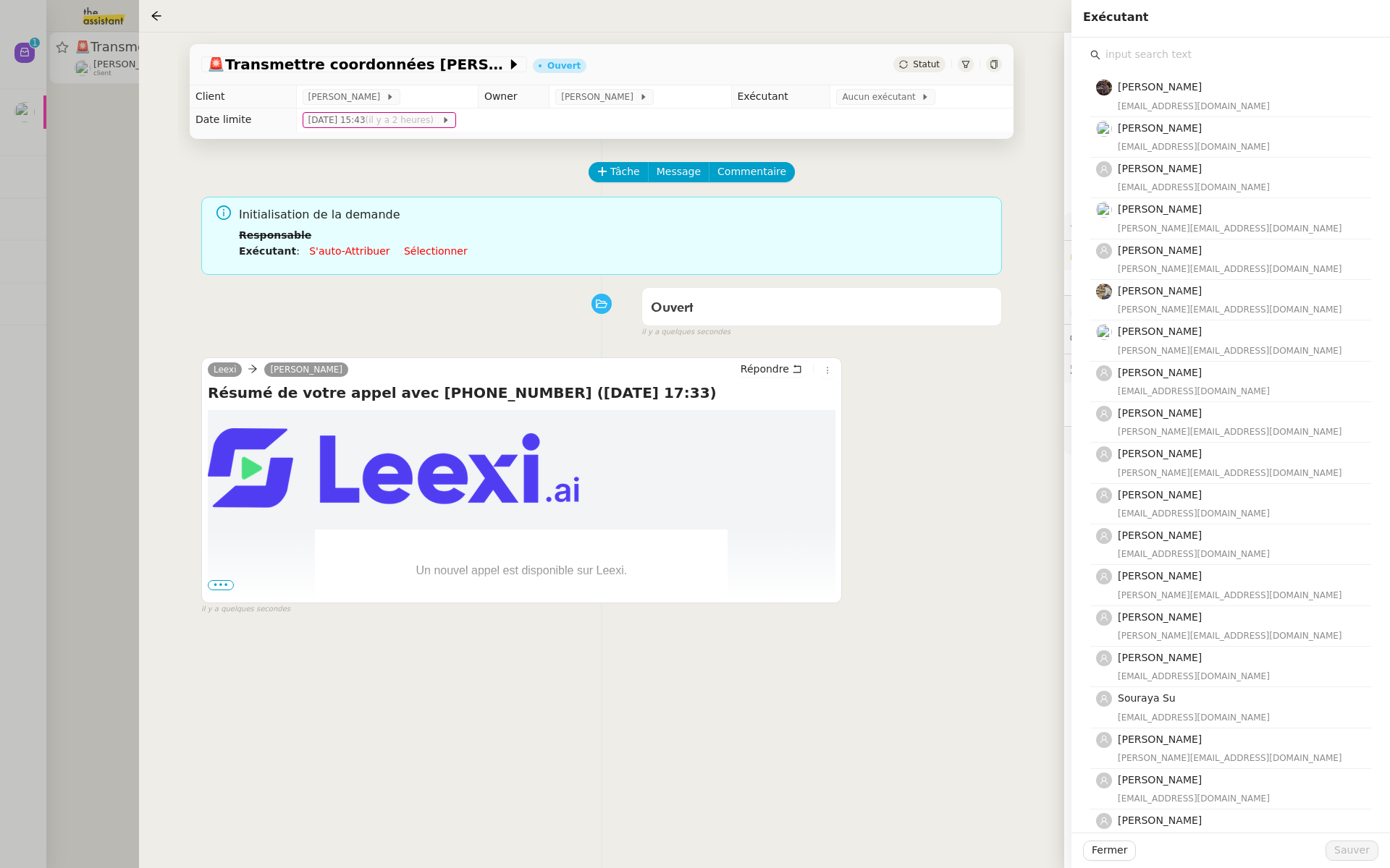
click at [1119, 51] on input "text" at bounding box center [1234, 54] width 270 height 20
click at [1126, 51] on input "text" at bounding box center [1234, 54] width 270 height 20
click at [1127, 54] on input "text" at bounding box center [1234, 54] width 270 height 20
type input "s"
drag, startPoint x: 1127, startPoint y: 50, endPoint x: 1126, endPoint y: 29, distance: 21.0
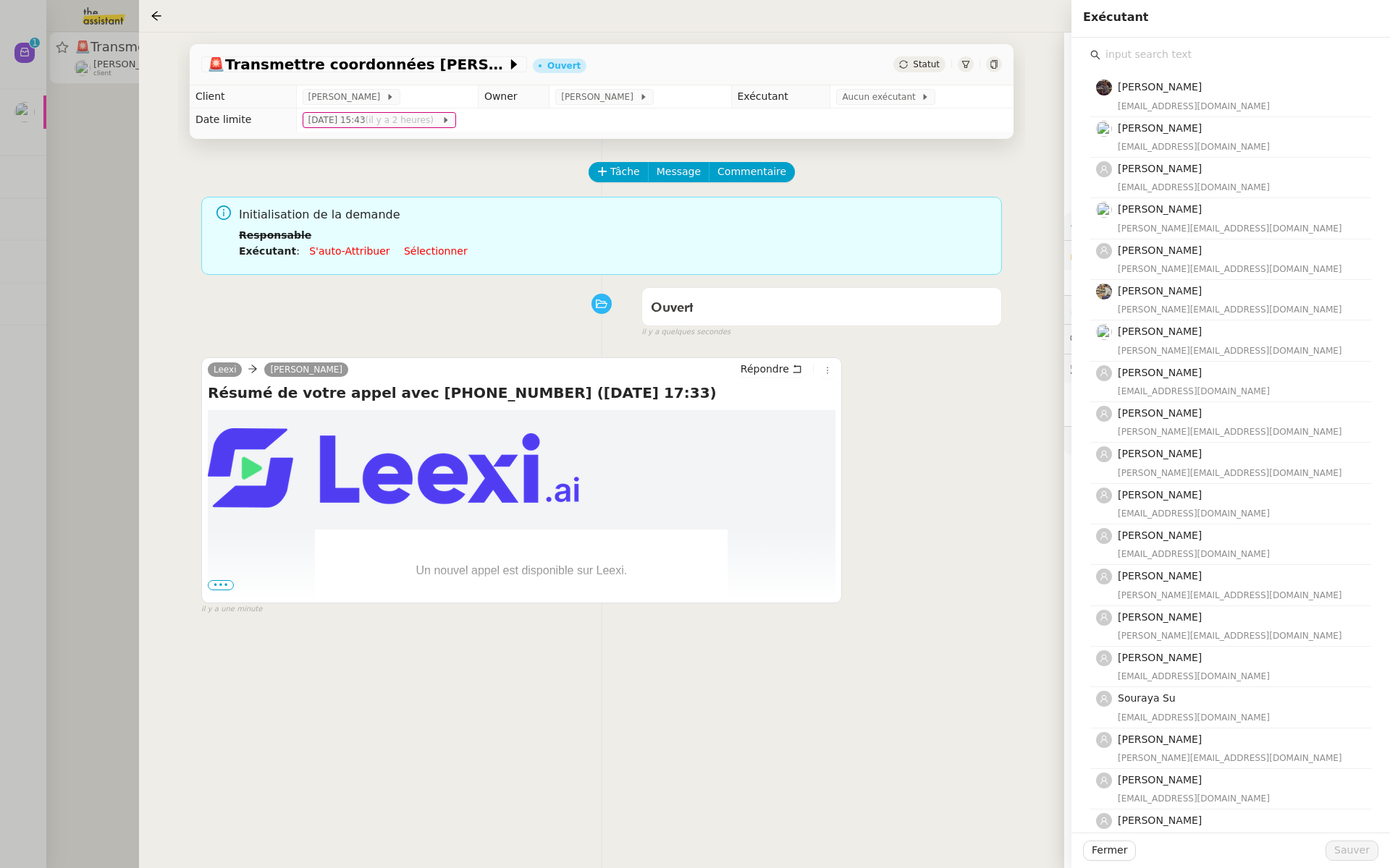
click at [1127, 50] on input "text" at bounding box center [1234, 54] width 270 height 20
click at [1110, 60] on input "text" at bounding box center [1234, 54] width 270 height 20
click at [1127, 65] on div "Bert Canavaggio bert.canavaggio@gmail.com Romane Vachon romane@team.theassistan…" at bounding box center [1230, 478] width 281 height 827
click at [1127, 62] on input "text" at bounding box center [1234, 54] width 270 height 20
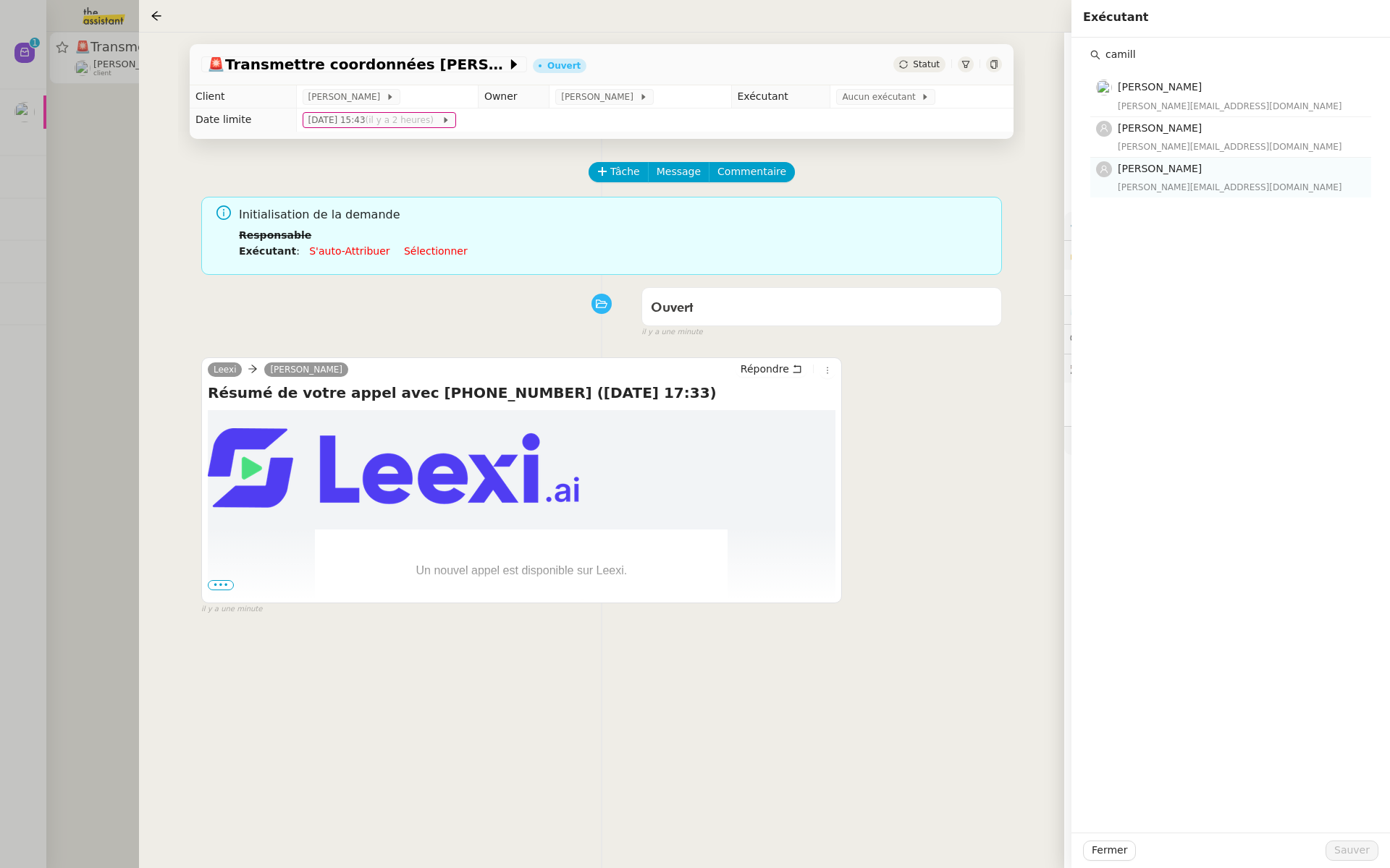
type input "camill"
click at [1154, 179] on div "Camille Barthès camilleb@team.theassistant.com" at bounding box center [1240, 177] width 244 height 34
click at [1352, 857] on span "Sauver" at bounding box center [1351, 850] width 35 height 16
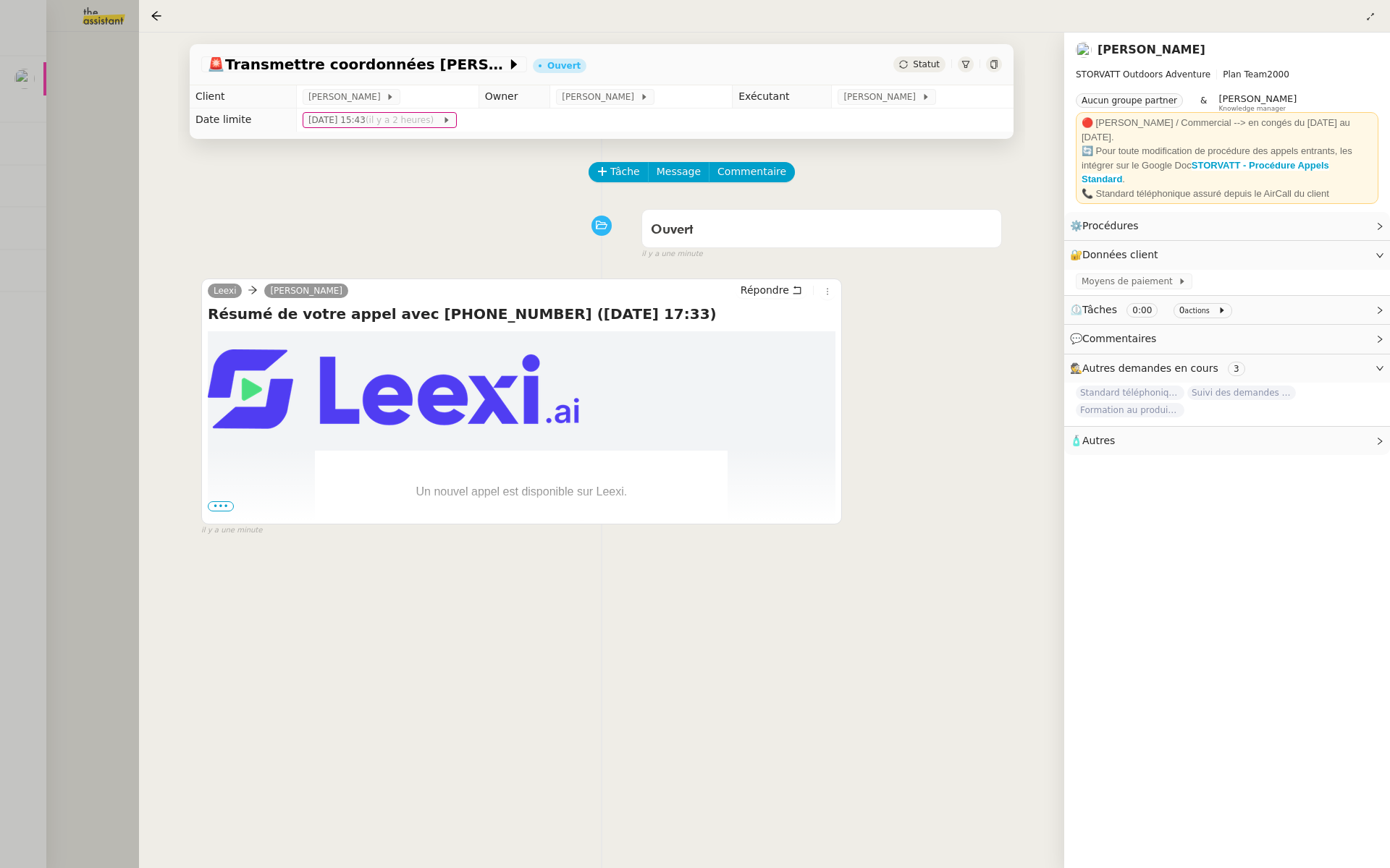
click at [92, 106] on div at bounding box center [695, 434] width 1390 height 868
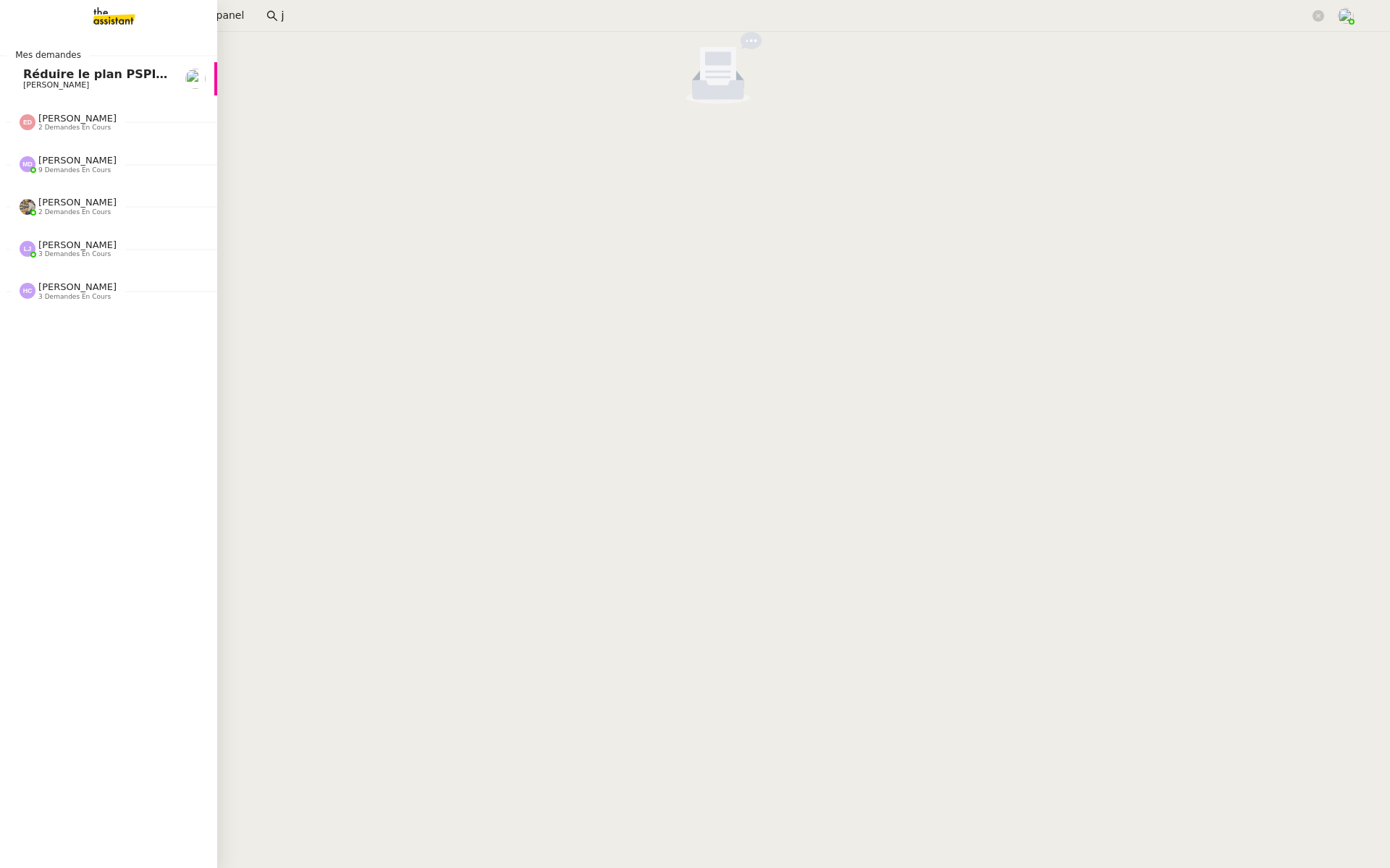
click at [0, 86] on link "Réduire le plan PSPI à 4000 actions [PERSON_NAME]" at bounding box center [108, 79] width 217 height 34
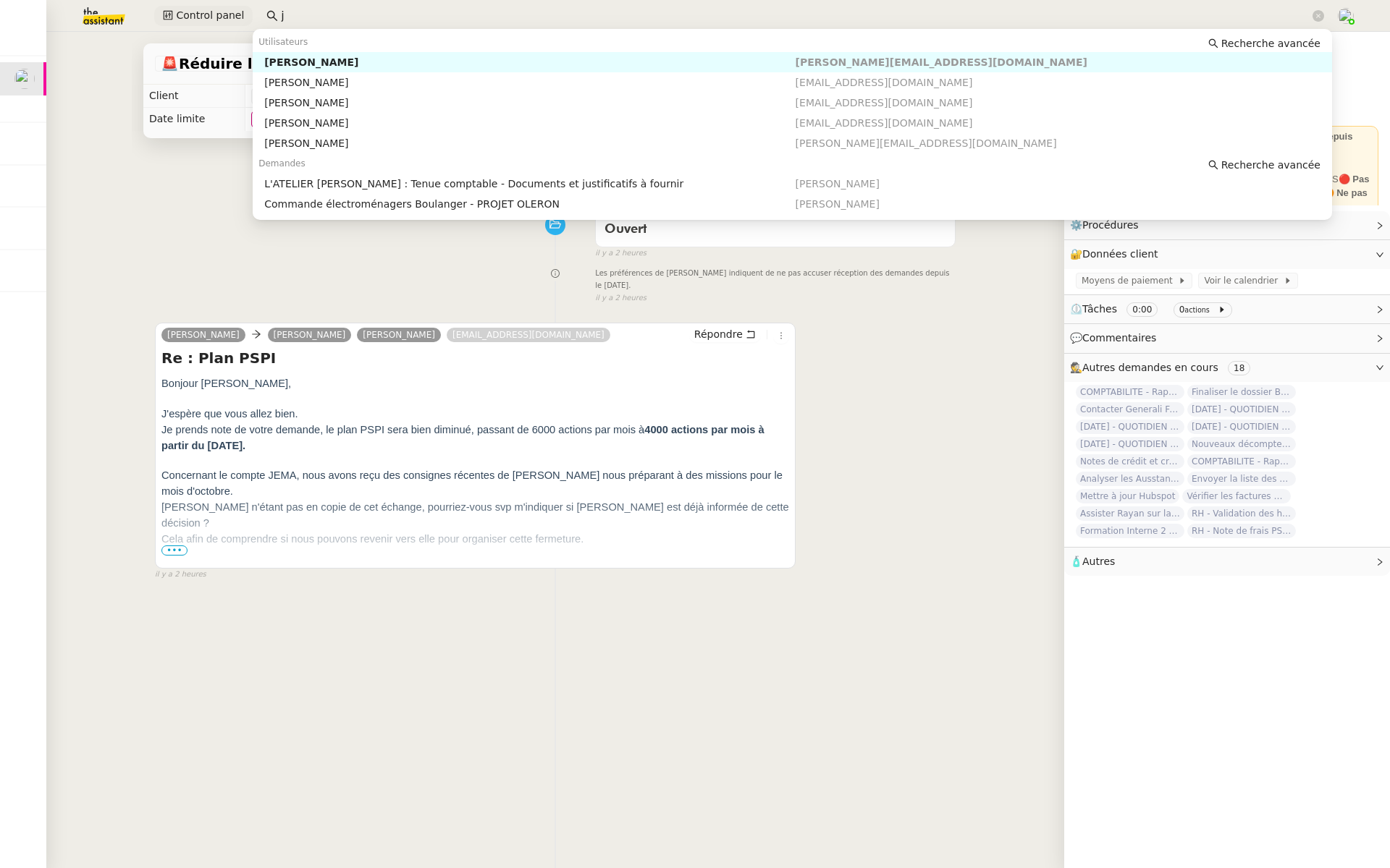
drag, startPoint x: 284, startPoint y: 20, endPoint x: 181, endPoint y: 22, distance: 103.0
click at [181, 22] on div "Control panel j" at bounding box center [695, 16] width 1317 height 32
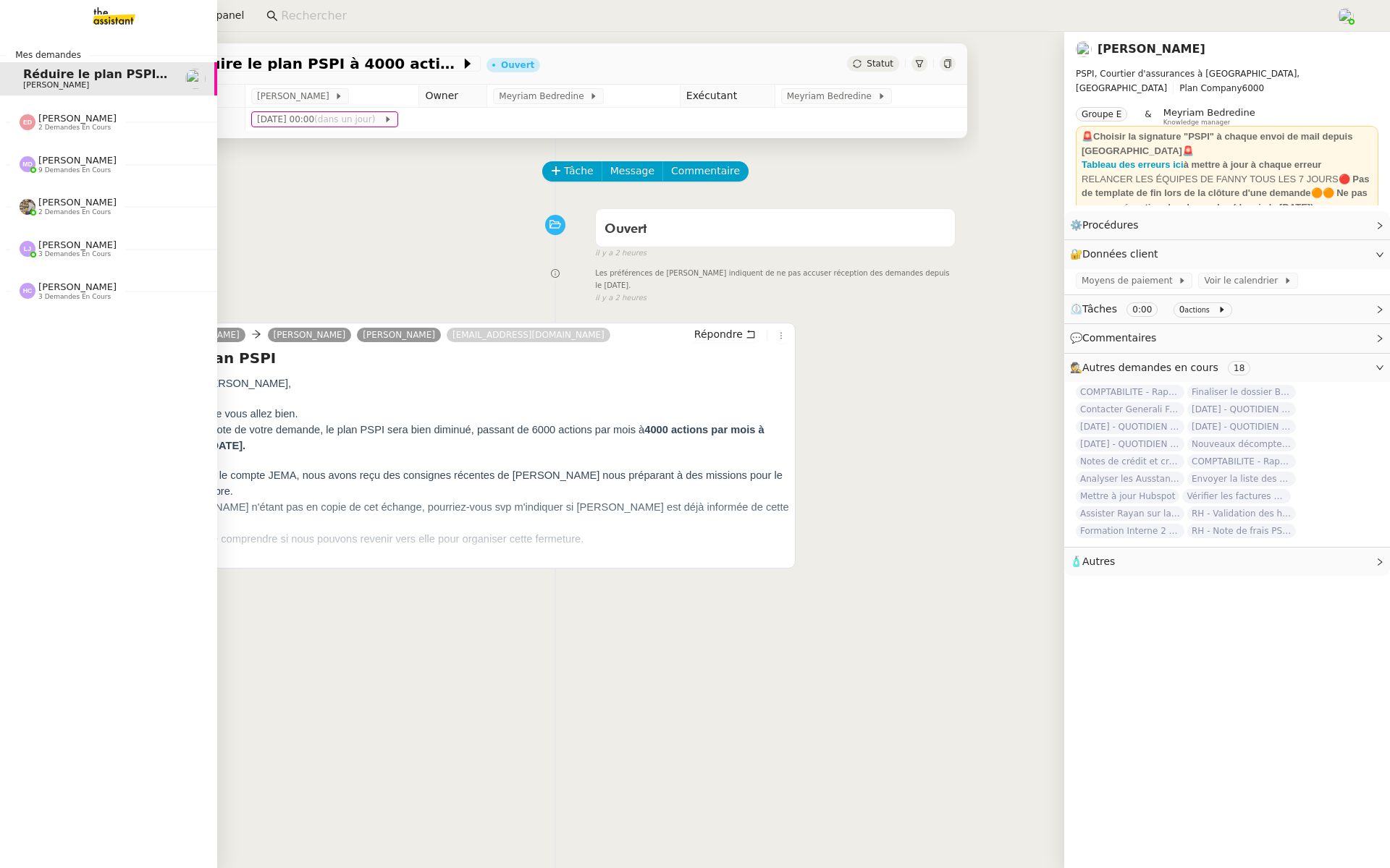
click at [88, 85] on span "[PERSON_NAME]" at bounding box center [96, 86] width 146 height 9
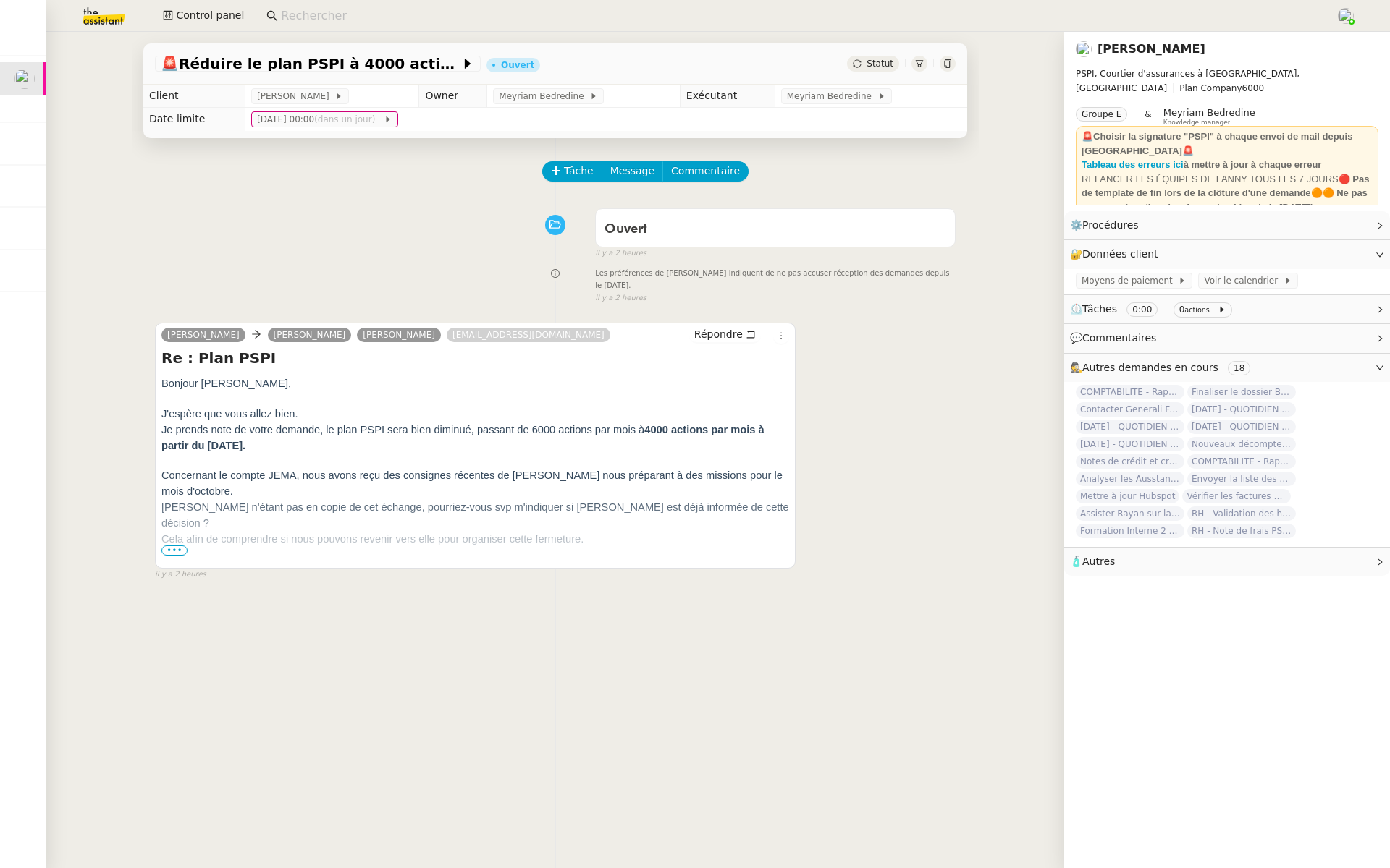
click at [309, 203] on div "Ouvert false il y a 2 heures" at bounding box center [555, 231] width 801 height 58
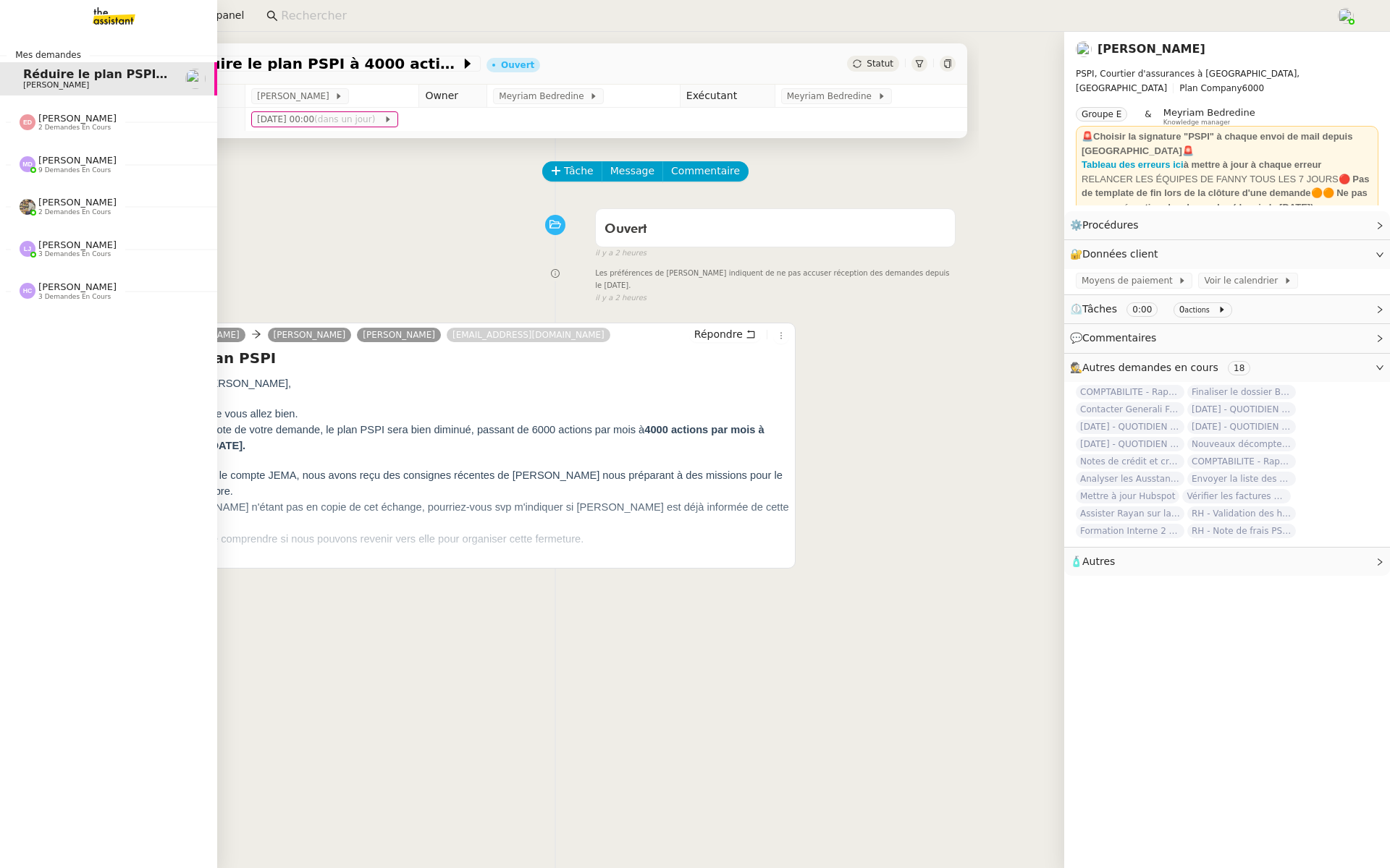
click at [114, 81] on span "[PERSON_NAME]" at bounding box center [96, 86] width 146 height 9
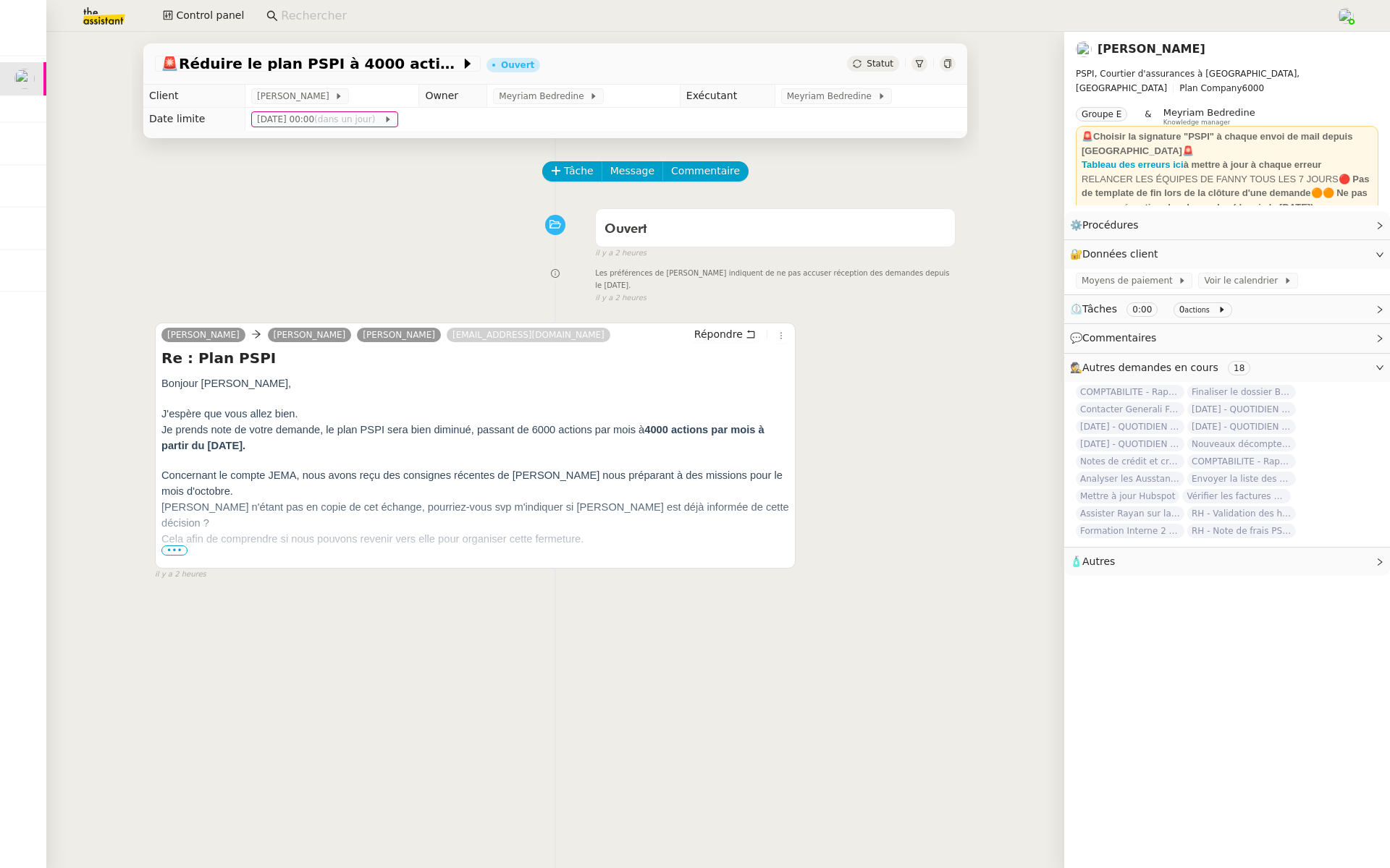
click at [294, 255] on div "Ouvert false il y a 2 heures" at bounding box center [555, 231] width 801 height 58
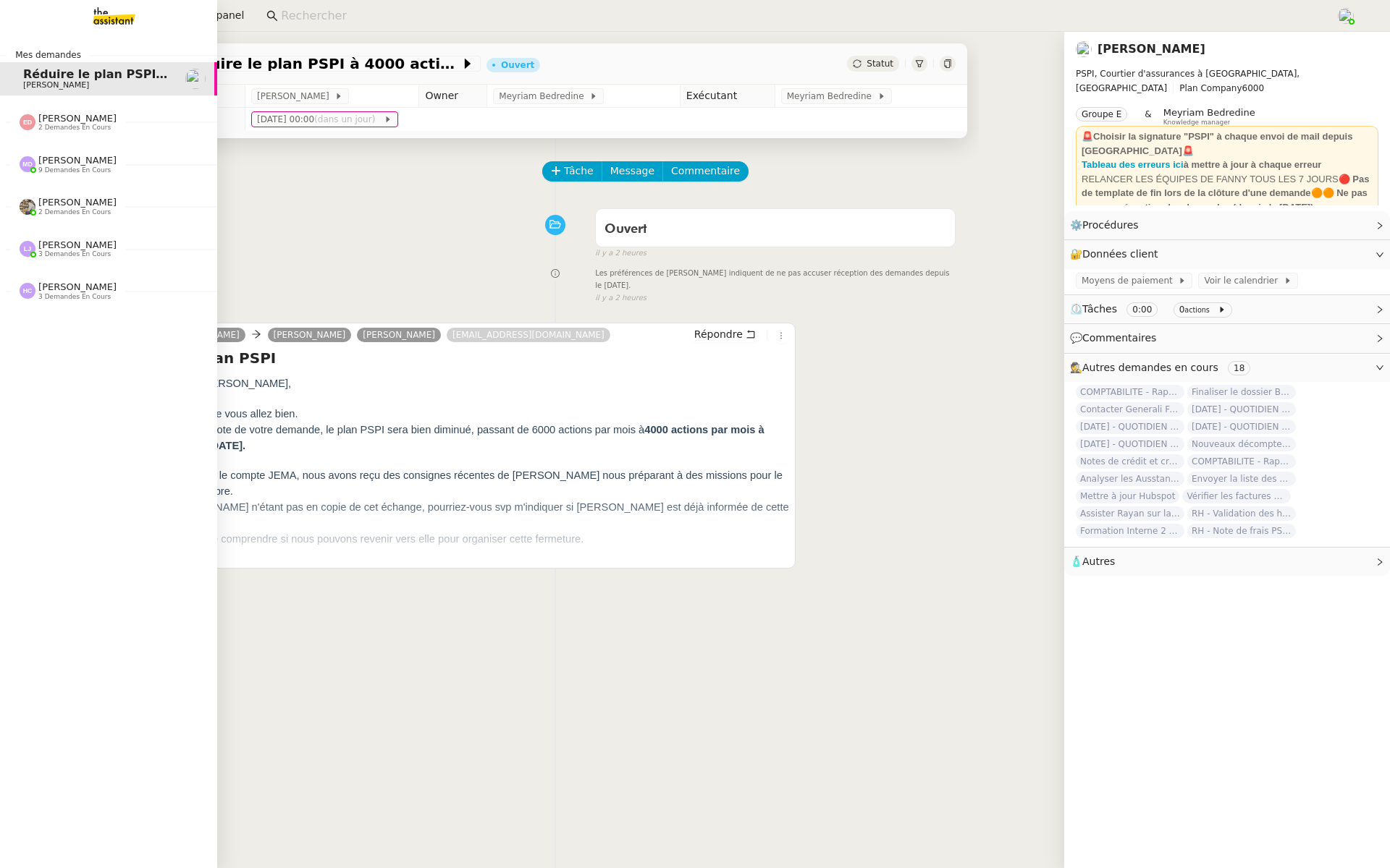
click at [24, 78] on span "Réduire le plan PSPI à 4000 actions" at bounding box center [139, 74] width 232 height 14
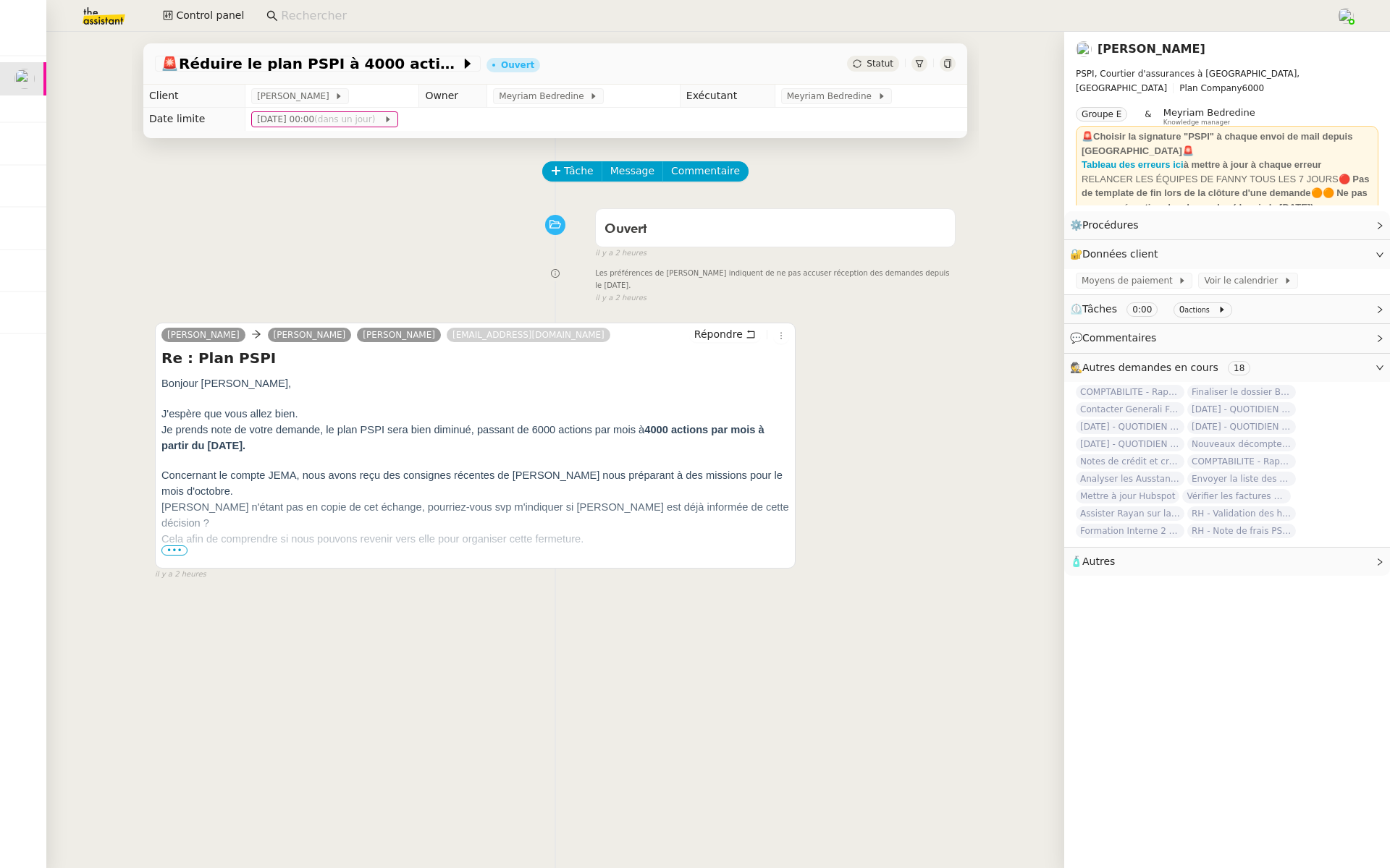
click at [165, 554] on span "•••" at bounding box center [175, 551] width 26 height 10
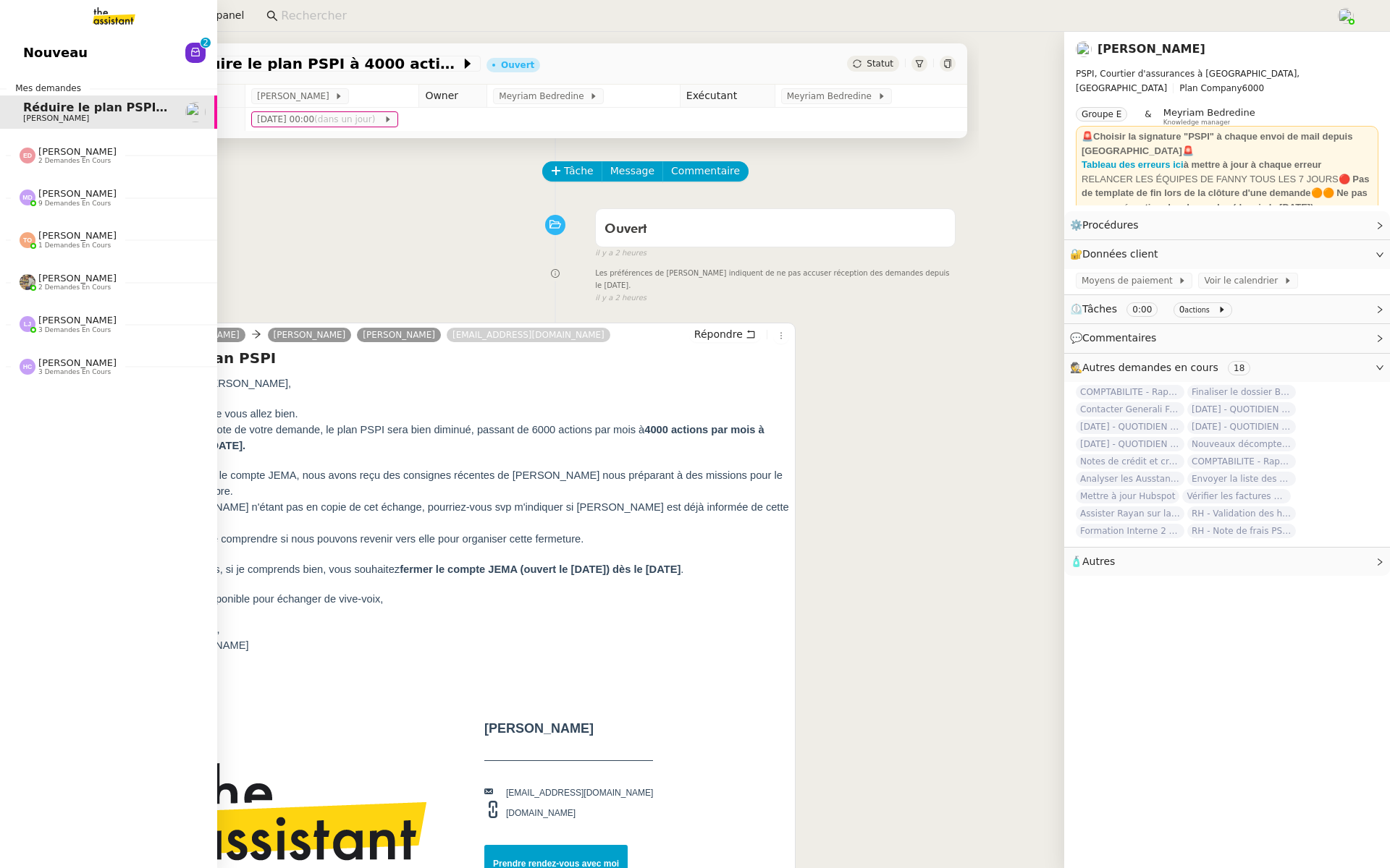
click at [28, 48] on span "Nouveau" at bounding box center [55, 53] width 65 height 22
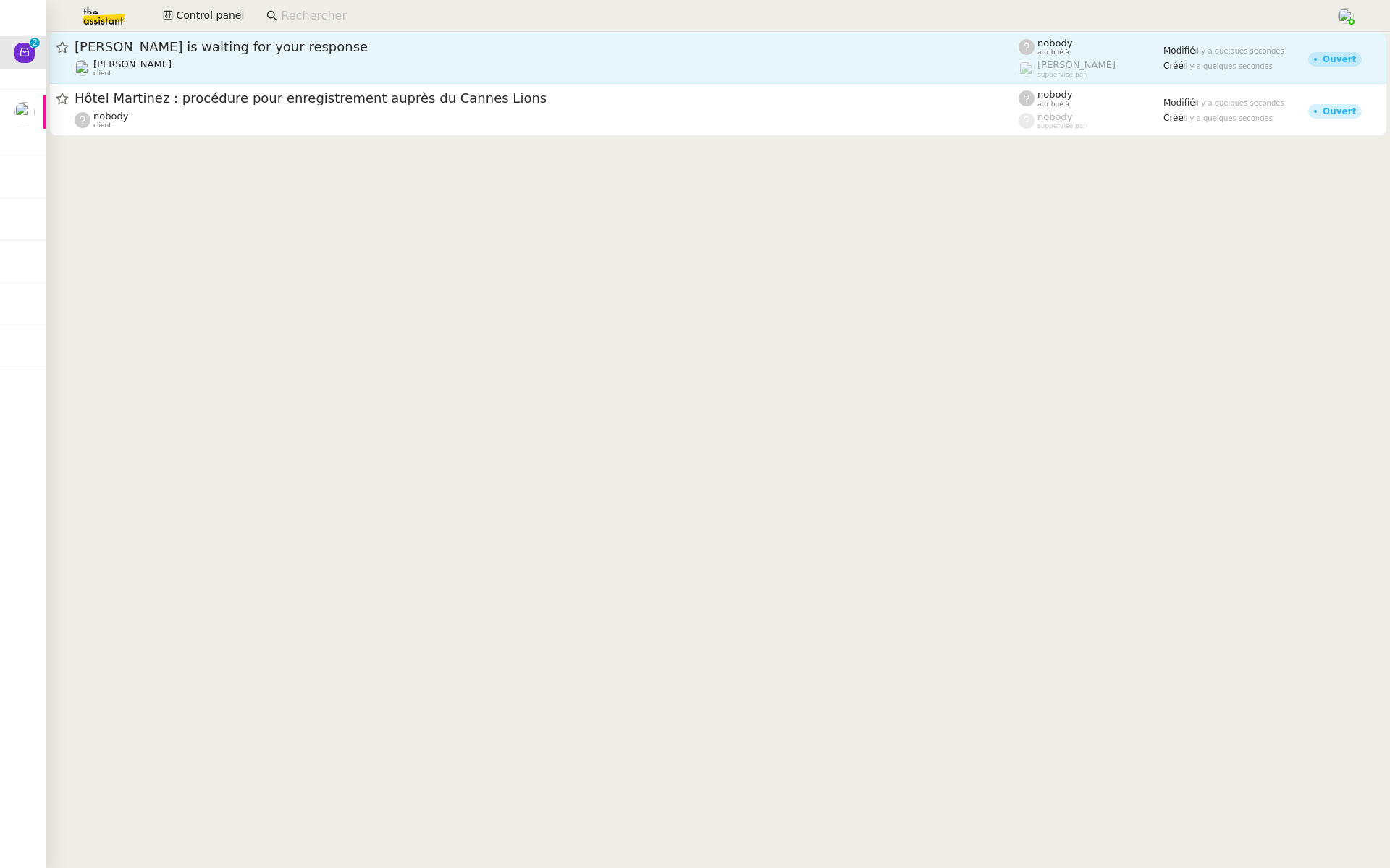
click at [151, 55] on div "Florent Seiler is waiting for your response" at bounding box center [546, 47] width 943 height 17
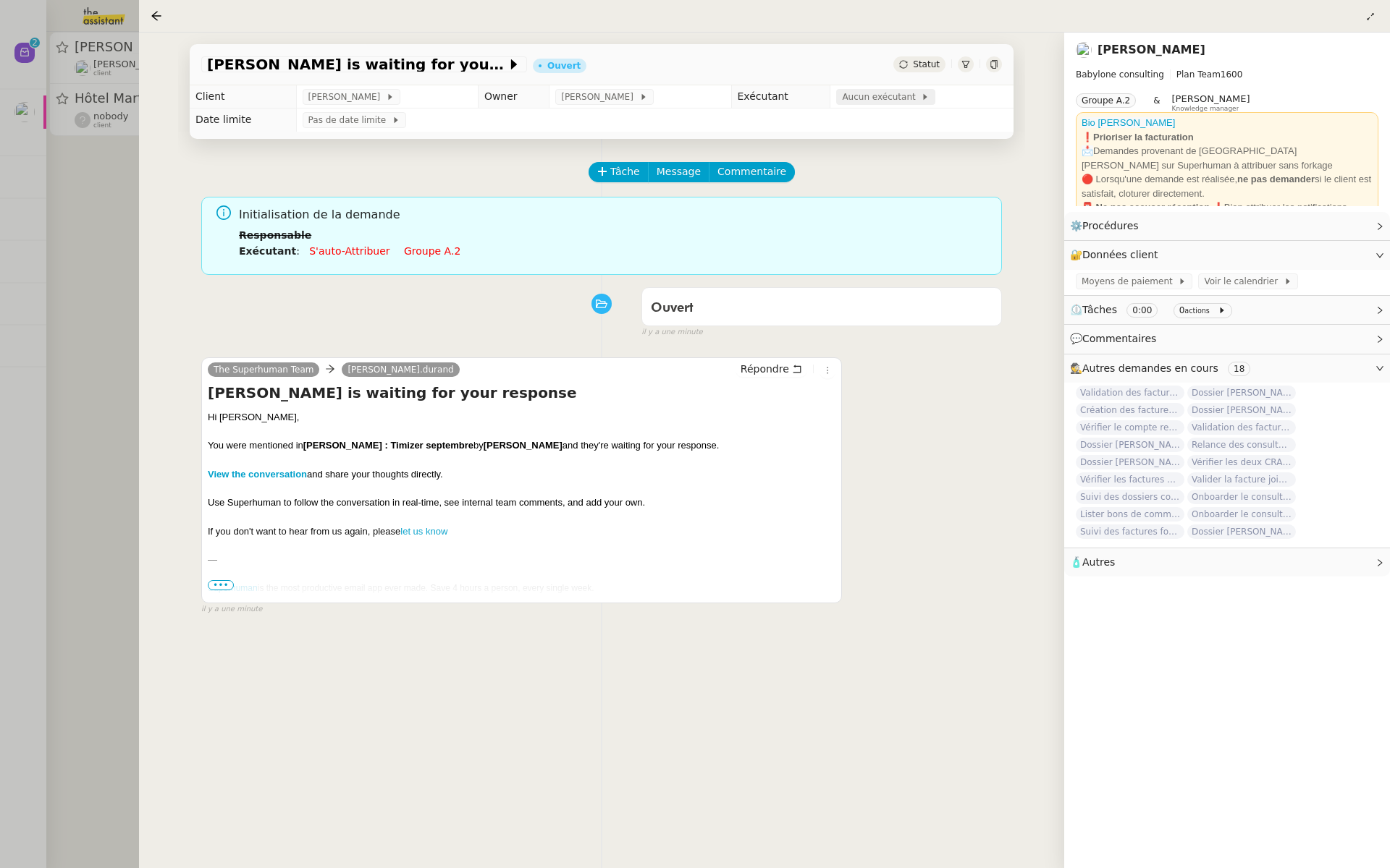
click at [841, 97] on span "Aucun exécutant" at bounding box center [880, 97] width 79 height 15
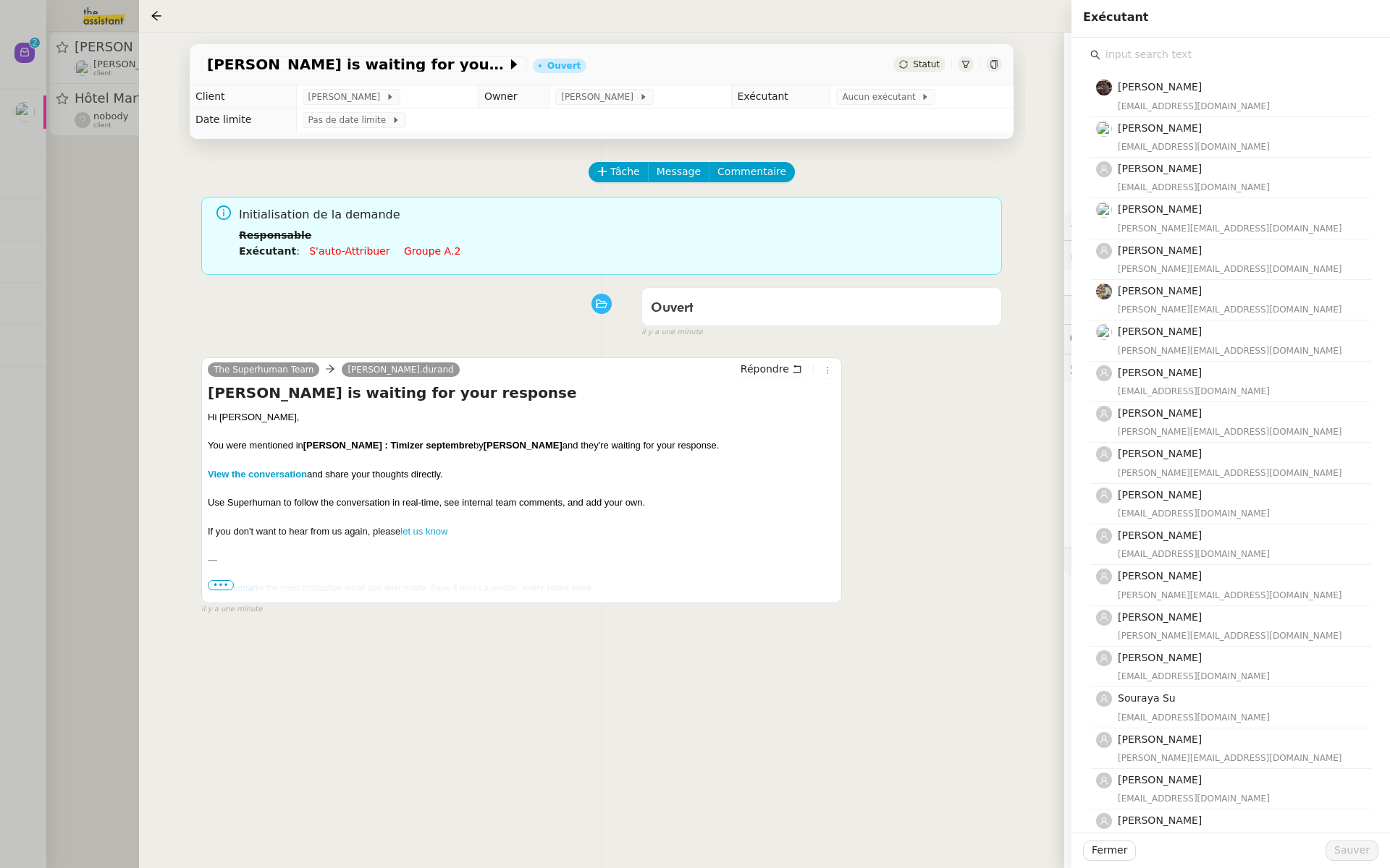
click at [1145, 57] on input "text" at bounding box center [1234, 54] width 270 height 20
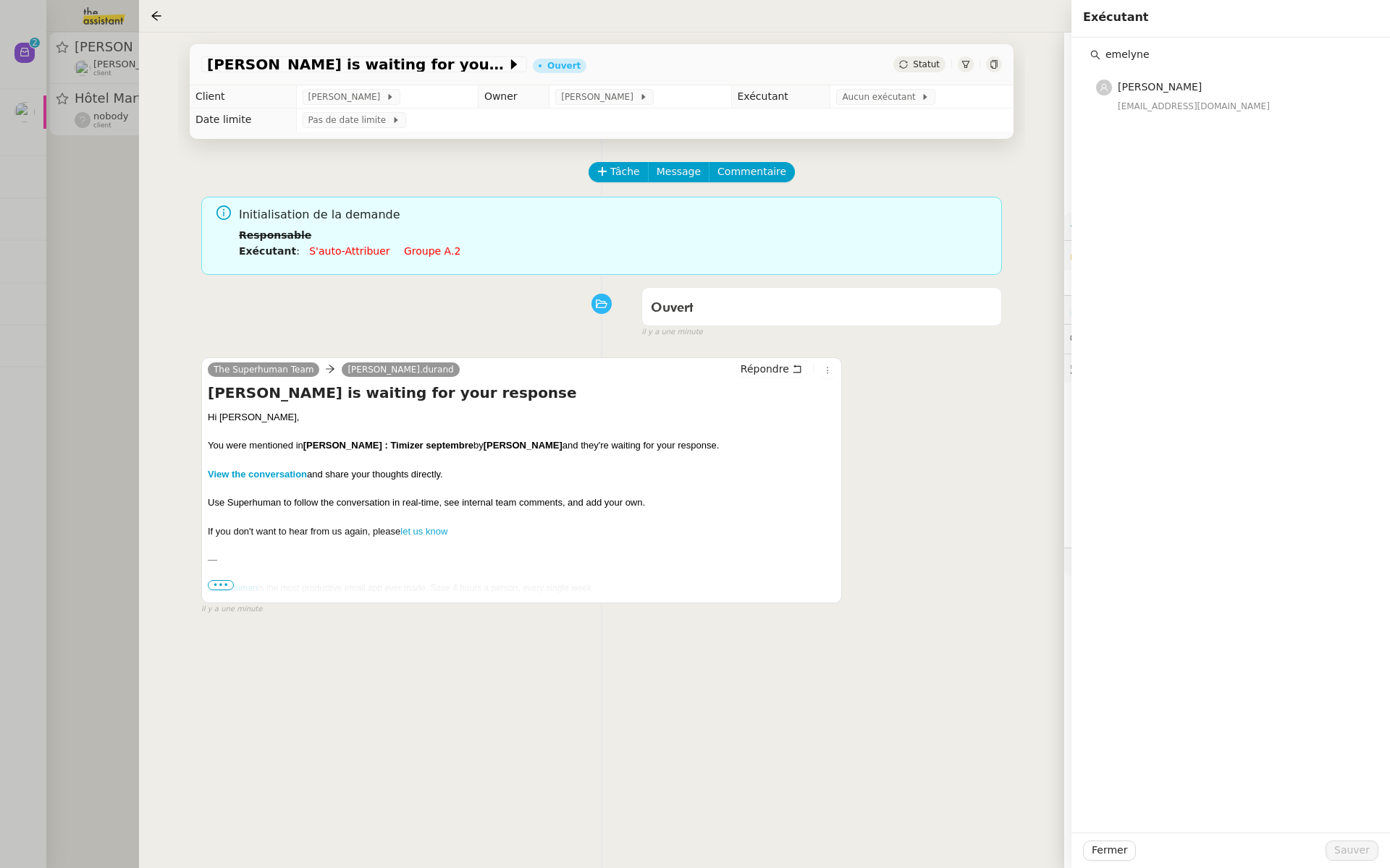
type input "emelyne"
click at [1139, 115] on nz-list-item "Emelyne Foussier emelyne@team.theassistant.com" at bounding box center [1230, 96] width 281 height 40
click at [1339, 850] on span "Sauver" at bounding box center [1351, 850] width 35 height 16
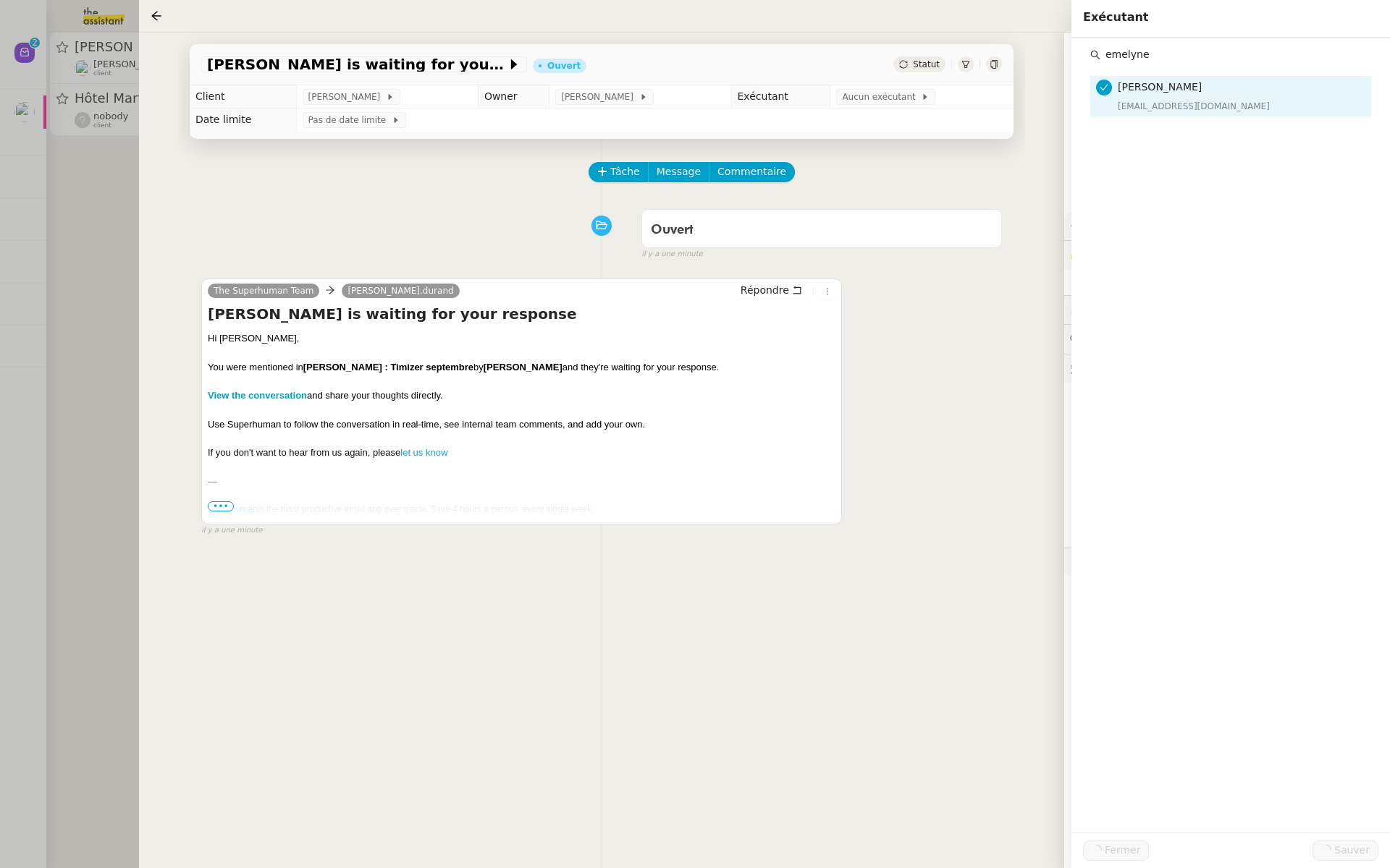
click at [3, 159] on div at bounding box center [695, 434] width 1390 height 868
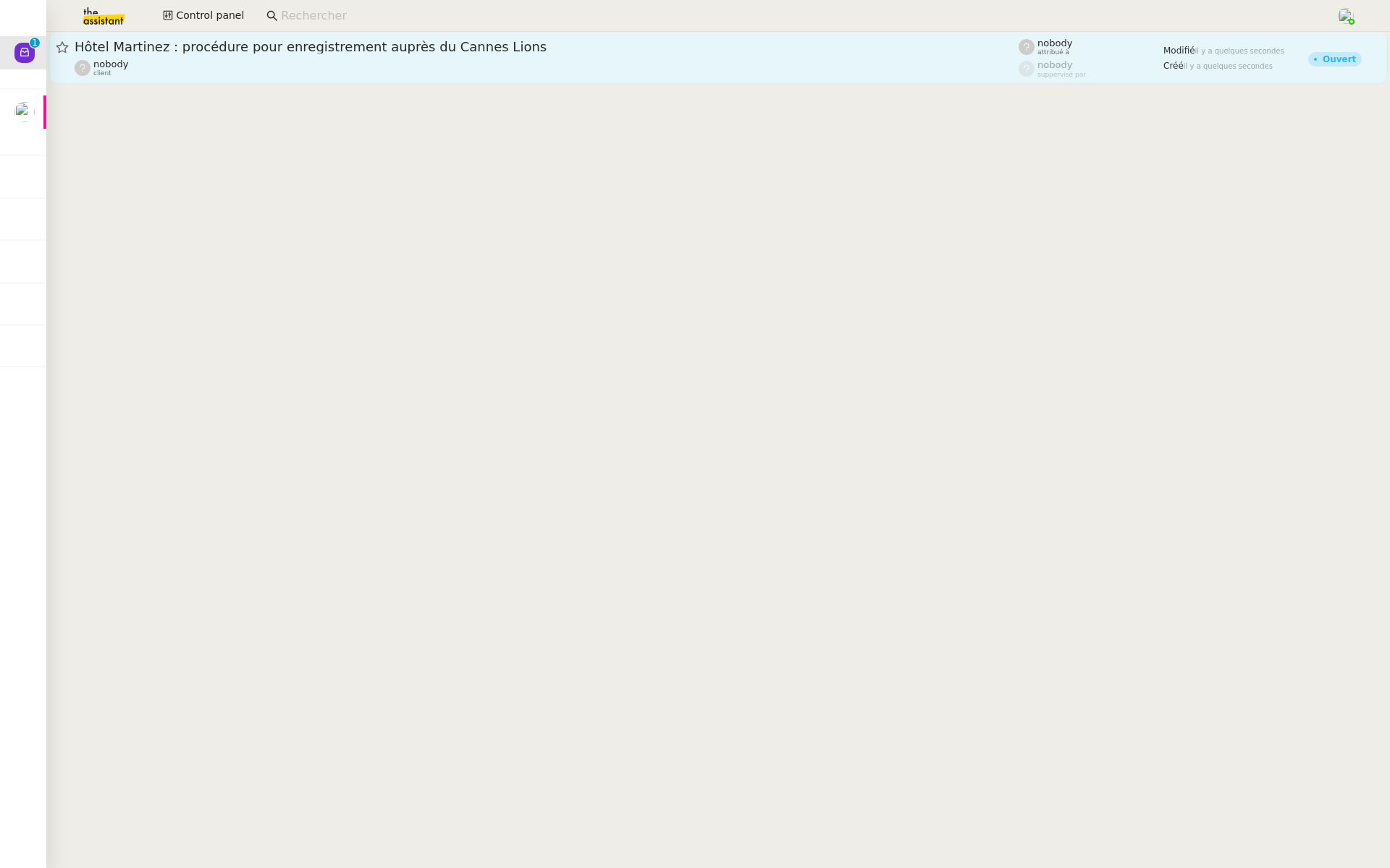
click at [239, 50] on span "Hôtel Martinez : procédure pour enregistrement auprès du Cannes Lions" at bounding box center [546, 47] width 943 height 13
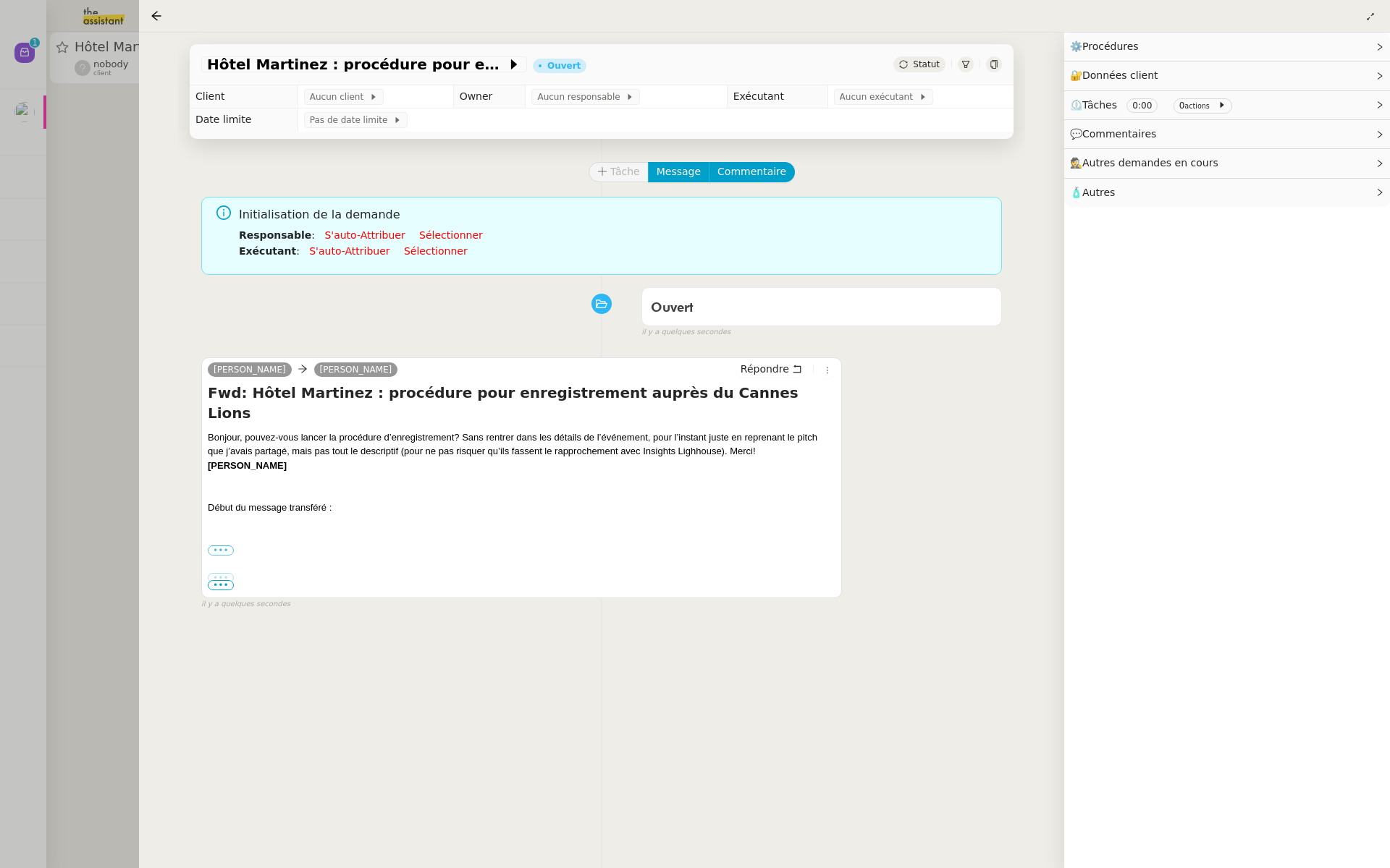
click at [327, 89] on td "Aucun client" at bounding box center [375, 97] width 156 height 23
click at [321, 100] on span "Aucun client" at bounding box center [340, 97] width 60 height 15
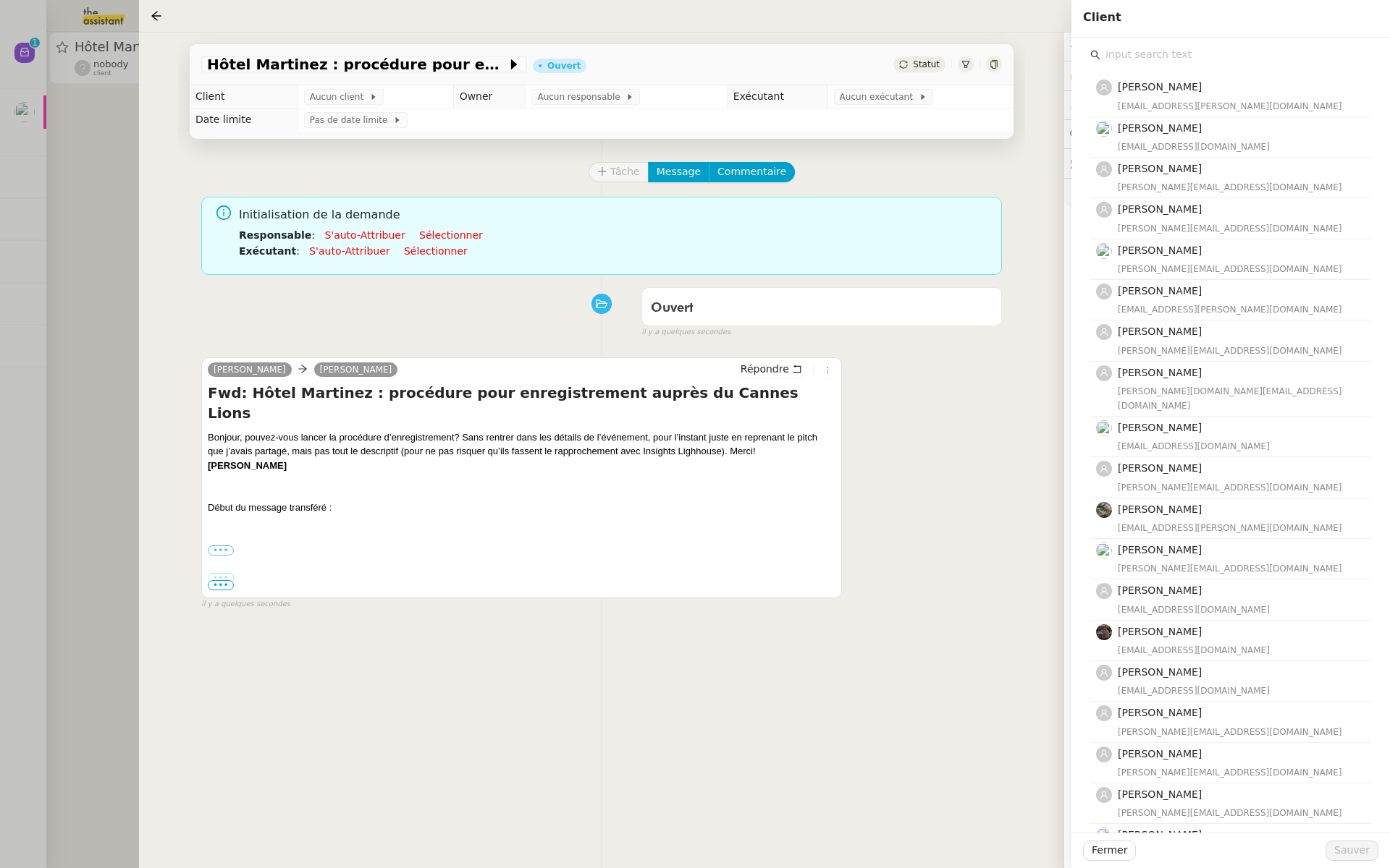
click at [1155, 63] on input "text" at bounding box center [1234, 54] width 270 height 20
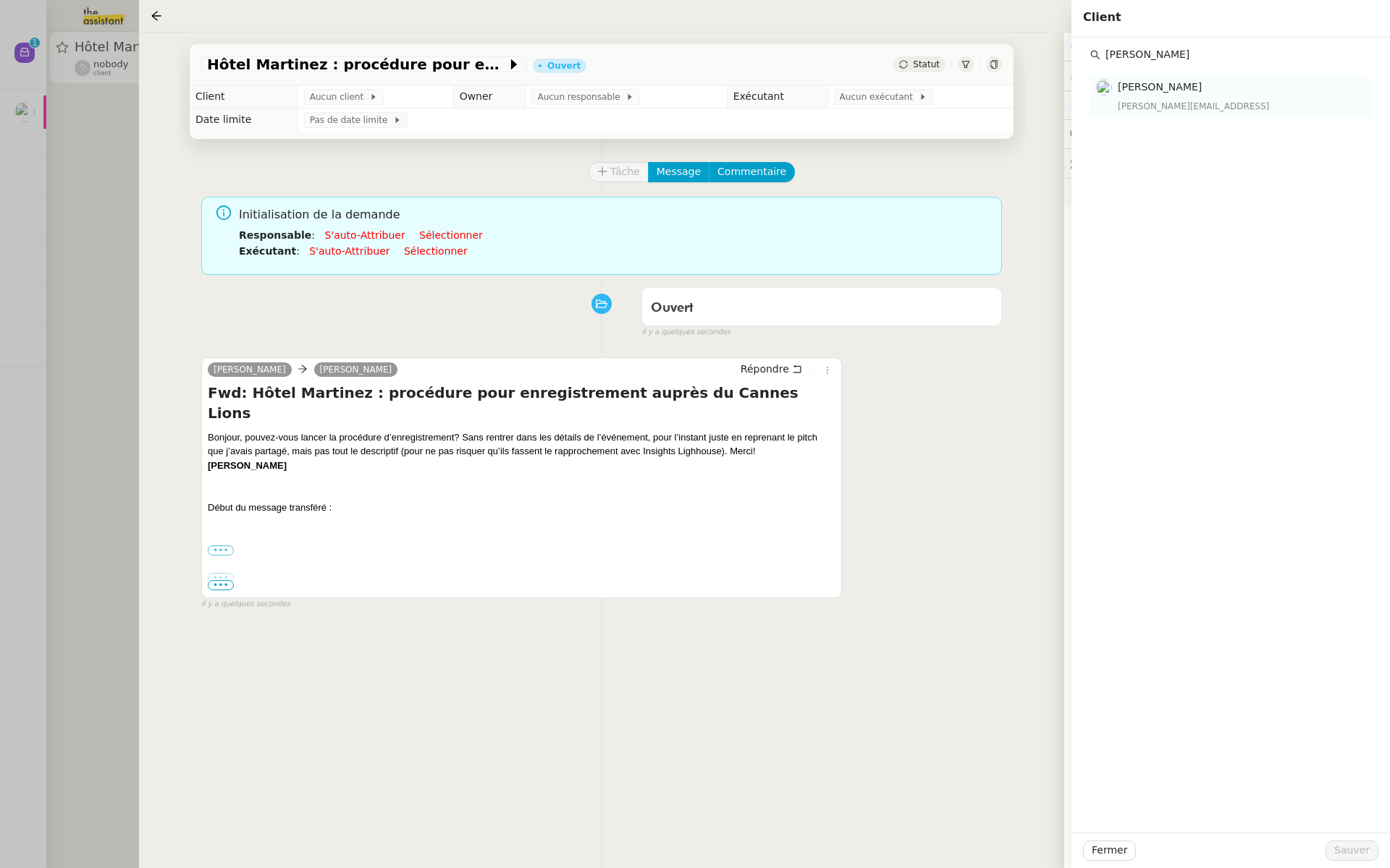
type input "maurice"
click at [1207, 92] on h4 "Maurice N'Diaye" at bounding box center [1240, 86] width 244 height 16
click at [1353, 850] on span "Sauver" at bounding box center [1351, 850] width 35 height 16
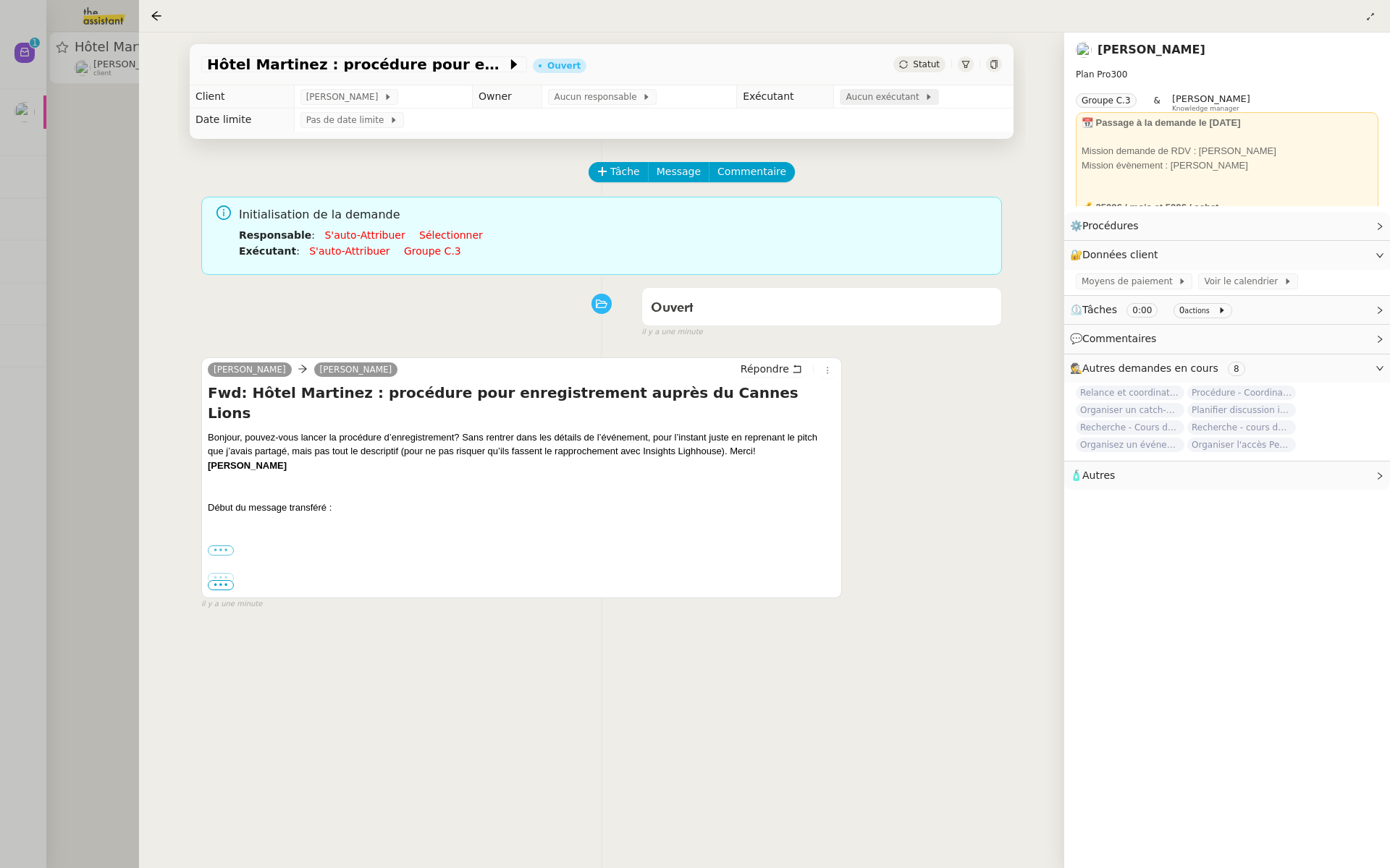
click at [859, 100] on span "Aucun exécutant" at bounding box center [885, 97] width 79 height 15
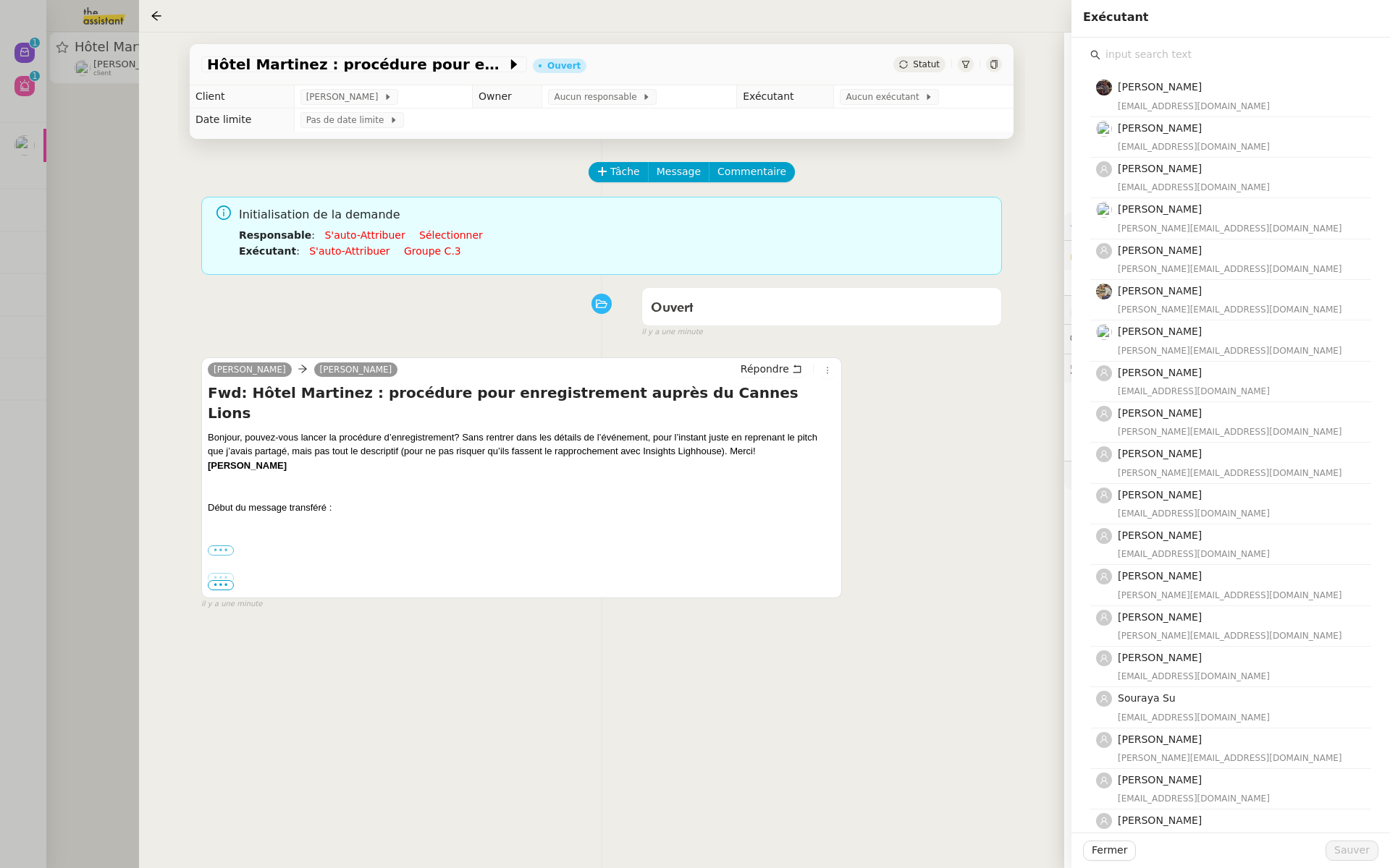
click at [1127, 56] on input "text" at bounding box center [1234, 54] width 270 height 20
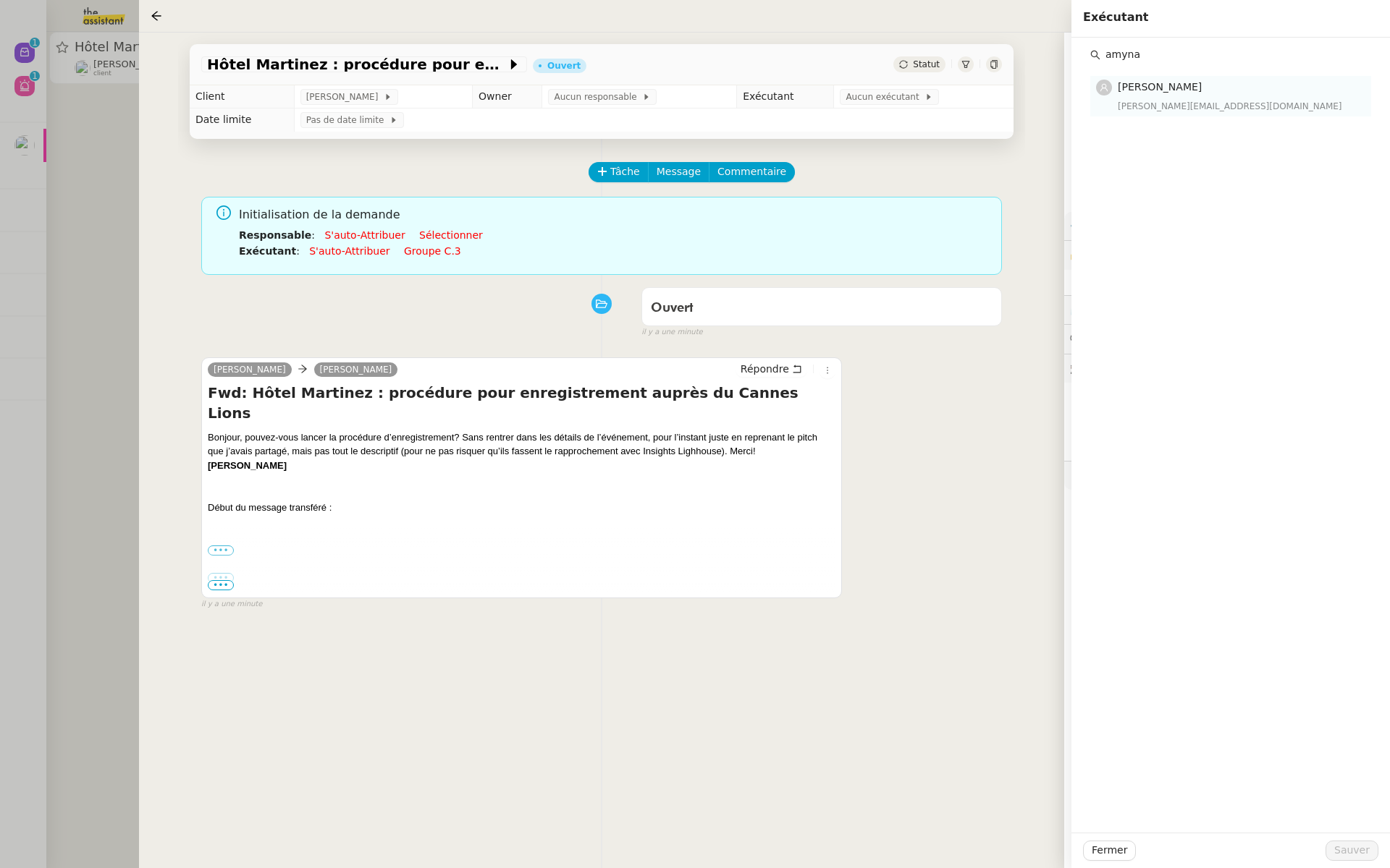
type input "amyna"
click at [1111, 111] on nz-list-item-meta "Amyna Mehrez amyna@team.theassistant.com" at bounding box center [1228, 95] width 266 height 34
click at [1366, 852] on span "Sauver" at bounding box center [1351, 850] width 35 height 16
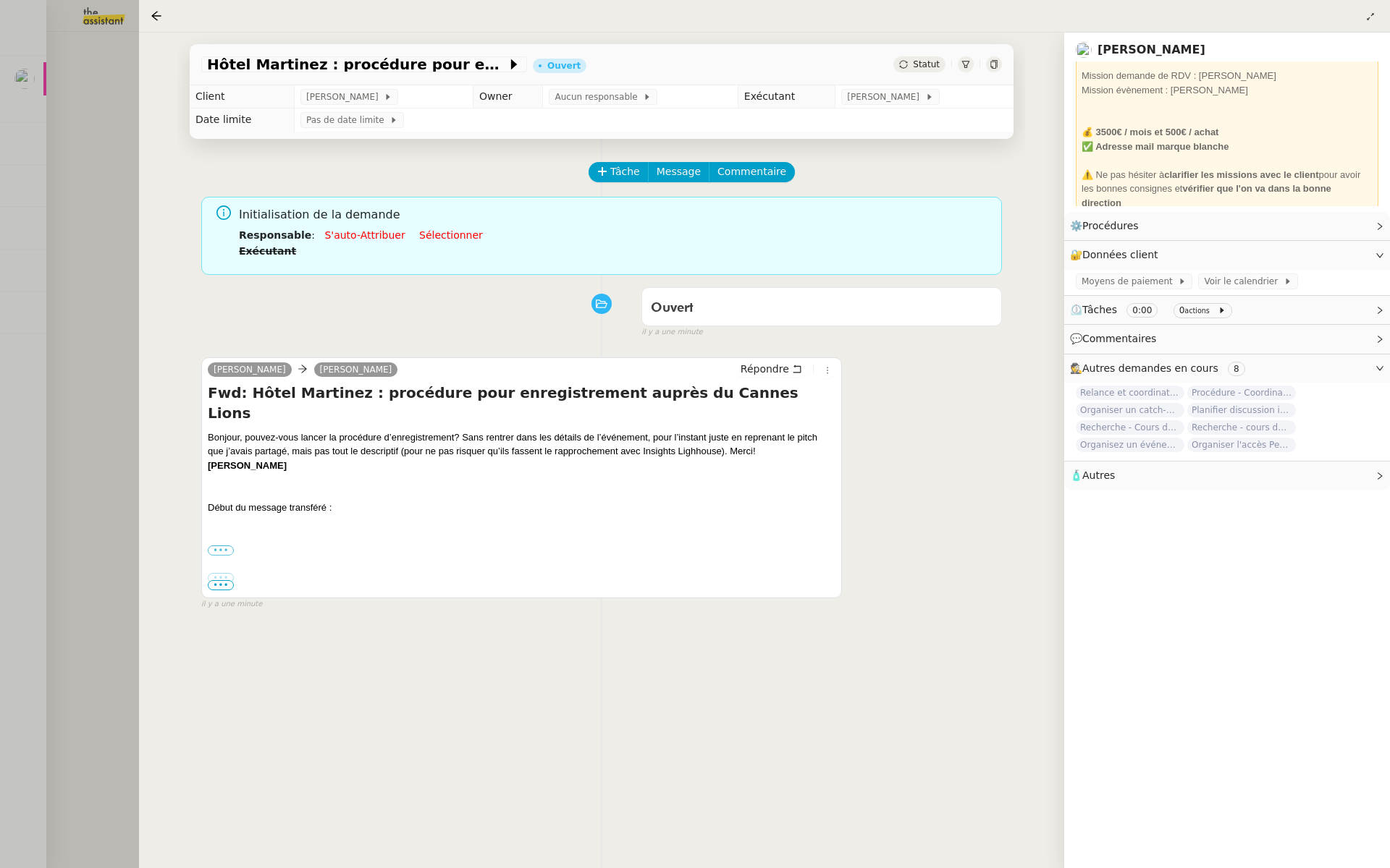
scroll to position [117, 0]
click at [765, 372] on span "Répondre" at bounding box center [765, 369] width 48 height 15
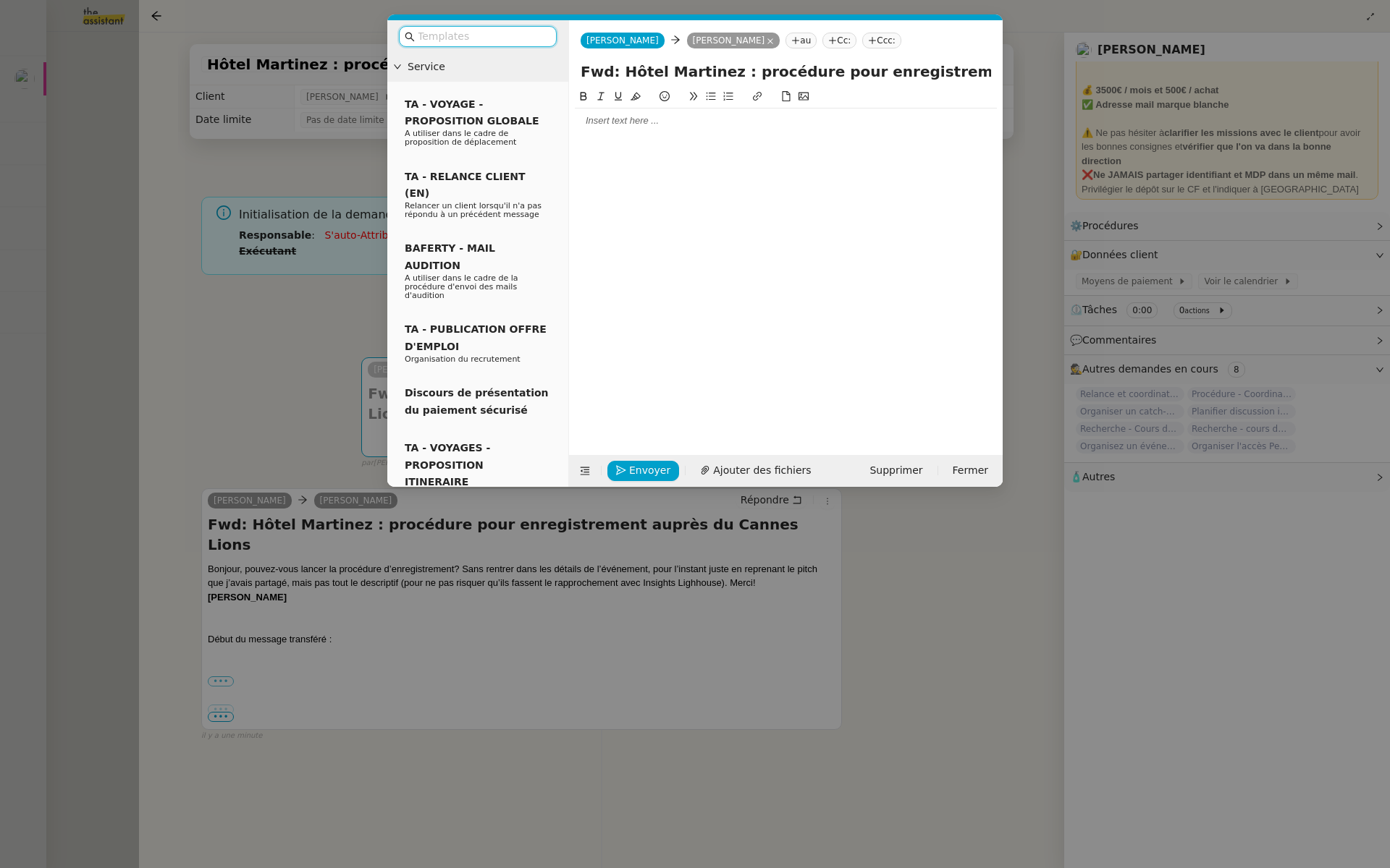
click at [511, 42] on input "text" at bounding box center [482, 36] width 130 height 16
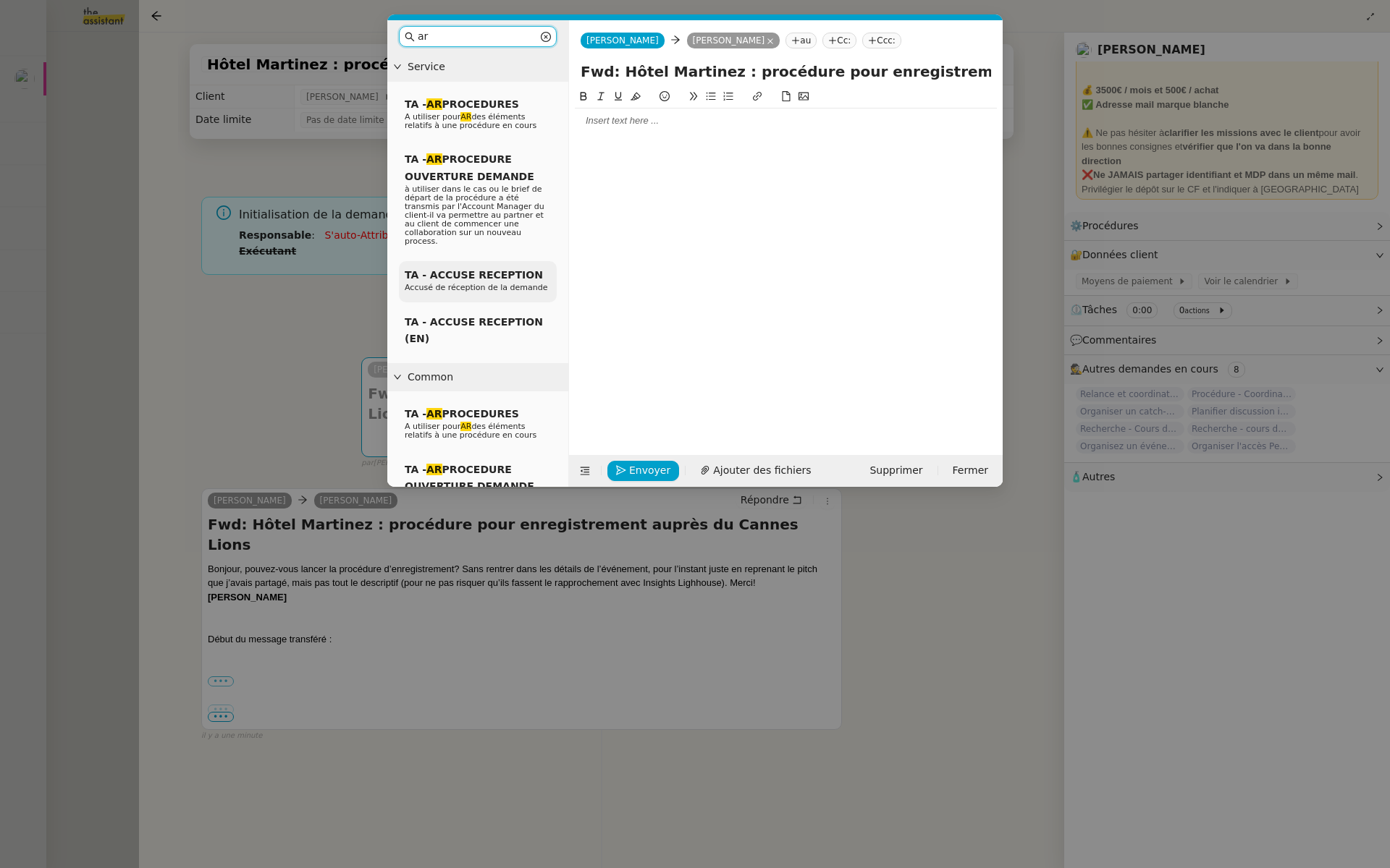
type input "ar"
click at [444, 269] on span "TA - ACCUSE RECEPTION" at bounding box center [473, 275] width 138 height 11
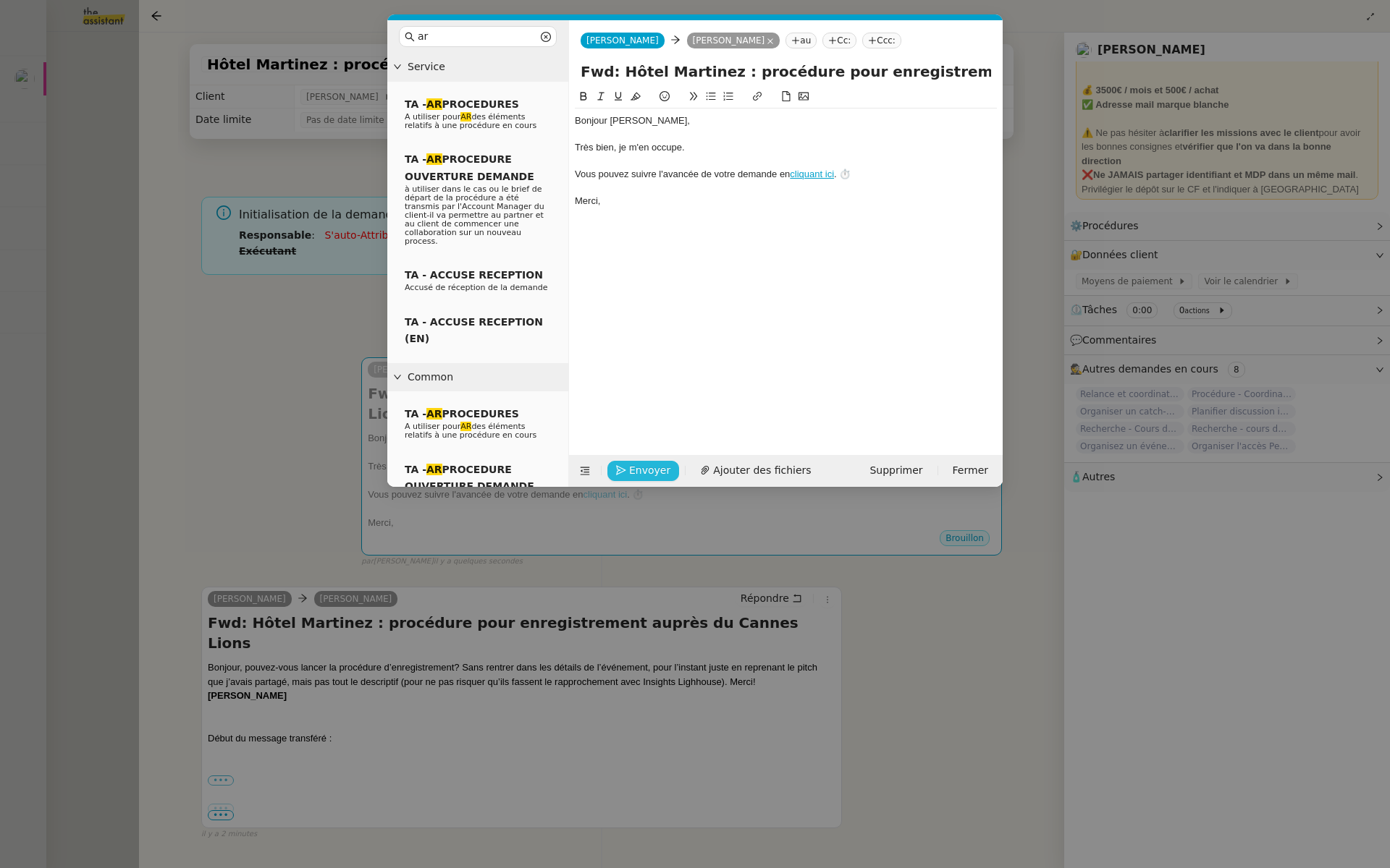
click at [629, 475] on span "Envoyer" at bounding box center [650, 470] width 41 height 16
click at [629, 459] on span "Confirmer l'envoi" at bounding box center [672, 450] width 87 height 16
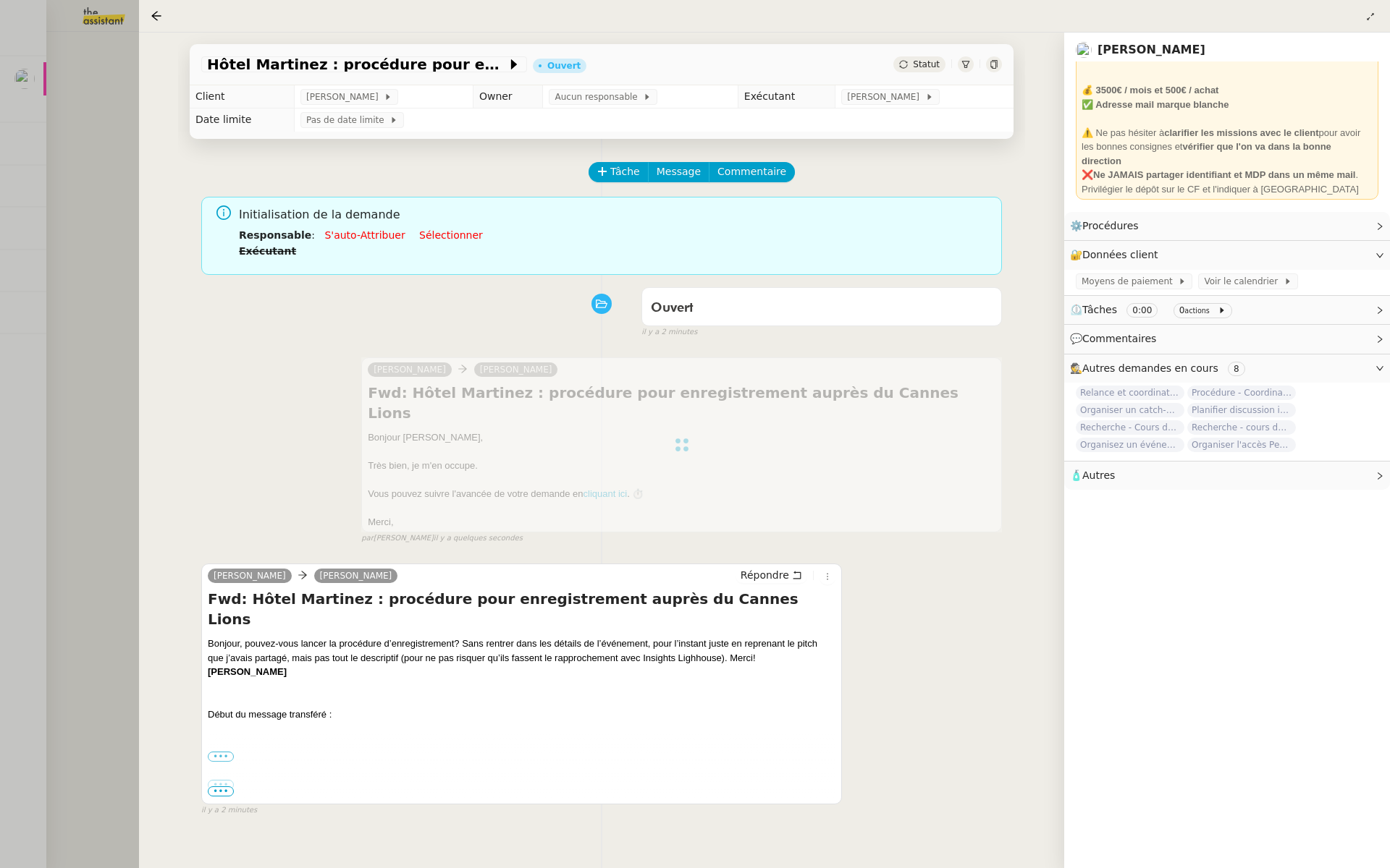
click at [82, 219] on div at bounding box center [695, 434] width 1390 height 868
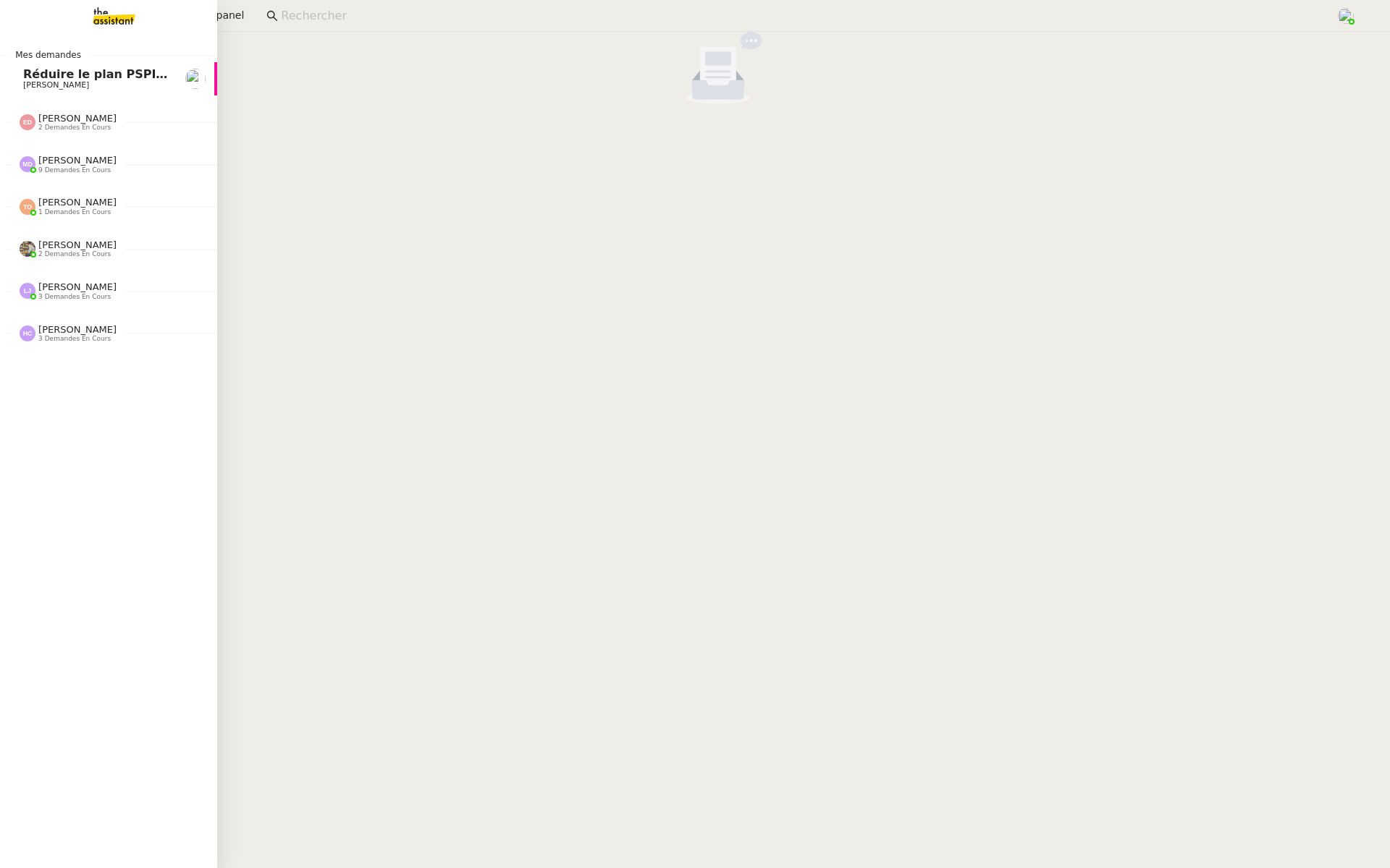
click at [11, 71] on link "Réduire le plan PSPI à 4000 actions [PERSON_NAME]" at bounding box center [108, 79] width 217 height 34
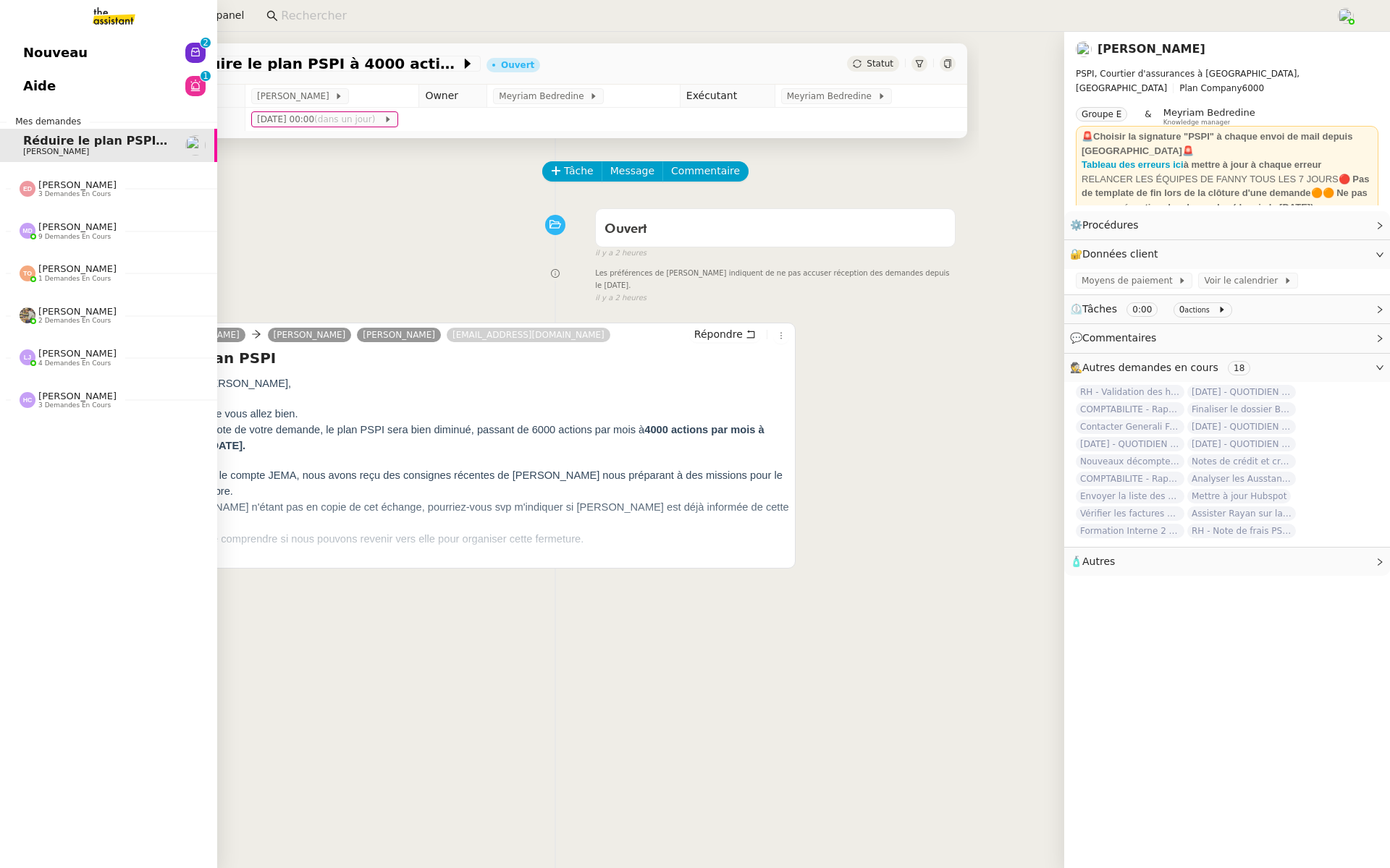
click at [64, 56] on span "Nouveau" at bounding box center [55, 53] width 65 height 22
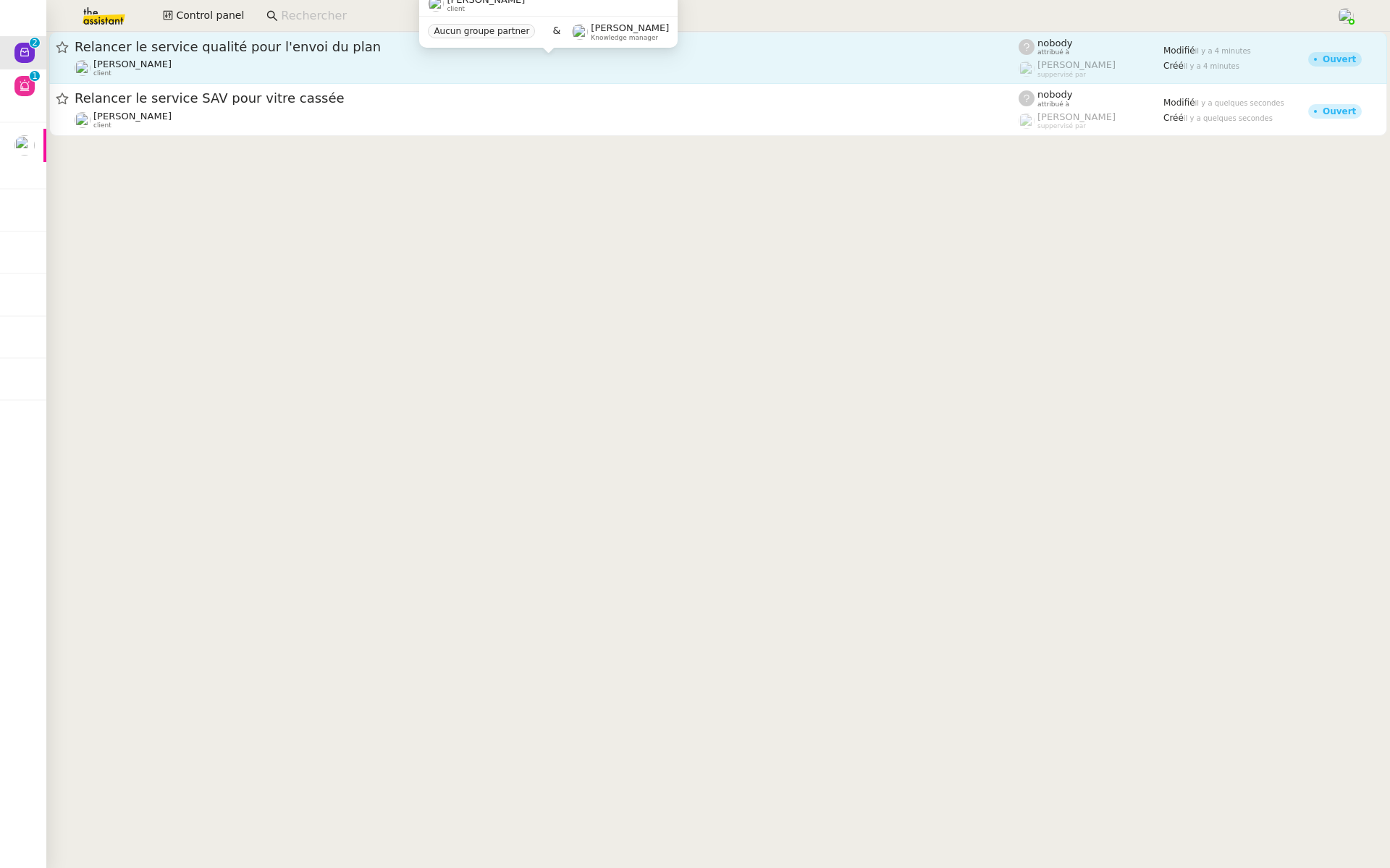
click at [212, 68] on div "Franck MUFFAT-JEANDET client" at bounding box center [546, 68] width 943 height 19
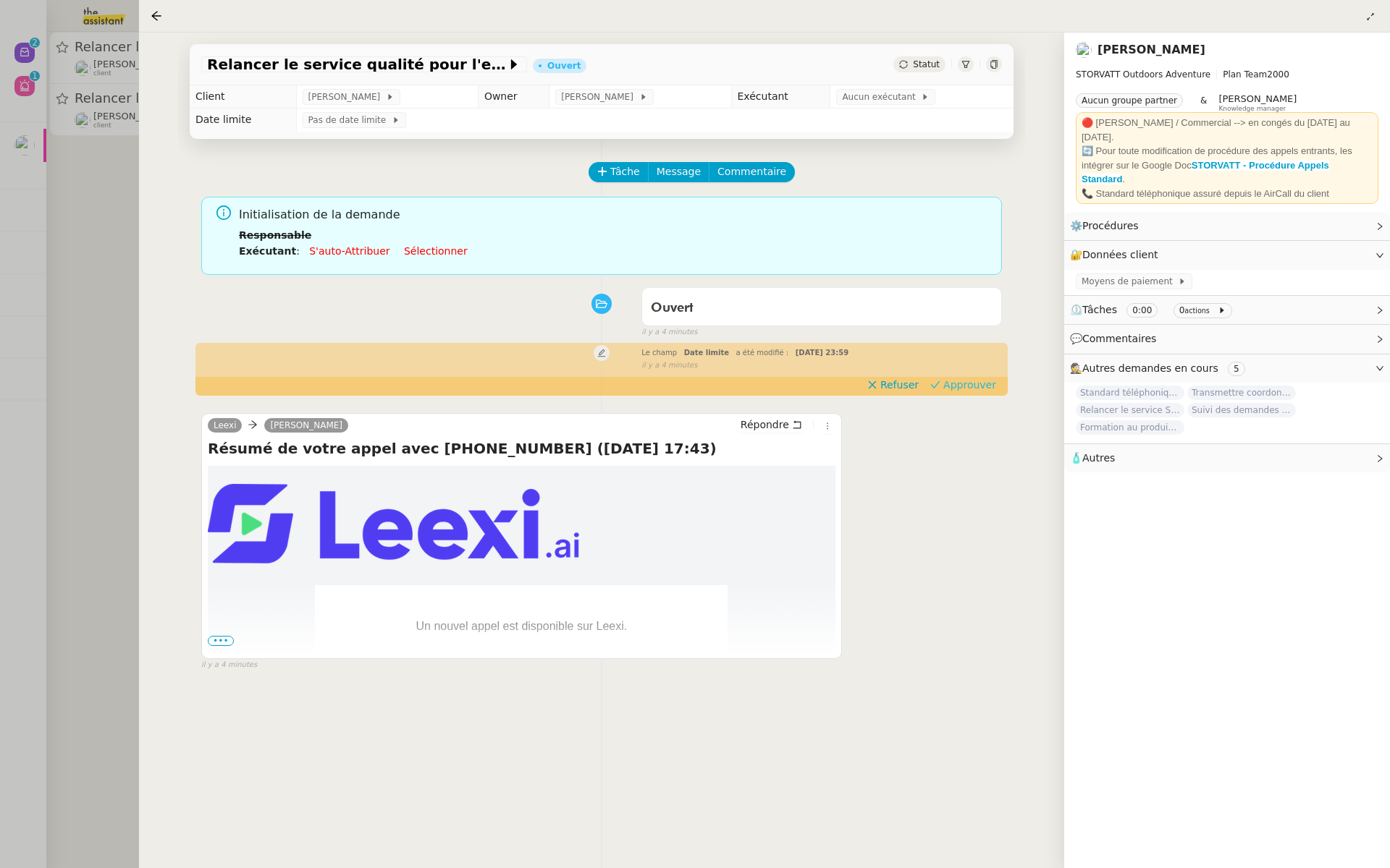
click at [978, 386] on span "Approuver" at bounding box center [969, 384] width 53 height 15
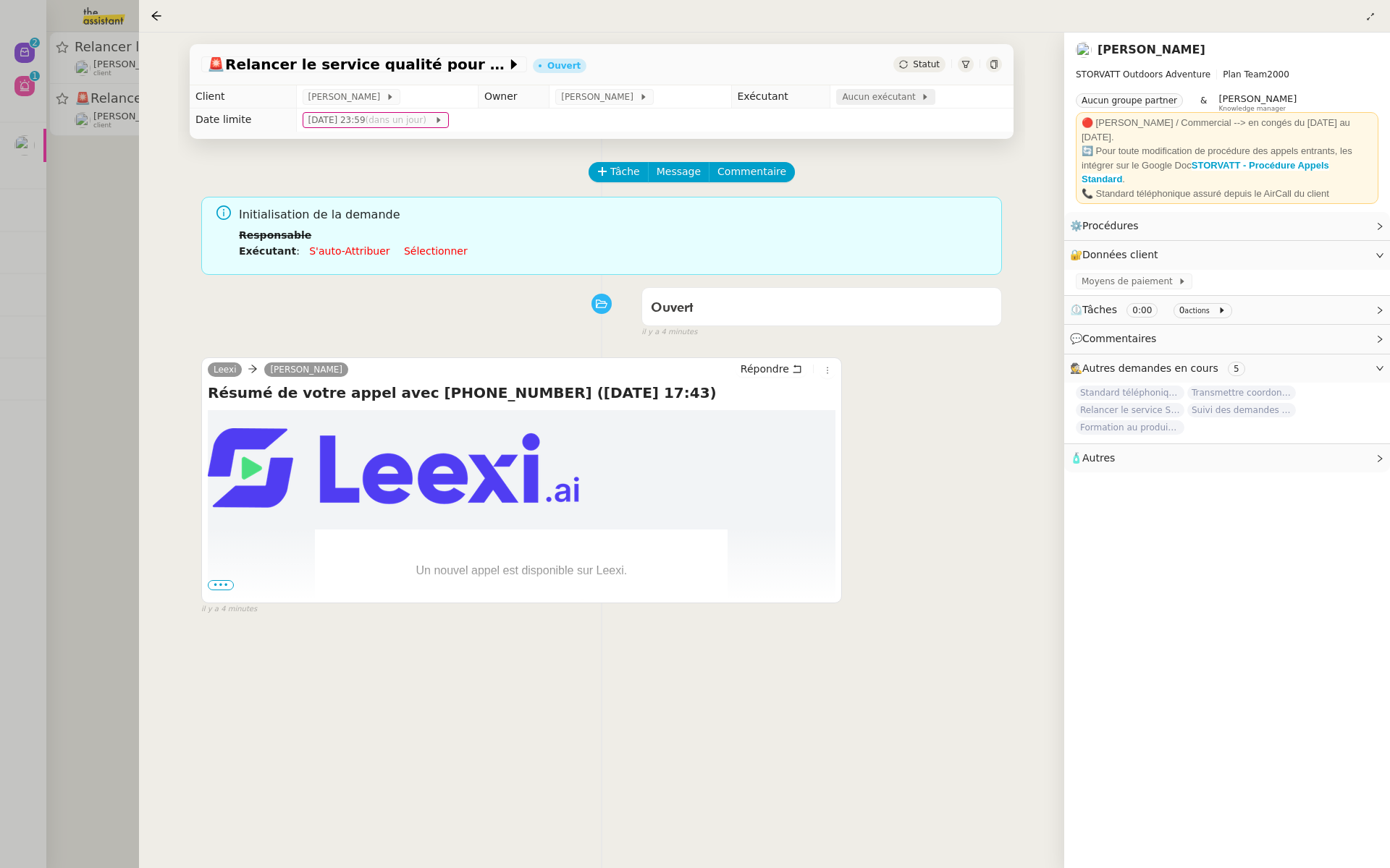
click at [885, 92] on span "Aucun exécutant" at bounding box center [880, 97] width 79 height 15
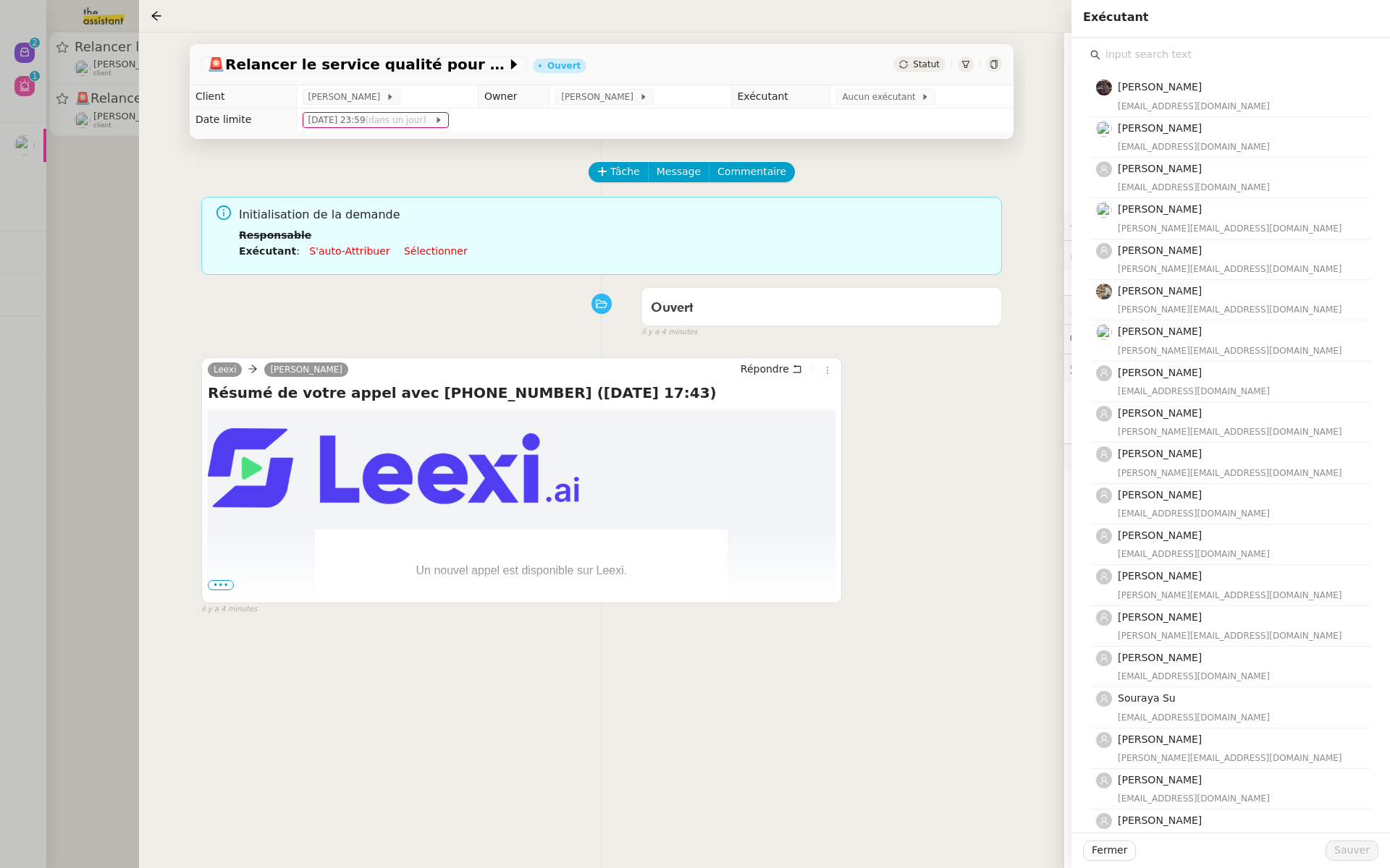
click at [1146, 56] on input "text" at bounding box center [1234, 54] width 270 height 20
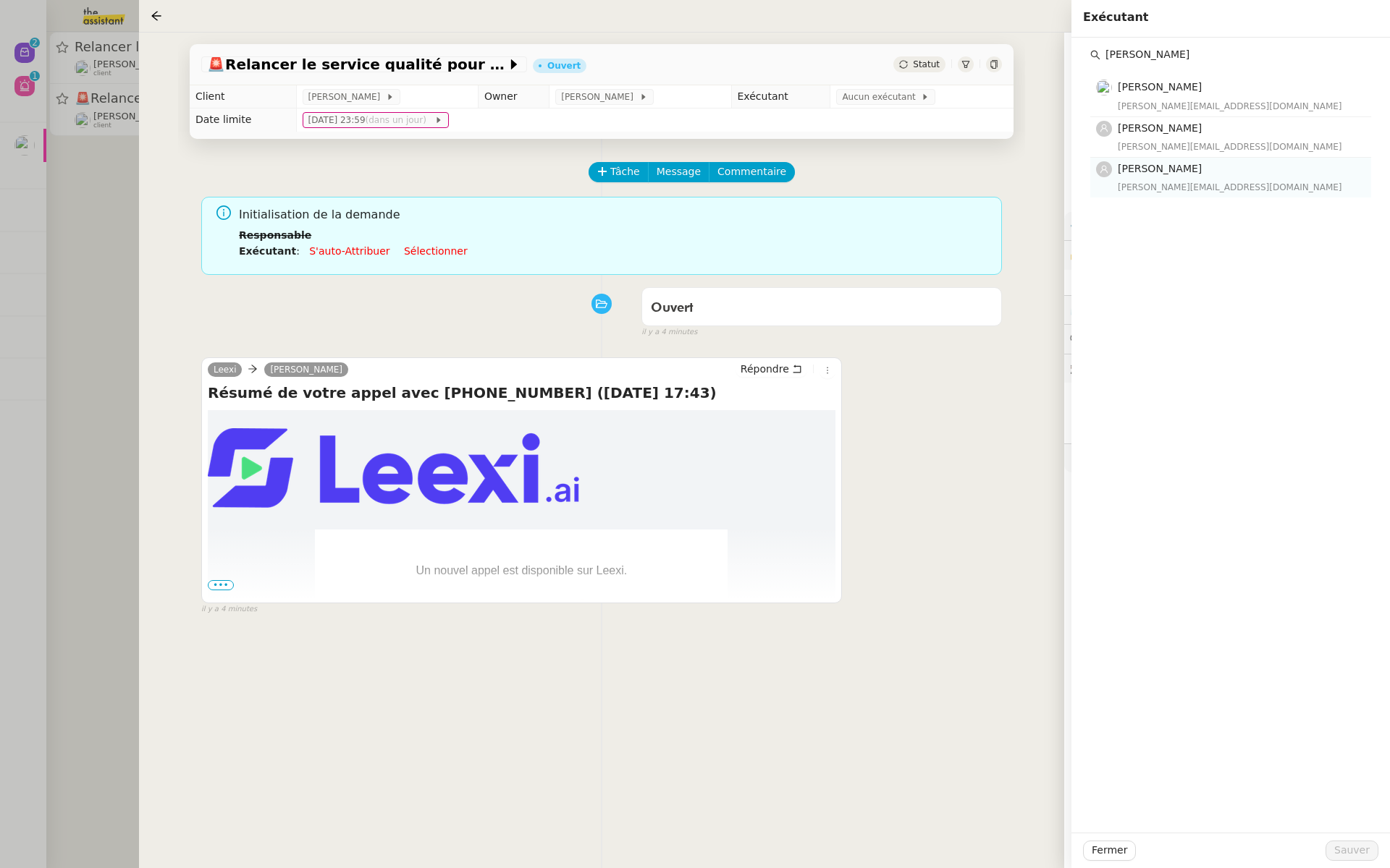
type input "camille"
click at [1163, 177] on div "Camille Barthès camilleb@team.theassistant.com" at bounding box center [1240, 177] width 244 height 34
click at [1361, 858] on span "Sauver" at bounding box center [1351, 850] width 35 height 16
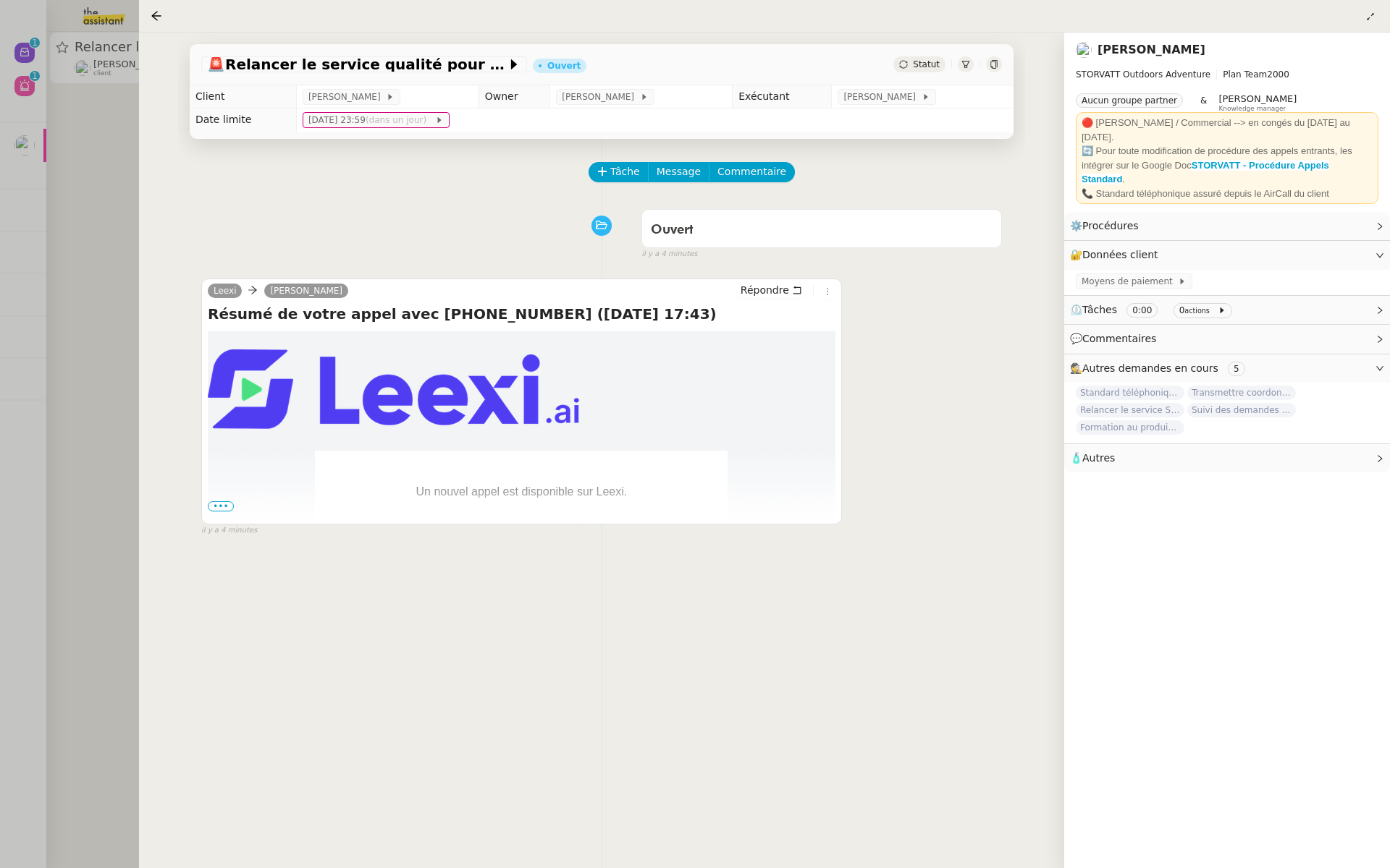
click at [96, 320] on div at bounding box center [695, 434] width 1390 height 868
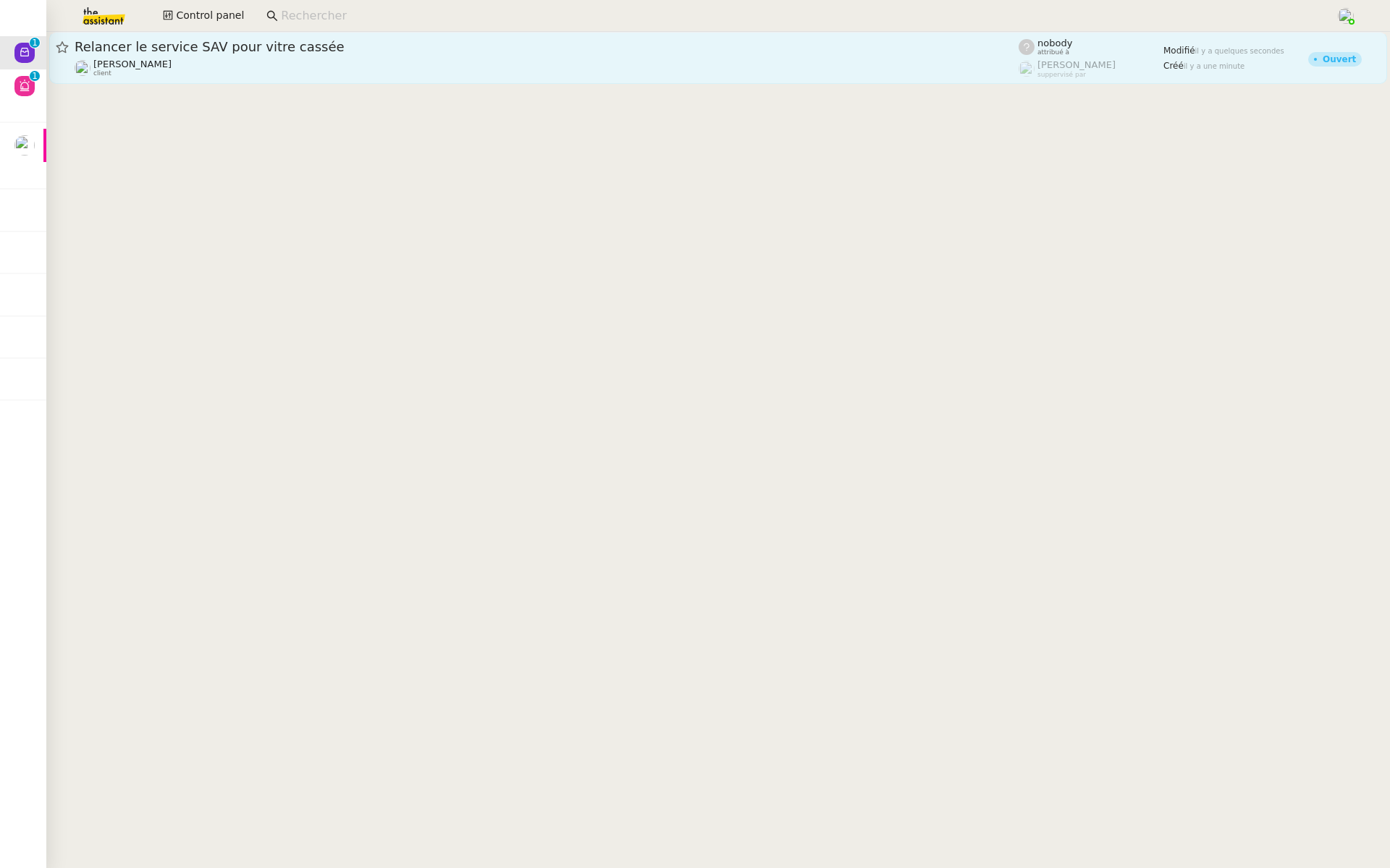
click at [342, 47] on span "Relancer le service SAV pour vitre cassée" at bounding box center [546, 47] width 943 height 13
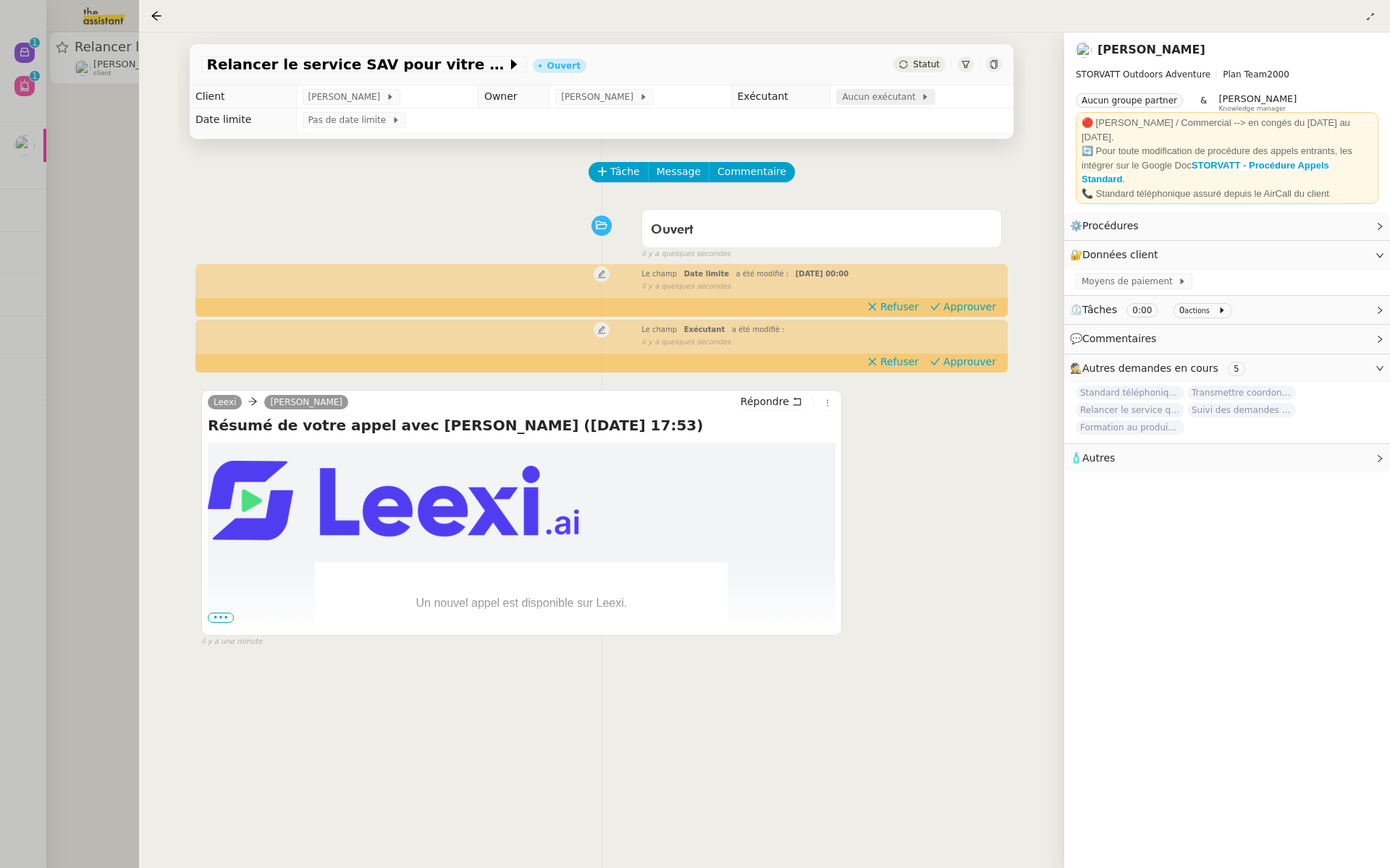
click at [885, 97] on span "Aucun exécutant" at bounding box center [880, 97] width 79 height 15
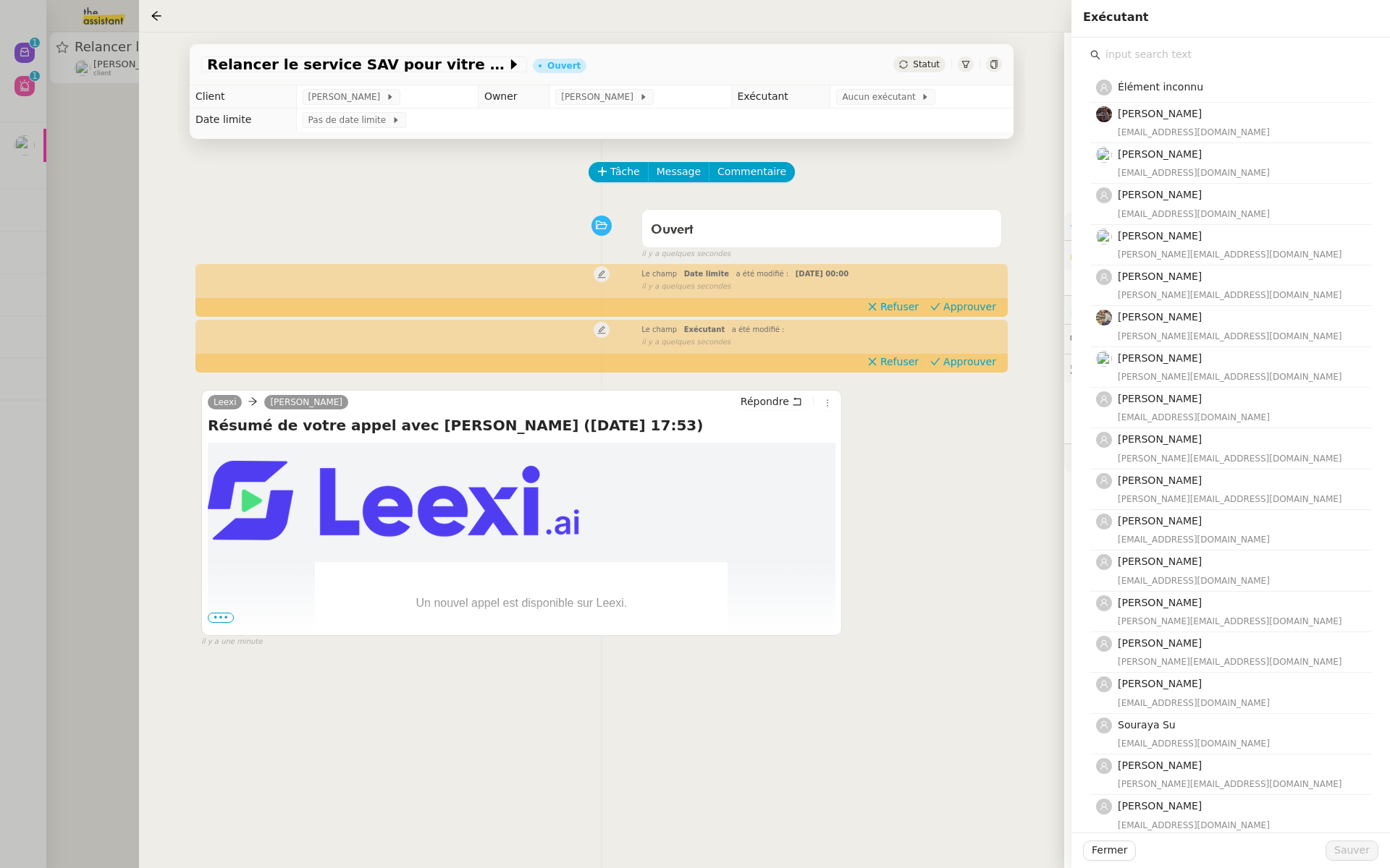
click at [1138, 58] on input "text" at bounding box center [1234, 54] width 270 height 20
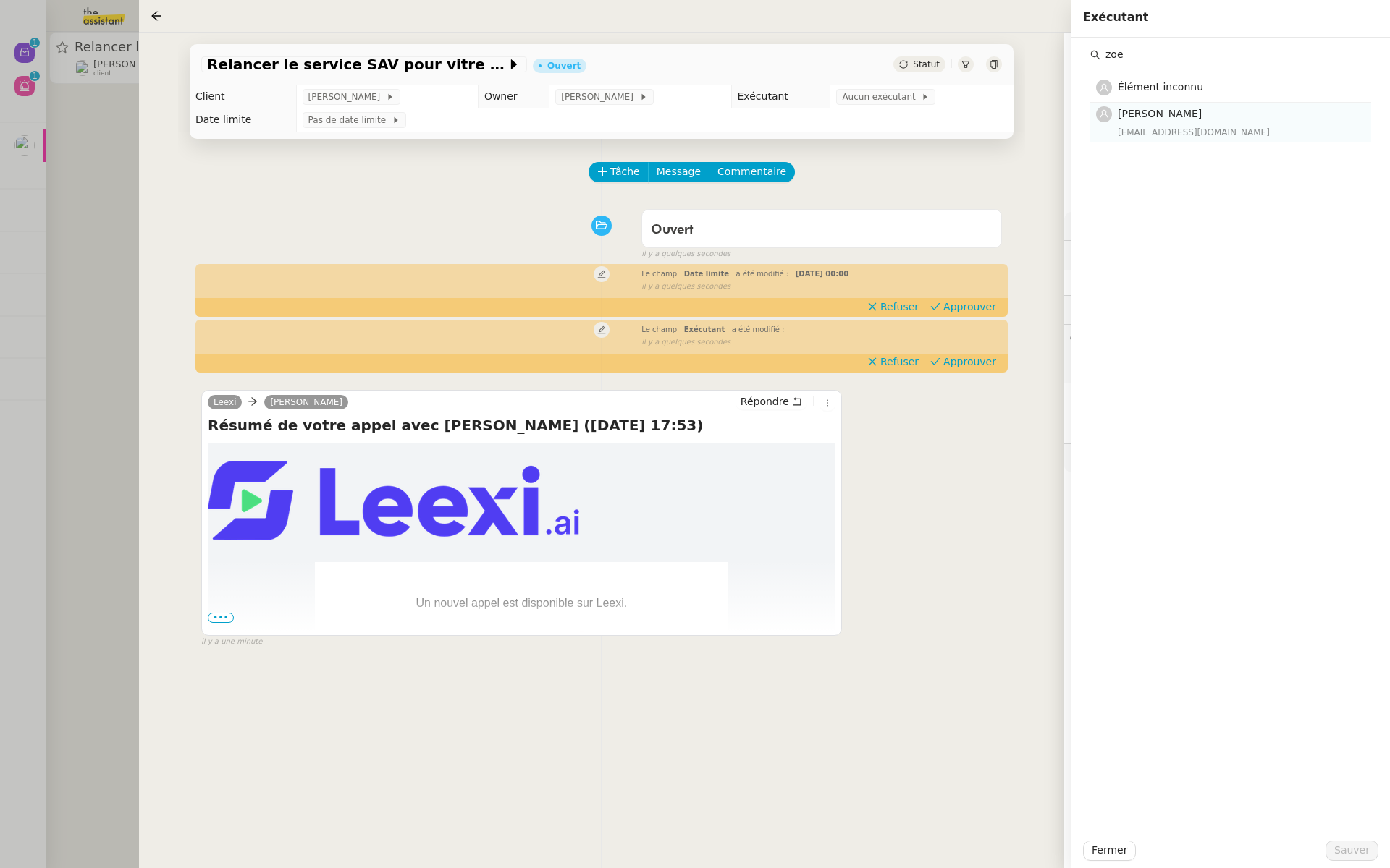
type input "zoe"
click at [1130, 113] on span "[PERSON_NAME]" at bounding box center [1159, 113] width 84 height 11
click at [1358, 854] on span "Sauver" at bounding box center [1351, 850] width 35 height 16
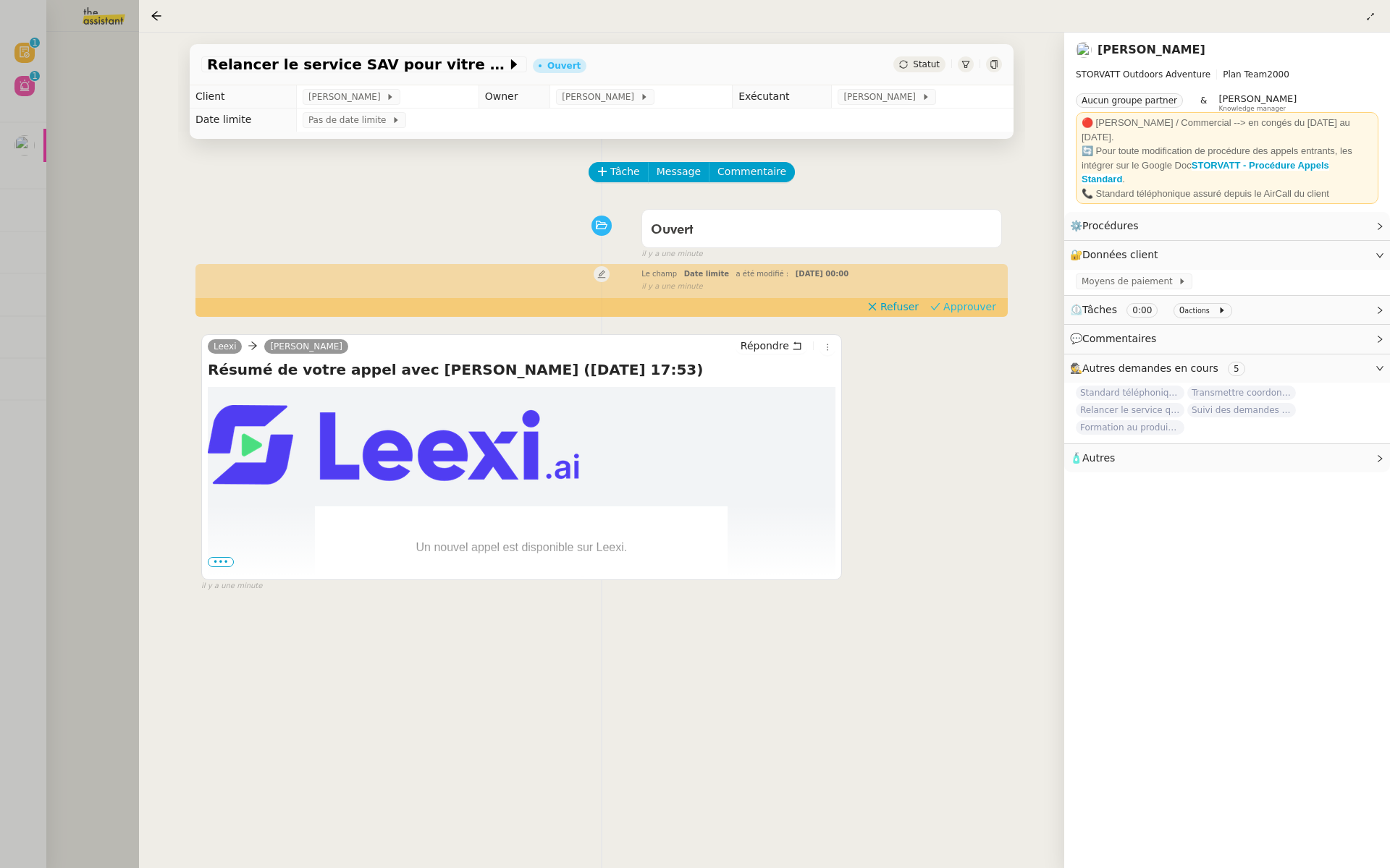
click at [974, 308] on span "Approuver" at bounding box center [969, 307] width 53 height 15
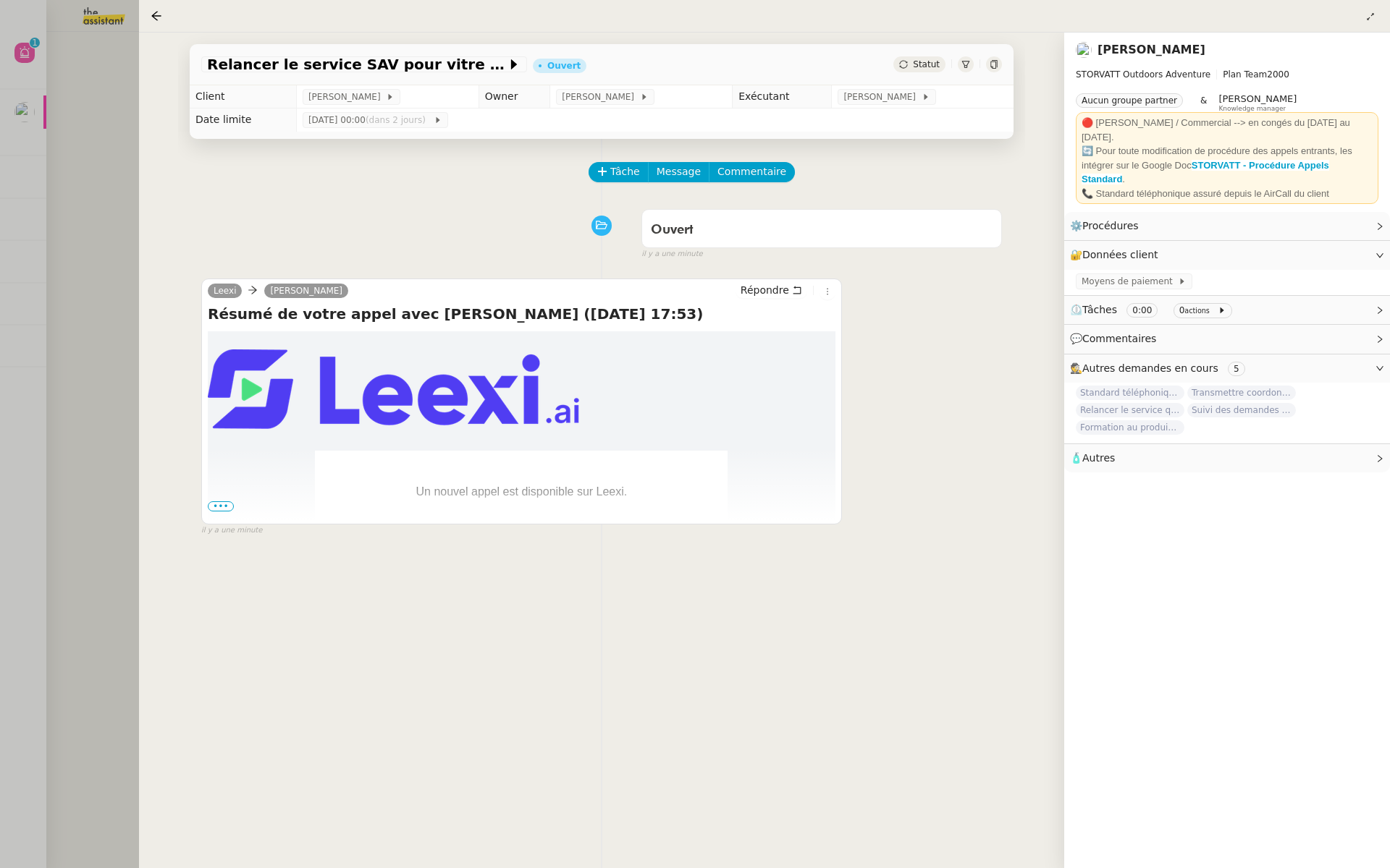
click at [51, 239] on div at bounding box center [695, 434] width 1390 height 868
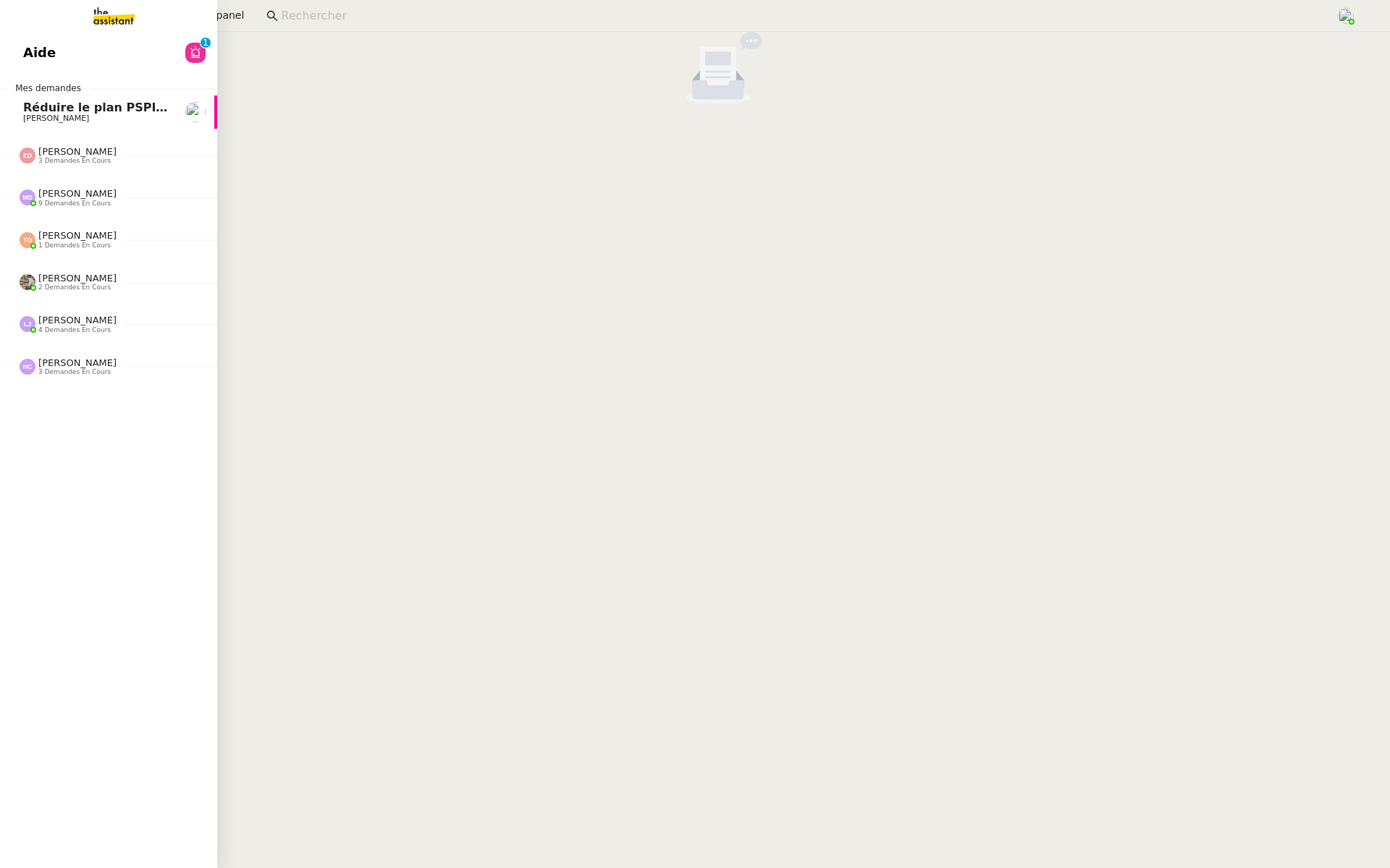
click at [44, 52] on span "Aide" at bounding box center [40, 53] width 33 height 22
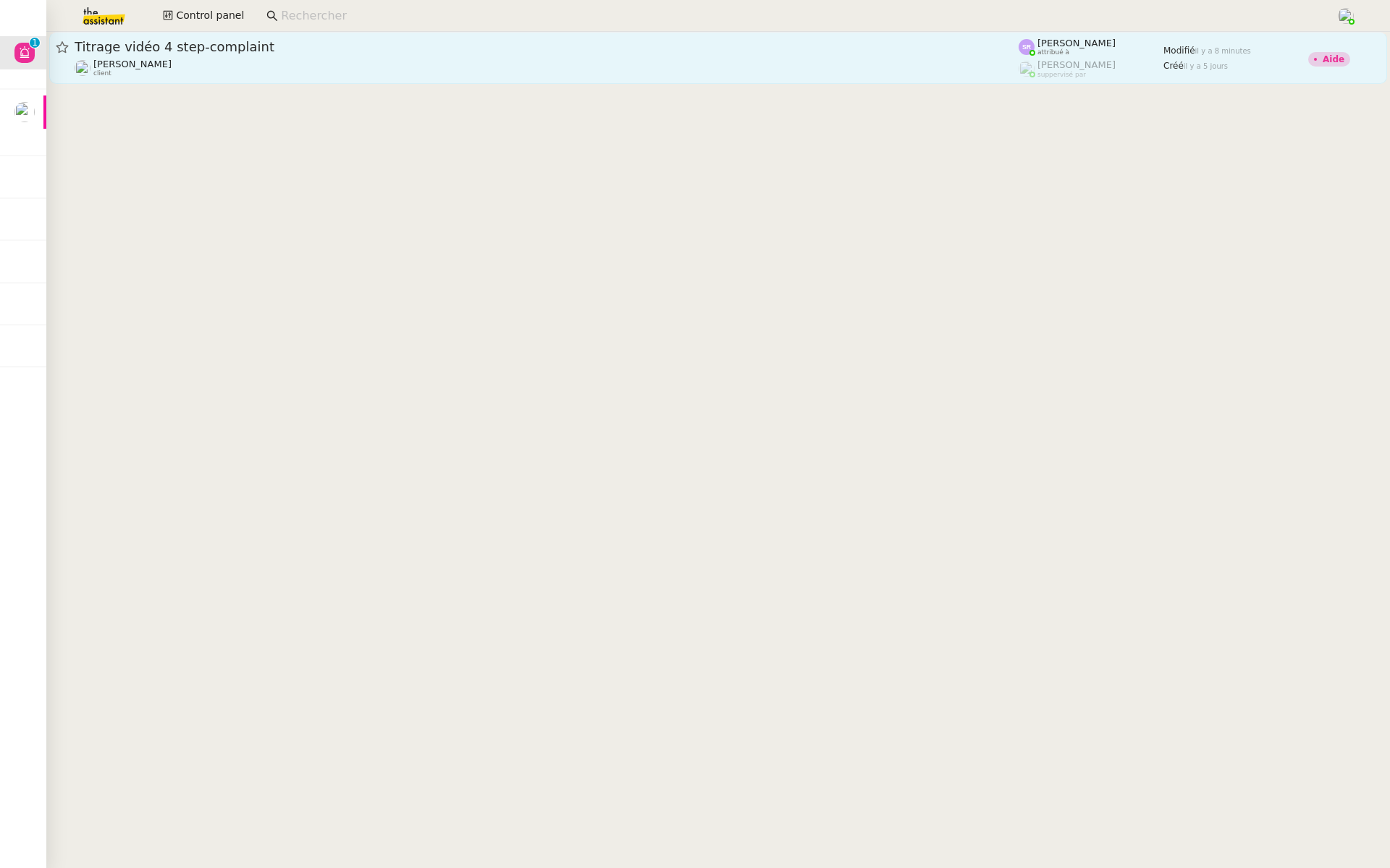
click at [251, 48] on span "Titrage vidéo 4 step-complaint" at bounding box center [546, 47] width 943 height 13
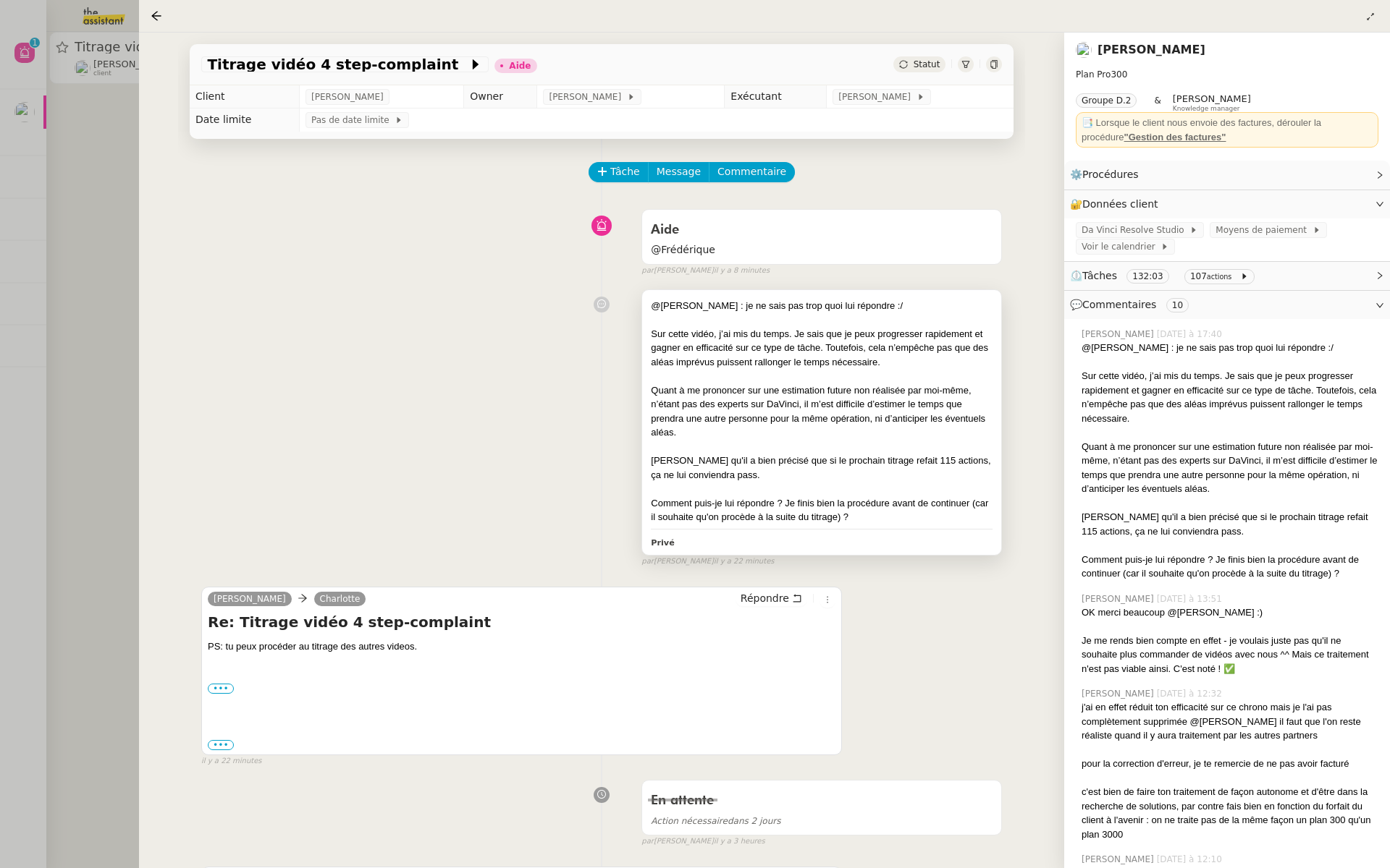
scroll to position [1, 0]
click at [35, 236] on div at bounding box center [695, 434] width 1390 height 868
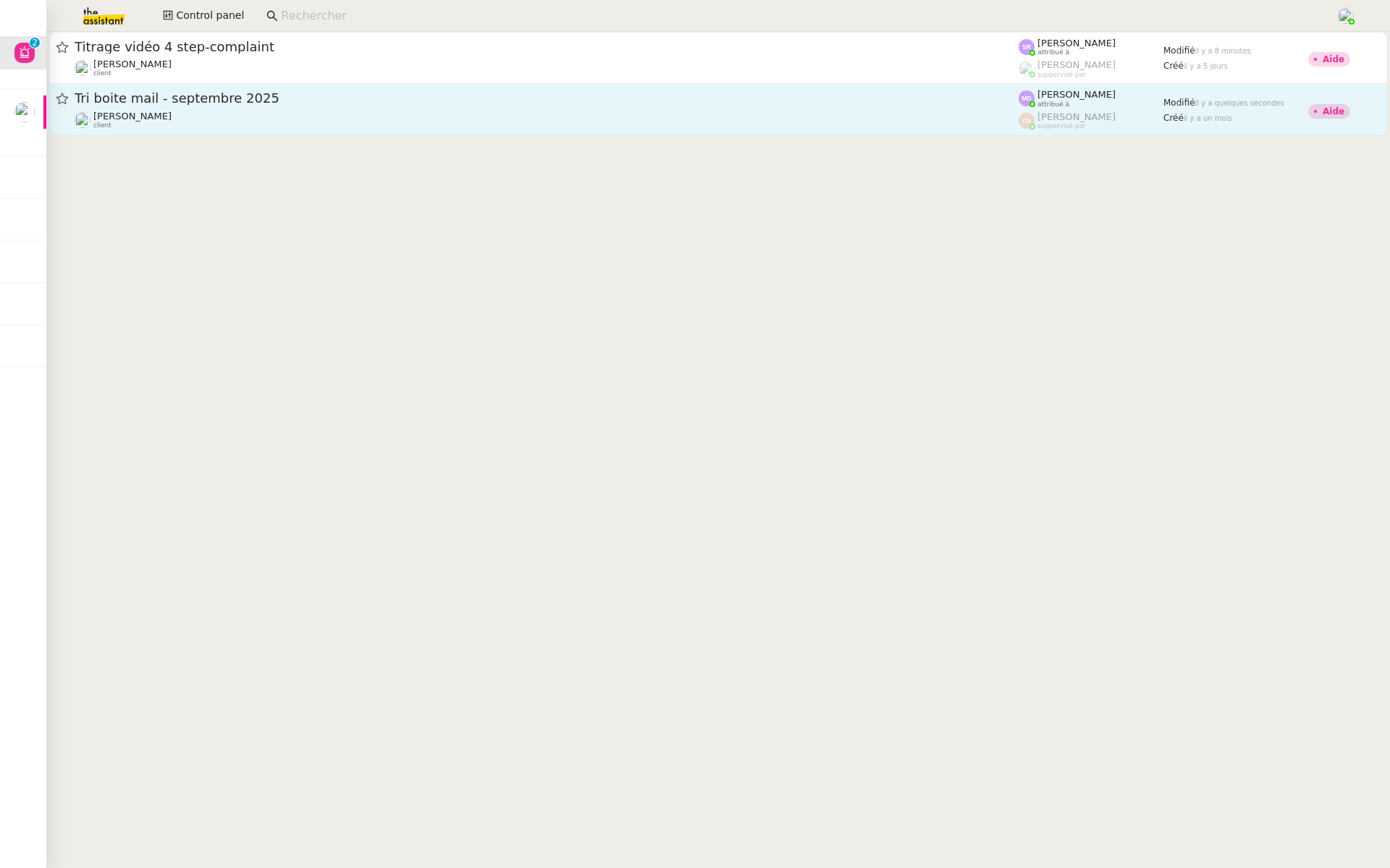
click at [233, 110] on div "Tri boite mail - septembre 2025 Genevieve Landsmann client" at bounding box center [546, 110] width 943 height 40
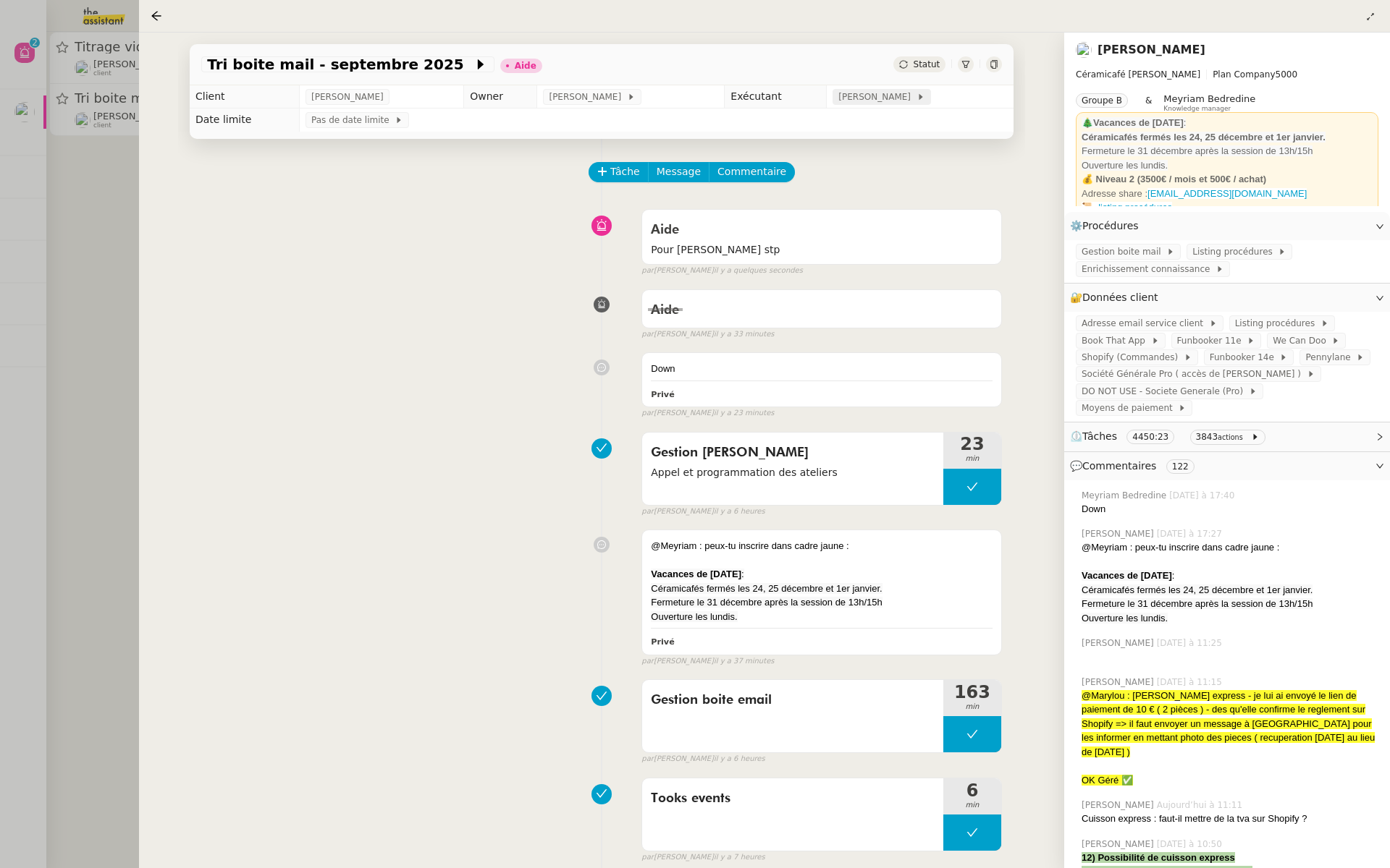
click at [888, 98] on span "[PERSON_NAME]" at bounding box center [877, 97] width 78 height 15
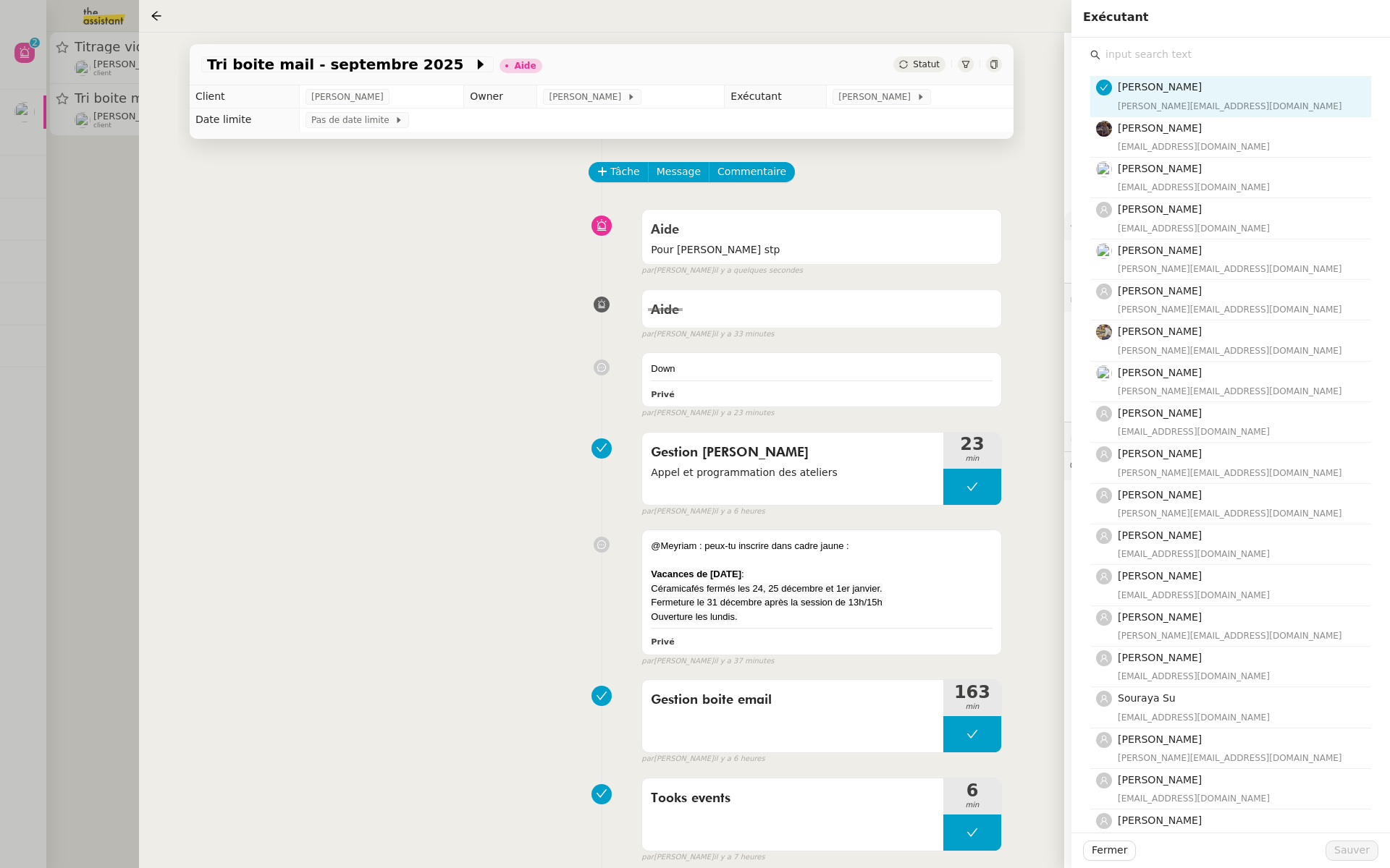
click at [1128, 55] on input "text" at bounding box center [1234, 54] width 270 height 20
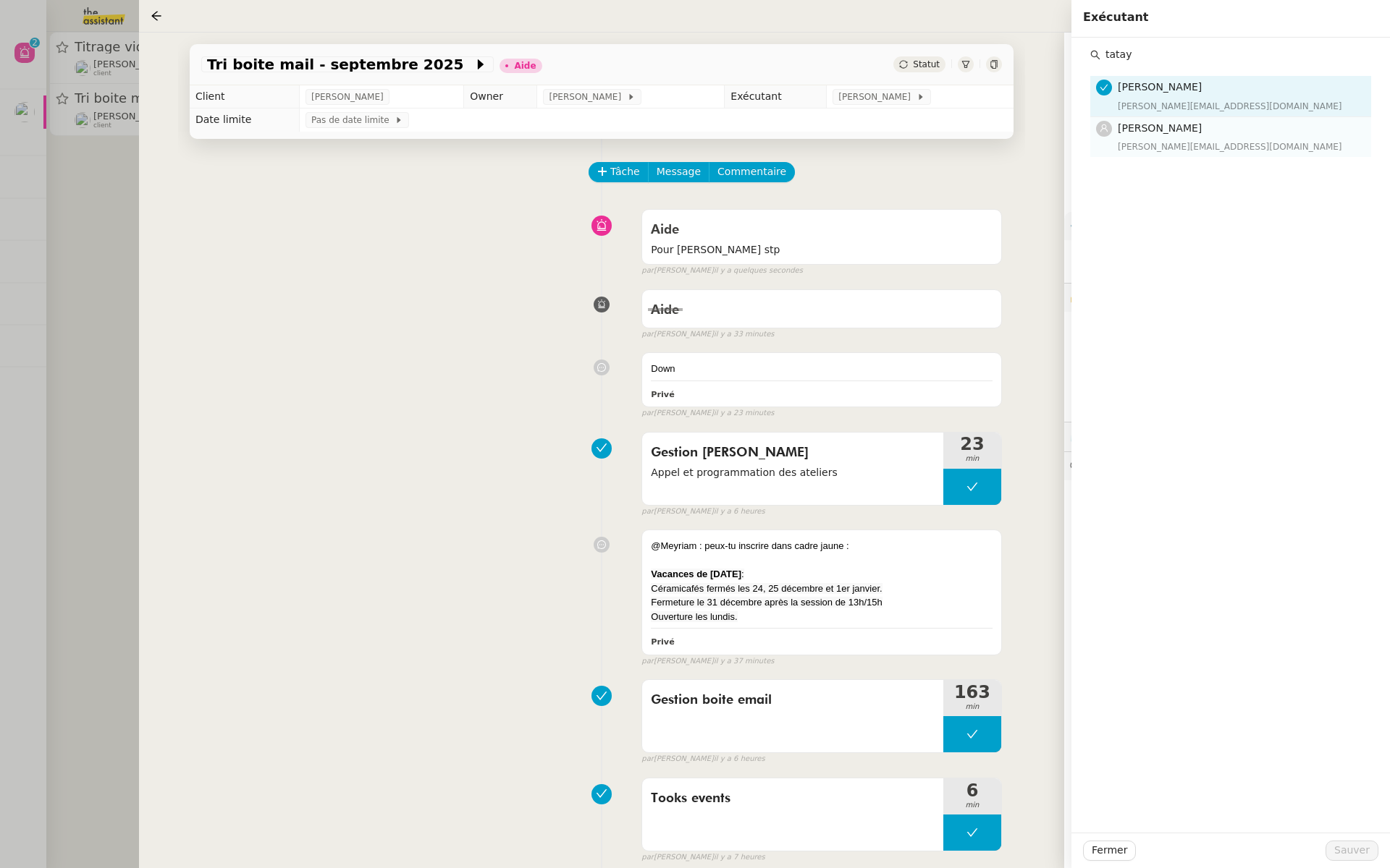
type input "tatay"
click at [1127, 140] on div "tatyana@theassistant.team" at bounding box center [1240, 147] width 244 height 15
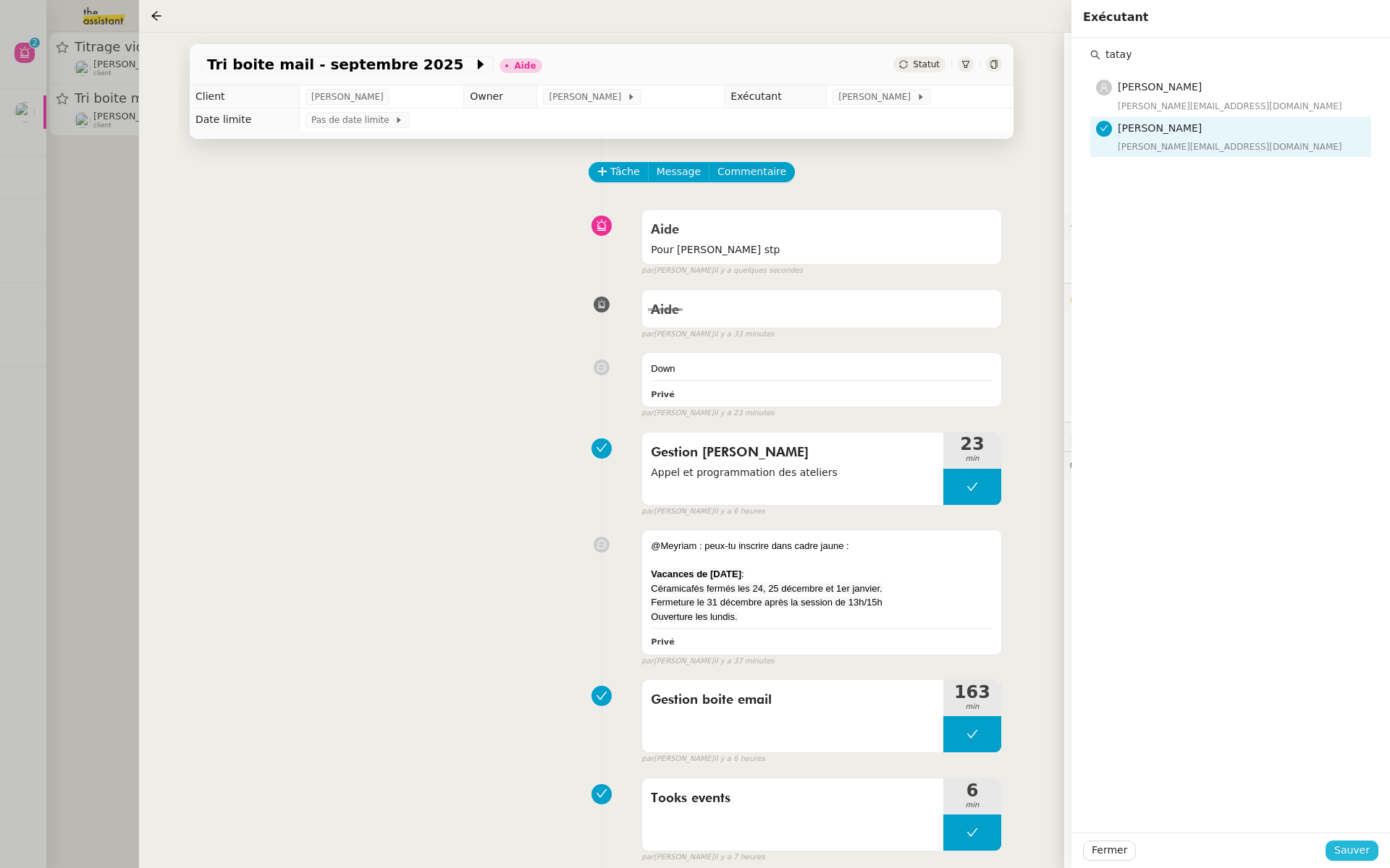
click at [1359, 855] on span "Sauver" at bounding box center [1351, 850] width 35 height 16
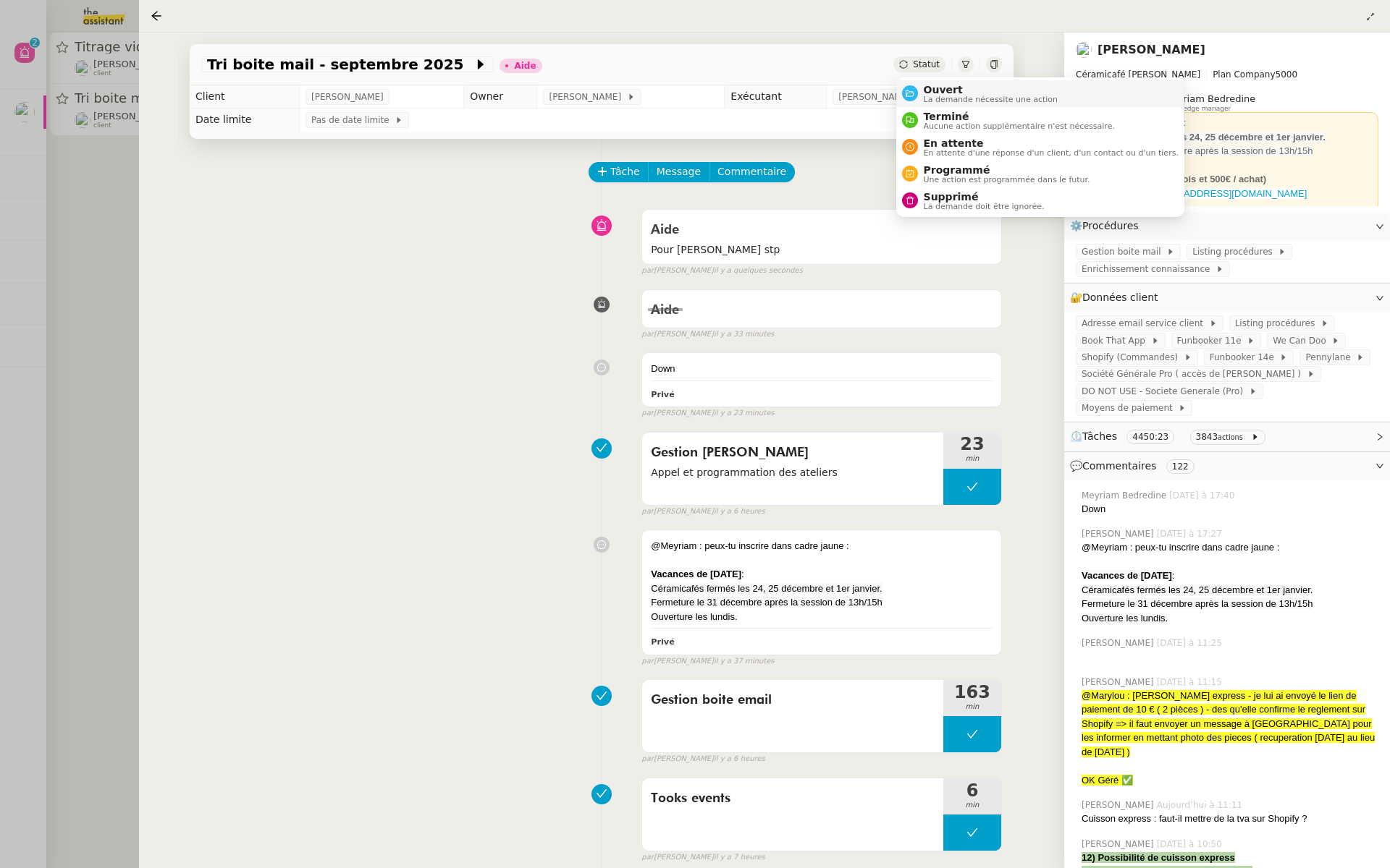
click at [923, 96] on span "La demande nécessite une action" at bounding box center [991, 99] width 135 height 8
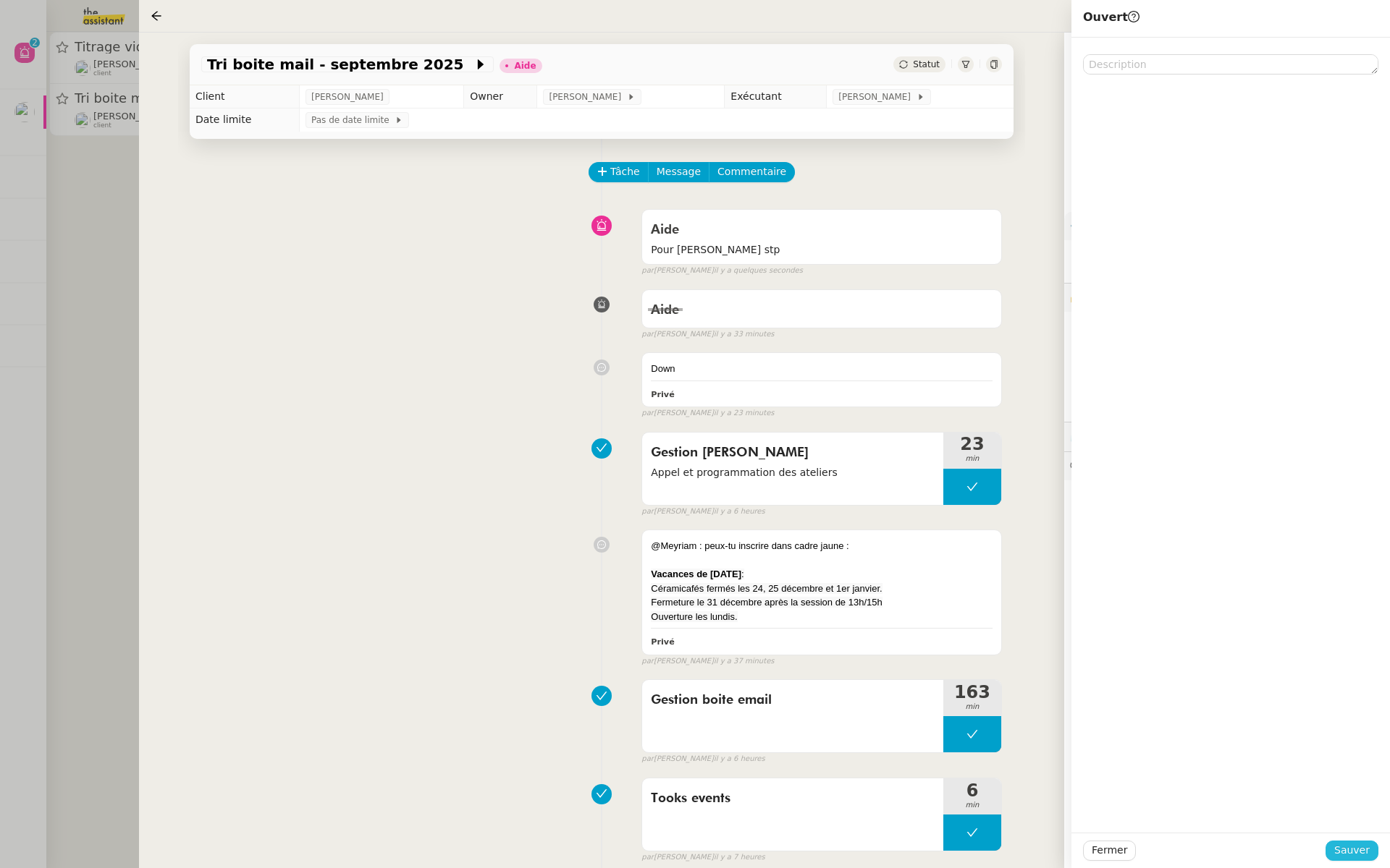
click at [1339, 850] on span "Sauver" at bounding box center [1351, 850] width 35 height 16
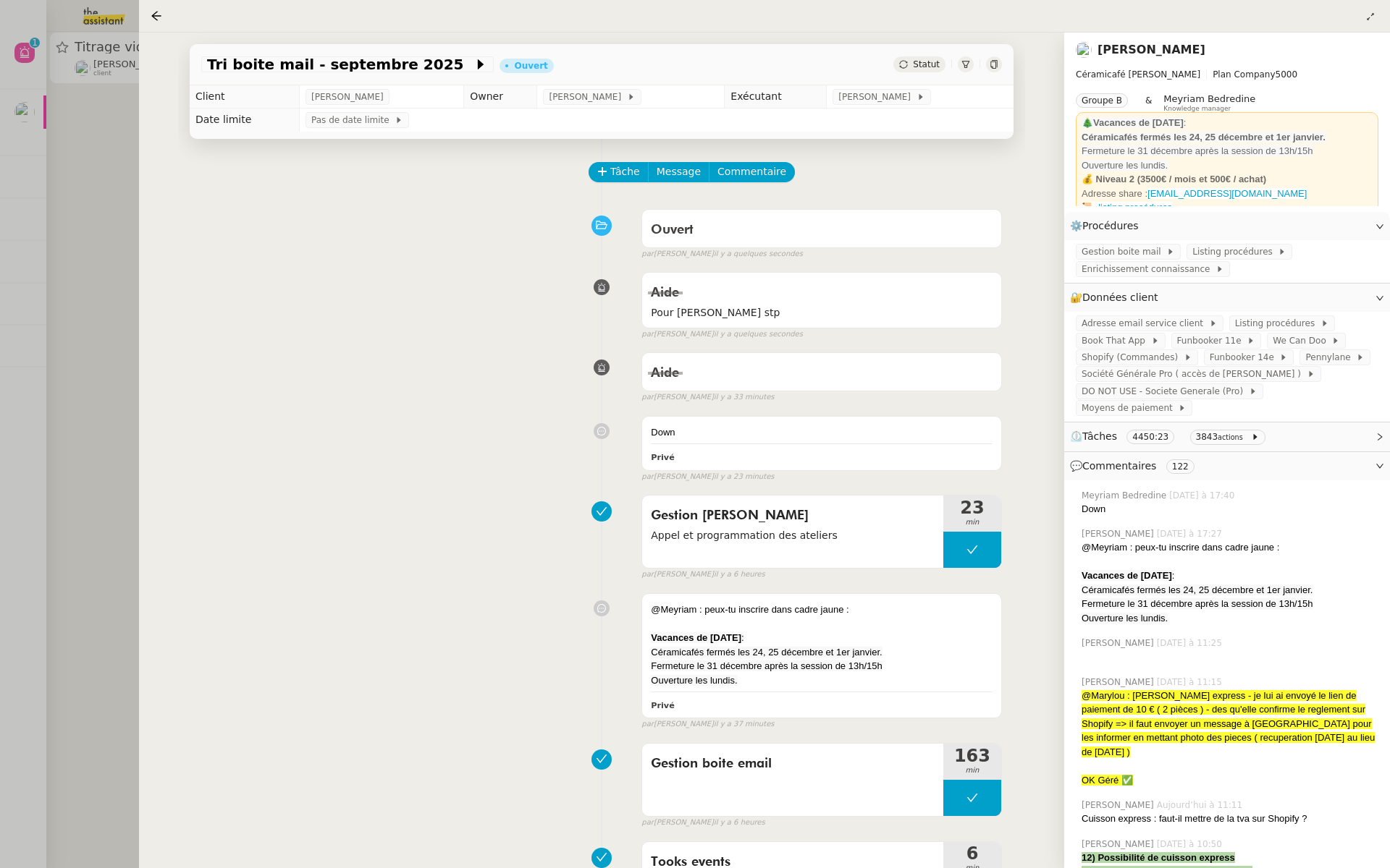
click at [103, 338] on div at bounding box center [695, 434] width 1390 height 868
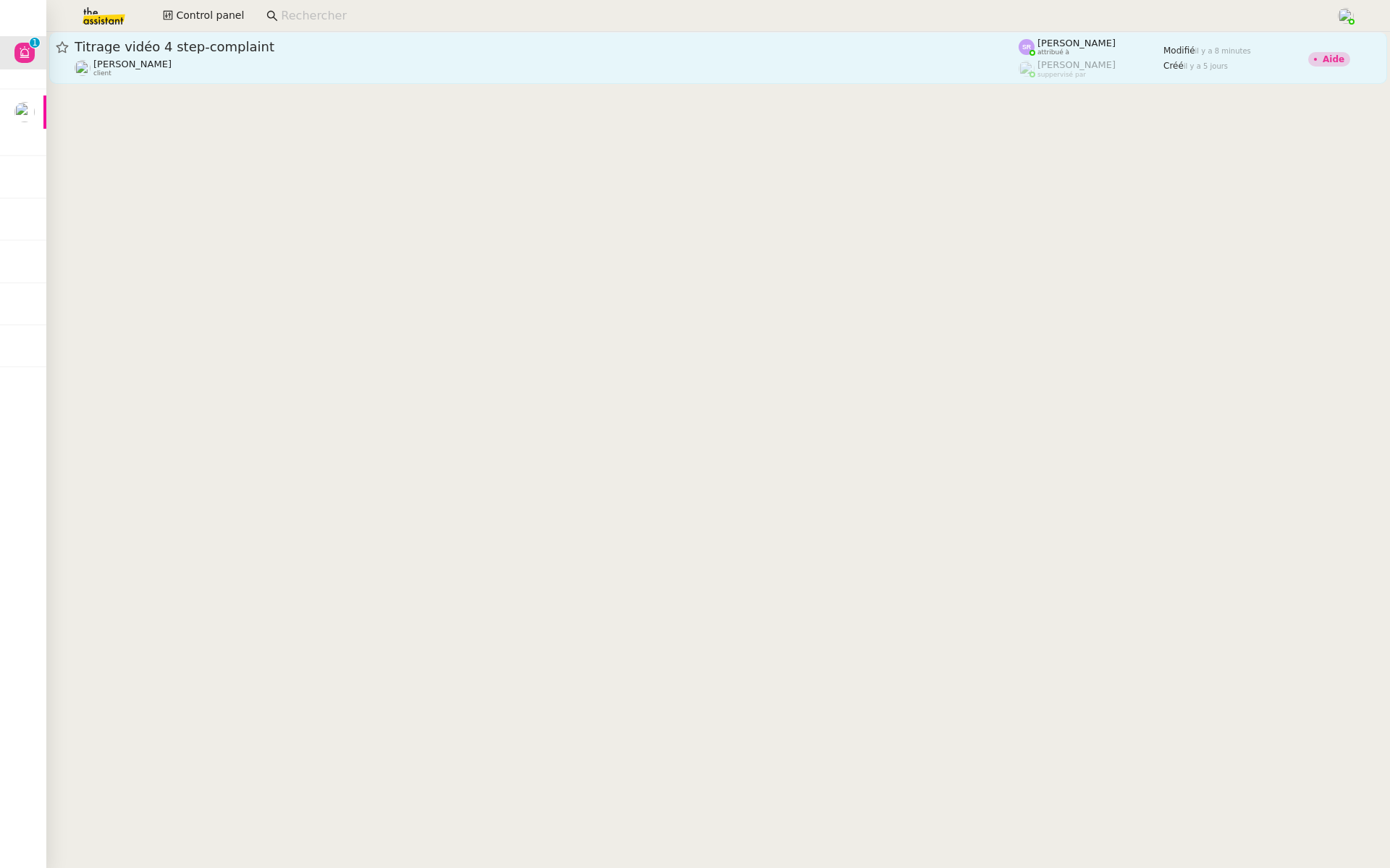
click at [185, 42] on span "Titrage vidéo 4 step-complaint" at bounding box center [546, 47] width 943 height 13
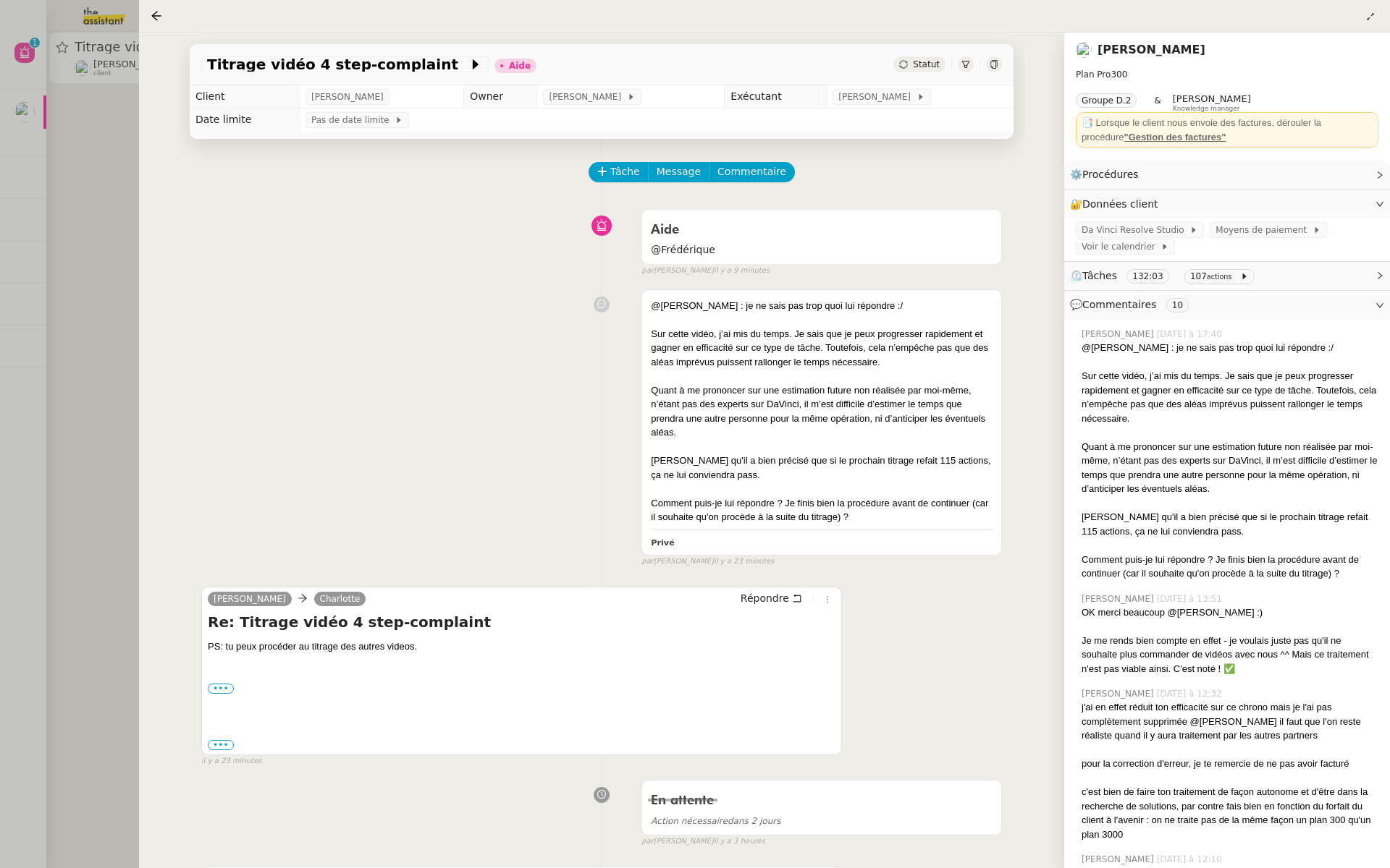
click at [51, 214] on div at bounding box center [695, 434] width 1390 height 868
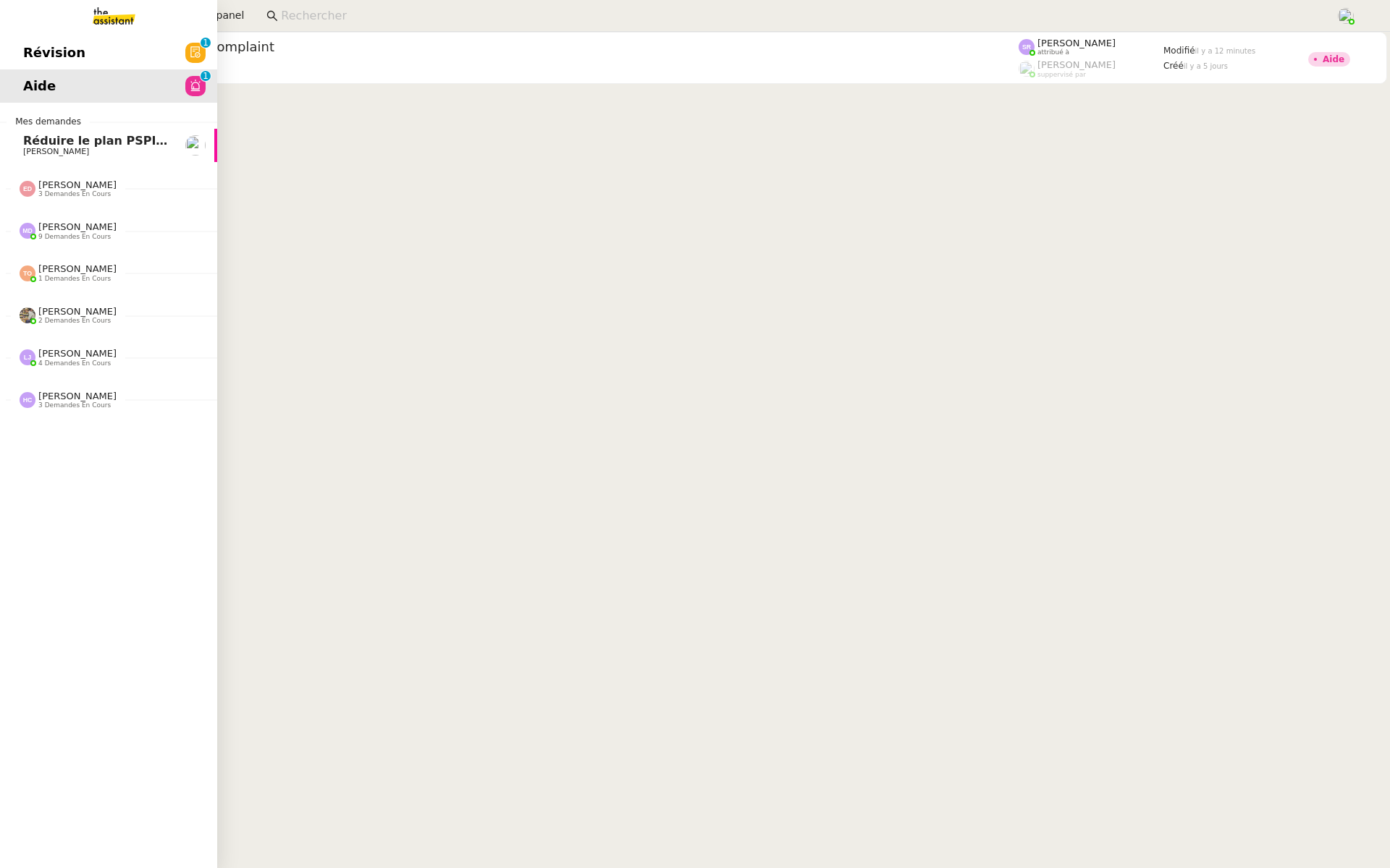
click at [40, 46] on span "Révision" at bounding box center [54, 53] width 62 height 22
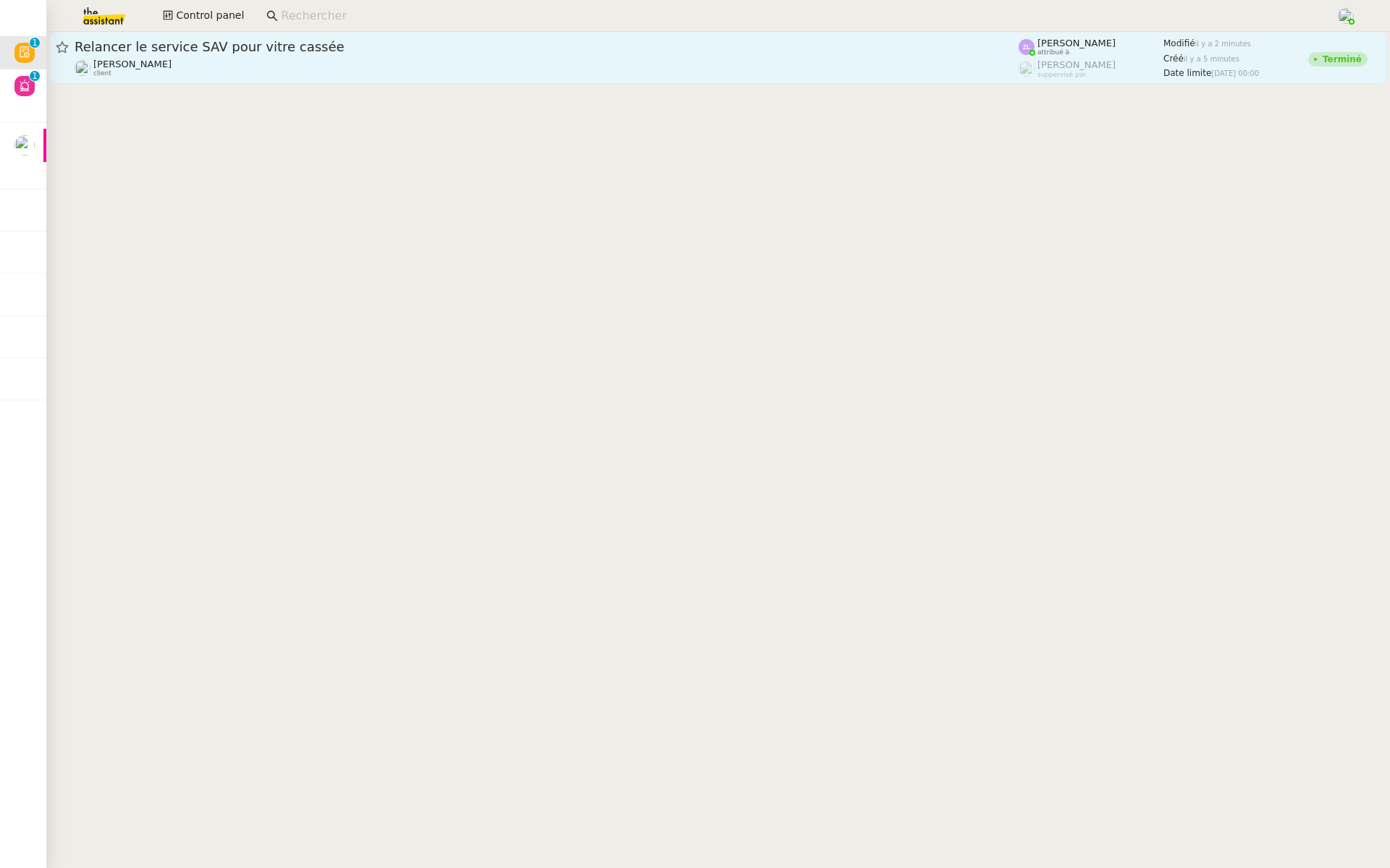
click at [320, 47] on span "Relancer le service SAV pour vitre cassée" at bounding box center [546, 47] width 943 height 13
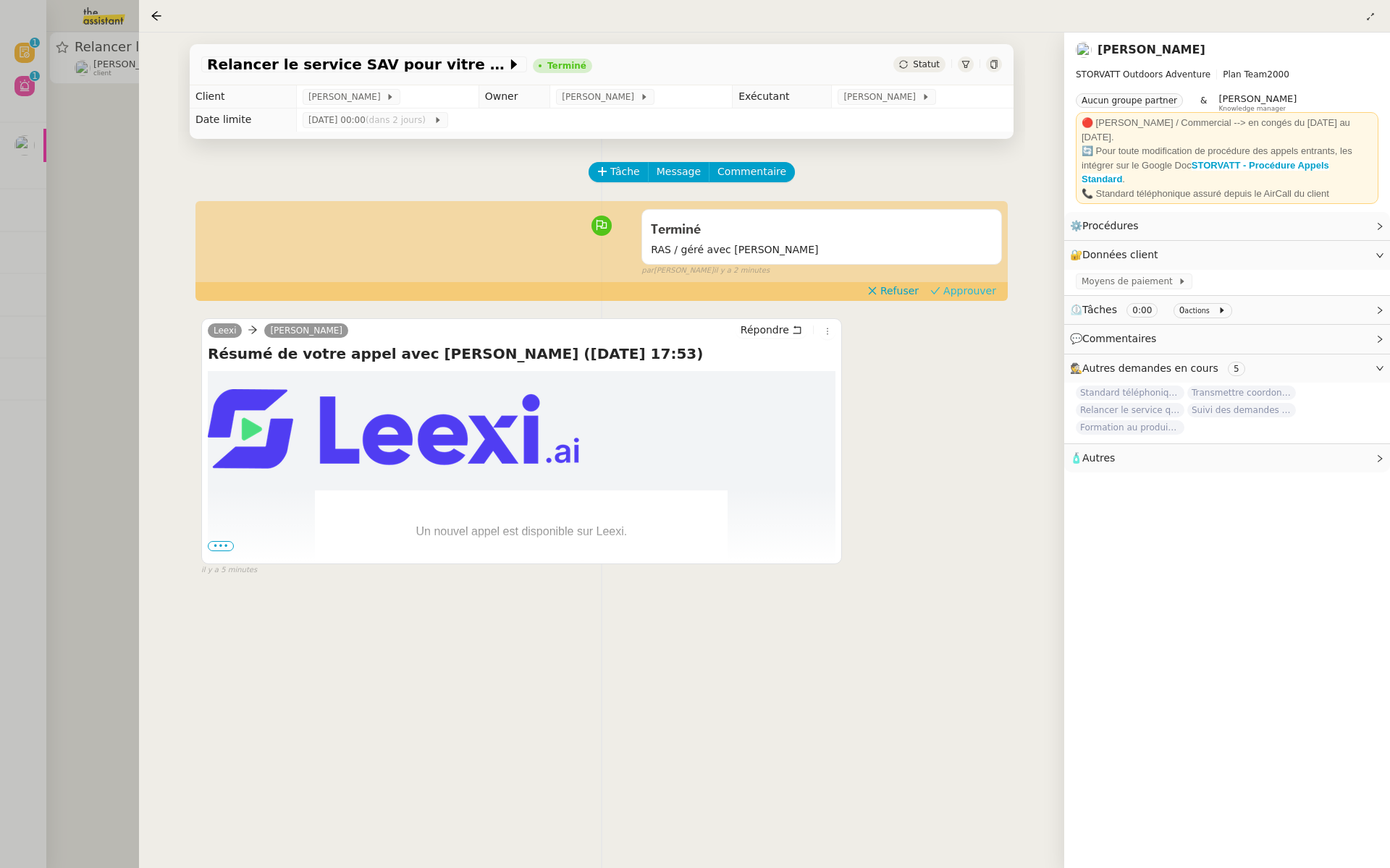
click at [961, 290] on span "Approuver" at bounding box center [969, 290] width 53 height 15
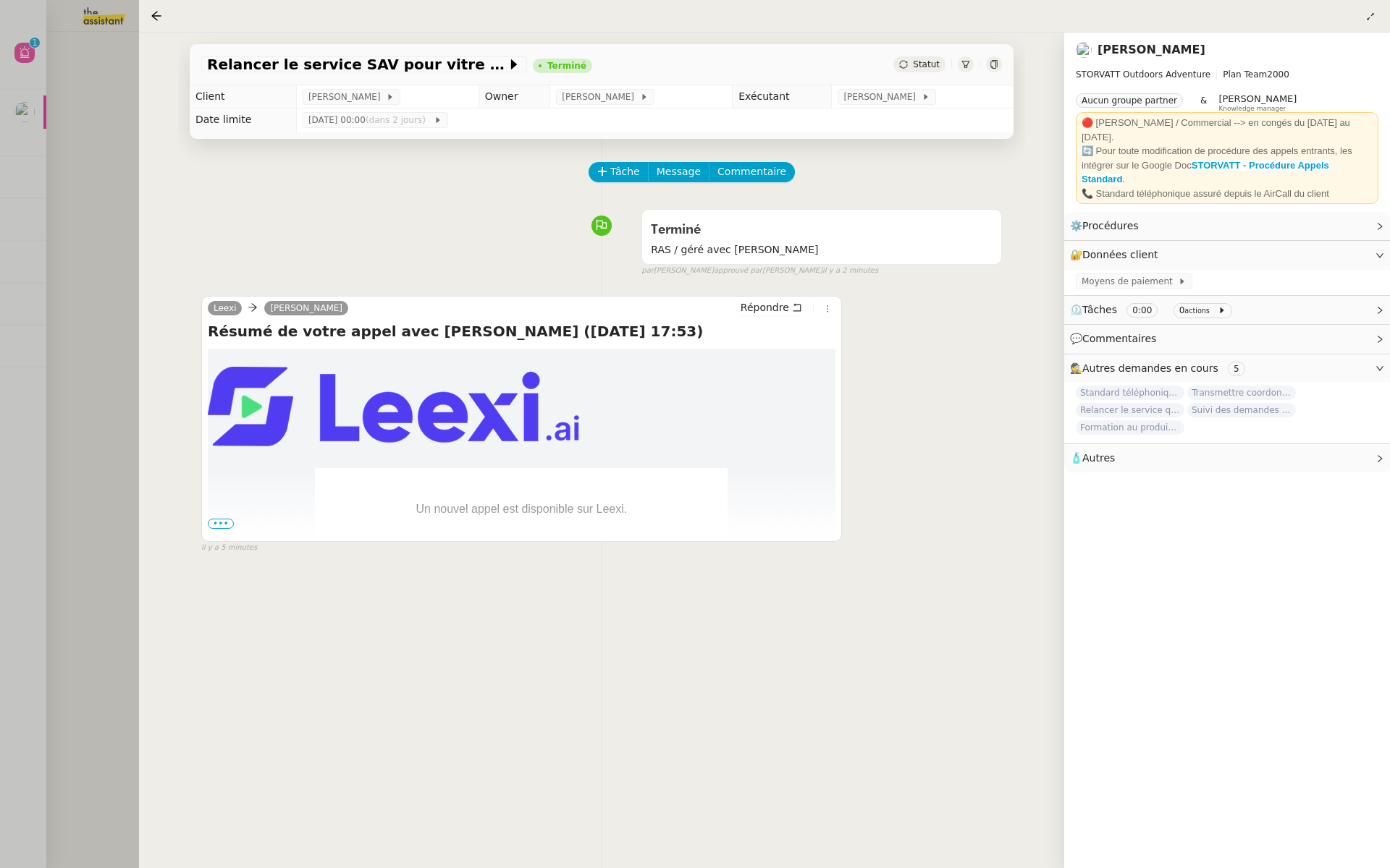
click at [60, 174] on div at bounding box center [695, 434] width 1390 height 868
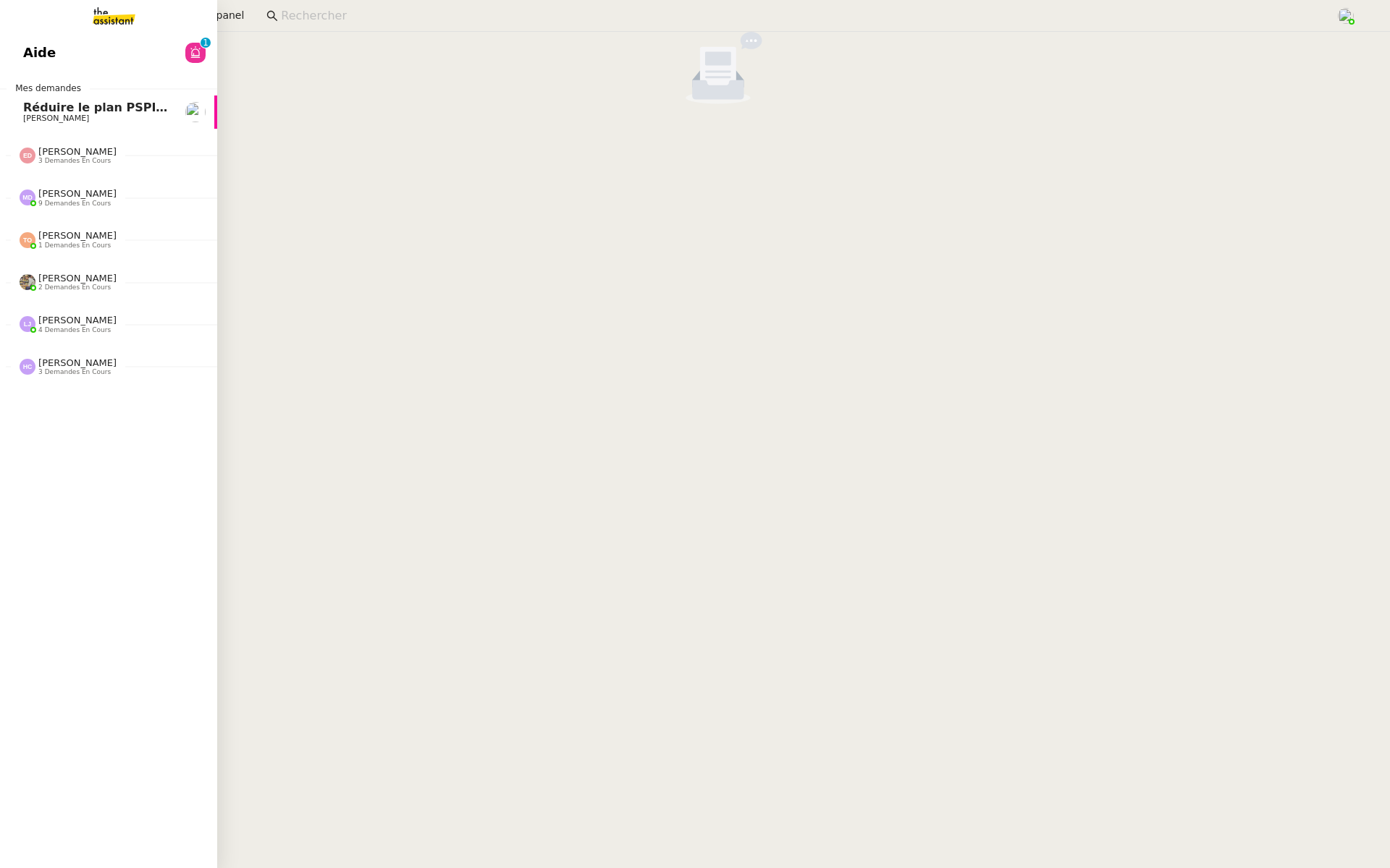
click at [32, 38] on link "Aide 0 1 2 3 4 5 6 7 8 9" at bounding box center [108, 53] width 217 height 34
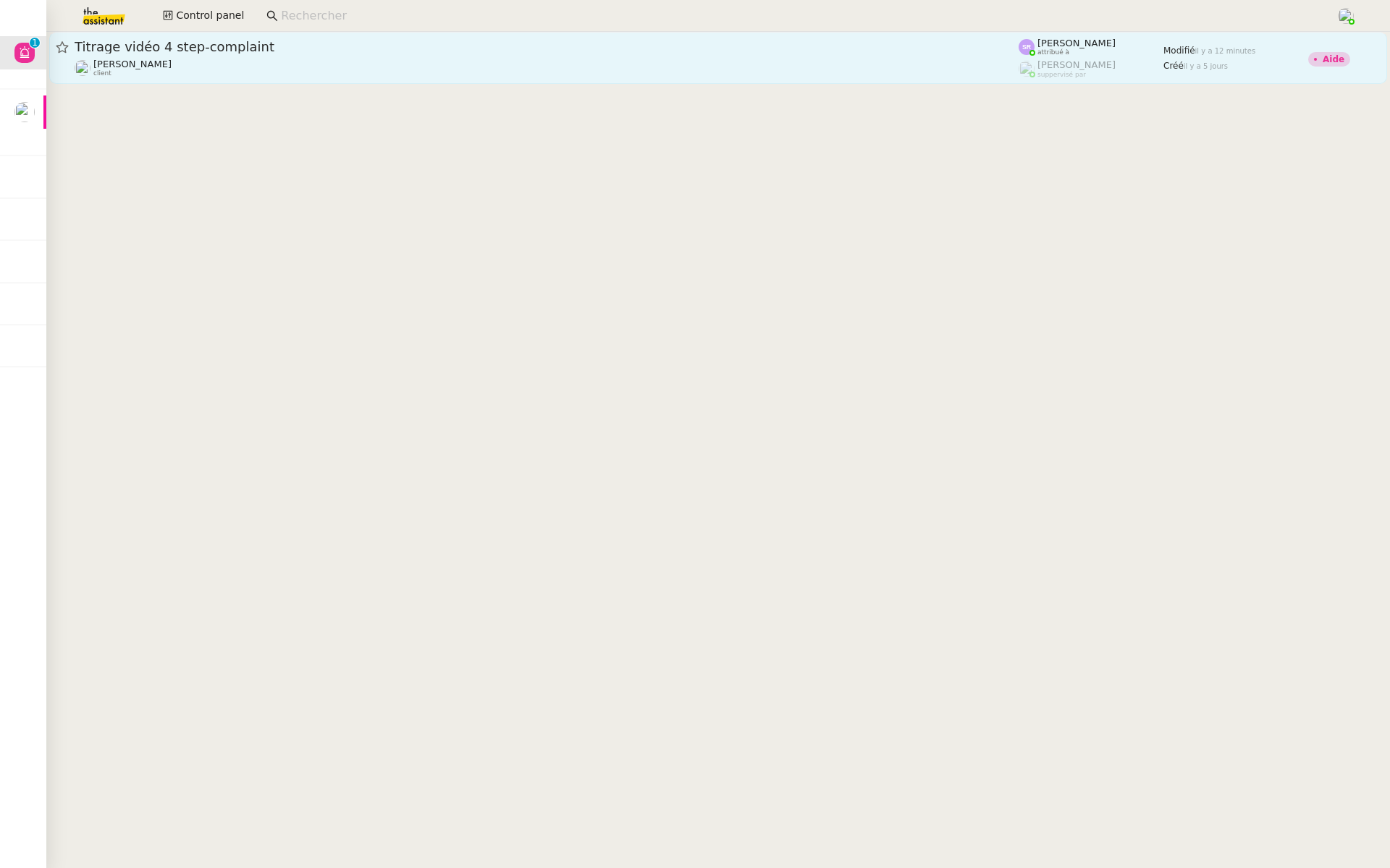
click at [279, 54] on div "Titrage vidéo 4 step-complaint" at bounding box center [546, 47] width 943 height 17
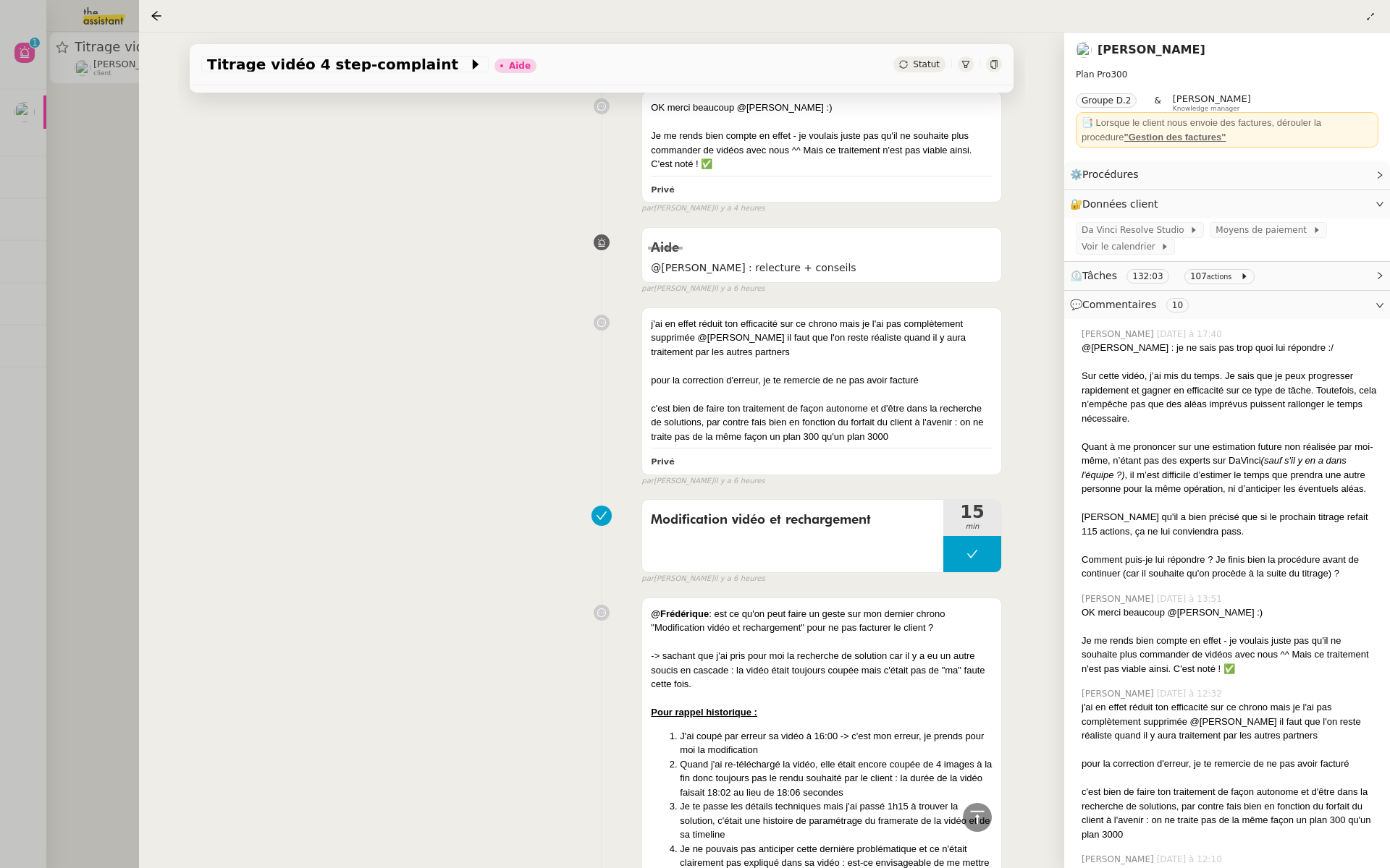
scroll to position [1104, 0]
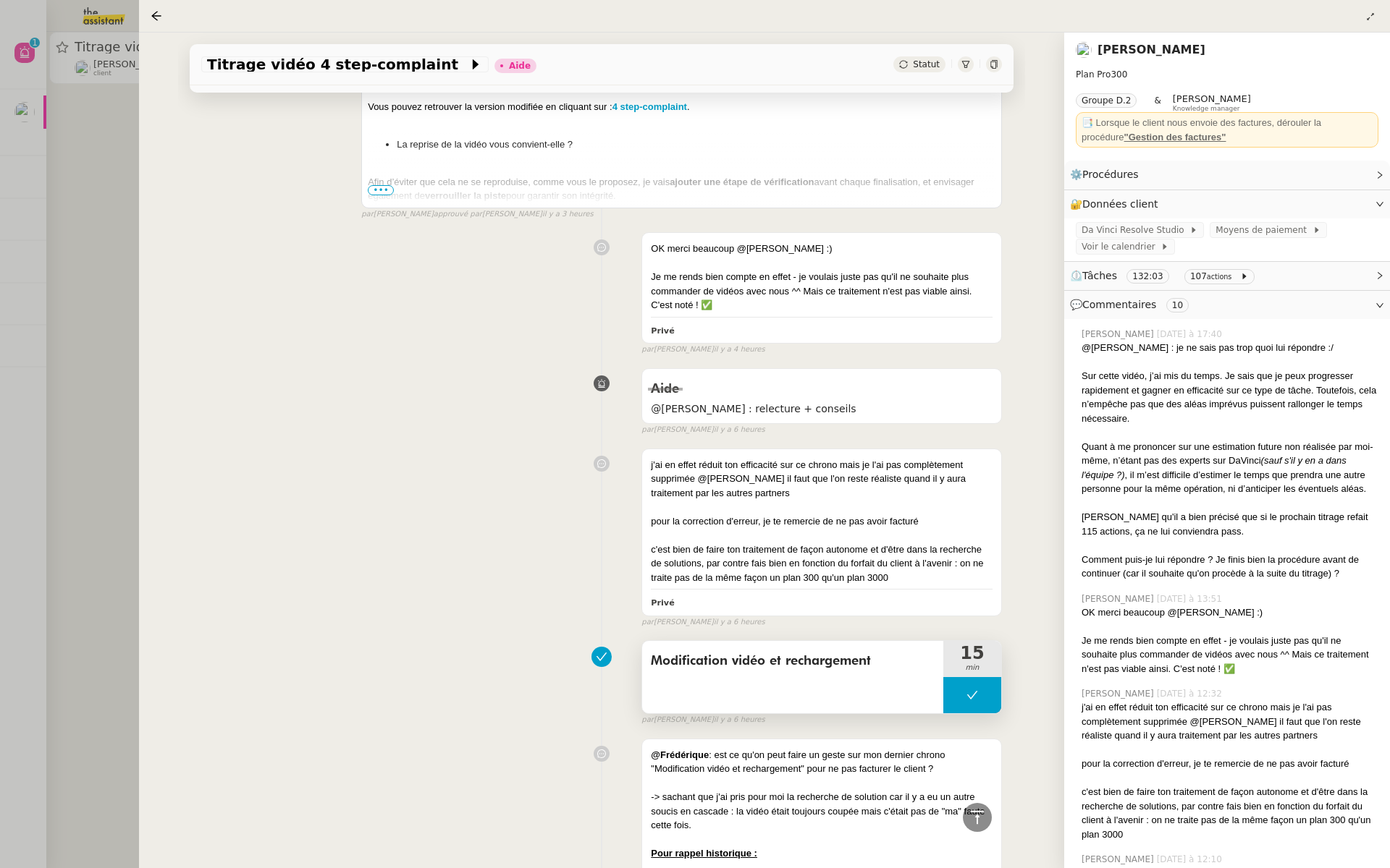
click at [756, 653] on span "Modification vidéo et rechargement" at bounding box center [792, 661] width 283 height 22
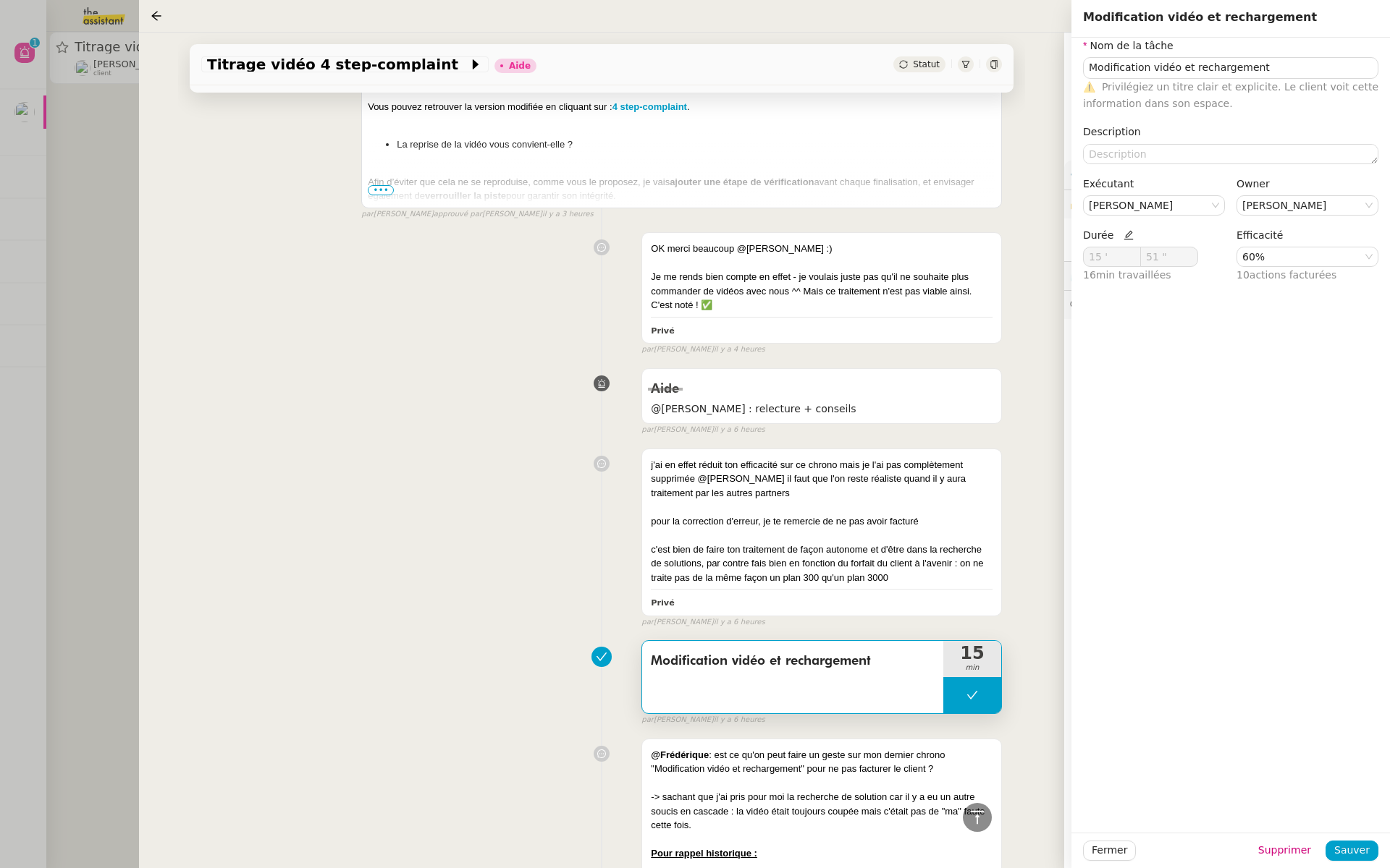
click at [506, 384] on div "Aide @[PERSON_NAME] : relecture + conseils false par [PERSON_NAME] il y a 6 heu…" at bounding box center [601, 399] width 801 height 74
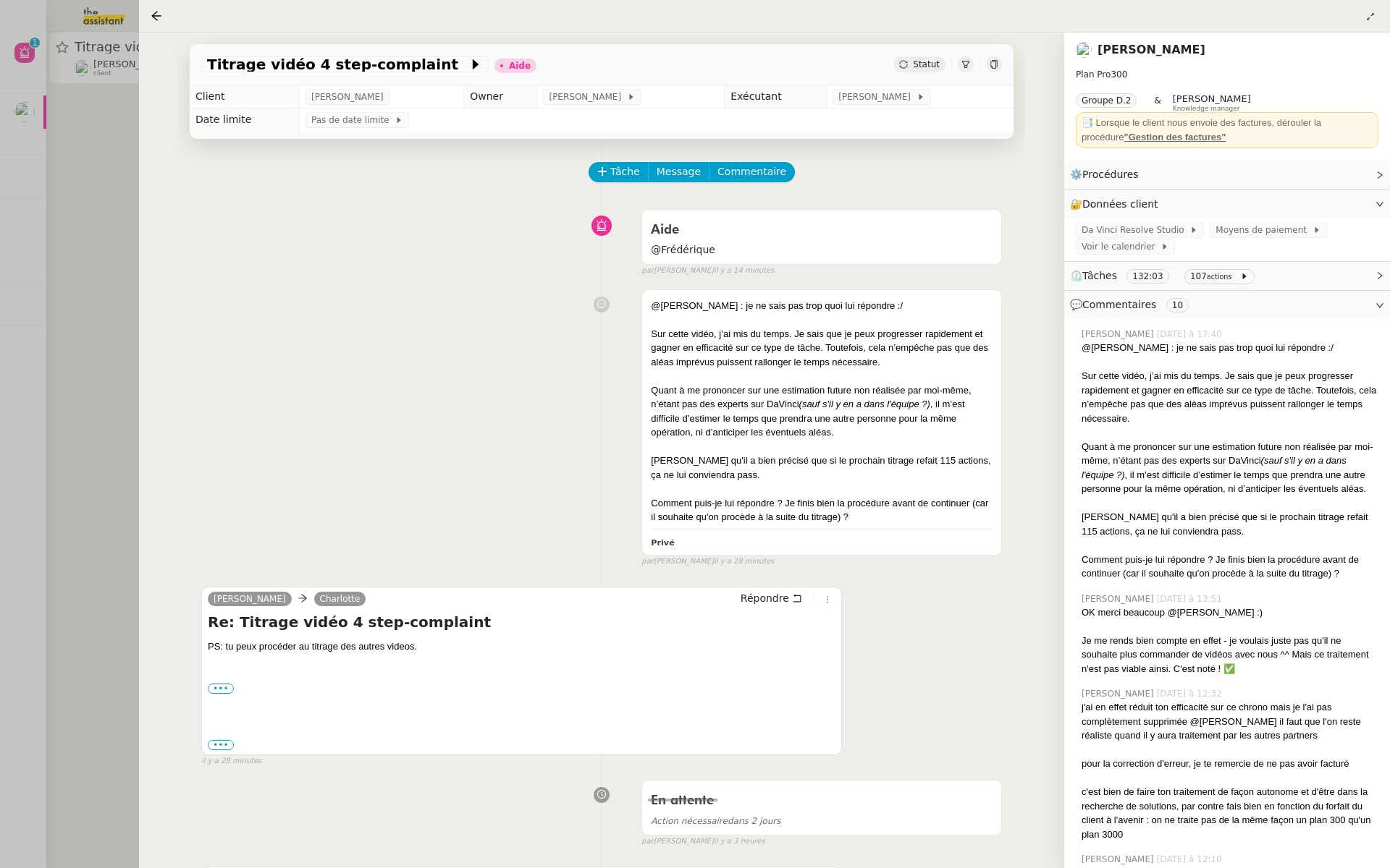
click at [136, 107] on div at bounding box center [695, 434] width 1390 height 868
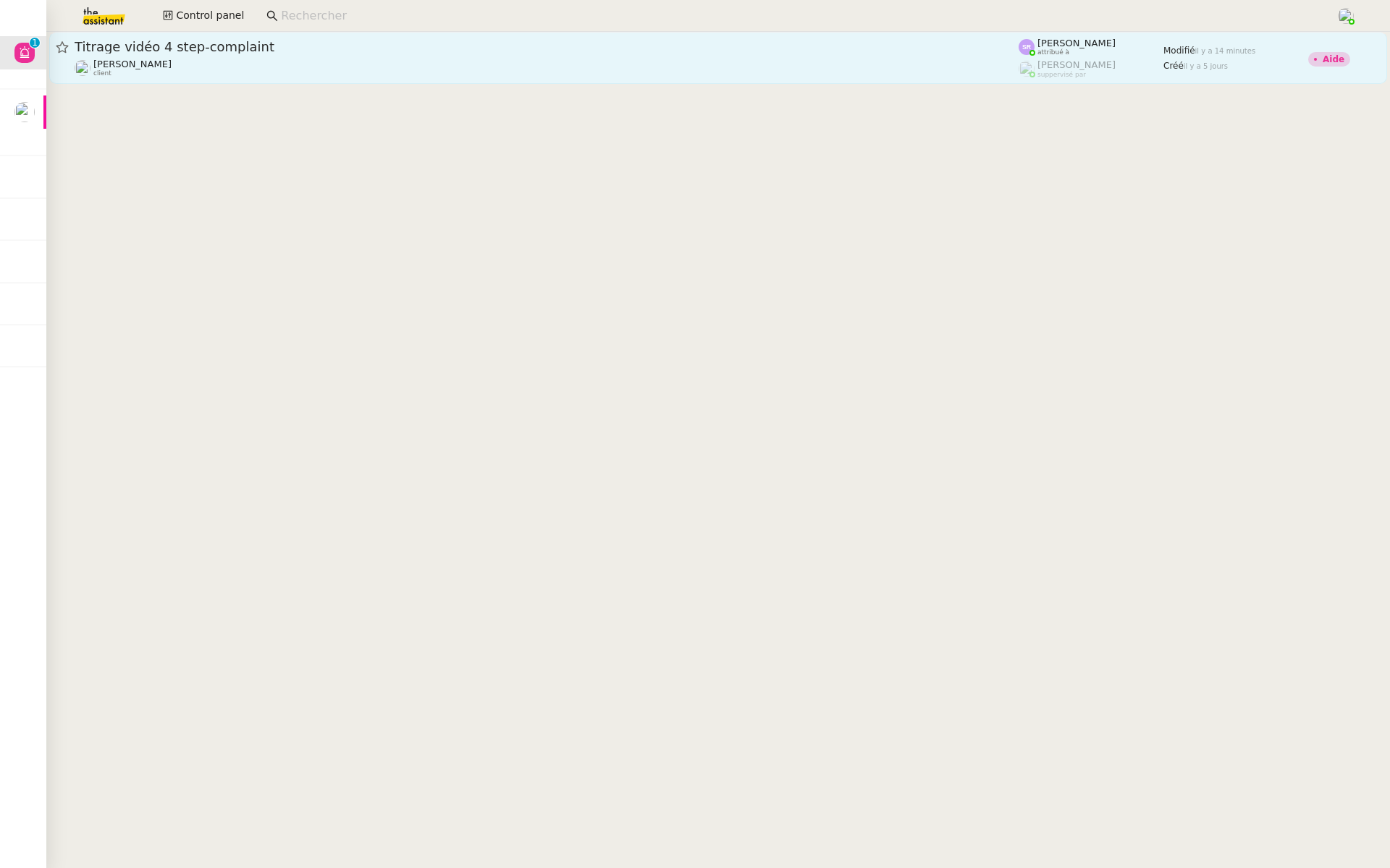
click at [290, 56] on div "Titrage vidéo 4 step-complaint [PERSON_NAME] client" at bounding box center [546, 57] width 943 height 39
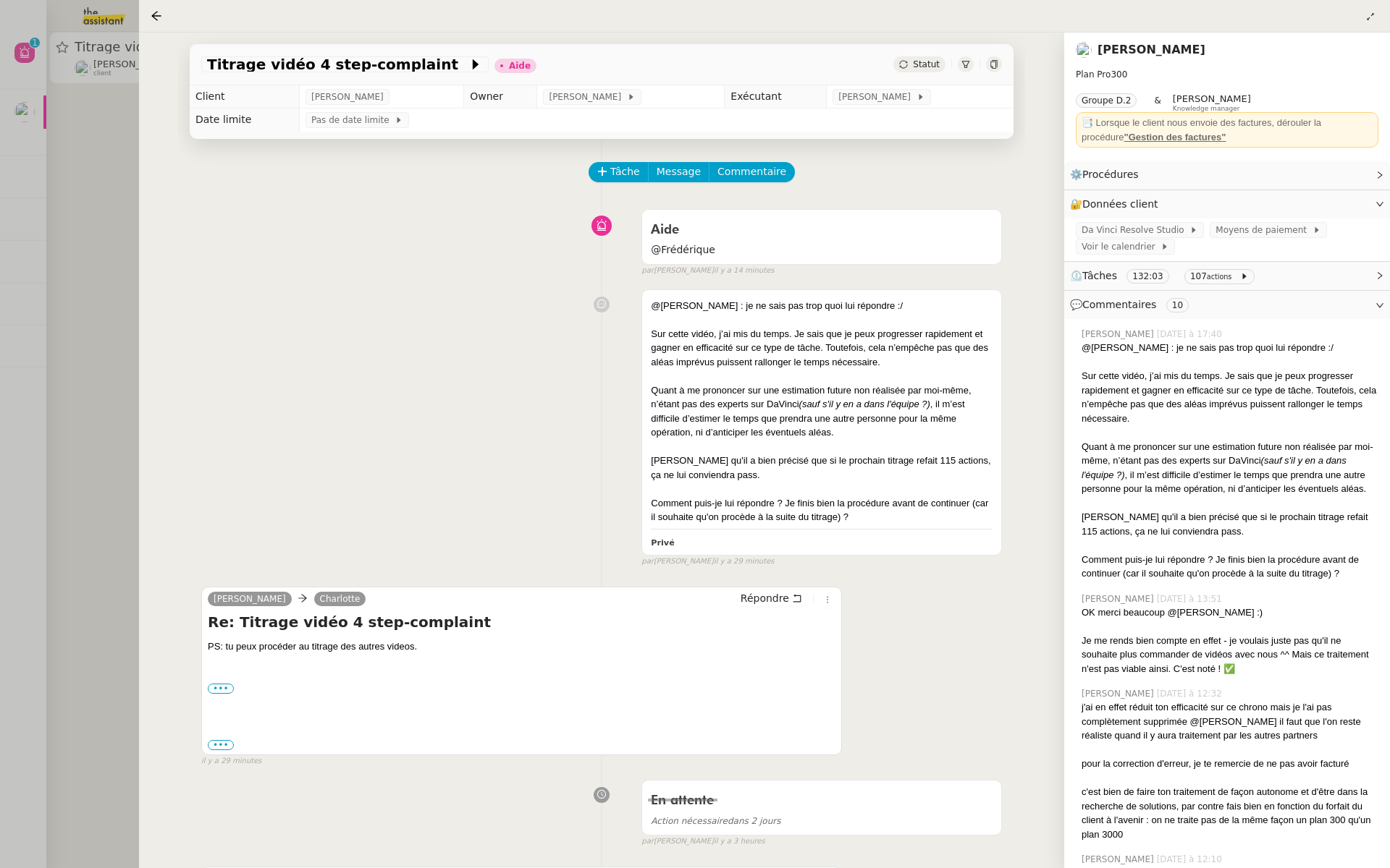
click at [38, 117] on div at bounding box center [695, 434] width 1390 height 868
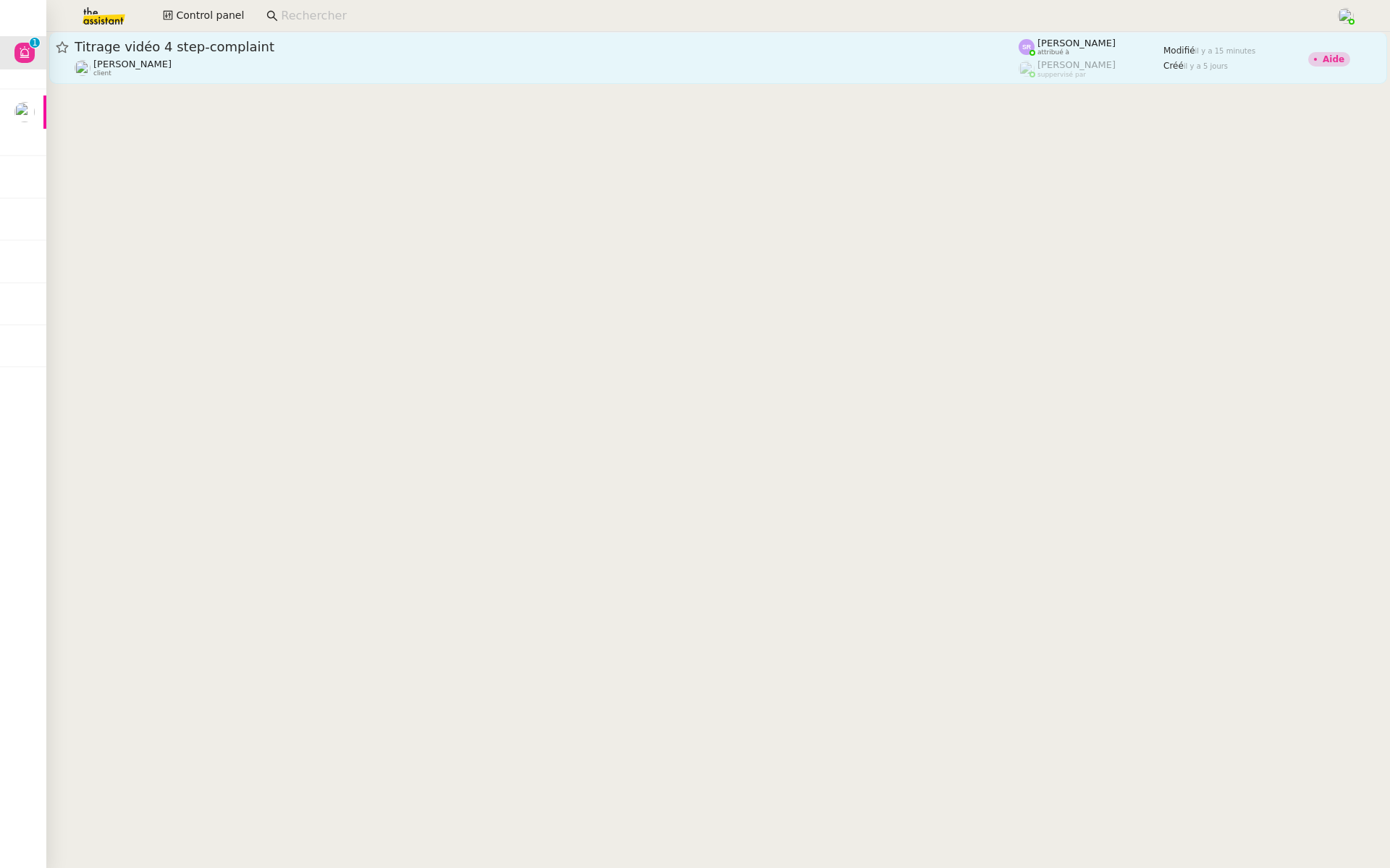
click at [194, 42] on span "Titrage vidéo 4 step-complaint" at bounding box center [546, 47] width 943 height 13
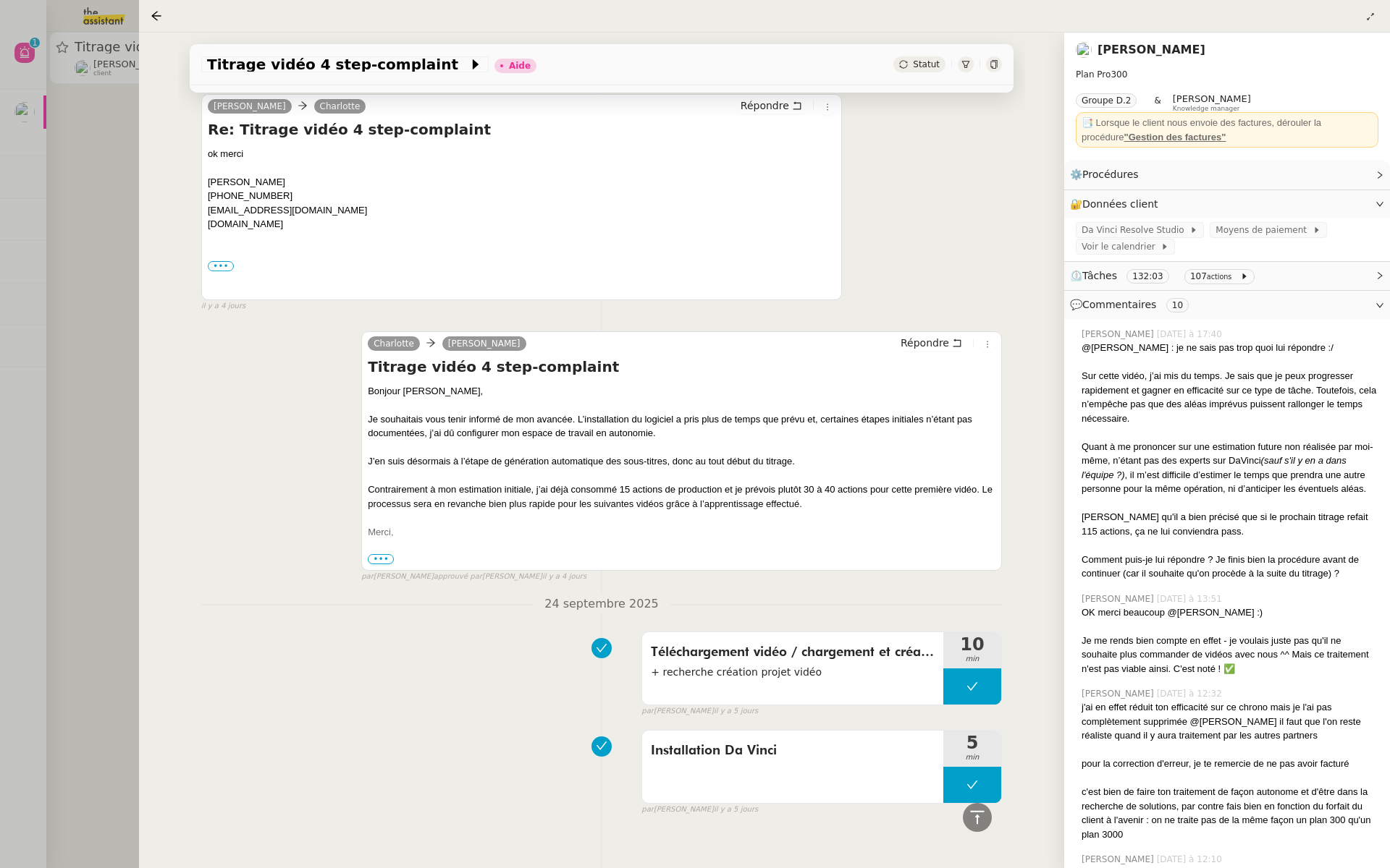
click at [81, 377] on div at bounding box center [695, 434] width 1390 height 868
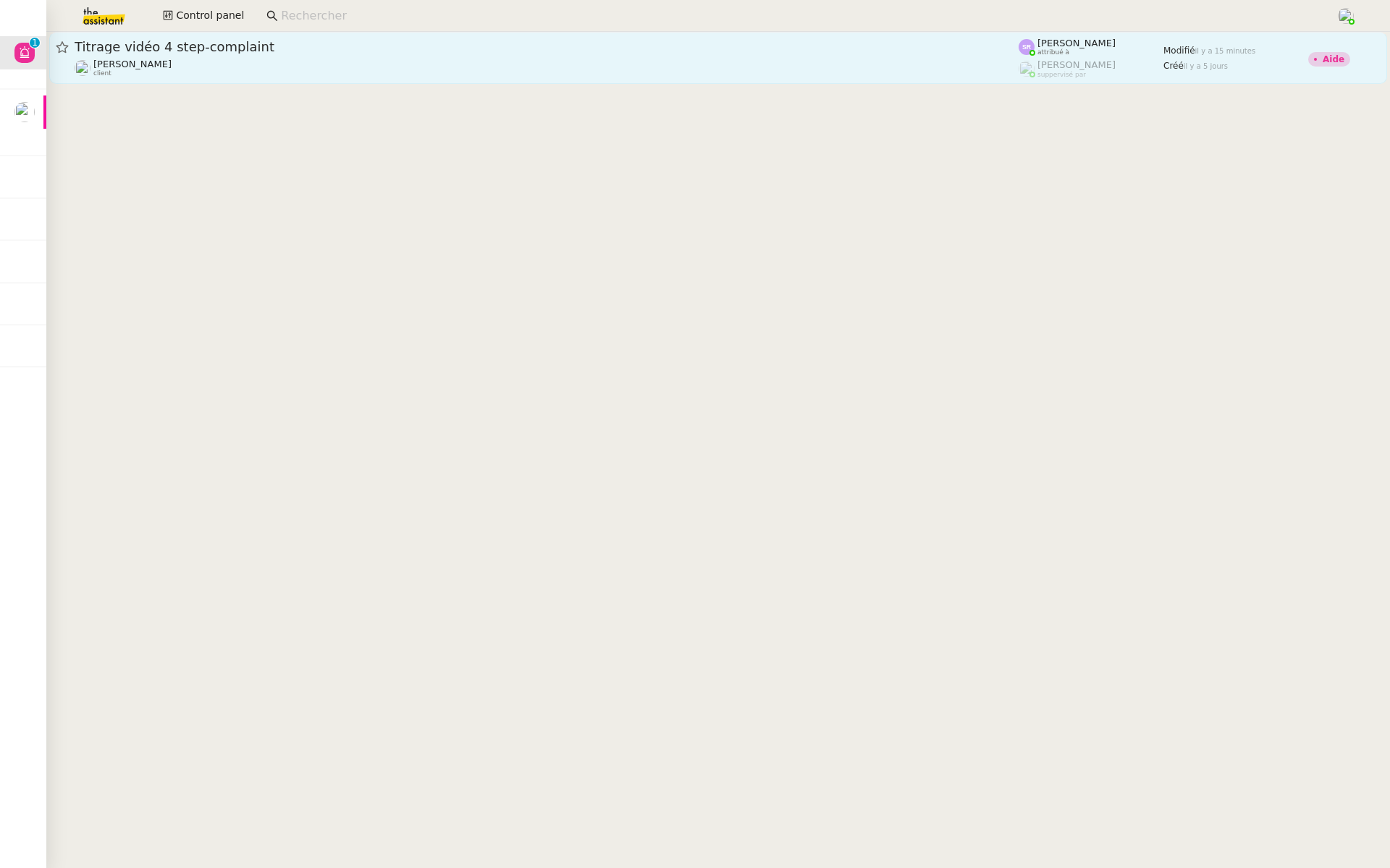
click at [322, 43] on span "Titrage vidéo 4 step-complaint" at bounding box center [546, 47] width 943 height 13
